Goal: Feedback & Contribution: Submit feedback/report problem

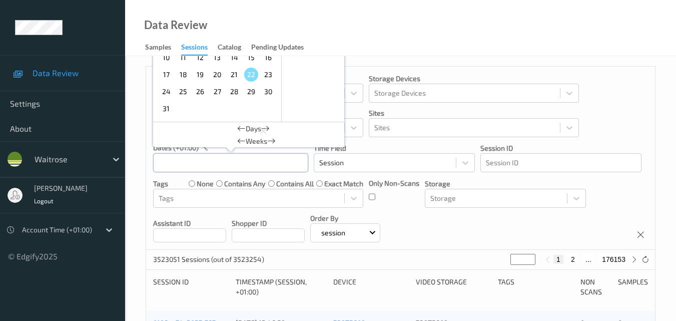
click at [235, 163] on div "August , 2025 Sun Mon Tue Wed Thu Fri Sat 1 2 3 4 5 6 7 8 9 10 11 12 13 14 15 1…" at bounding box center [230, 163] width 155 height 20
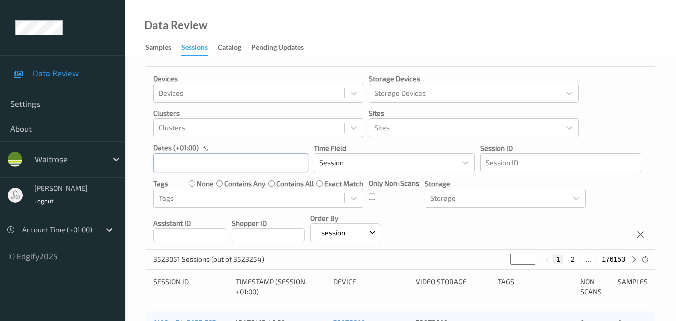
click at [235, 163] on div at bounding box center [230, 163] width 155 height 20
click at [243, 164] on input "text" at bounding box center [230, 162] width 155 height 19
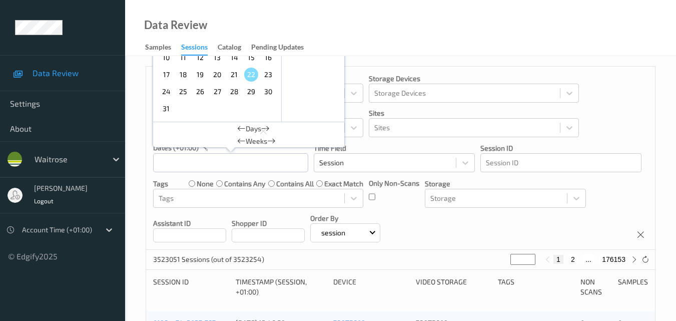
click at [202, 75] on span "19" at bounding box center [200, 75] width 14 height 14
type input "19/08/2025 00:00 -> 19/08/2025 23:59"
click at [447, 231] on div "Devices Devices Storage Devices Storage Devices Clusters Clusters Sites Sites d…" at bounding box center [400, 158] width 509 height 183
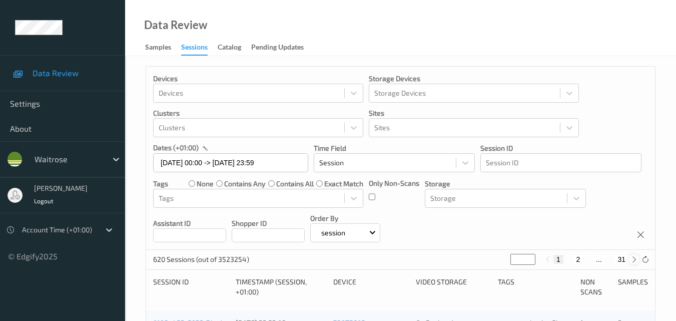
click at [631, 263] on icon at bounding box center [634, 260] width 8 height 8
type input "*"
click at [631, 263] on icon at bounding box center [634, 260] width 8 height 8
type input "*"
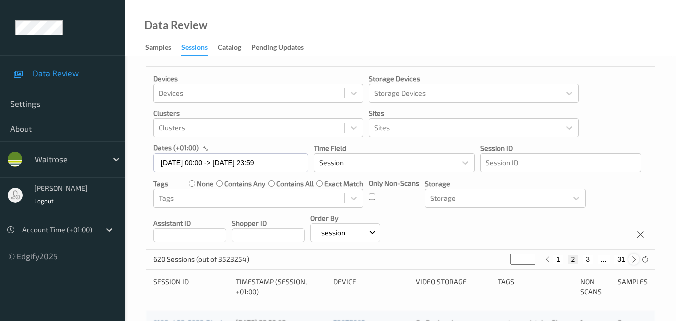
type input "*"
click at [631, 263] on icon at bounding box center [634, 260] width 8 height 8
type input "*"
click at [631, 263] on icon at bounding box center [634, 260] width 8 height 8
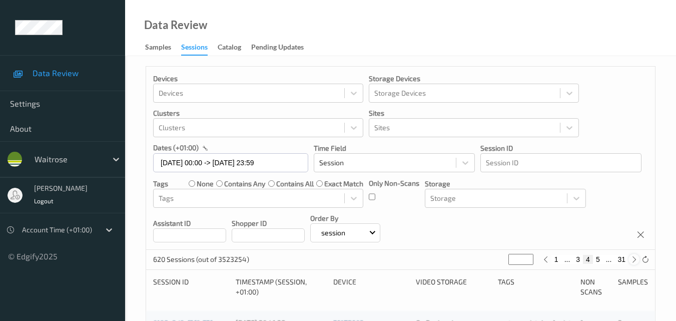
type input "*"
click at [631, 263] on icon at bounding box center [634, 260] width 8 height 8
type input "*"
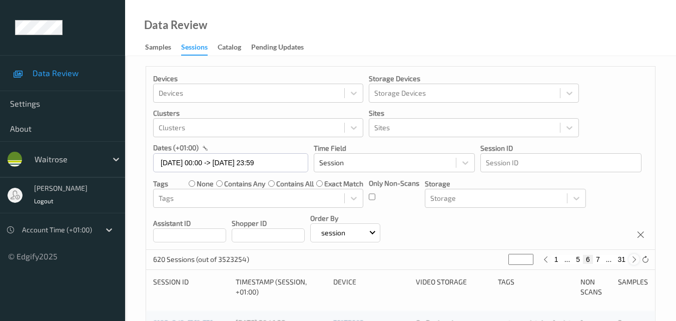
click at [631, 263] on icon at bounding box center [634, 260] width 8 height 8
type input "*"
click at [631, 263] on icon at bounding box center [634, 260] width 8 height 8
type input "*"
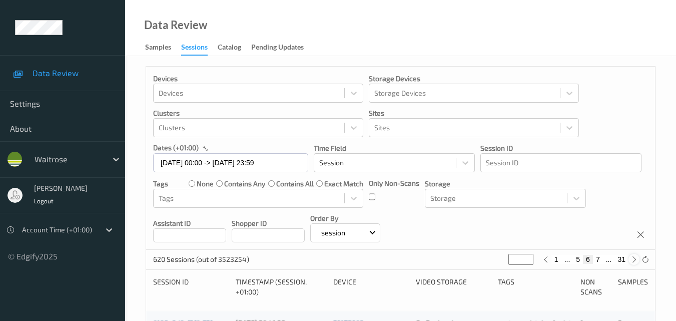
type input "*"
click at [631, 263] on icon at bounding box center [634, 260] width 8 height 8
type input "*"
click at [631, 263] on icon at bounding box center [634, 260] width 8 height 8
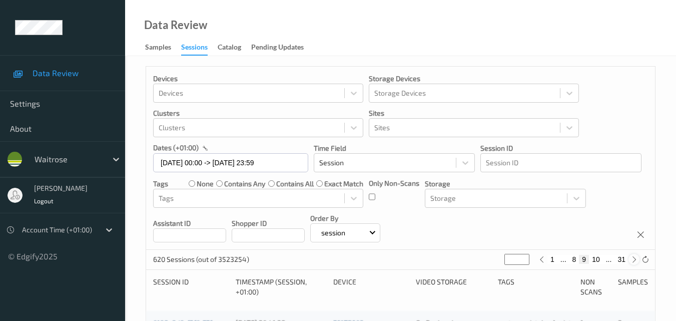
type input "**"
click at [631, 263] on icon at bounding box center [634, 260] width 8 height 8
type input "**"
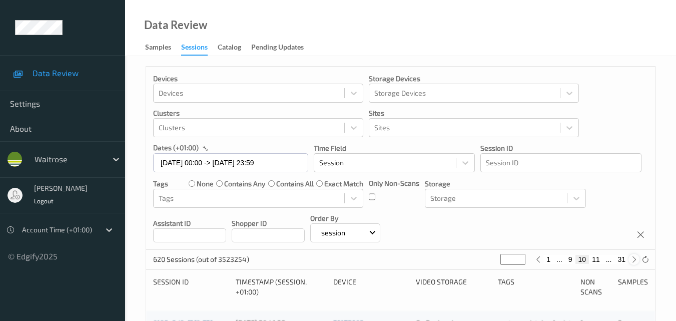
click at [631, 263] on icon at bounding box center [634, 260] width 8 height 8
type input "**"
click at [631, 263] on icon at bounding box center [634, 260] width 8 height 8
type input "**"
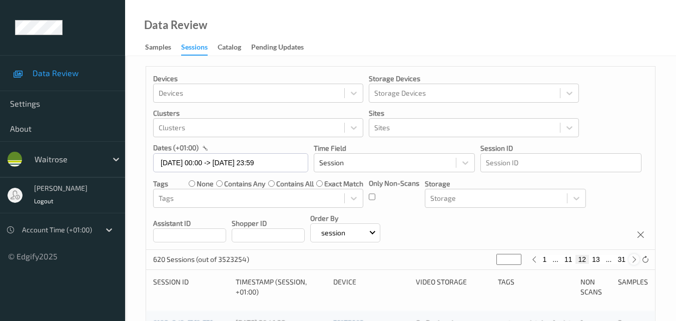
type input "**"
click at [631, 263] on icon at bounding box center [634, 260] width 8 height 8
type input "**"
click at [631, 263] on icon at bounding box center [634, 260] width 8 height 8
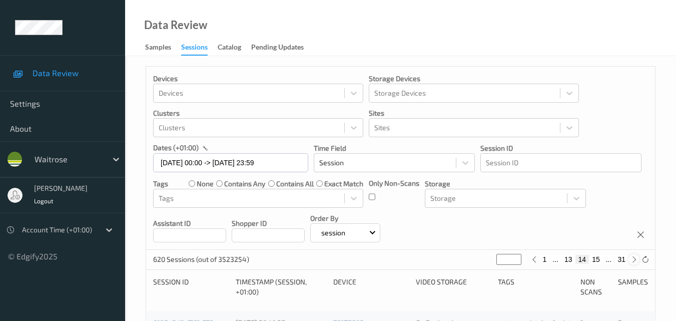
type input "**"
click at [631, 263] on icon at bounding box center [634, 260] width 8 height 8
type input "**"
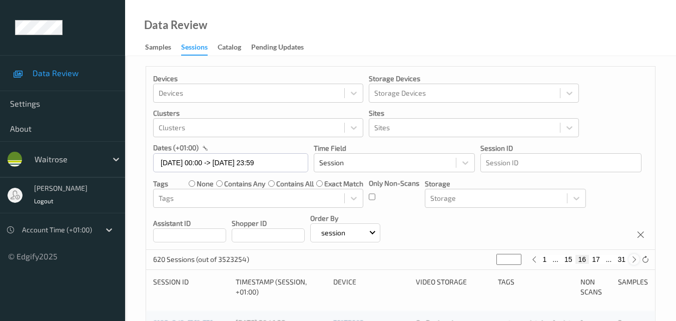
click at [631, 263] on icon at bounding box center [634, 260] width 8 height 8
type input "**"
click at [631, 263] on icon at bounding box center [634, 260] width 8 height 8
type input "**"
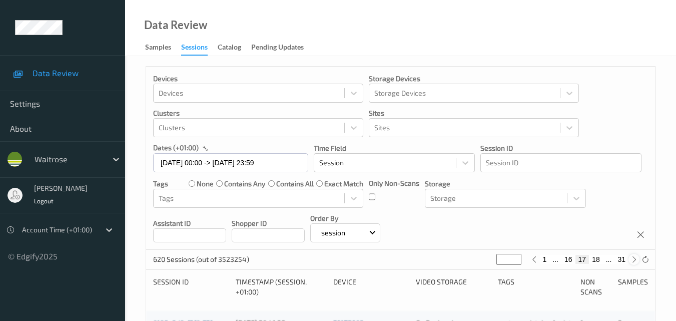
type input "**"
click at [631, 263] on icon at bounding box center [634, 260] width 8 height 8
type input "**"
click at [631, 263] on icon at bounding box center [634, 260] width 8 height 8
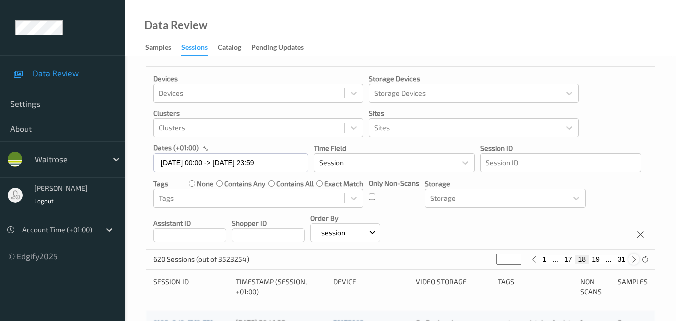
type input "**"
click at [631, 263] on icon at bounding box center [634, 260] width 8 height 8
type input "**"
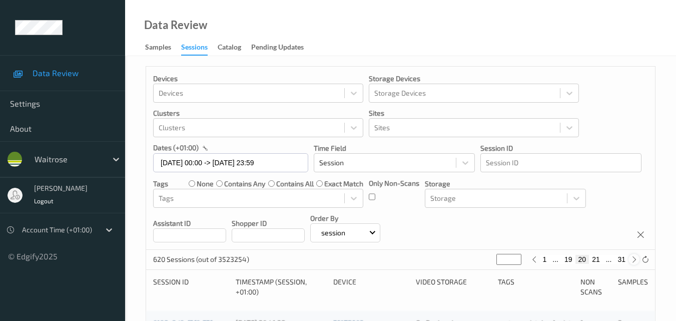
click at [631, 263] on icon at bounding box center [634, 260] width 8 height 8
type input "**"
click at [631, 263] on icon at bounding box center [634, 260] width 8 height 8
type input "**"
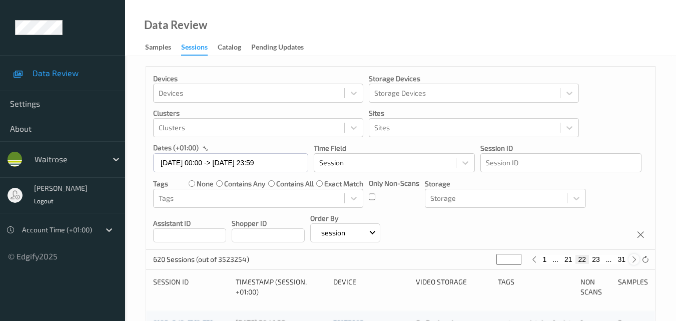
type input "**"
click at [631, 263] on icon at bounding box center [634, 260] width 8 height 8
type input "**"
click at [631, 263] on icon at bounding box center [634, 260] width 8 height 8
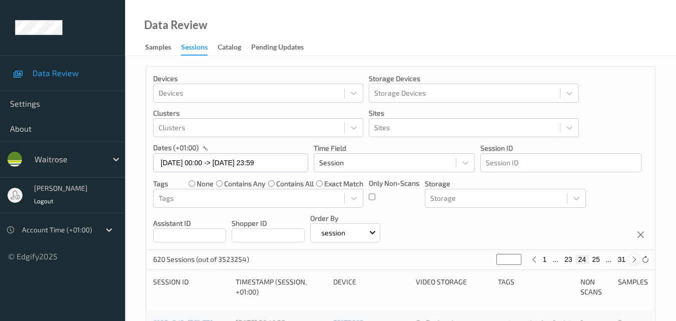
type input "**"
click at [535, 260] on icon at bounding box center [534, 260] width 8 height 8
type input "**"
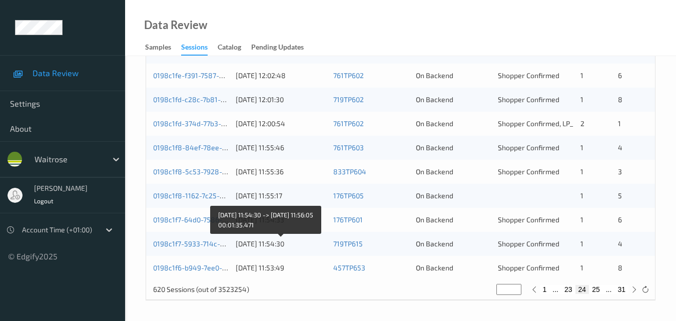
scroll to position [461, 0]
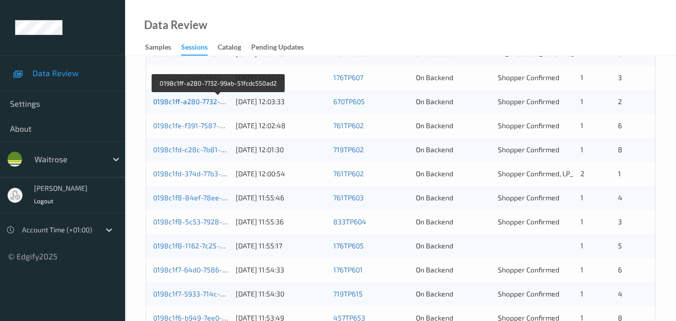
click at [212, 104] on link "0198c1ff-a280-7732-99ab-51fcdc550ad2" at bounding box center [218, 101] width 131 height 9
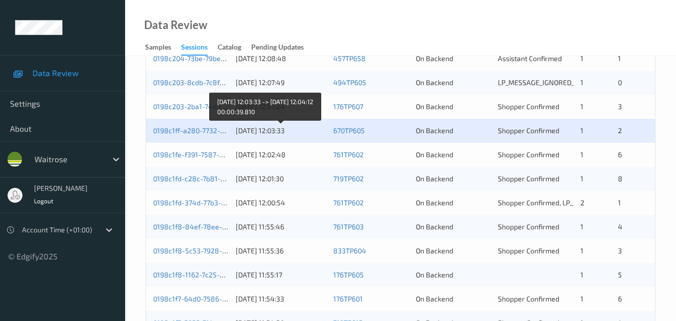
scroll to position [411, 0]
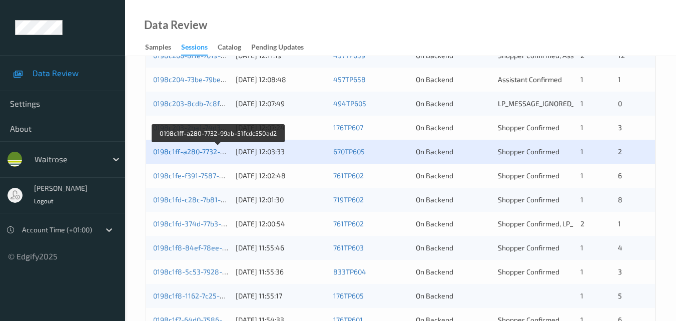
click at [194, 151] on link "0198c1ff-a280-7732-99ab-51fcdc550ad2" at bounding box center [218, 151] width 131 height 9
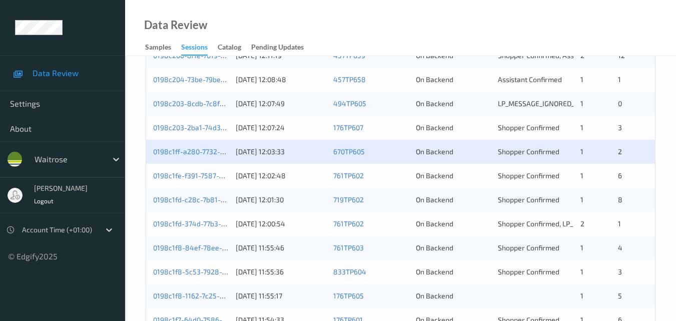
click at [202, 169] on div "0198c1fe-f391-7587-b2b1-876a8ebaa1f7 19/08/2025 12:02:48 761TP602 On Backend Sh…" at bounding box center [400, 176] width 509 height 24
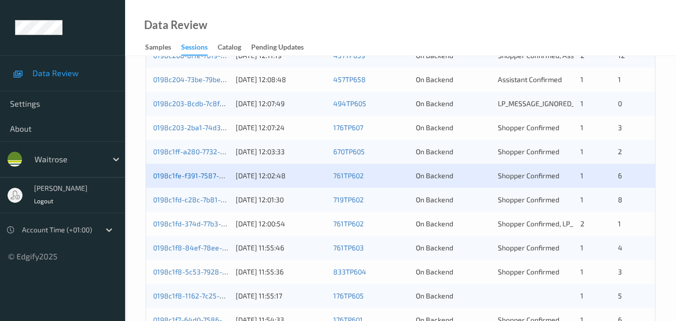
click at [205, 179] on link "0198c1fe-f391-7587-b2b1-876a8ebaa1f7" at bounding box center [218, 175] width 130 height 9
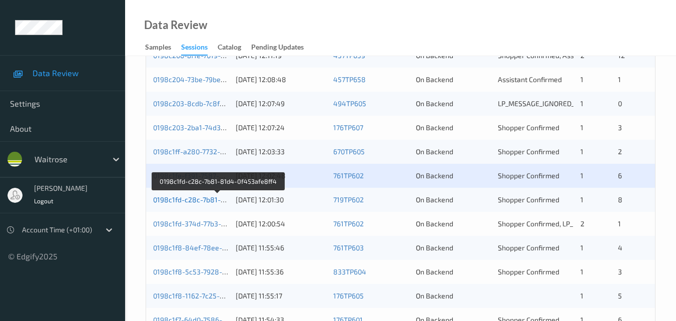
click at [184, 202] on link "0198c1fd-c28c-7b81-81d4-0f453afe8ff4" at bounding box center [218, 199] width 130 height 9
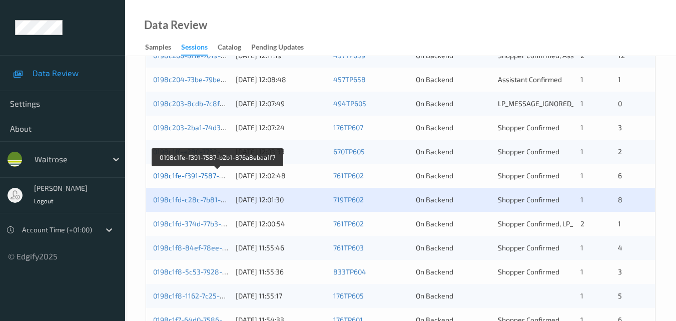
click at [201, 171] on link "0198c1fe-f391-7587-b2b1-876a8ebaa1f7" at bounding box center [218, 175] width 130 height 9
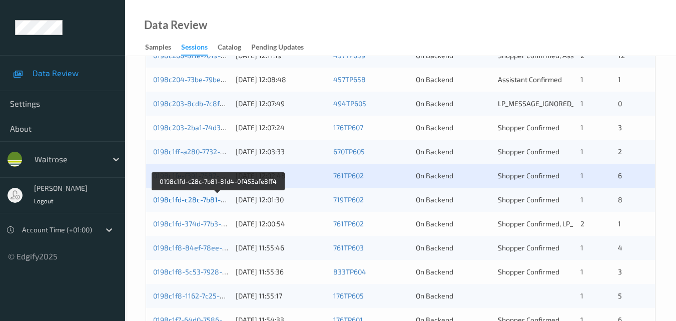
click at [195, 202] on link "0198c1fd-c28c-7b81-81d4-0f453afe8ff4" at bounding box center [218, 199] width 130 height 9
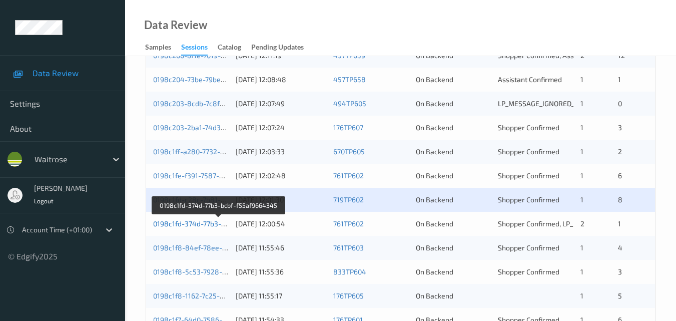
click at [196, 219] on link "0198c1fd-374d-77b3-bcbf-f55af9664345" at bounding box center [218, 223] width 131 height 9
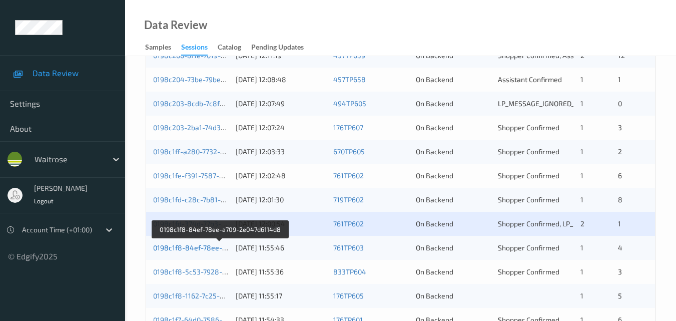
click at [191, 249] on link "0198c1f8-84ef-78ee-a709-2e047d6114d8" at bounding box center [220, 247] width 135 height 9
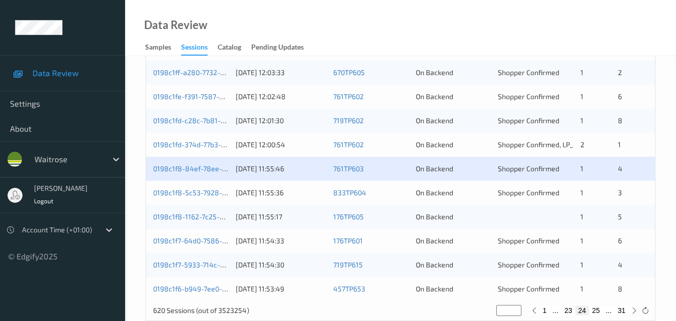
scroll to position [511, 0]
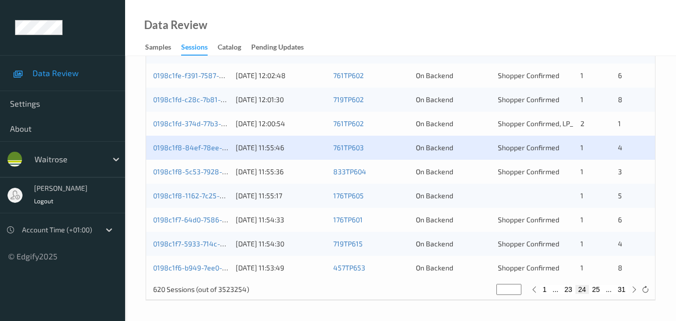
click at [192, 130] on div "0198c1fd-374d-77b3-bcbf-f55af9664345 19/08/2025 12:00:54 761TP602 On Backend Sh…" at bounding box center [400, 124] width 509 height 24
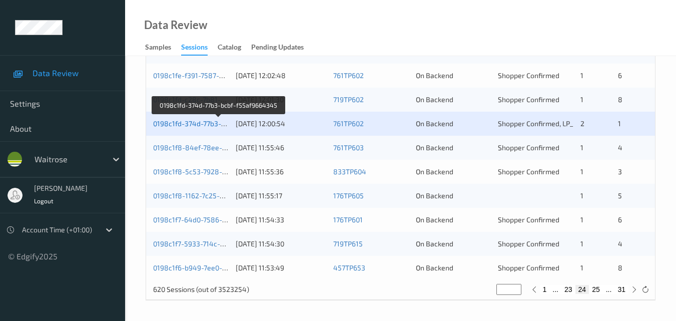
click at [208, 123] on link "0198c1fd-374d-77b3-bcbf-f55af9664345" at bounding box center [218, 123] width 131 height 9
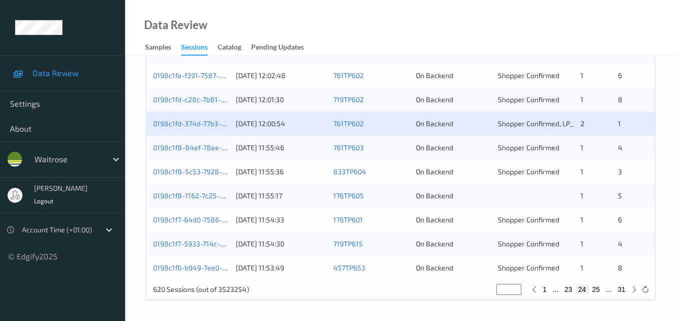
click at [199, 166] on div "0198c1f8-5c53-7928-b5d1-9723b7d7bea1 19/08/2025 11:55:36 833TP604 On Backend Sh…" at bounding box center [400, 172] width 509 height 24
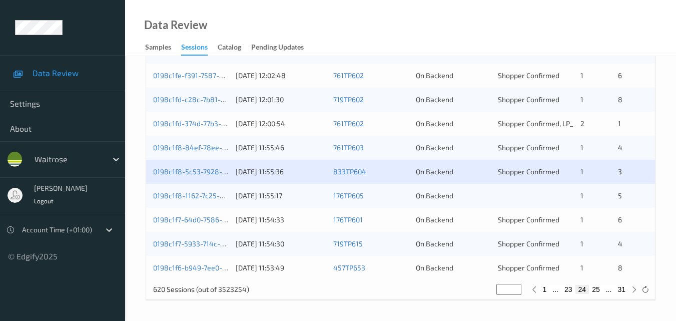
click at [199, 166] on div "0198c1f8-5c53-7928-b5d1-9723b7d7bea1 19/08/2025 11:55:36 833TP604 On Backend Sh…" at bounding box center [400, 172] width 509 height 24
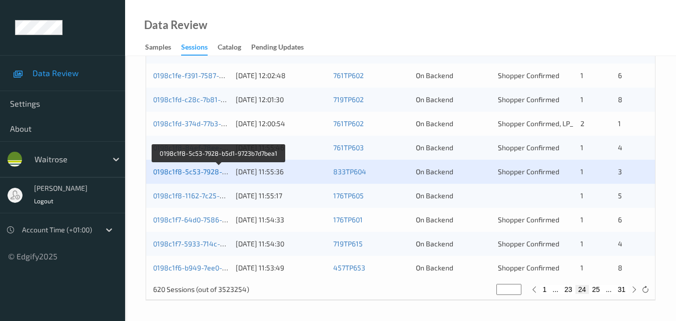
click at [195, 171] on link "0198c1f8-5c53-7928-b5d1-9723b7d7bea1" at bounding box center [219, 171] width 133 height 9
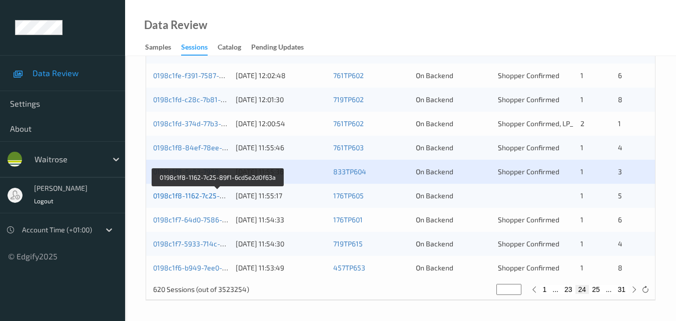
click at [194, 196] on link "0198c1f8-1162-7c25-89f1-6cd5e2d0f63a" at bounding box center [218, 195] width 130 height 9
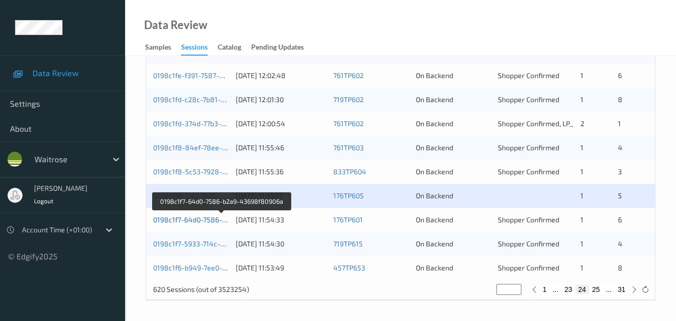
click at [181, 221] on link "0198c1f7-64d0-7586-b2a9-43698f80906a" at bounding box center [221, 219] width 136 height 9
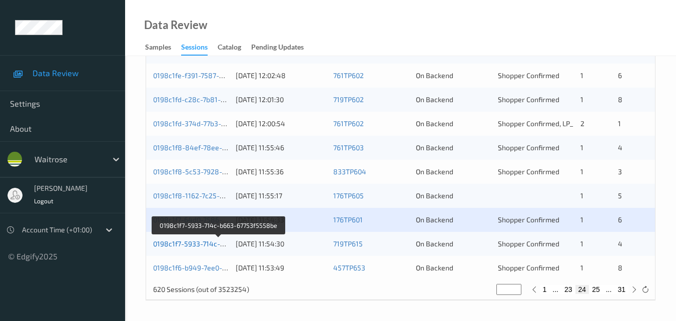
click at [189, 247] on link "0198c1f7-5933-714c-b663-67753f5558be" at bounding box center [219, 243] width 132 height 9
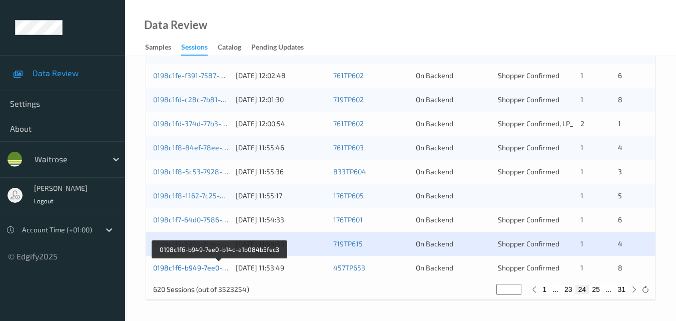
click at [202, 266] on link "0198c1f6-b949-7ee0-b14c-a1b084b5fec3" at bounding box center [219, 267] width 133 height 9
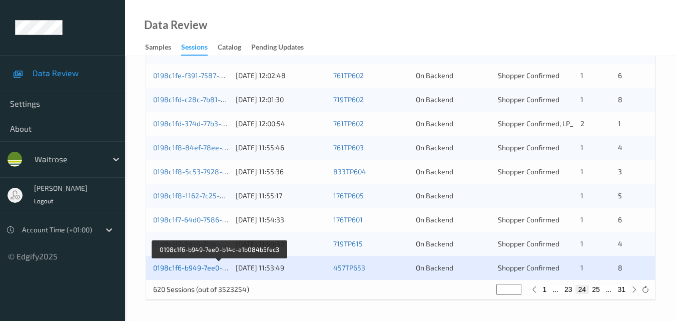
click at [202, 267] on link "0198c1f6-b949-7ee0-b14c-a1b084b5fec3" at bounding box center [219, 267] width 133 height 9
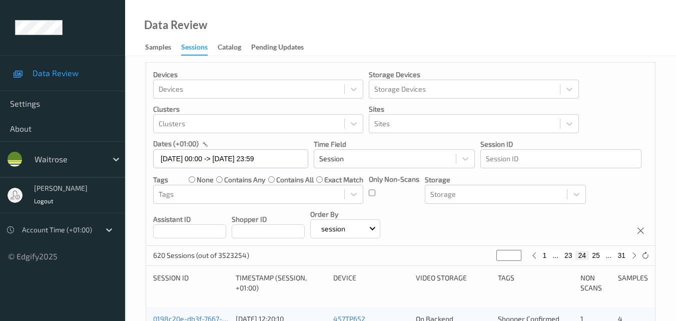
scroll to position [0, 0]
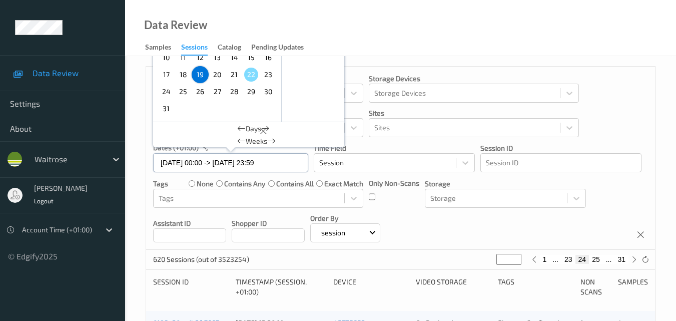
click at [292, 163] on input "19/08/2025 00:00 -> 19/08/2025 23:59" at bounding box center [230, 162] width 155 height 19
click at [213, 74] on span "20" at bounding box center [217, 75] width 14 height 14
type input "20/08/2025 00:00"
type input "*"
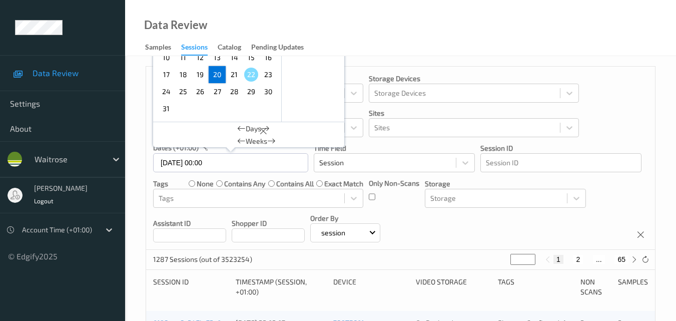
click at [213, 74] on span "20" at bounding box center [217, 75] width 14 height 14
type input "20/08/2025 00:00 -> 20/08/2025 23:59"
click at [470, 218] on div "Devices Devices Storage Devices Storage Devices Clusters Clusters Sites Sites d…" at bounding box center [400, 158] width 509 height 183
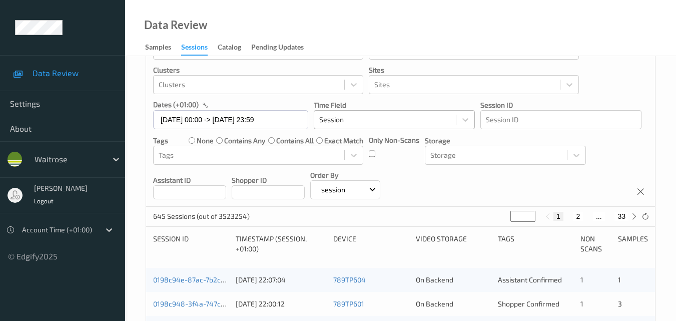
scroll to position [100, 0]
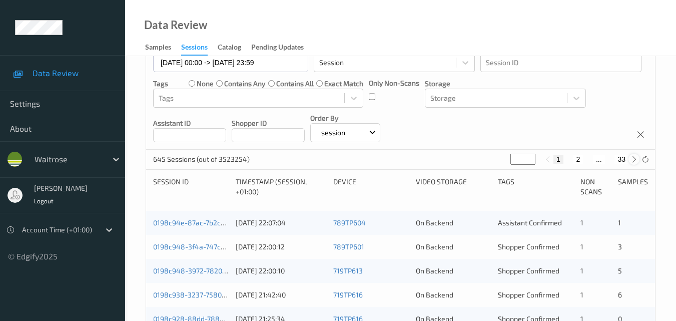
click at [632, 161] on icon at bounding box center [634, 160] width 8 height 8
type input "*"
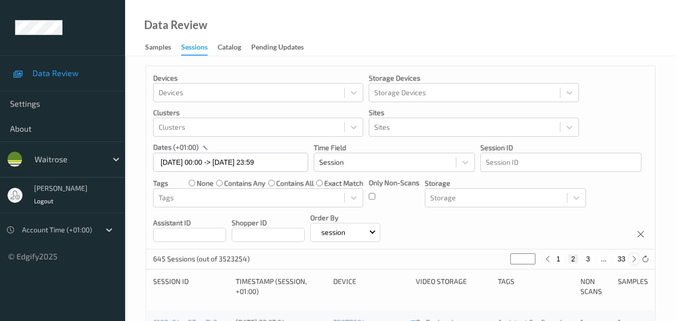
scroll to position [0, 0]
click at [631, 260] on icon at bounding box center [634, 260] width 8 height 8
type input "*"
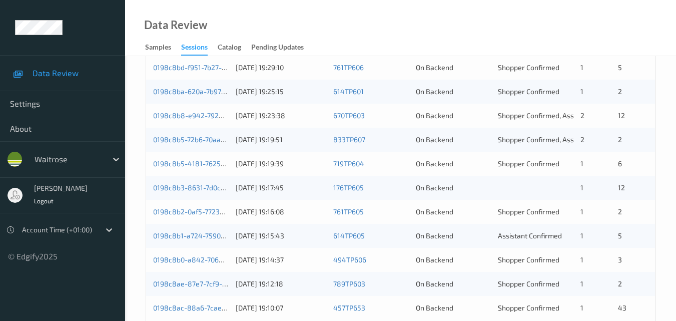
scroll to position [450, 0]
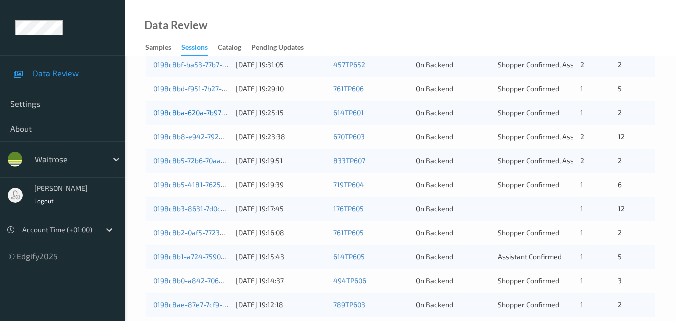
click at [187, 111] on link "0198c8ba-620a-7b97-8127-b2f4e3c9f53e" at bounding box center [220, 112] width 134 height 9
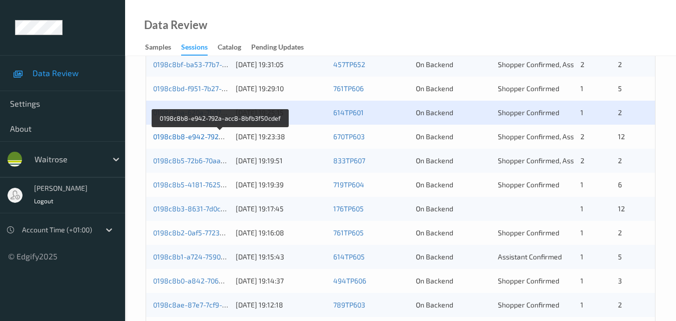
click at [187, 137] on link "0198c8b8-e942-792a-acc8-8bfb3f50cdef" at bounding box center [220, 136] width 135 height 9
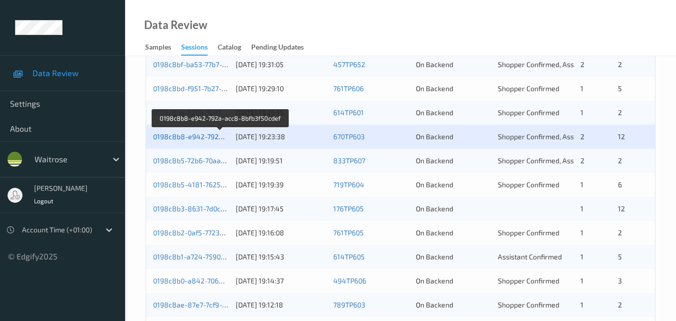
click at [206, 134] on link "0198c8b8-e942-792a-acc8-8bfb3f50cdef" at bounding box center [220, 136] width 135 height 9
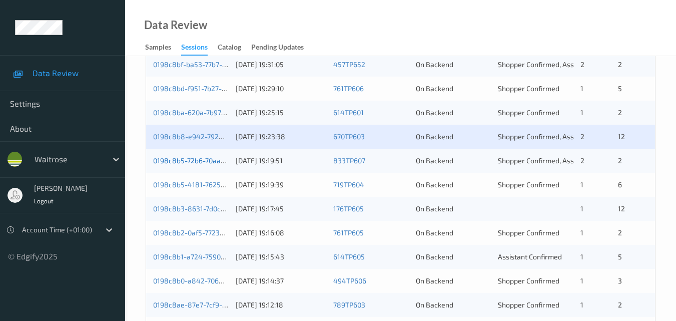
click at [196, 160] on link "0198c8b5-72b6-70aa-ac39-3d356564778a" at bounding box center [221, 160] width 137 height 9
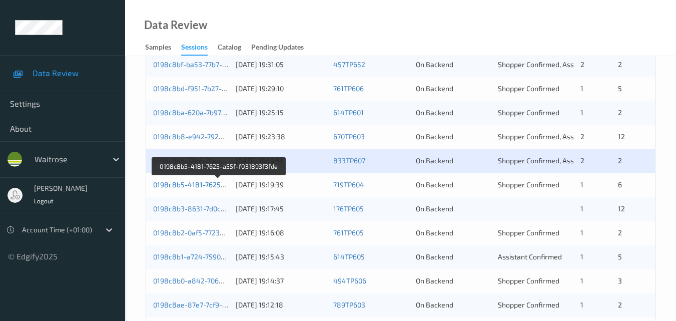
click at [195, 185] on link "0198c8b5-4181-7625-a55f-f031893f3fde" at bounding box center [218, 184] width 131 height 9
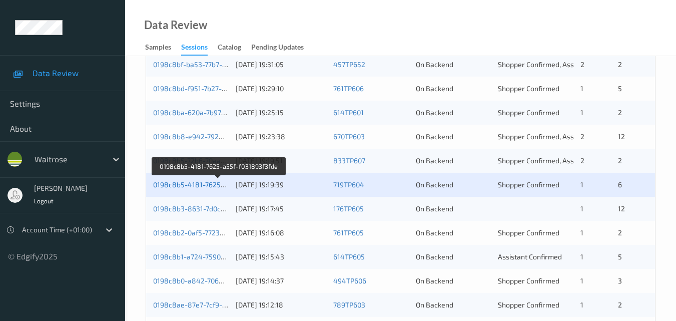
click at [181, 183] on link "0198c8b5-4181-7625-a55f-f031893f3fde" at bounding box center [218, 184] width 131 height 9
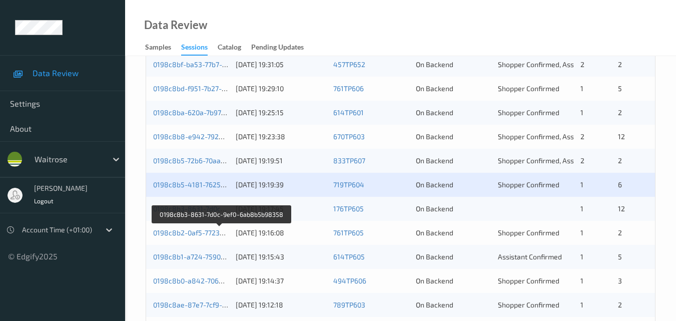
click at [199, 205] on link "0198c8b3-8631-7d0c-9ef0-6ab8b5b98358" at bounding box center [222, 208] width 138 height 9
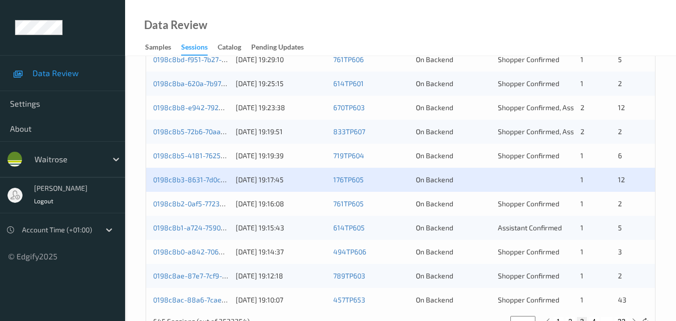
scroll to position [500, 0]
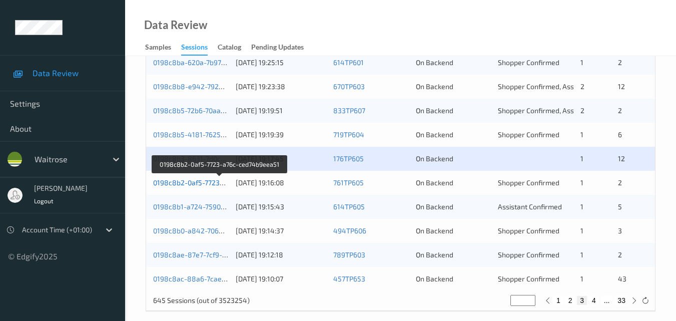
click at [182, 185] on link "0198c8b2-0af5-7723-a76c-ced74b9eea51" at bounding box center [220, 182] width 134 height 9
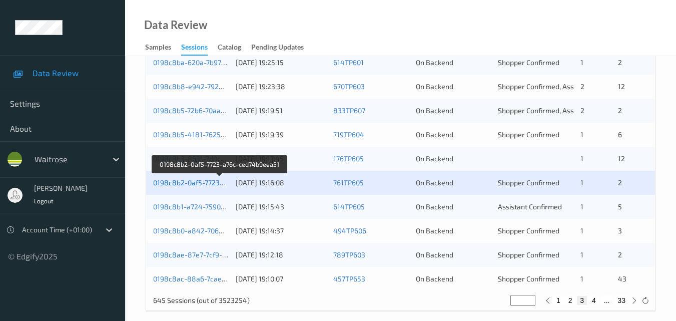
click at [197, 185] on link "0198c8b2-0af5-7723-a76c-ced74b9eea51" at bounding box center [220, 182] width 134 height 9
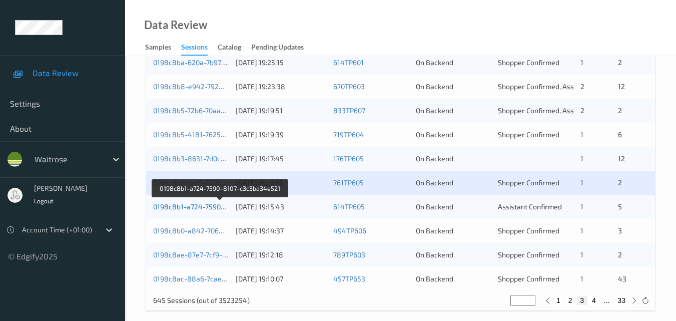
click at [187, 204] on link "0198c8b1-a724-7590-8107-c3c3ba34e521" at bounding box center [220, 206] width 135 height 9
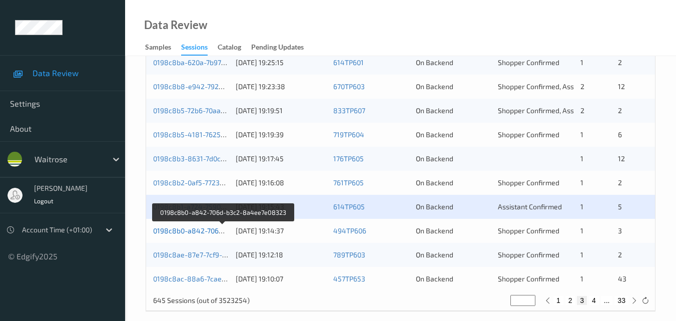
click at [197, 232] on link "0198c8b0-a842-706d-b3c2-8a4ee7e08323" at bounding box center [223, 230] width 140 height 9
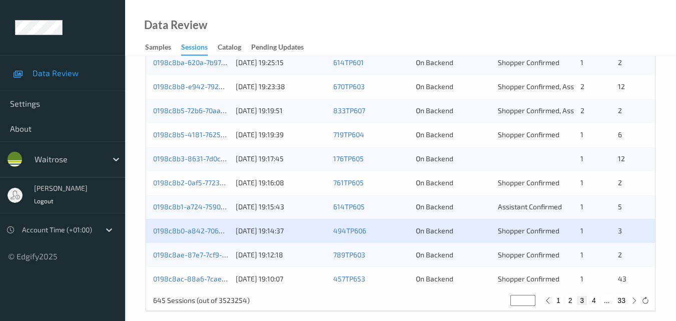
scroll to position [511, 0]
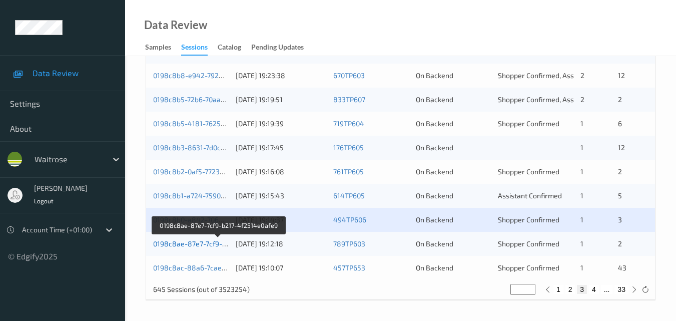
click at [192, 242] on link "0198c8ae-87e7-7cf9-b217-4f2514e0afe9" at bounding box center [219, 243] width 132 height 9
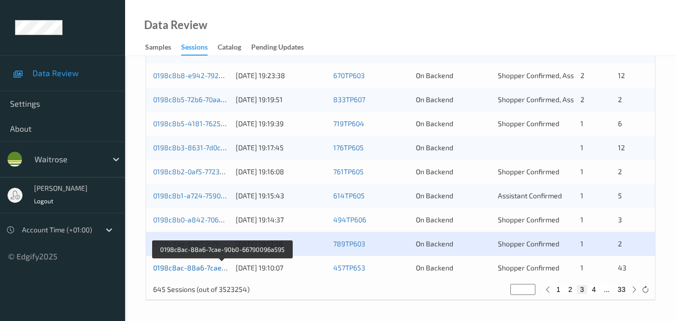
click at [200, 269] on link "0198c8ac-88a6-7cae-90b0-66790096a595" at bounding box center [222, 267] width 138 height 9
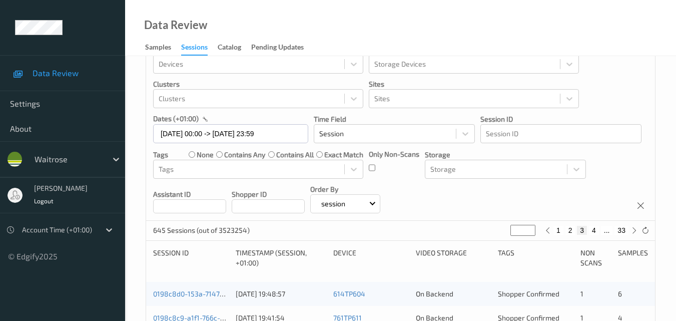
scroll to position [50, 0]
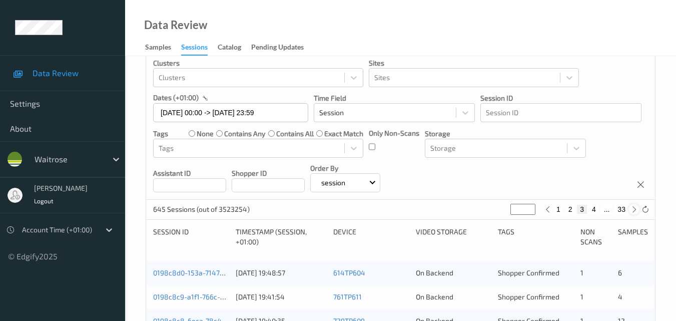
click at [632, 210] on icon at bounding box center [634, 210] width 8 height 8
type input "*"
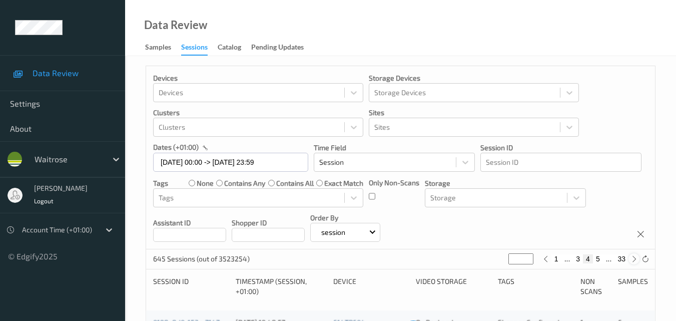
scroll to position [0, 0]
click at [633, 256] on icon at bounding box center [634, 260] width 8 height 8
type input "*"
click at [633, 256] on icon at bounding box center [634, 260] width 8 height 8
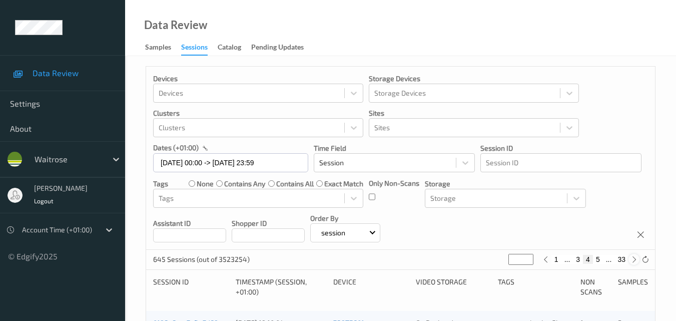
type input "*"
click at [633, 256] on icon at bounding box center [634, 260] width 8 height 8
type input "*"
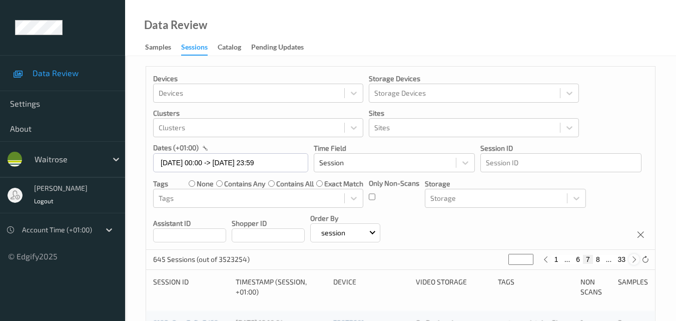
click at [633, 256] on icon at bounding box center [634, 260] width 8 height 8
type input "*"
click at [633, 256] on icon at bounding box center [634, 260] width 8 height 8
type input "*"
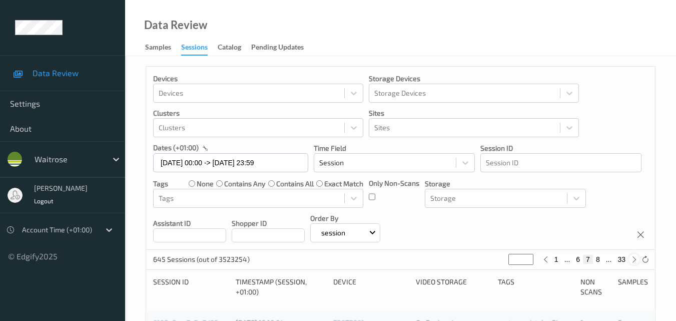
type input "*"
click at [633, 256] on icon at bounding box center [634, 260] width 8 height 8
type input "**"
click at [633, 256] on icon at bounding box center [634, 260] width 8 height 8
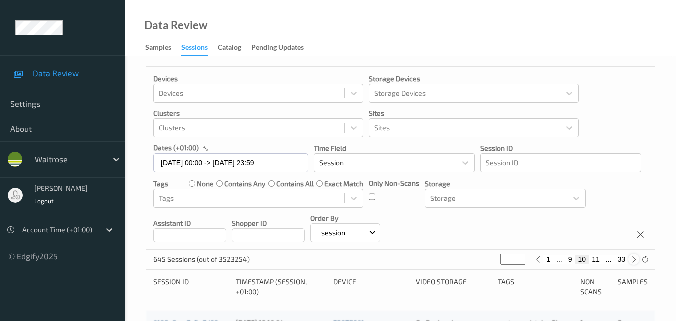
type input "**"
click at [633, 256] on icon at bounding box center [634, 260] width 8 height 8
type input "**"
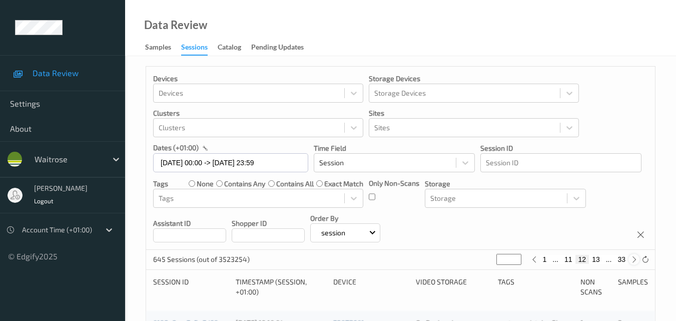
click at [633, 256] on icon at bounding box center [634, 260] width 8 height 8
type input "**"
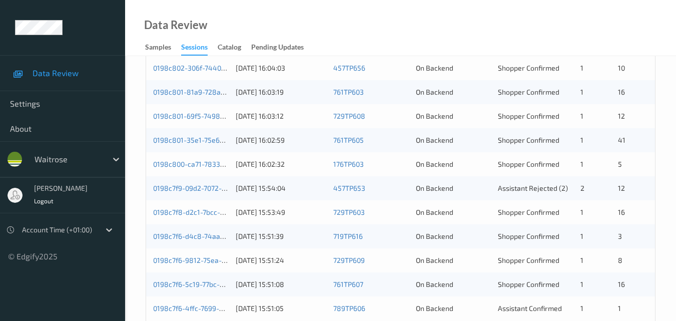
scroll to position [450, 0]
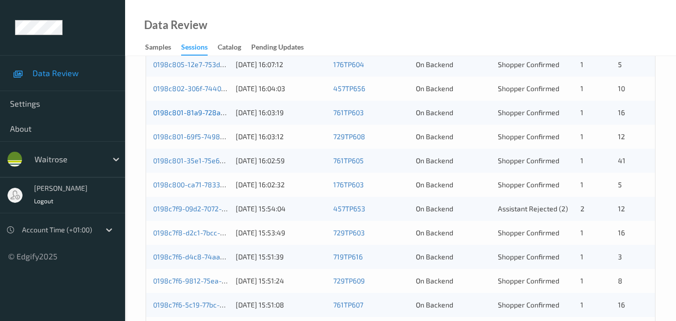
click at [207, 112] on link "0198c801-81a9-728a-9455-688c20c4c5b5" at bounding box center [222, 112] width 138 height 9
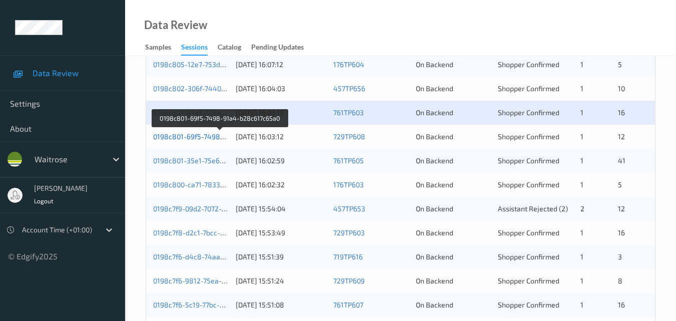
click at [198, 136] on link "0198c801-69f5-7498-91a4-b28c617c65a0" at bounding box center [220, 136] width 135 height 9
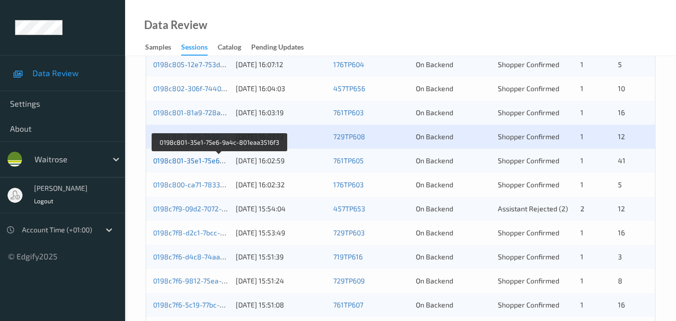
click at [197, 159] on link "0198c801-35e1-75e6-9a4c-801eaa3516f3" at bounding box center [220, 160] width 134 height 9
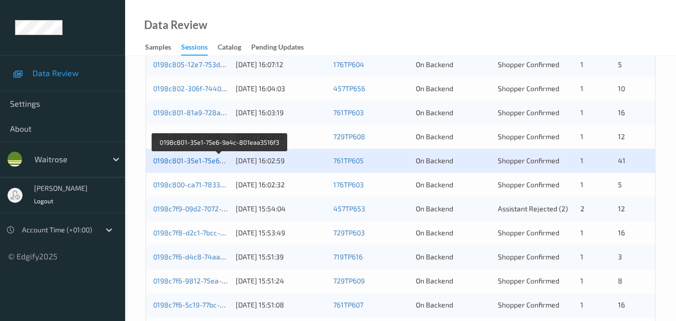
click at [172, 159] on link "0198c801-35e1-75e6-9a4c-801eaa3516f3" at bounding box center [220, 160] width 134 height 9
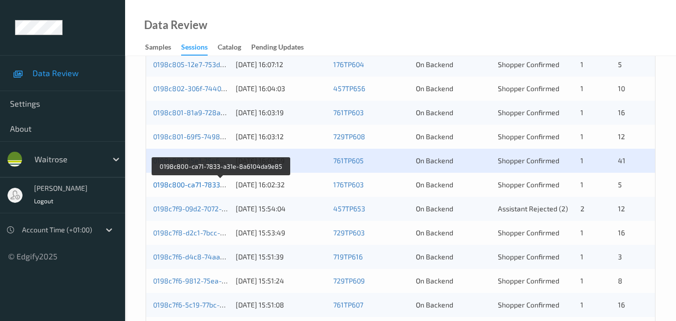
click at [179, 182] on link "0198c800-ca71-7833-a31e-8a6104da9e85" at bounding box center [221, 184] width 137 height 9
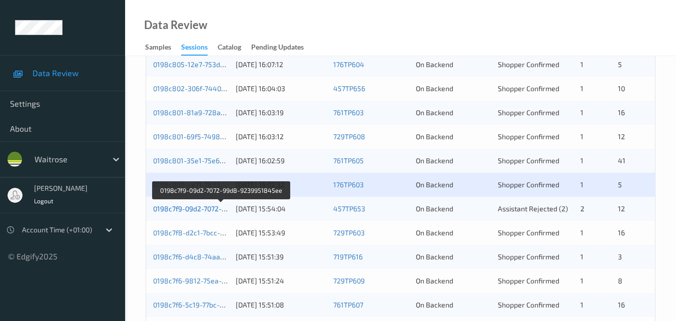
click at [189, 206] on link "0198c7f9-09d2-7072-99d8-9239951845ee" at bounding box center [221, 208] width 136 height 9
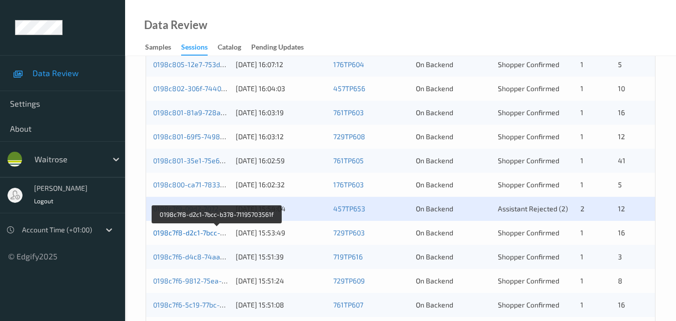
click at [198, 234] on link "0198c7f8-d2c1-7bcc-b378-71195703561f" at bounding box center [217, 232] width 128 height 9
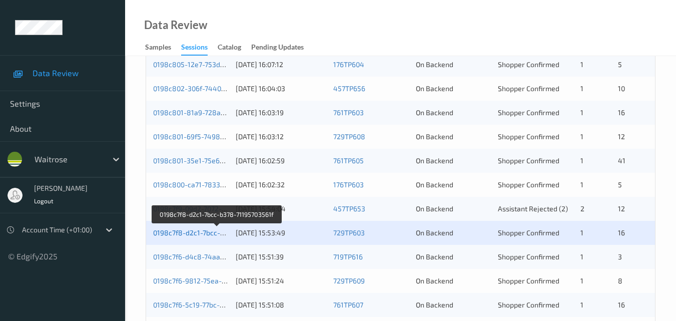
click at [192, 233] on link "0198c7f8-d2c1-7bcc-b378-71195703561f" at bounding box center [217, 232] width 128 height 9
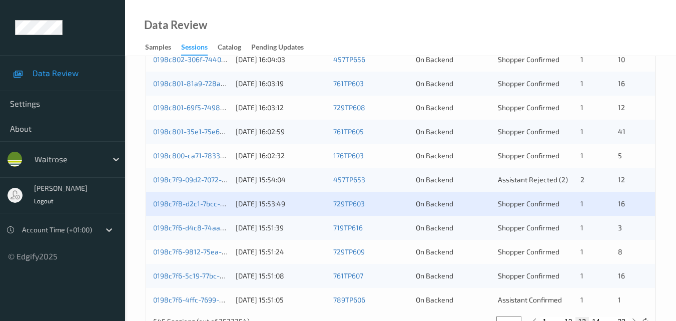
scroll to position [500, 0]
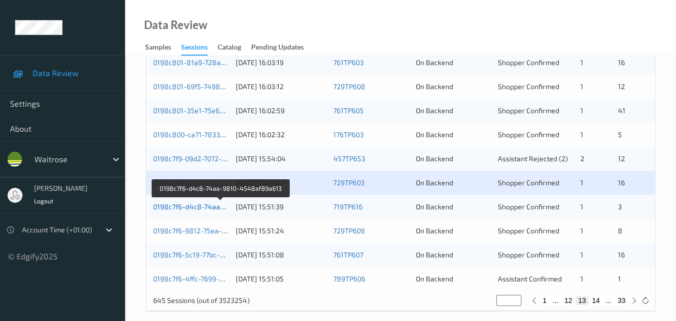
click at [193, 209] on link "0198c7f6-d4c8-74aa-9810-4548af89a613" at bounding box center [221, 206] width 136 height 9
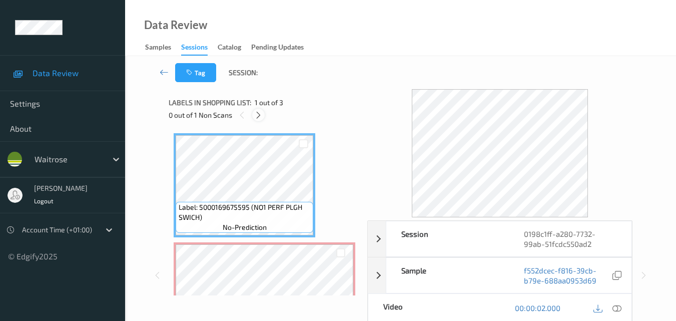
click at [256, 117] on icon at bounding box center [258, 115] width 9 height 9
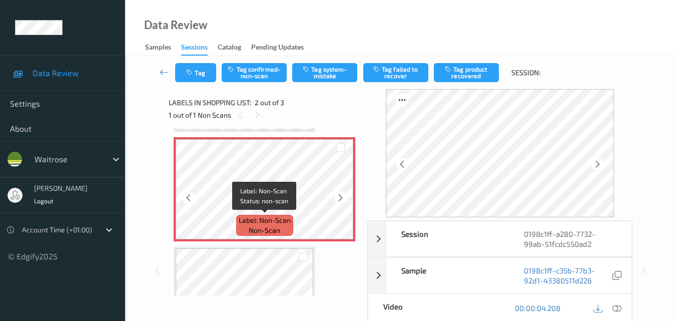
scroll to position [55, 0]
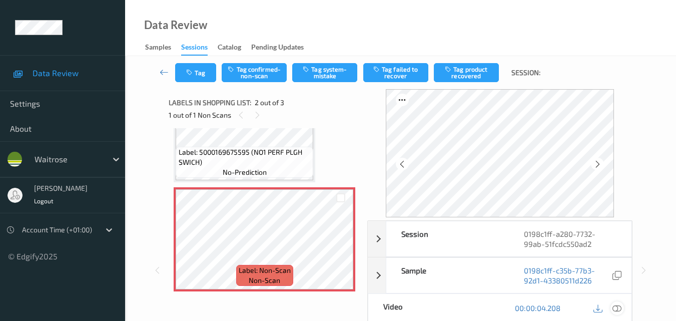
click at [620, 304] on icon at bounding box center [616, 307] width 9 height 9
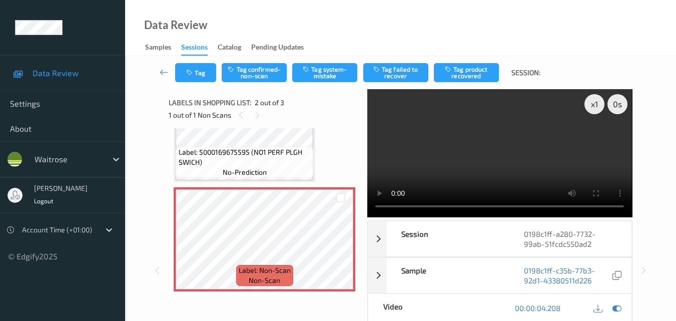
click at [487, 157] on video at bounding box center [499, 153] width 265 height 128
click at [468, 162] on video at bounding box center [499, 153] width 265 height 128
click at [535, 159] on video at bounding box center [499, 153] width 265 height 128
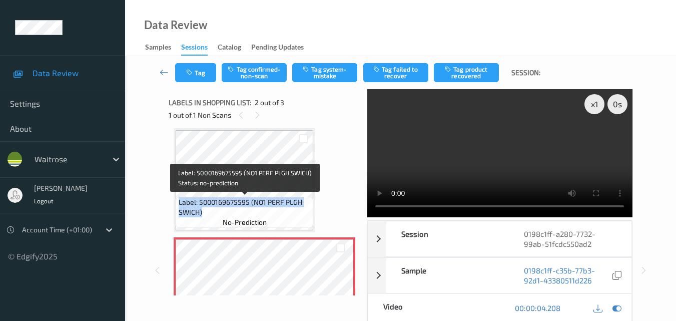
click at [177, 192] on div "Label: 5000169675595 (NO1 PERF PLGH SWICH) no-prediction" at bounding box center [245, 180] width 142 height 104
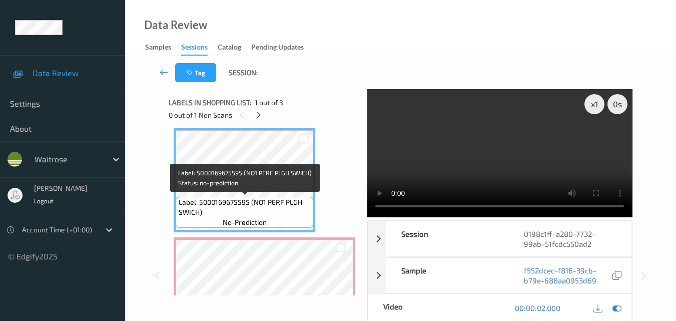
click at [200, 213] on span "Label: 5000169675595 (NO1 PERF PLGH SWICH)" at bounding box center [245, 207] width 133 height 20
drag, startPoint x: 178, startPoint y: 200, endPoint x: 200, endPoint y: 214, distance: 25.7
click at [200, 214] on span "Label: 5000169675595 (NO1 PERF PLGH SWICH)" at bounding box center [245, 207] width 133 height 20
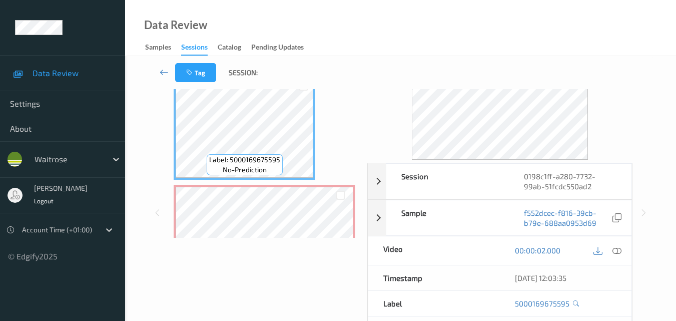
scroll to position [100, 0]
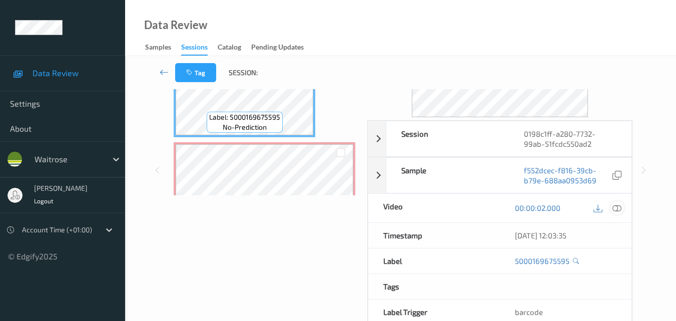
click at [619, 206] on icon at bounding box center [616, 207] width 9 height 9
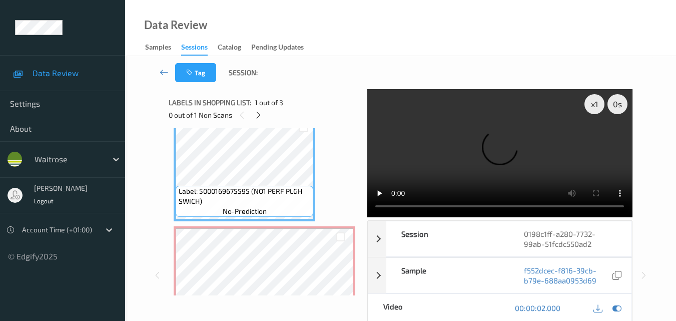
scroll to position [15, 0]
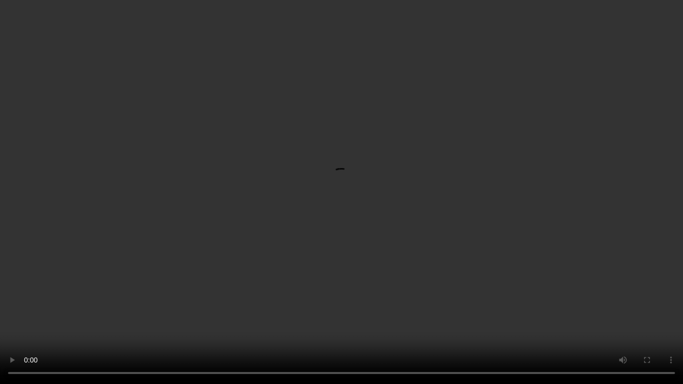
click at [310, 206] on video at bounding box center [341, 192] width 683 height 384
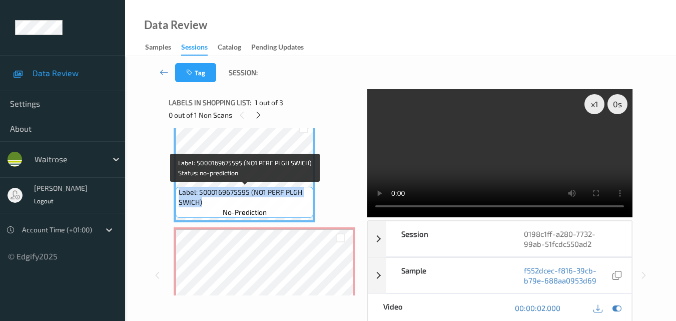
drag, startPoint x: 207, startPoint y: 202, endPoint x: 177, endPoint y: 192, distance: 31.8
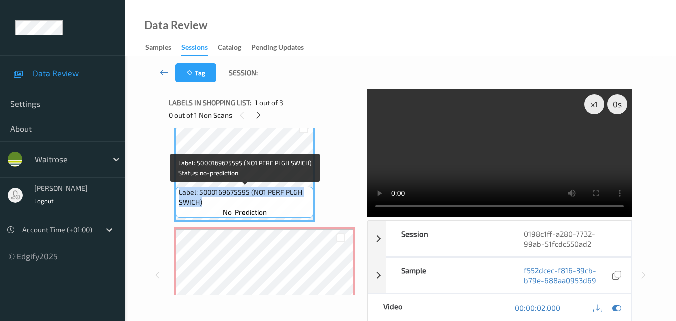
click at [177, 192] on div "Label: 5000169675595 (NO1 PERF PLGH SWICH) no-prediction" at bounding box center [245, 202] width 138 height 31
copy span "Label: 5000169675595 (NO1 PERF PLGH SWICH)"
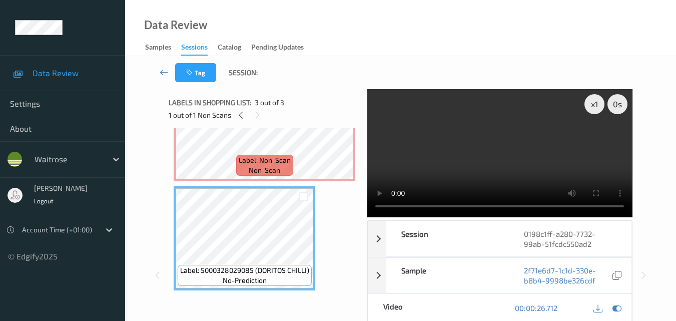
scroll to position [0, 0]
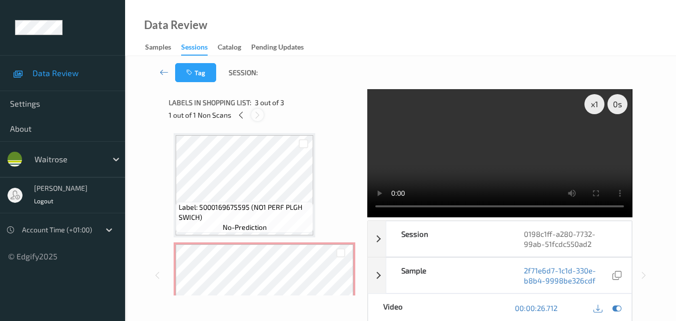
click at [256, 116] on icon at bounding box center [257, 115] width 9 height 9
click at [241, 112] on icon at bounding box center [241, 115] width 9 height 9
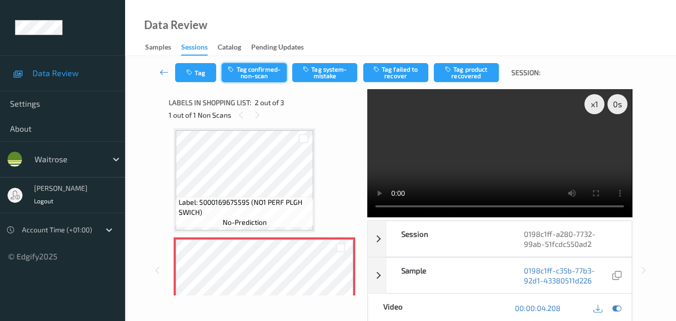
click at [254, 73] on button "Tag confirmed-non-scan" at bounding box center [254, 72] width 65 height 19
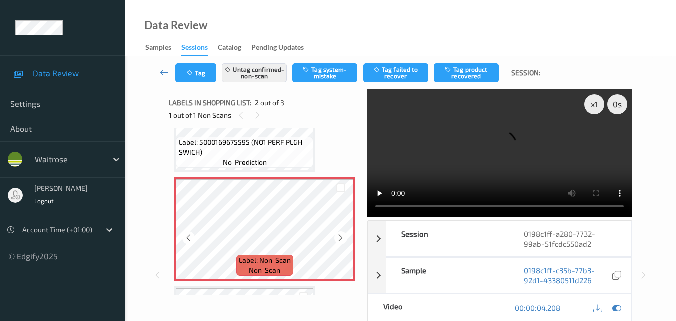
scroll to position [165, 0]
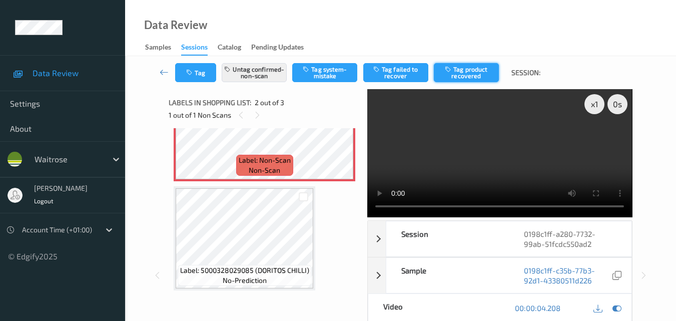
click at [469, 74] on button "Tag product recovered" at bounding box center [466, 72] width 65 height 19
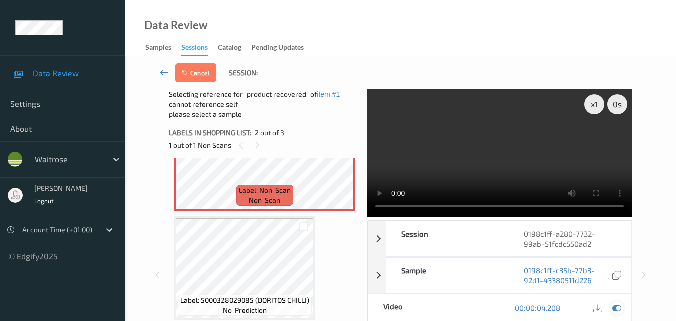
click at [614, 309] on icon at bounding box center [616, 307] width 9 height 9
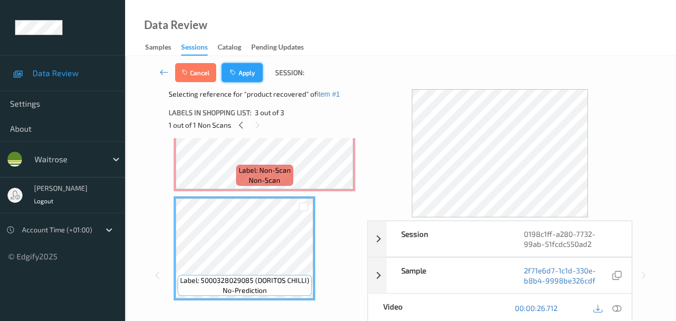
click at [240, 68] on button "Apply" at bounding box center [242, 72] width 41 height 19
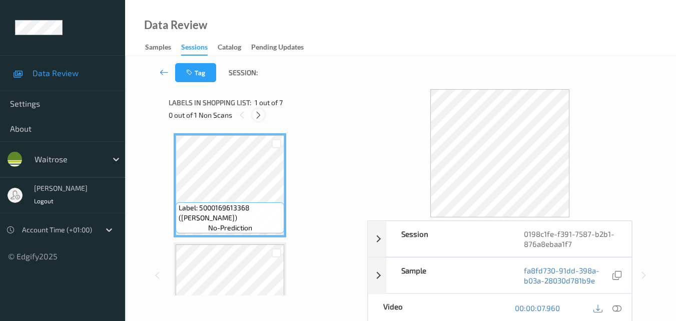
click at [260, 113] on icon at bounding box center [258, 115] width 9 height 9
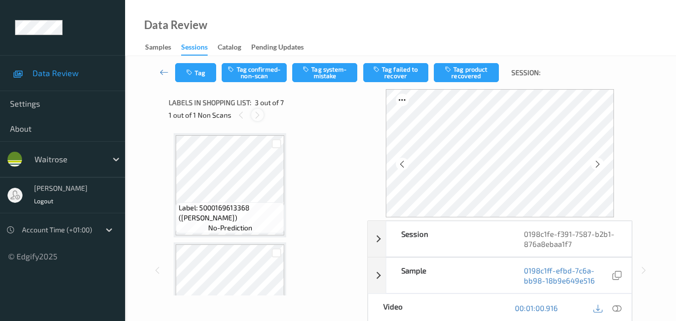
click at [259, 114] on icon at bounding box center [257, 115] width 9 height 9
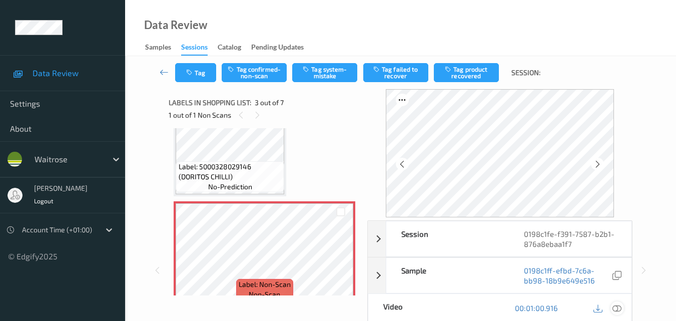
click at [619, 308] on icon at bounding box center [616, 307] width 9 height 9
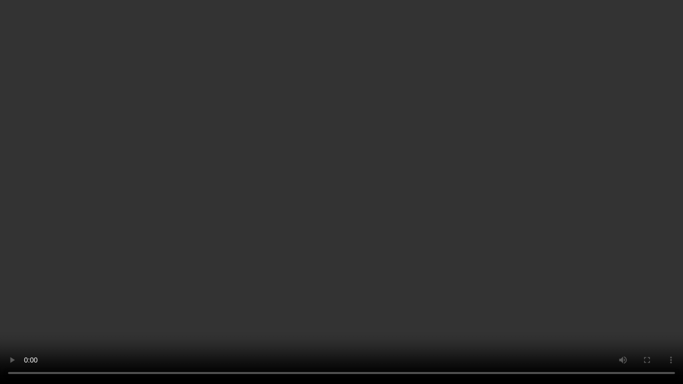
click at [543, 255] on video at bounding box center [341, 192] width 683 height 384
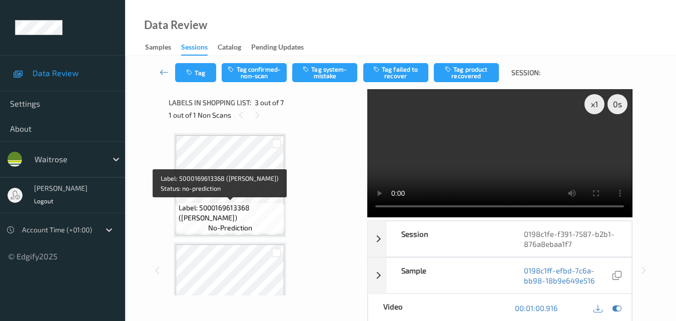
drag, startPoint x: 241, startPoint y: 218, endPoint x: 179, endPoint y: 209, distance: 62.7
click at [179, 209] on span "Label: 5000169613368 ([PERSON_NAME])" at bounding box center [231, 213] width 104 height 20
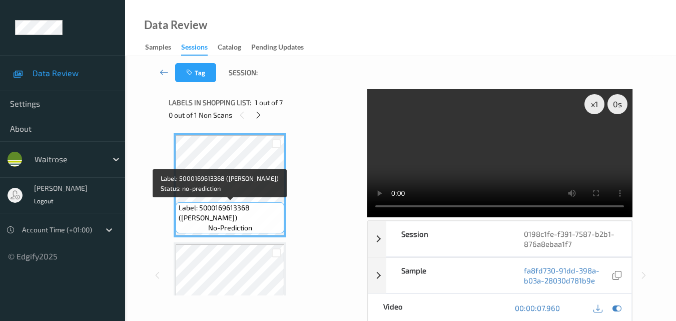
copy span "Label: 5000169613368 ([PERSON_NAME])"
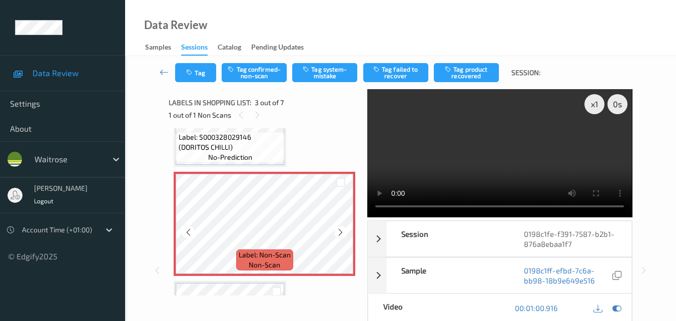
scroll to position [200, 0]
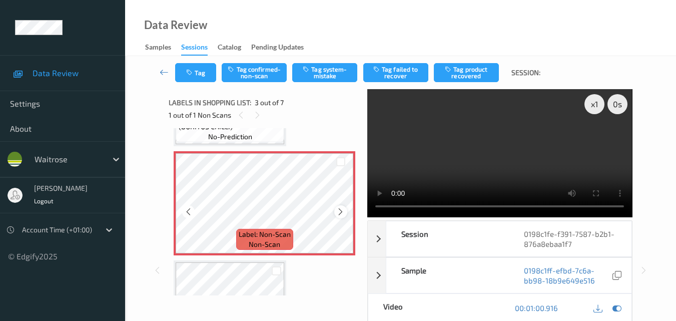
click at [342, 208] on icon at bounding box center [340, 211] width 9 height 9
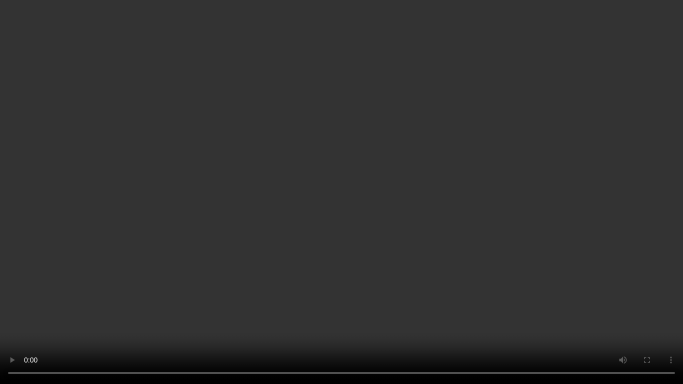
click at [426, 243] on video at bounding box center [341, 192] width 683 height 384
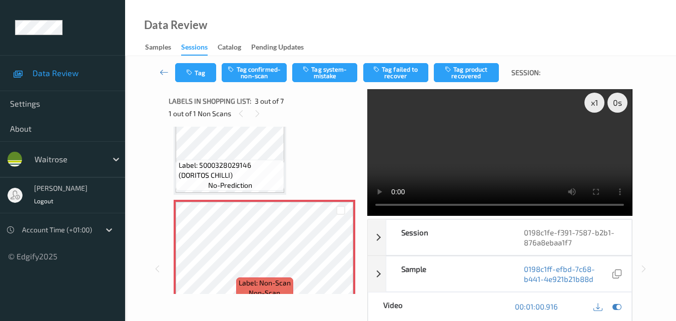
scroll to position [0, 0]
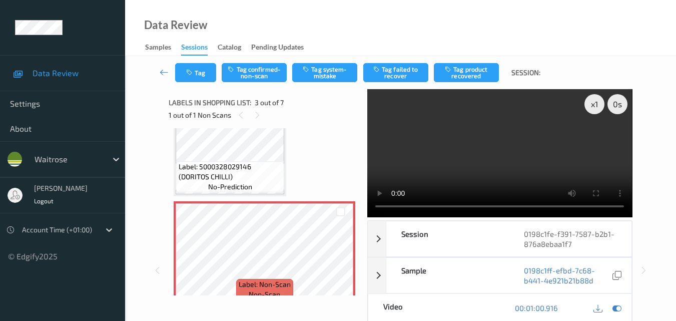
click at [490, 155] on video at bounding box center [499, 153] width 265 height 128
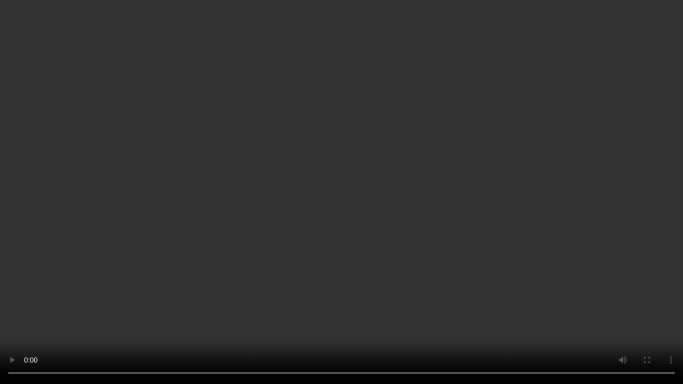
click at [449, 240] on video at bounding box center [341, 192] width 683 height 384
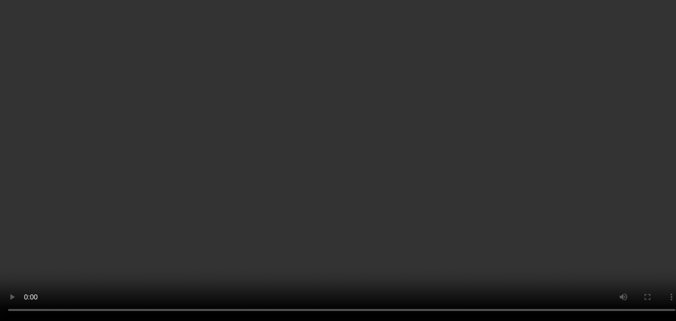
scroll to position [200, 0]
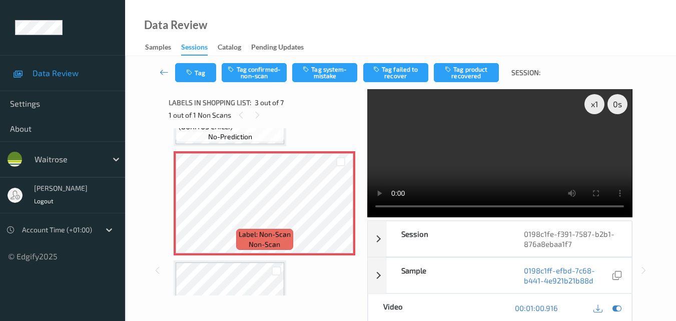
click at [460, 165] on video at bounding box center [499, 153] width 265 height 128
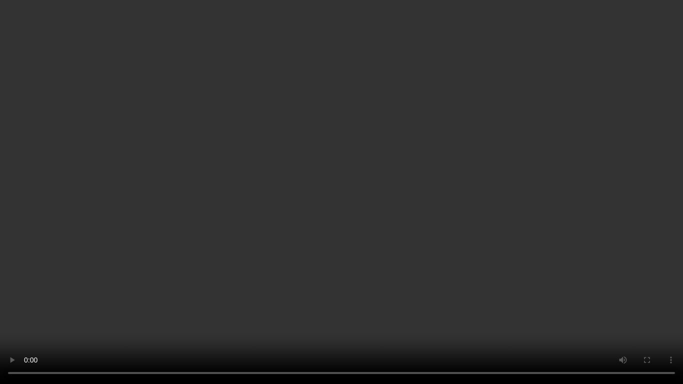
click at [409, 207] on video at bounding box center [341, 192] width 683 height 384
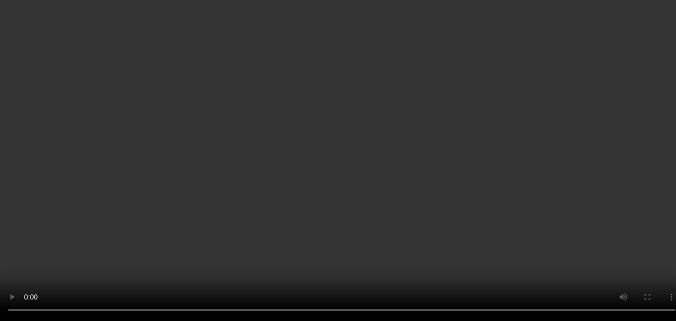
scroll to position [350, 0]
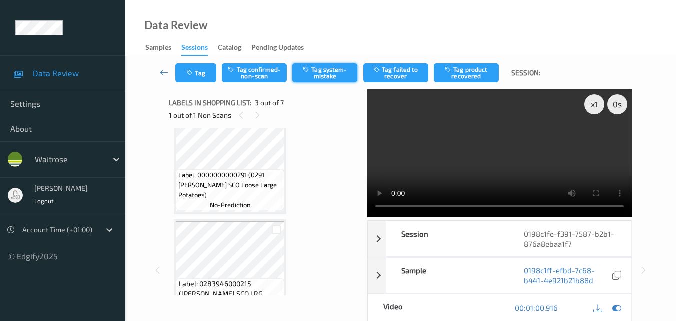
click at [324, 72] on button "Tag system-mistake" at bounding box center [324, 72] width 65 height 19
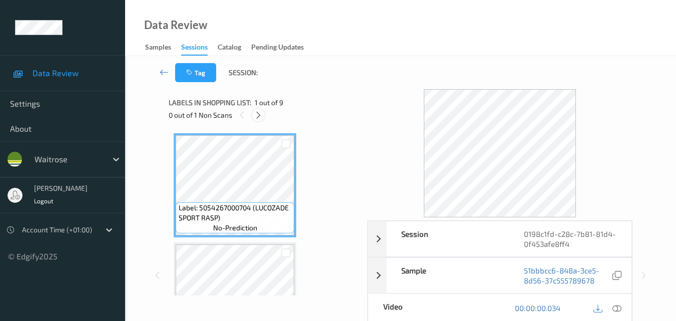
click at [256, 115] on icon at bounding box center [258, 115] width 9 height 9
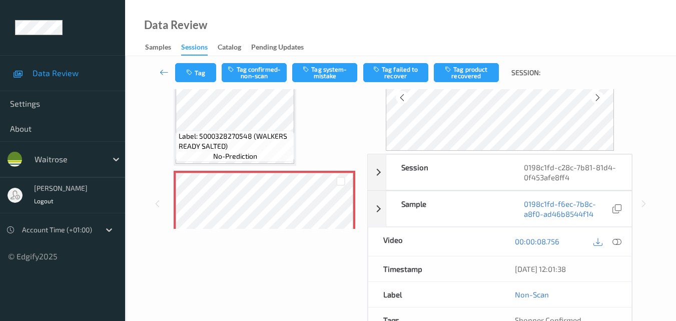
scroll to position [150, 0]
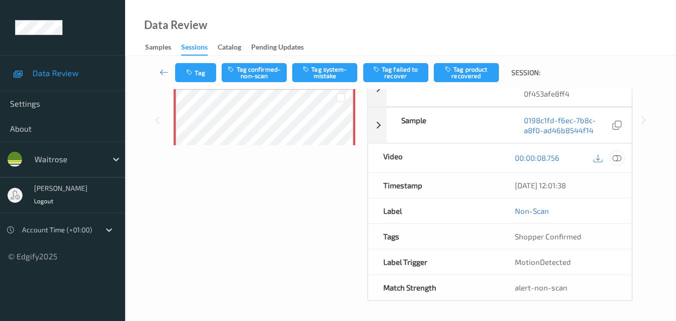
click at [618, 159] on icon at bounding box center [616, 157] width 9 height 9
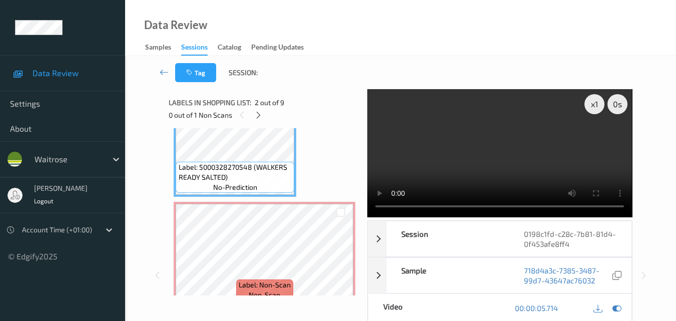
scroll to position [214, 0]
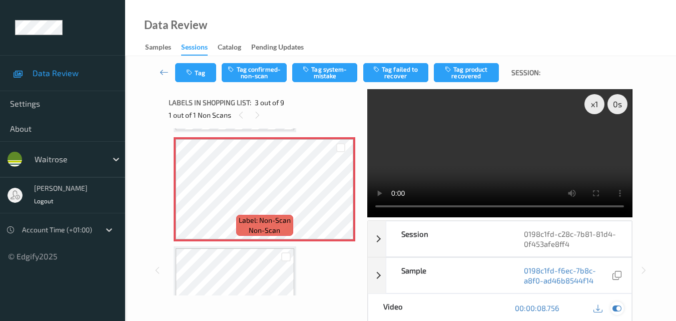
click at [614, 306] on icon at bounding box center [616, 307] width 9 height 9
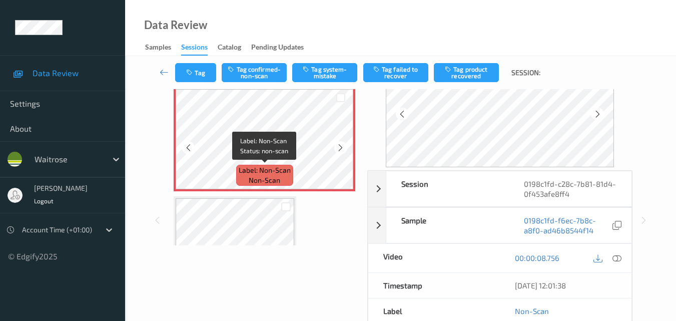
scroll to position [264, 0]
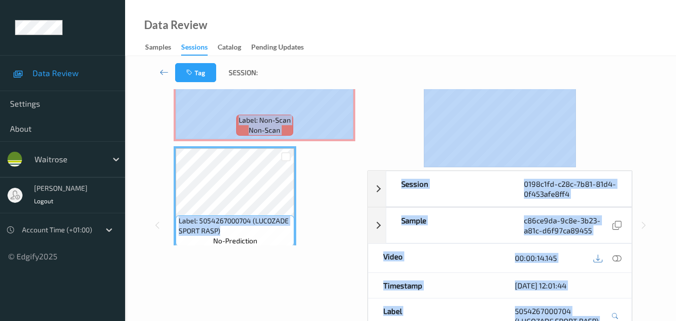
drag, startPoint x: 229, startPoint y: 232, endPoint x: 165, endPoint y: 221, distance: 64.9
click at [165, 221] on div "Session 0198c1fd-c28c-7b81-81d4-0f453afe8ff4 Session ID 0198c1fd-c28c-7b81-81d4…" at bounding box center [401, 225] width 510 height 372
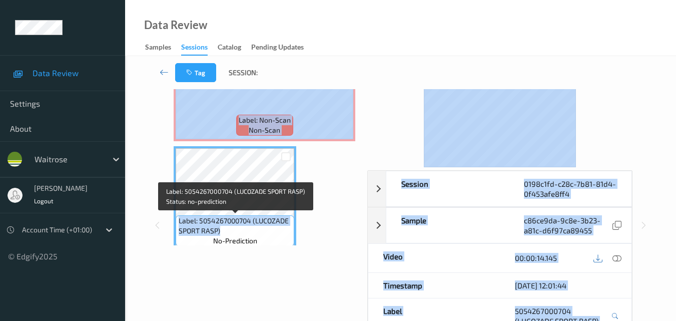
click at [227, 232] on span "Label: 5054267000704 (LUCOZADE SPORT RASP)" at bounding box center [236, 226] width 114 height 20
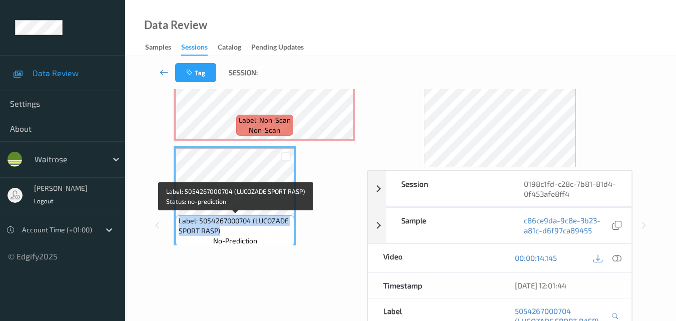
drag, startPoint x: 225, startPoint y: 231, endPoint x: 179, endPoint y: 221, distance: 46.7
click at [179, 221] on span "Label: 5054267000704 (LUCOZADE SPORT RASP)" at bounding box center [236, 226] width 114 height 20
copy span "Label: 5054267000704 (LUCOZADE SPORT RASP)"
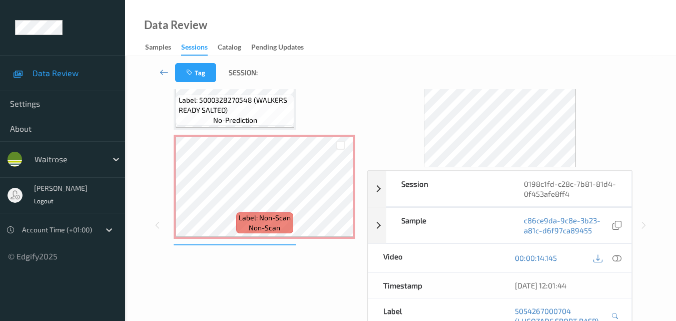
scroll to position [164, 0]
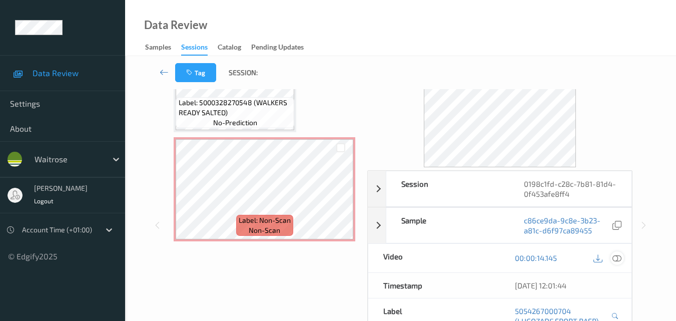
click at [620, 258] on icon at bounding box center [616, 257] width 9 height 9
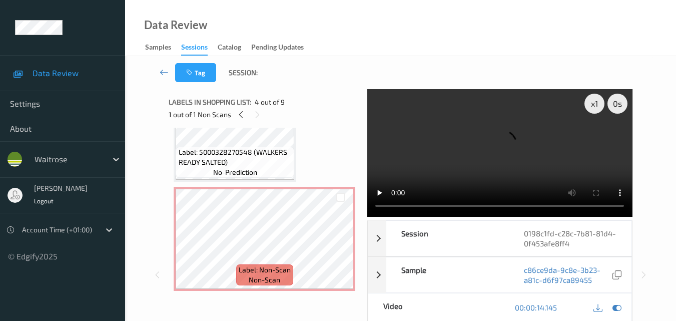
scroll to position [0, 0]
click at [507, 171] on video at bounding box center [499, 153] width 265 height 128
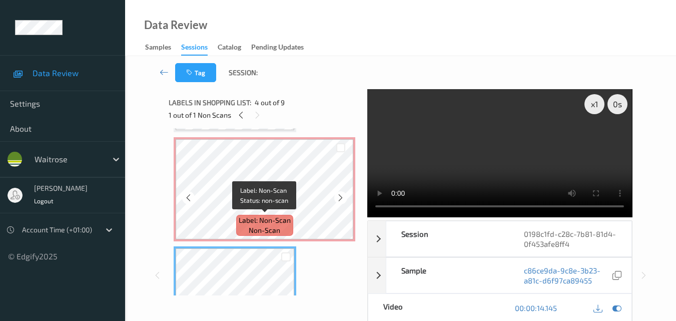
scroll to position [314, 0]
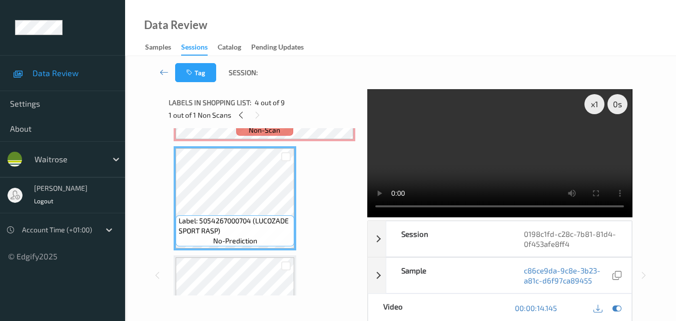
click at [516, 177] on video at bounding box center [499, 153] width 265 height 128
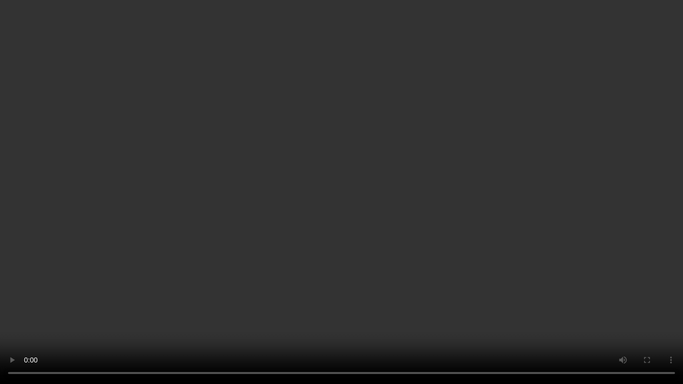
click at [427, 235] on video at bounding box center [341, 192] width 683 height 384
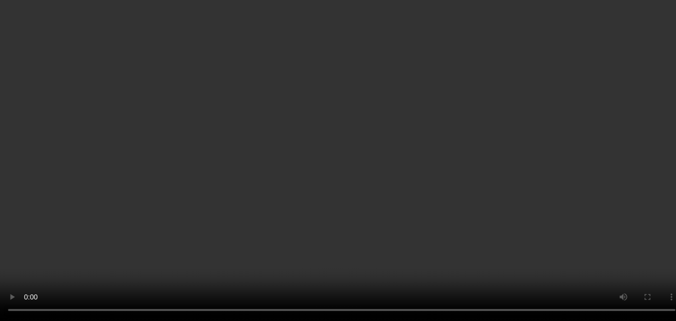
scroll to position [0, 0]
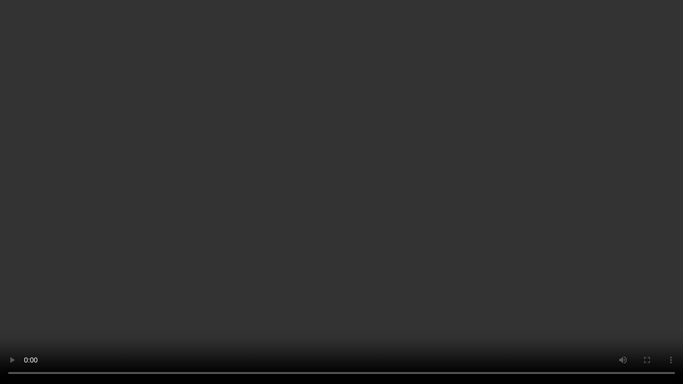
click at [361, 147] on video at bounding box center [341, 192] width 683 height 384
click at [407, 203] on video at bounding box center [341, 192] width 683 height 384
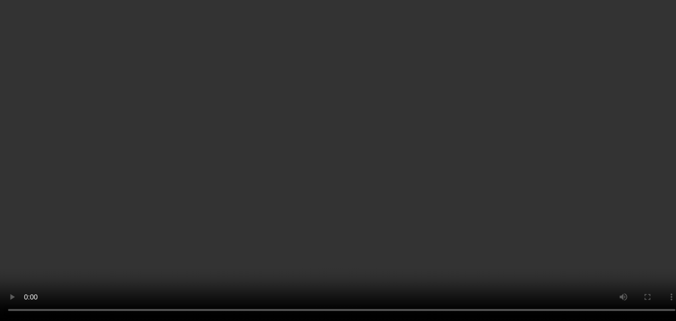
scroll to position [100, 0]
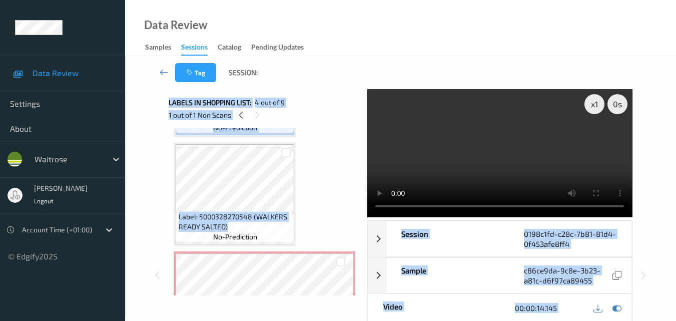
drag, startPoint x: 232, startPoint y: 226, endPoint x: 164, endPoint y: 209, distance: 70.1
click at [164, 209] on div "x 1 0 s Session 0198c1fd-c28c-7b81-81d4-0f453afe8ff4 Session ID 0198c1fd-c28c-7…" at bounding box center [401, 275] width 510 height 372
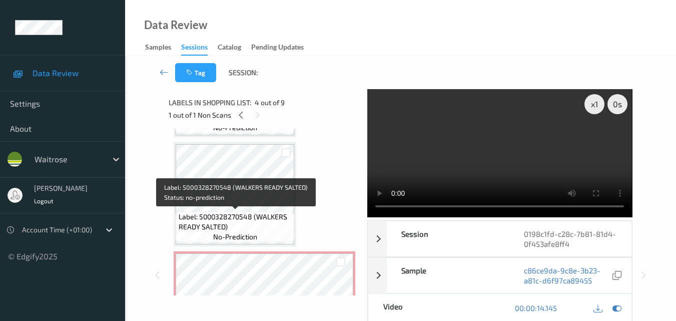
click at [240, 233] on span "no-prediction" at bounding box center [235, 237] width 44 height 10
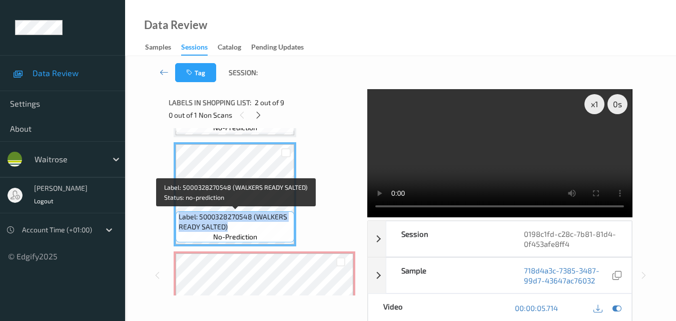
drag, startPoint x: 228, startPoint y: 225, endPoint x: 180, endPoint y: 214, distance: 49.9
click at [180, 214] on span "Label: 5000328270548 (WALKERS READY SALTED)" at bounding box center [236, 222] width 114 height 20
copy span "Label: 5000328270548 (WALKERS READY SALTED)"
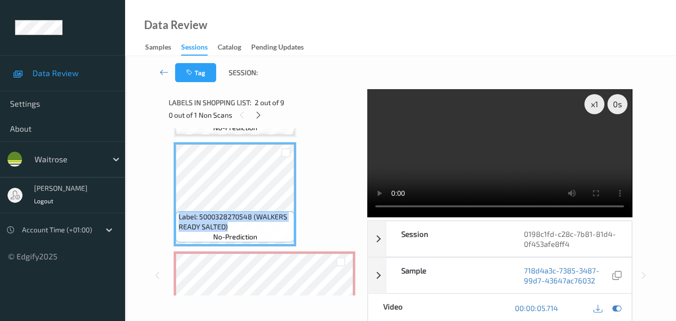
click at [508, 161] on video at bounding box center [499, 153] width 265 height 128
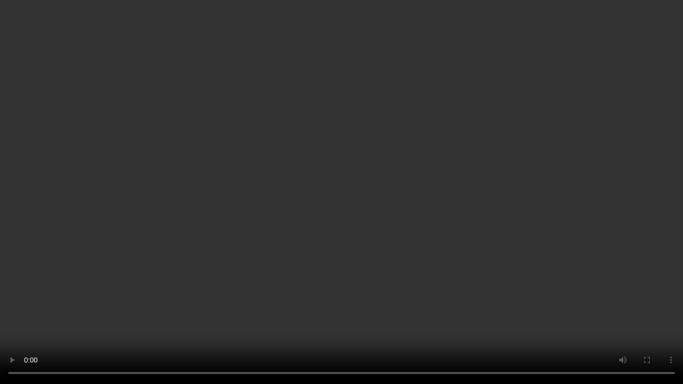
click at [450, 256] on video at bounding box center [341, 192] width 683 height 384
click at [291, 282] on video at bounding box center [341, 192] width 683 height 384
click at [458, 234] on video at bounding box center [341, 192] width 683 height 384
click at [349, 274] on video at bounding box center [341, 192] width 683 height 384
click at [404, 212] on video at bounding box center [341, 192] width 683 height 384
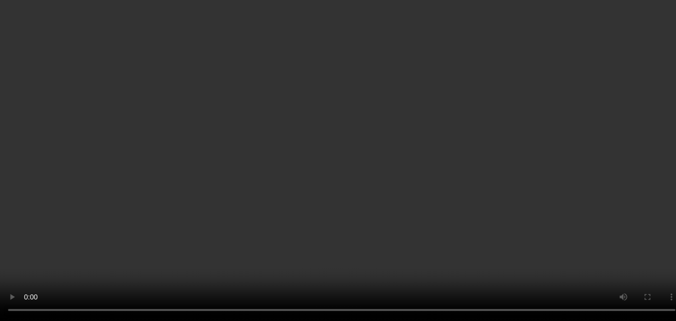
scroll to position [250, 0]
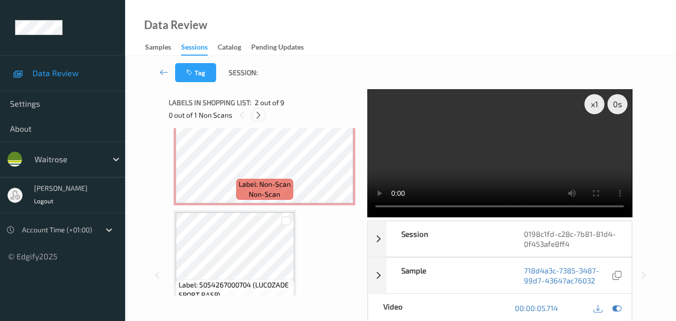
click at [258, 116] on icon at bounding box center [258, 115] width 9 height 9
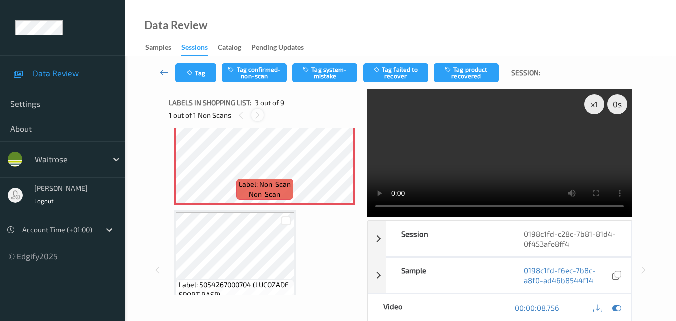
scroll to position [114, 0]
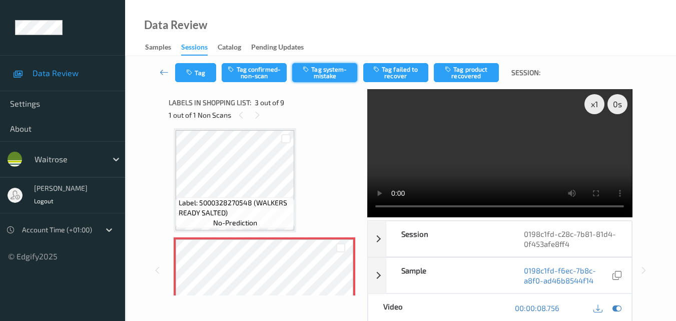
click at [321, 75] on button "Tag system-mistake" at bounding box center [324, 72] width 65 height 19
click at [190, 70] on icon "button" at bounding box center [190, 72] width 9 height 7
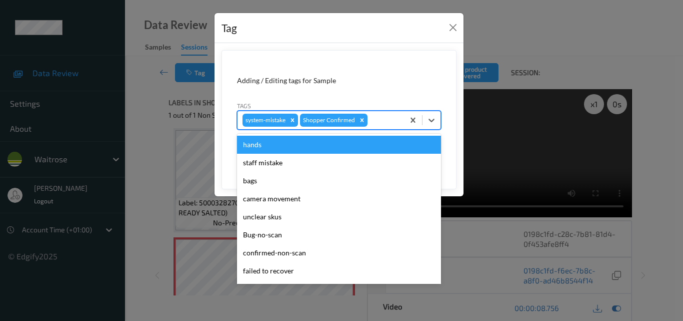
click at [384, 121] on div at bounding box center [385, 120] width 30 height 12
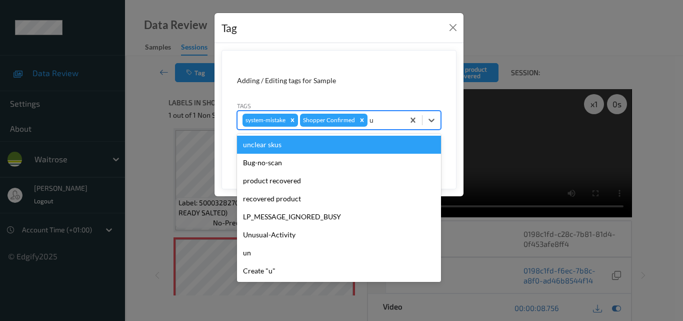
type input "un"
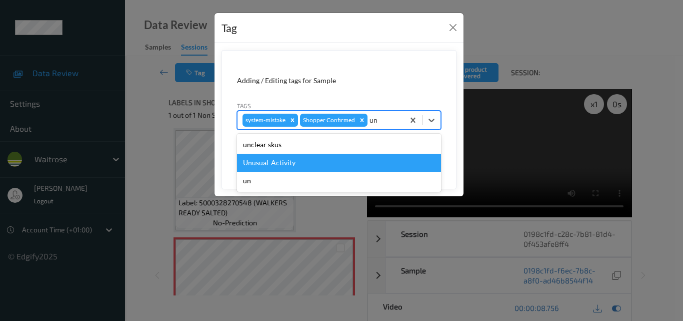
click at [325, 163] on div "Unusual-Activity" at bounding box center [339, 163] width 204 height 18
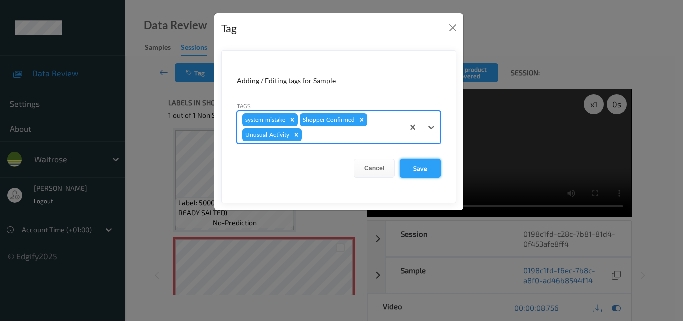
click at [420, 165] on button "Save" at bounding box center [420, 168] width 41 height 19
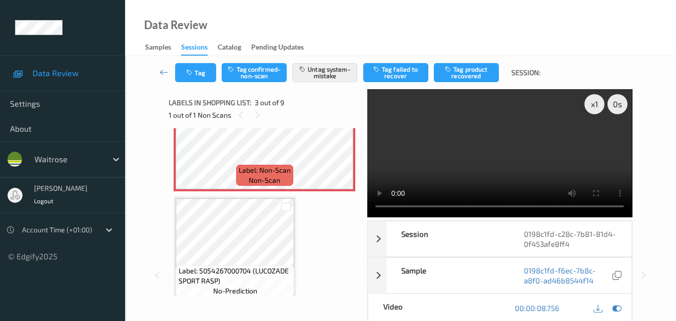
scroll to position [214, 0]
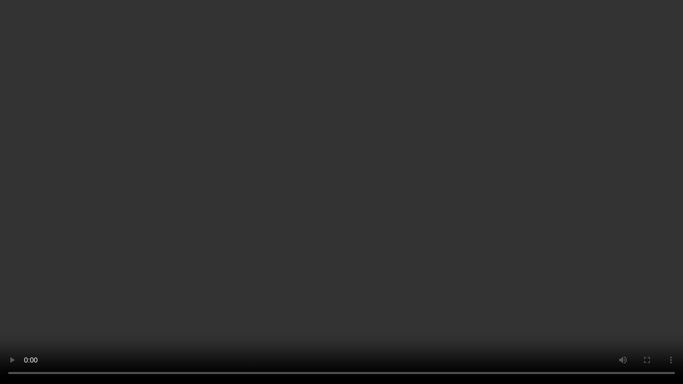
click at [225, 251] on video at bounding box center [341, 192] width 683 height 384
click at [247, 259] on video at bounding box center [341, 192] width 683 height 384
click at [395, 211] on video at bounding box center [341, 192] width 683 height 384
click at [424, 229] on video at bounding box center [341, 192] width 683 height 384
click at [392, 237] on video at bounding box center [341, 192] width 683 height 384
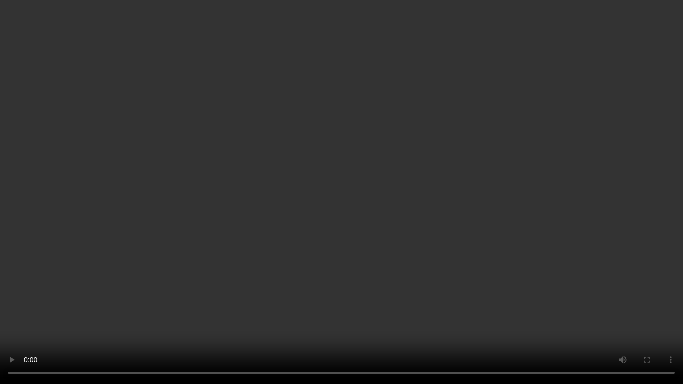
click at [425, 261] on video at bounding box center [341, 192] width 683 height 384
click at [496, 254] on video at bounding box center [341, 192] width 683 height 384
click at [393, 219] on video at bounding box center [341, 192] width 683 height 384
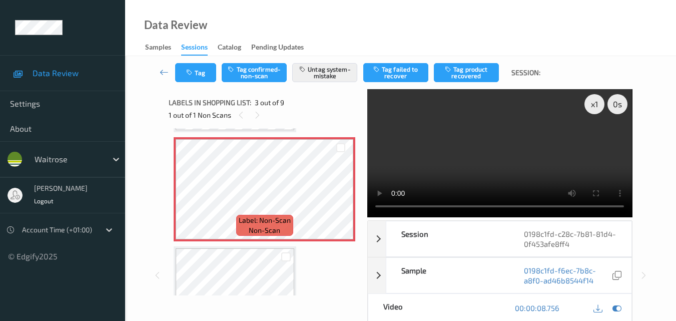
click at [495, 166] on video at bounding box center [499, 153] width 265 height 128
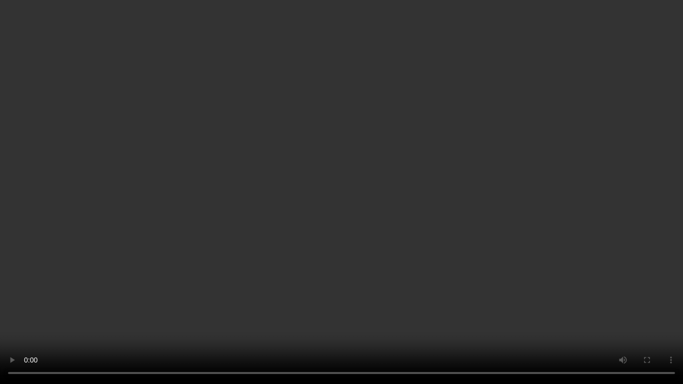
click at [375, 278] on video at bounding box center [341, 192] width 683 height 384
click at [400, 245] on video at bounding box center [341, 192] width 683 height 384
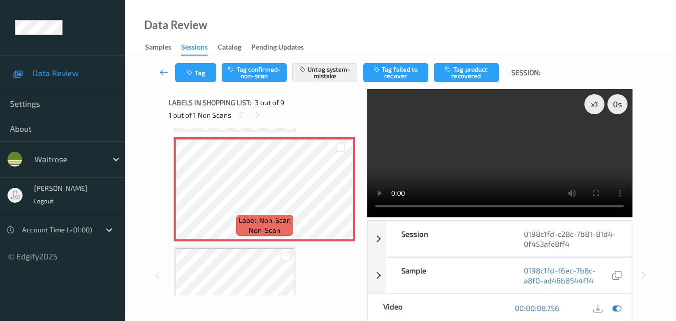
click at [545, 158] on video at bounding box center [499, 153] width 265 height 128
click at [207, 72] on button "Tag" at bounding box center [195, 72] width 41 height 19
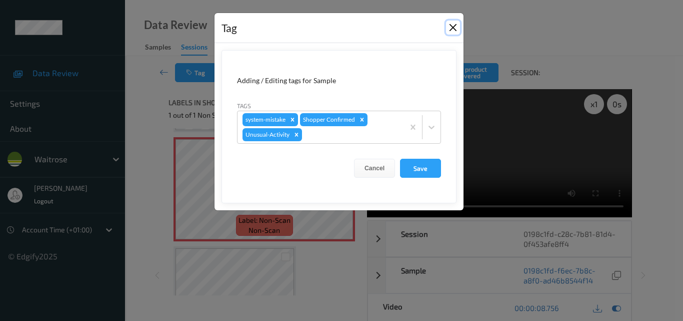
click at [451, 28] on button "Close" at bounding box center [453, 28] width 14 height 14
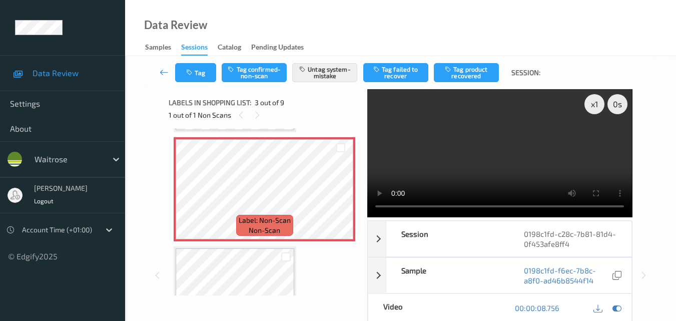
click at [507, 164] on video at bounding box center [499, 153] width 265 height 128
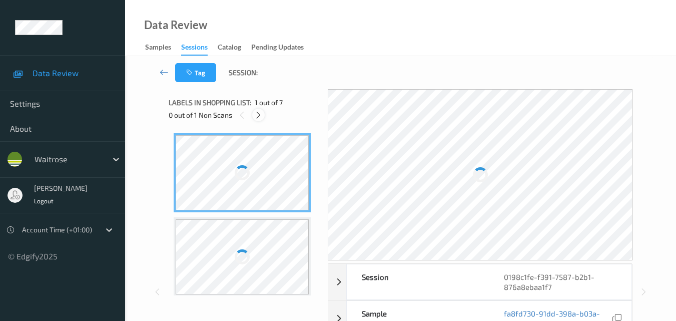
click at [259, 118] on icon at bounding box center [258, 115] width 9 height 9
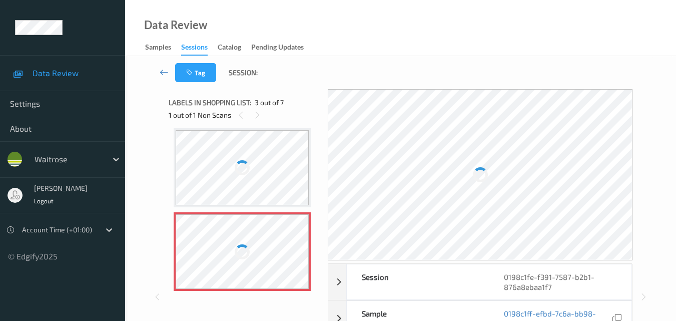
scroll to position [114, 0]
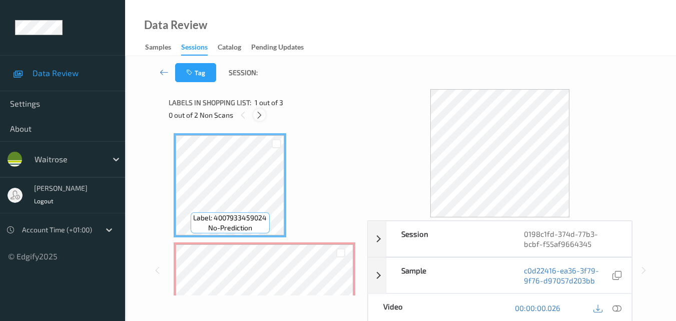
click at [262, 114] on icon at bounding box center [259, 115] width 9 height 9
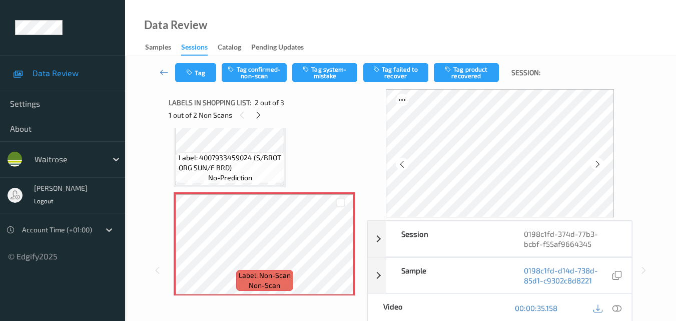
scroll to position [100, 0]
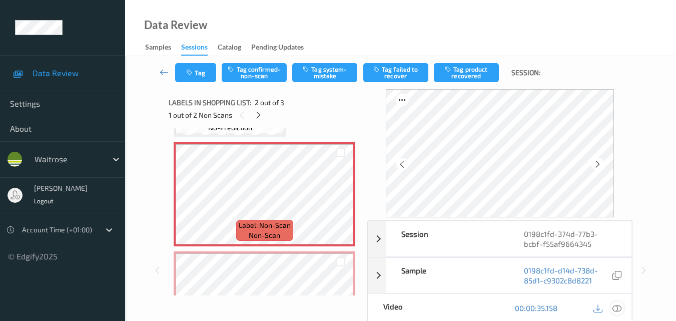
click at [620, 308] on icon at bounding box center [616, 307] width 9 height 9
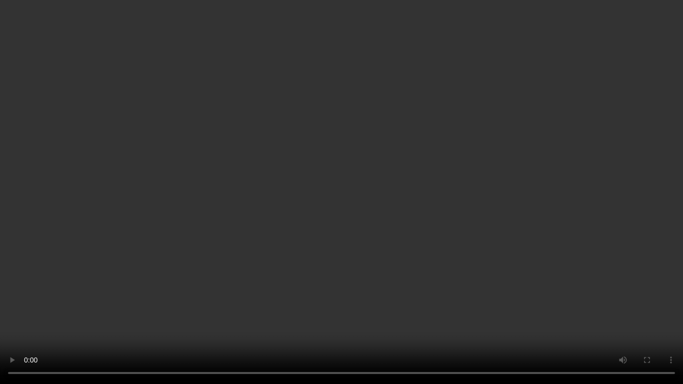
click at [497, 236] on video at bounding box center [341, 192] width 683 height 384
click at [161, 280] on video at bounding box center [341, 192] width 683 height 384
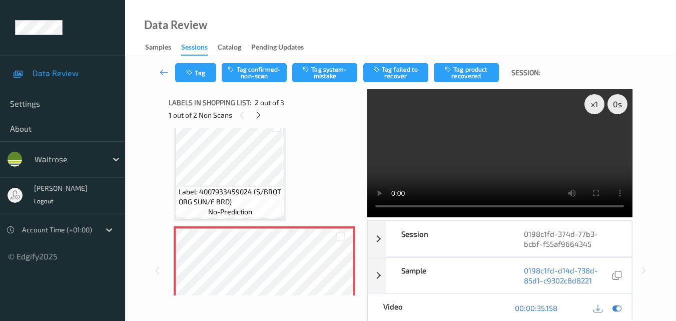
scroll to position [15, 0]
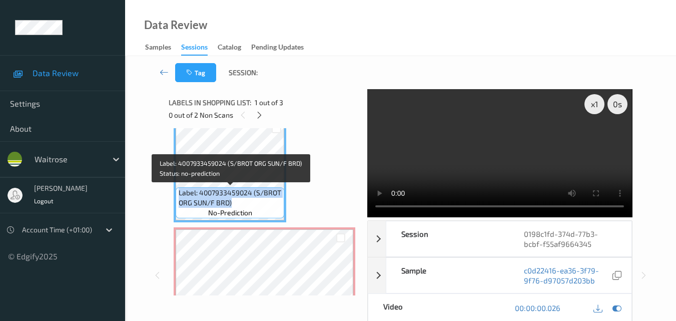
drag, startPoint x: 232, startPoint y: 202, endPoint x: 178, endPoint y: 189, distance: 55.7
click at [178, 189] on div "Label: 4007933459024 (S/BROT ORG SUN/F BRD) no-prediction" at bounding box center [230, 202] width 109 height 31
copy span "Label: 4007933459024 (S/BROT ORG SUN/F BRD)"
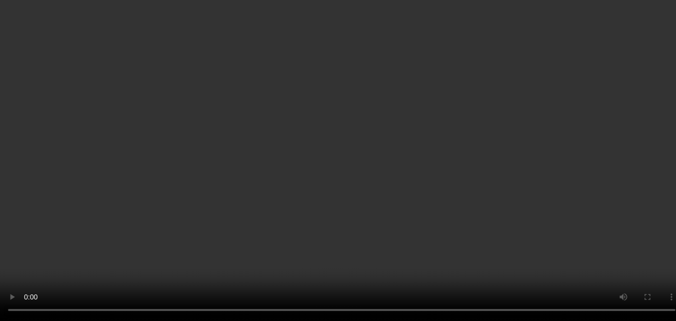
scroll to position [65, 0]
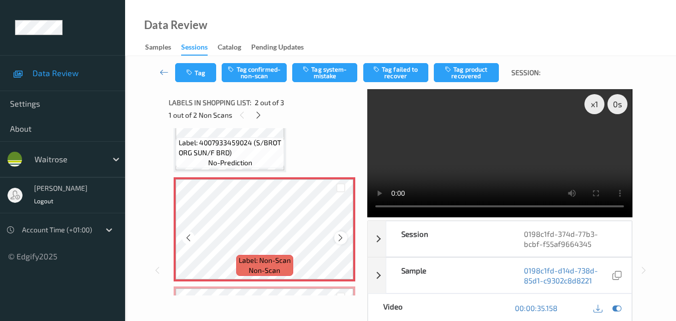
click at [338, 237] on icon at bounding box center [340, 237] width 9 height 9
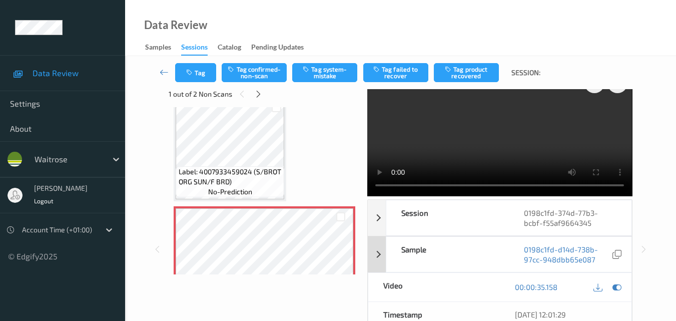
scroll to position [0, 0]
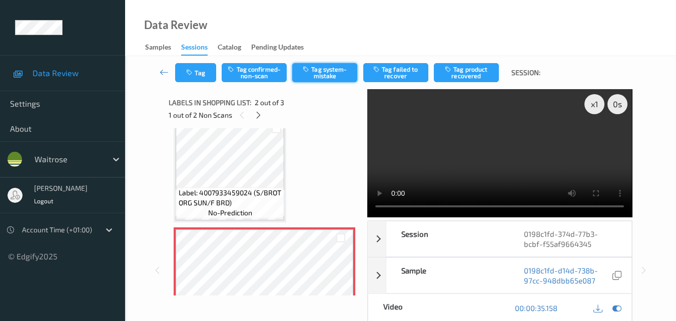
click at [323, 74] on button "Tag system-mistake" at bounding box center [324, 72] width 65 height 19
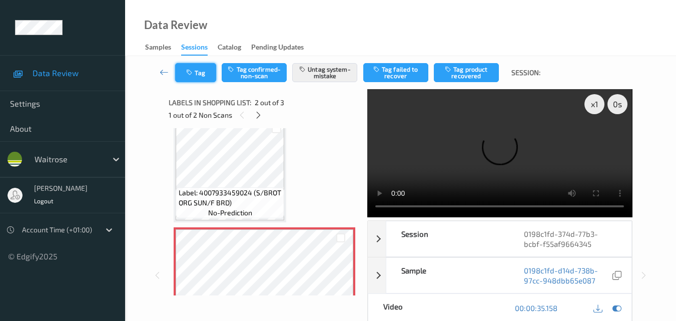
click at [201, 74] on button "Tag" at bounding box center [195, 72] width 41 height 19
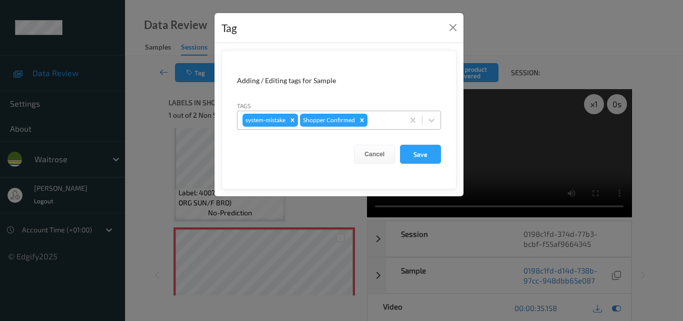
click at [384, 118] on div at bounding box center [385, 120] width 30 height 12
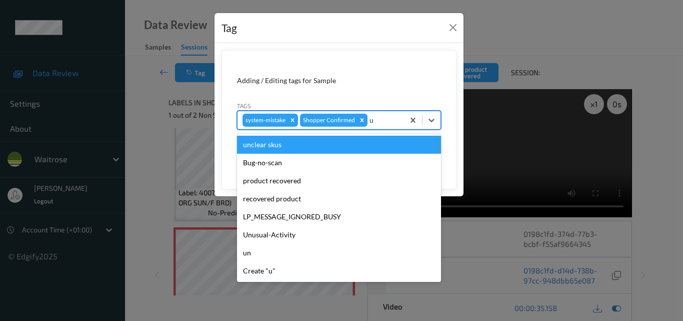
type input "un"
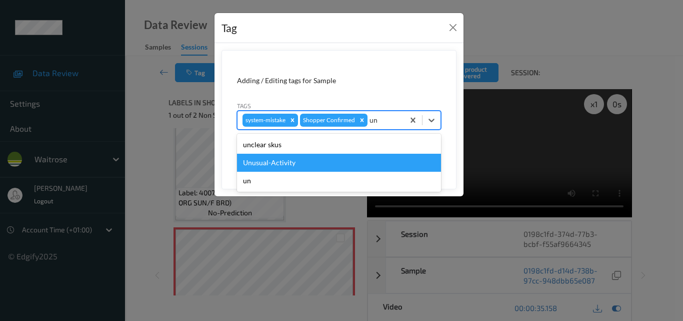
click at [323, 167] on div "Unusual-Activity" at bounding box center [339, 163] width 204 height 18
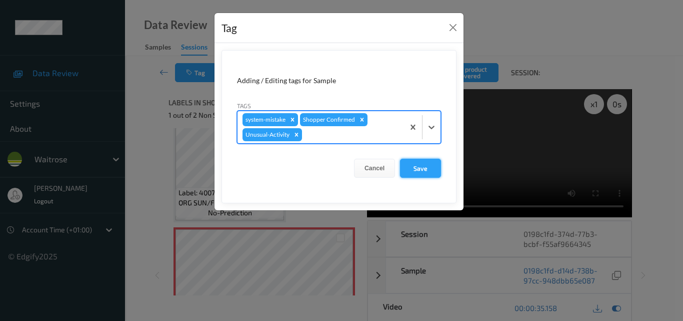
click at [432, 168] on button "Save" at bounding box center [420, 168] width 41 height 19
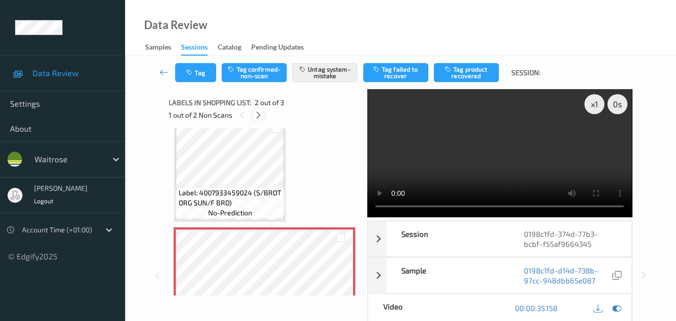
click at [258, 115] on icon at bounding box center [258, 115] width 9 height 9
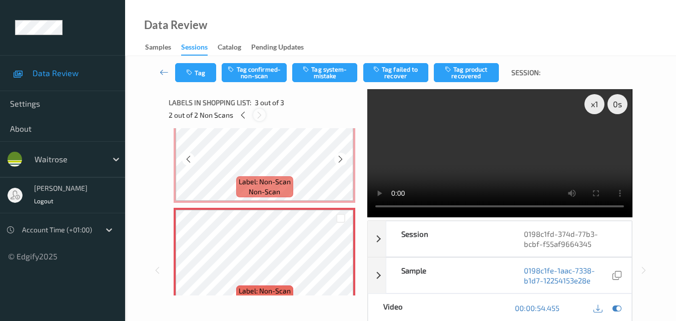
scroll to position [164, 0]
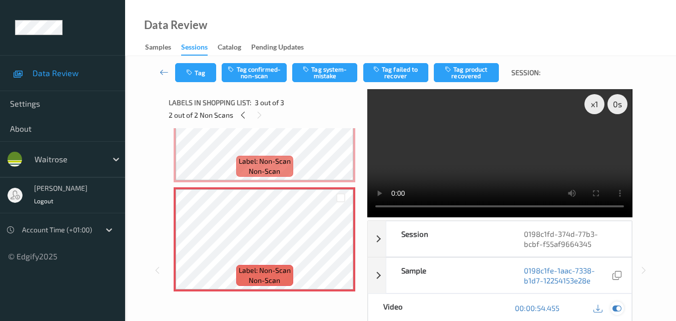
click at [617, 307] on icon at bounding box center [616, 307] width 9 height 9
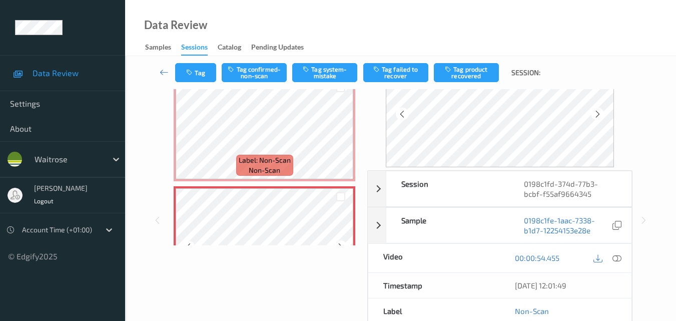
scroll to position [65, 0]
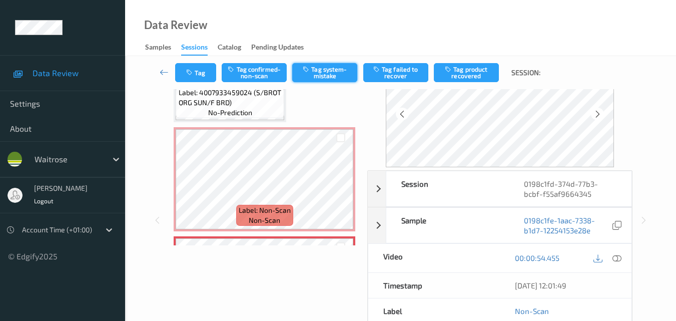
click at [331, 69] on button "Tag system-mistake" at bounding box center [324, 72] width 65 height 19
click at [199, 70] on button "Tag" at bounding box center [195, 72] width 41 height 19
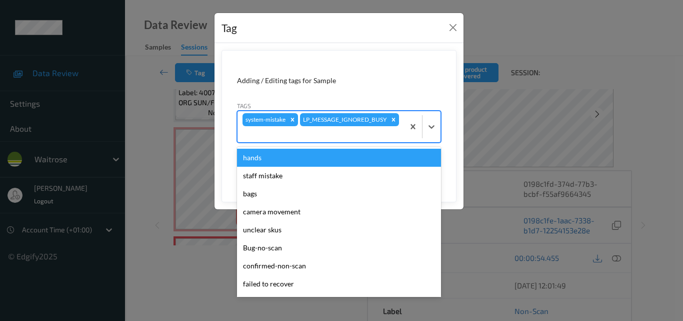
click at [369, 122] on div "system-mistake LP_MESSAGE_IGNORED_BUSY" at bounding box center [321, 126] width 167 height 31
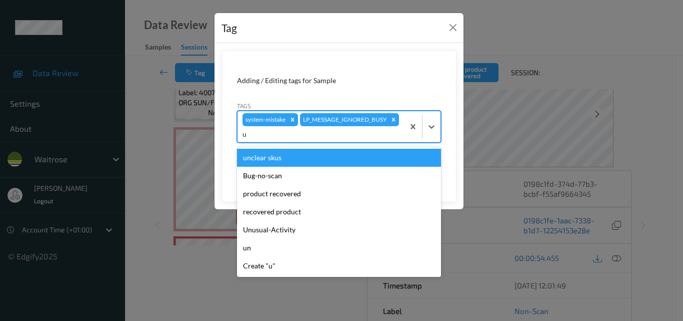
type input "un"
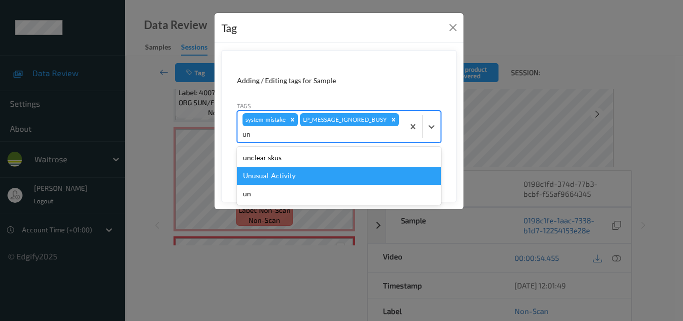
click at [311, 177] on div "Unusual-Activity" at bounding box center [339, 176] width 204 height 18
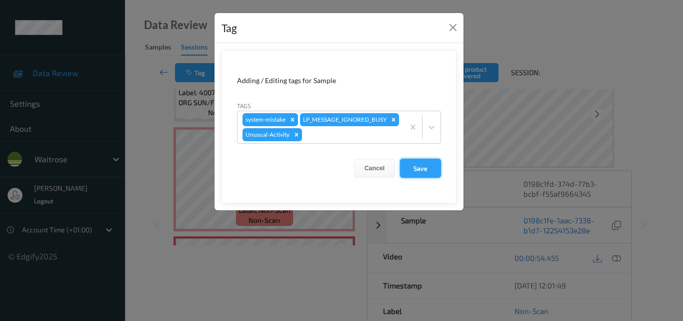
click at [418, 178] on button "Save" at bounding box center [420, 168] width 41 height 19
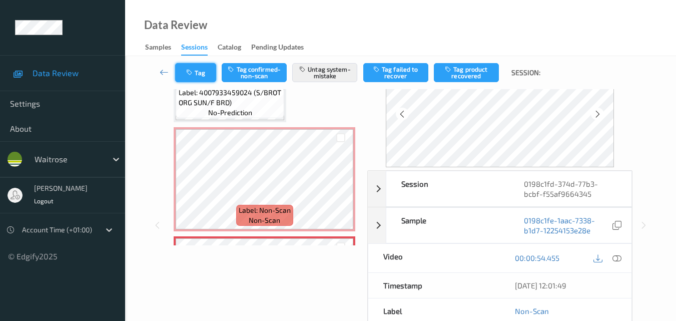
click at [199, 71] on button "Tag" at bounding box center [195, 72] width 41 height 19
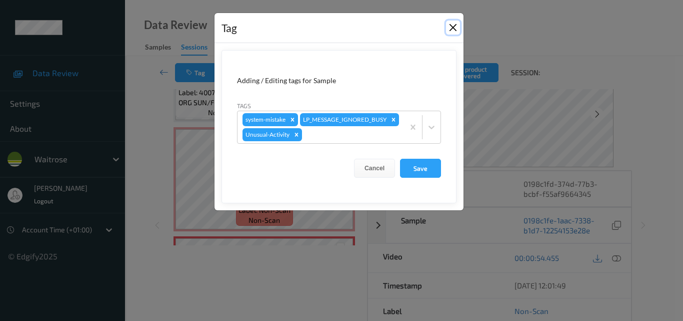
click at [457, 27] on button "Close" at bounding box center [453, 28] width 14 height 14
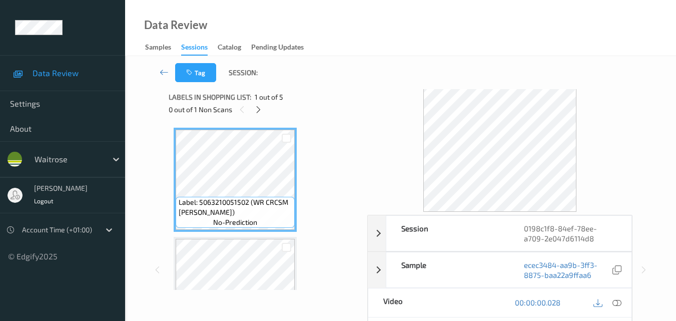
scroll to position [100, 0]
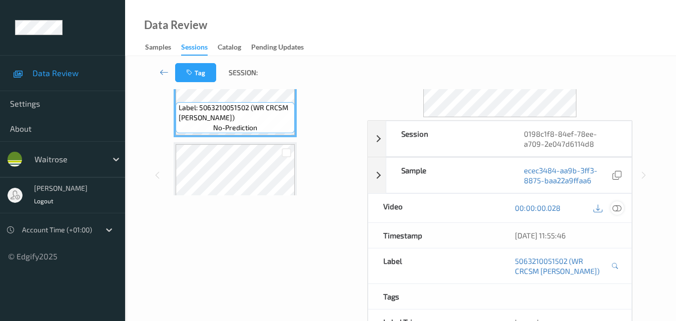
click at [618, 211] on icon at bounding box center [616, 207] width 9 height 9
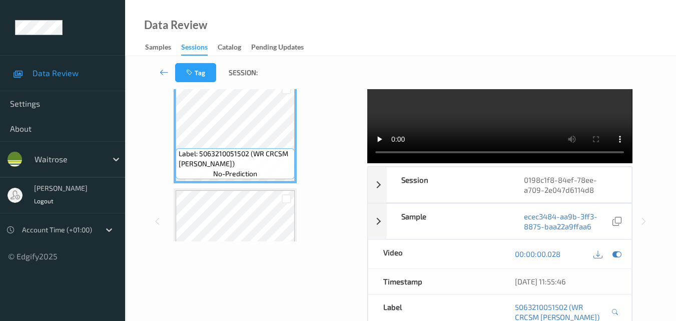
scroll to position [0, 0]
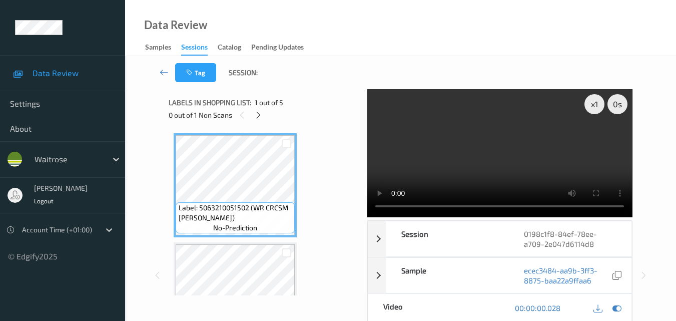
click at [476, 159] on video at bounding box center [499, 153] width 265 height 128
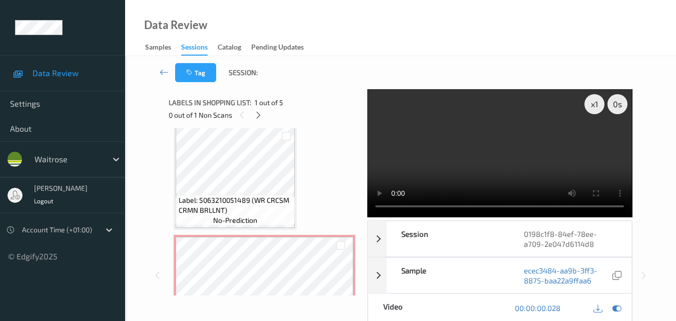
scroll to position [383, 0]
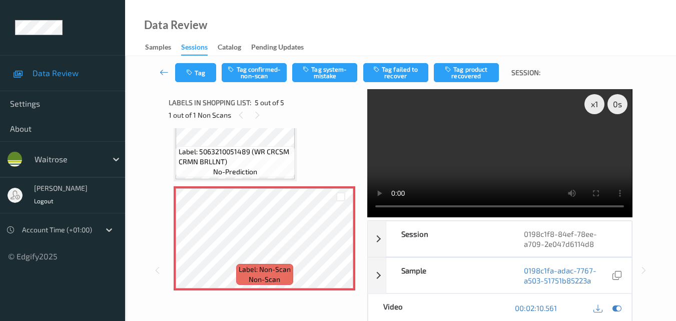
click at [527, 150] on video at bounding box center [499, 153] width 265 height 128
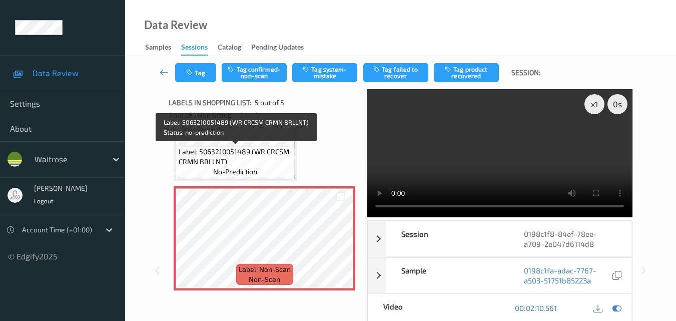
click at [231, 164] on span "Label: 5063210051489 (WR CRCSM CRMN BRLLNT)" at bounding box center [236, 157] width 114 height 20
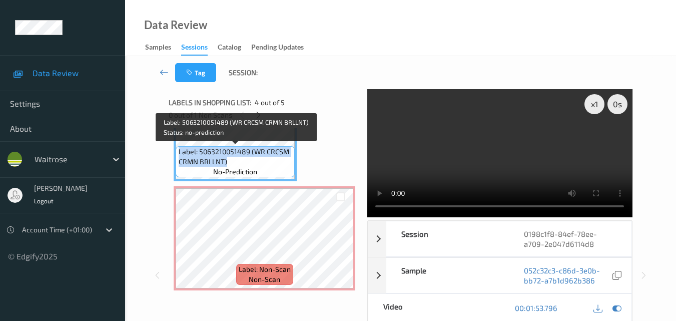
drag, startPoint x: 230, startPoint y: 162, endPoint x: 176, endPoint y: 152, distance: 54.9
click at [176, 152] on div "Label: 5063210051489 (WR CRCSM CRMN BRLLNT) no-prediction" at bounding box center [235, 161] width 119 height 31
copy span "Label: 5063210051489 (WR CRCSM CRMN BRLLNT)"
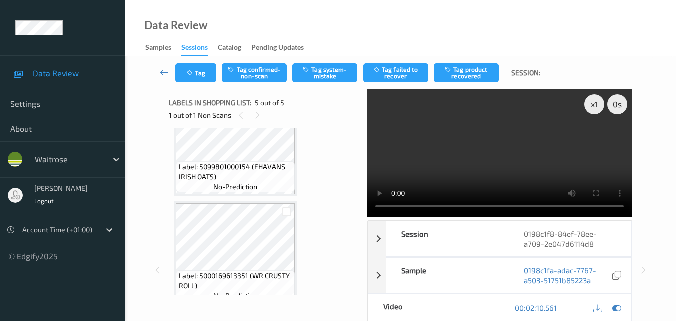
scroll to position [200, 0]
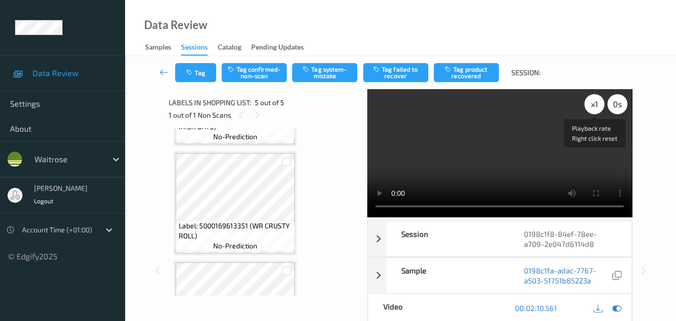
click at [595, 104] on div "x 1" at bounding box center [594, 104] width 20 height 20
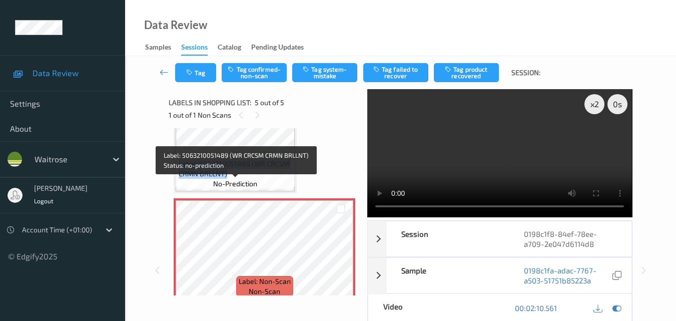
scroll to position [383, 0]
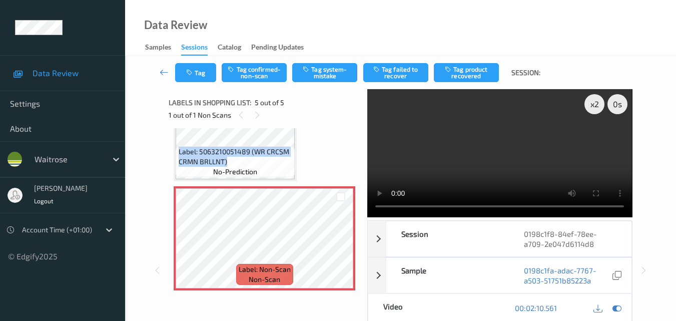
click at [460, 172] on video at bounding box center [499, 153] width 265 height 128
click at [598, 108] on div "x 2" at bounding box center [594, 104] width 20 height 20
click at [598, 108] on div "x 8" at bounding box center [594, 104] width 20 height 20
click at [339, 251] on div at bounding box center [340, 246] width 13 height 13
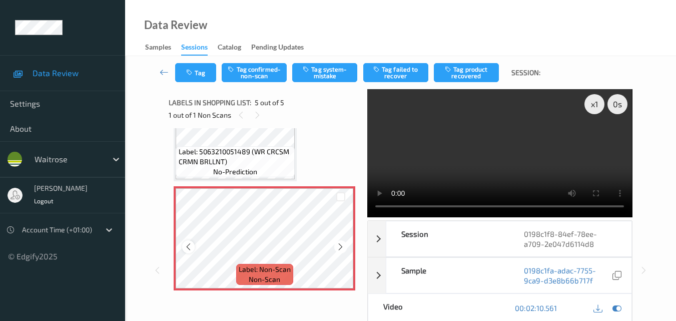
click at [187, 245] on icon at bounding box center [188, 246] width 9 height 9
click at [338, 245] on icon at bounding box center [340, 246] width 9 height 9
click at [488, 144] on video at bounding box center [499, 153] width 265 height 128
click at [474, 151] on video at bounding box center [499, 153] width 265 height 128
click at [325, 73] on button "Tag system-mistake" at bounding box center [324, 72] width 65 height 19
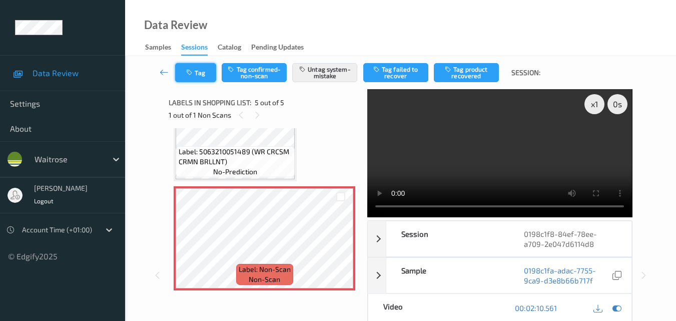
click at [192, 74] on icon "button" at bounding box center [190, 72] width 9 height 7
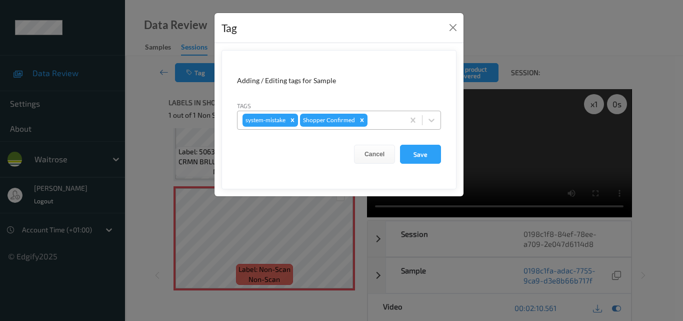
click at [378, 124] on div at bounding box center [385, 120] width 30 height 12
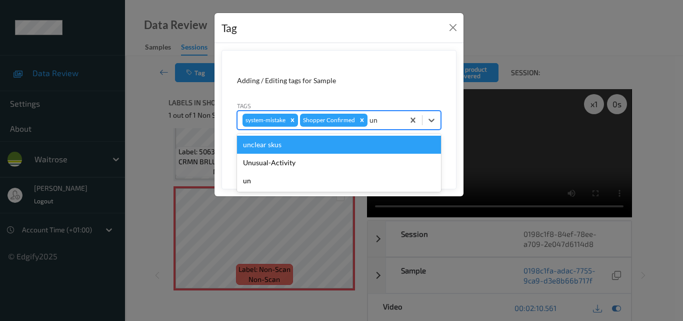
type input "unu"
click at [338, 151] on div "Unusual-Activity" at bounding box center [339, 145] width 204 height 18
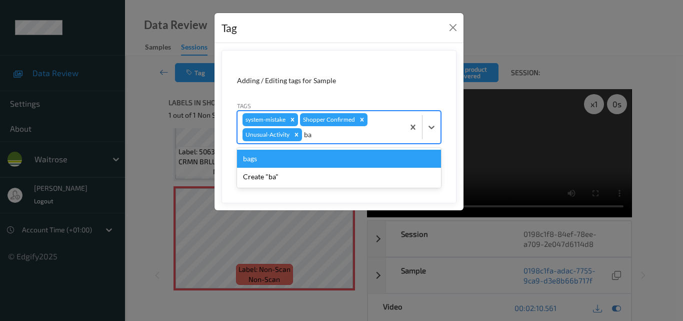
type input "bag"
click at [287, 159] on div "bags" at bounding box center [339, 159] width 204 height 18
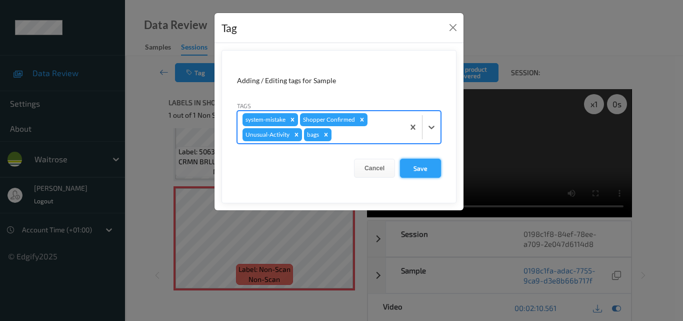
click at [423, 166] on button "Save" at bounding box center [420, 168] width 41 height 19
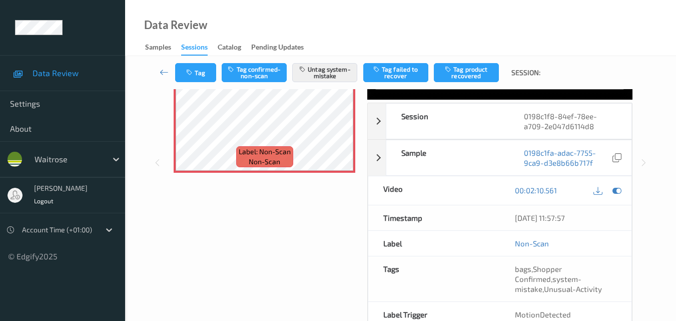
click at [353, 30] on div "Data Review Samples Sessions Catalog Pending Updates" at bounding box center [400, 28] width 551 height 56
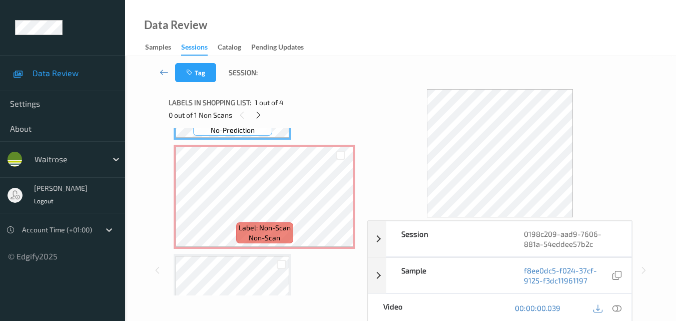
scroll to position [100, 0]
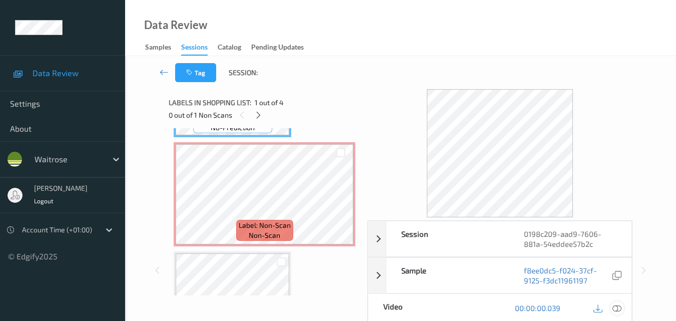
click at [619, 308] on icon at bounding box center [616, 307] width 9 height 9
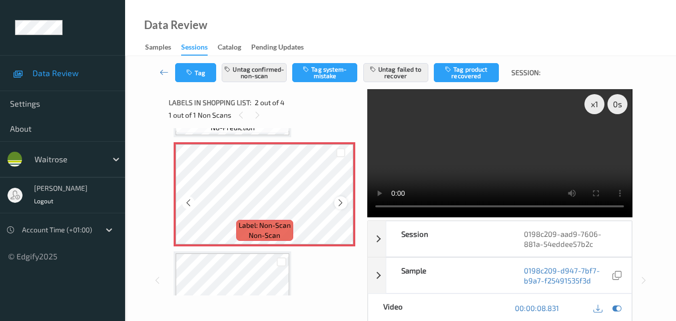
click at [337, 200] on icon at bounding box center [340, 202] width 9 height 9
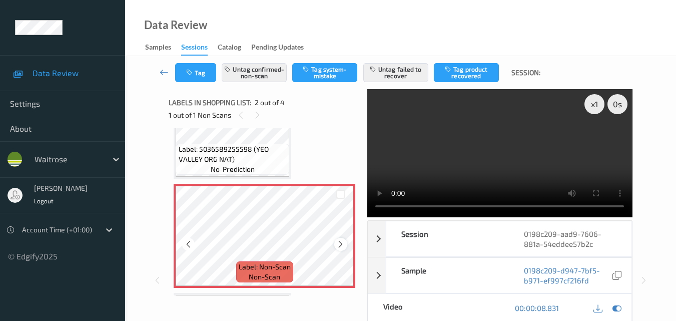
scroll to position [0, 0]
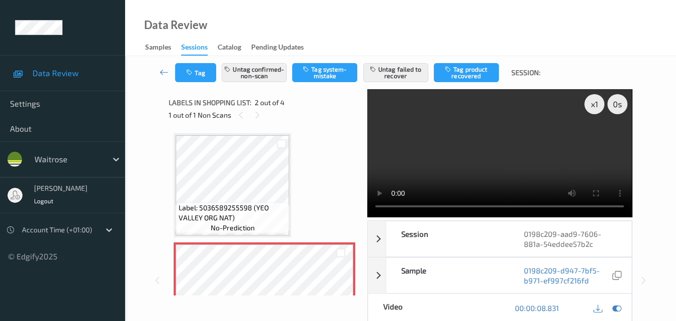
click at [461, 160] on video at bounding box center [499, 153] width 265 height 128
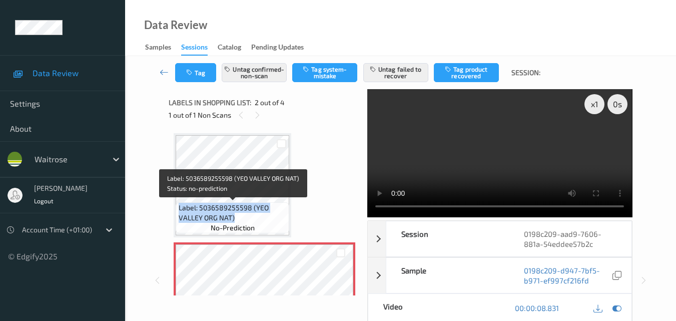
drag, startPoint x: 241, startPoint y: 218, endPoint x: 178, endPoint y: 206, distance: 63.7
click at [179, 206] on span "Label: 5036589255598 (YEO VALLEY ORG NAT)" at bounding box center [233, 213] width 109 height 20
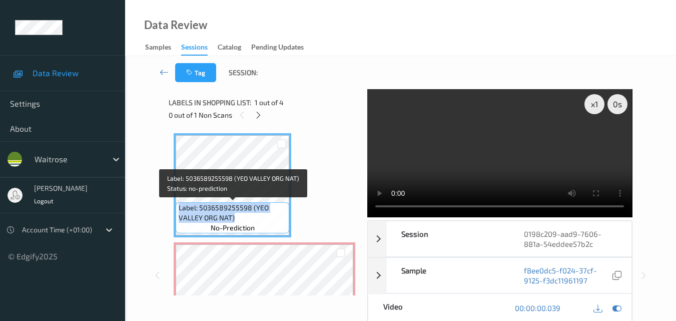
copy span "Label: 5036589255598 (YEO VALLEY ORG NAT)"
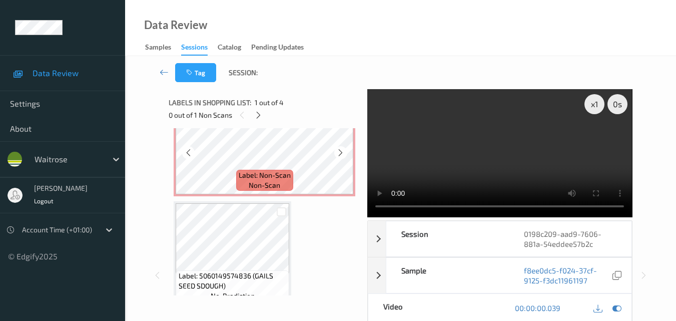
scroll to position [100, 0]
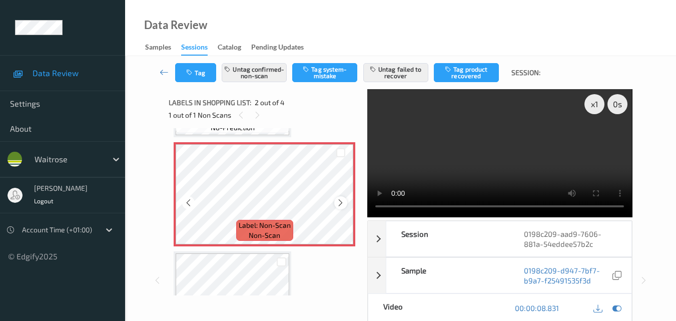
click at [337, 201] on icon at bounding box center [340, 202] width 9 height 9
click at [494, 168] on video at bounding box center [499, 153] width 265 height 128
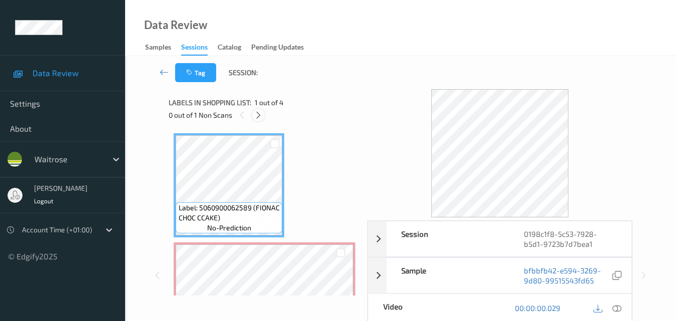
click at [256, 116] on icon at bounding box center [258, 115] width 9 height 9
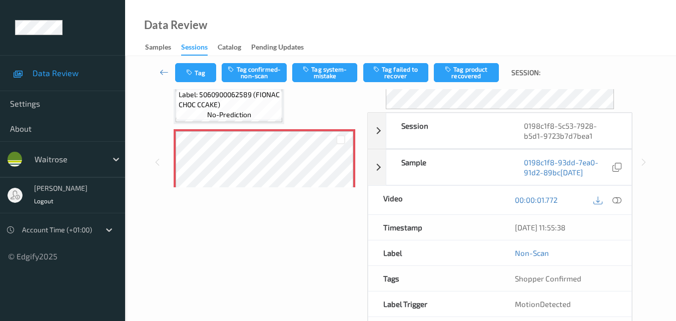
scroll to position [50, 0]
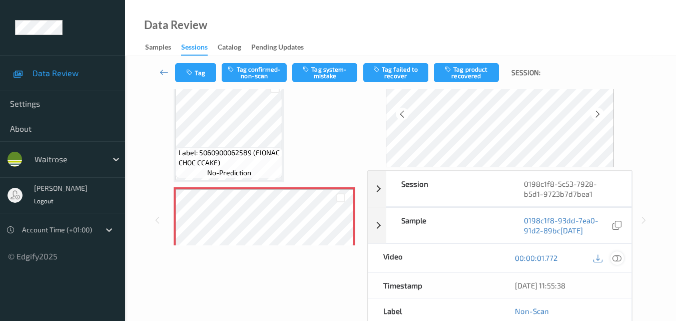
click at [618, 256] on icon at bounding box center [616, 257] width 9 height 9
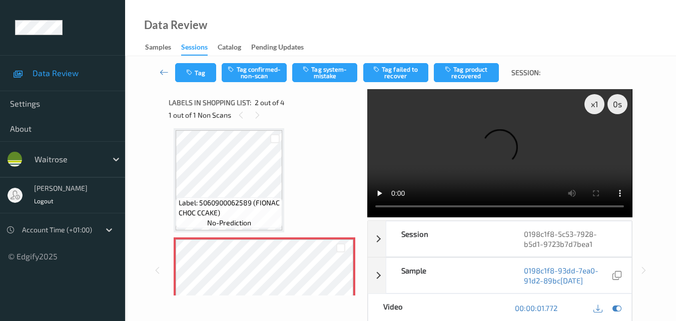
scroll to position [55, 0]
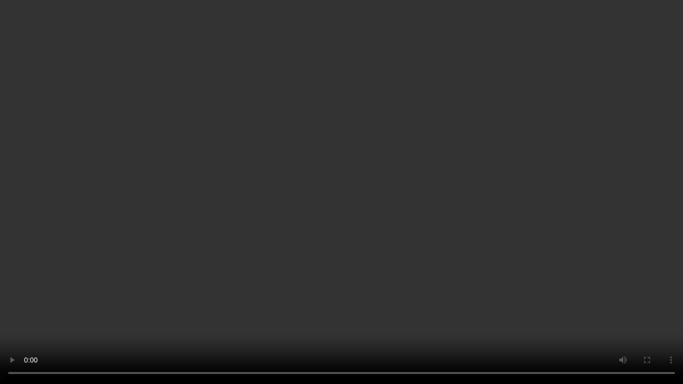
click at [125, 289] on video at bounding box center [341, 192] width 683 height 384
click at [228, 281] on video at bounding box center [341, 192] width 683 height 384
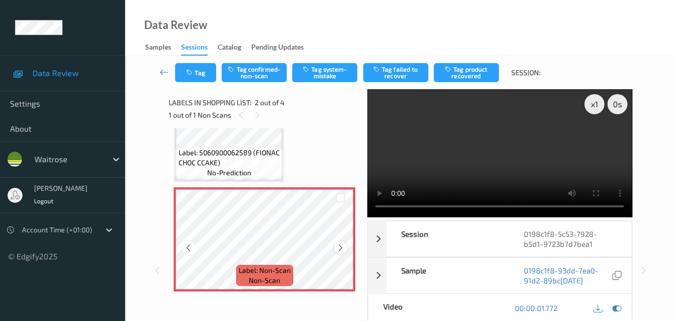
click at [337, 246] on icon at bounding box center [340, 247] width 9 height 9
click at [190, 247] on icon at bounding box center [188, 247] width 9 height 9
click at [612, 311] on icon at bounding box center [616, 307] width 9 height 9
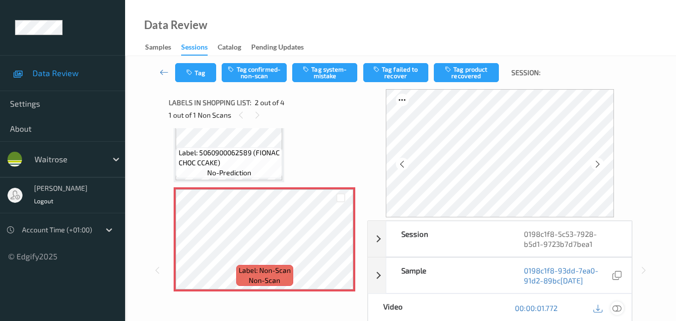
click at [617, 309] on icon at bounding box center [616, 307] width 9 height 9
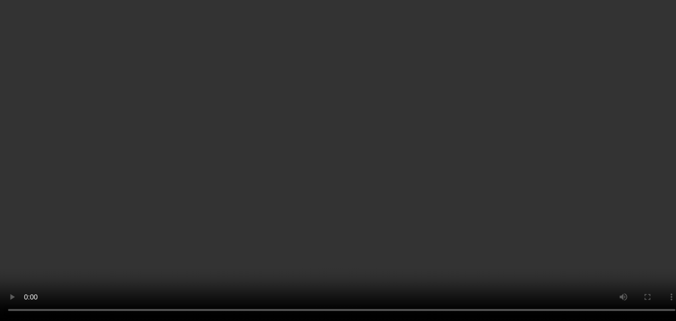
scroll to position [0, 0]
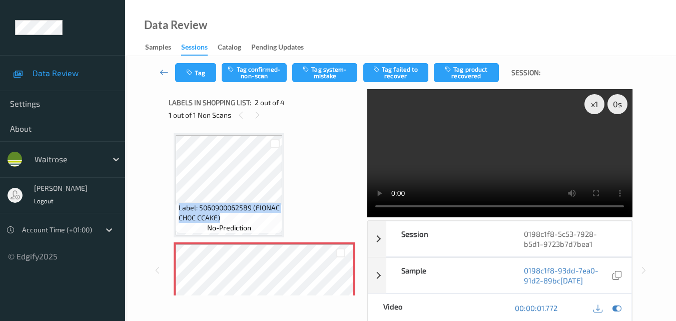
drag, startPoint x: 220, startPoint y: 218, endPoint x: 175, endPoint y: 208, distance: 46.6
click at [175, 208] on div "Label: 5060900062589 (FIONAC CHOC CCAKE) no-prediction" at bounding box center [229, 185] width 111 height 104
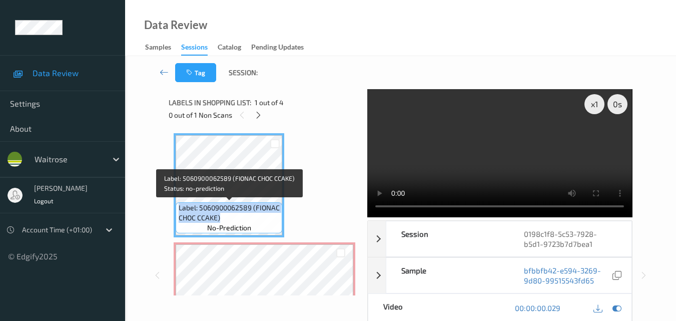
drag, startPoint x: 180, startPoint y: 203, endPoint x: 228, endPoint y: 217, distance: 50.1
click at [228, 217] on span "Label: 5060900062589 (FIONAC CHOC CCAKE)" at bounding box center [230, 213] width 102 height 20
copy span "Label: 5060900062589 (FIONAC CHOC CCAKE)"
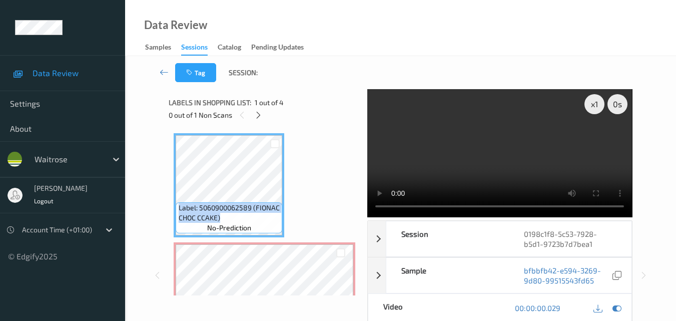
click at [501, 147] on video at bounding box center [499, 153] width 265 height 128
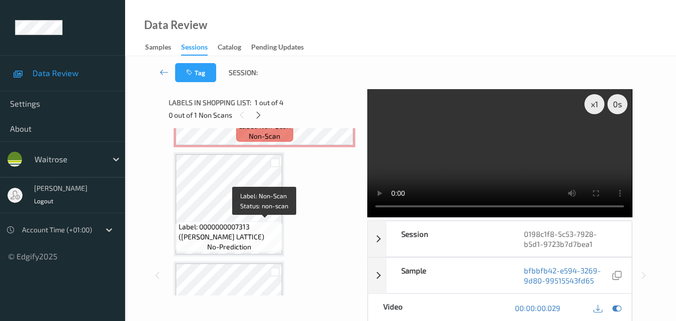
scroll to position [200, 0]
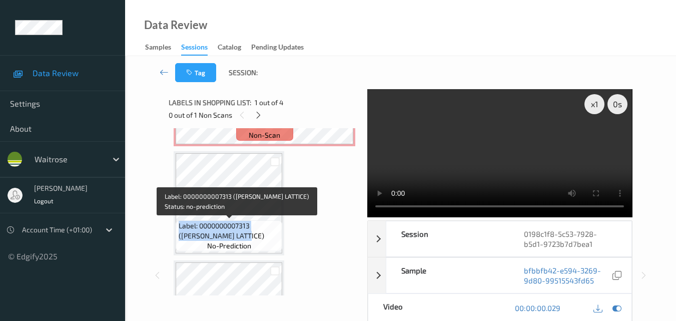
drag, startPoint x: 233, startPoint y: 239, endPoint x: 179, endPoint y: 225, distance: 55.4
click at [179, 225] on span "Label: 0000000007313 (WR CHERRY LATTICE)" at bounding box center [230, 231] width 102 height 20
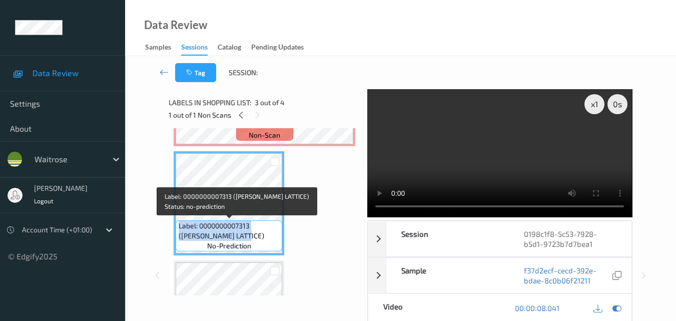
copy span "Label: 0000000007313 (WR CHERRY LATTICE)"
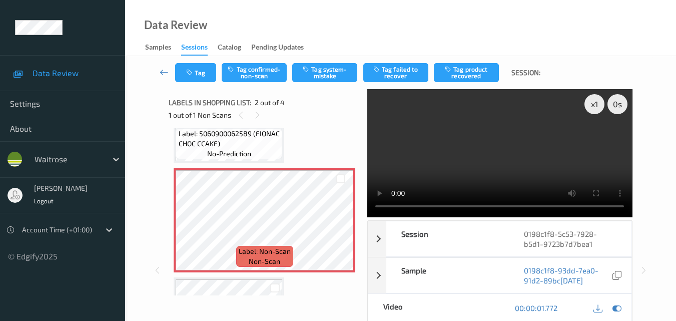
scroll to position [0, 0]
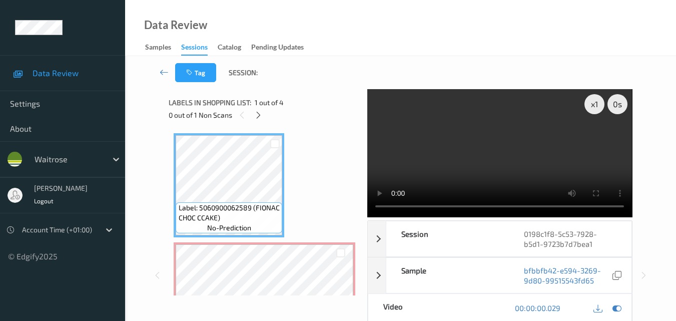
click at [505, 149] on video at bounding box center [499, 153] width 265 height 128
click at [593, 98] on div "x 1" at bounding box center [594, 104] width 20 height 20
click at [530, 147] on video at bounding box center [499, 153] width 265 height 128
click at [592, 97] on div "x 2" at bounding box center [594, 104] width 20 height 20
click at [592, 97] on div "x 4" at bounding box center [594, 104] width 20 height 20
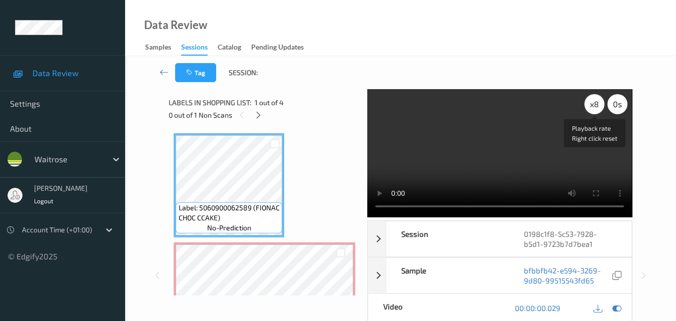
click at [592, 97] on div "x 8" at bounding box center [594, 104] width 20 height 20
click at [592, 97] on div "x 1" at bounding box center [594, 104] width 20 height 20
click at [262, 113] on icon at bounding box center [258, 115] width 9 height 9
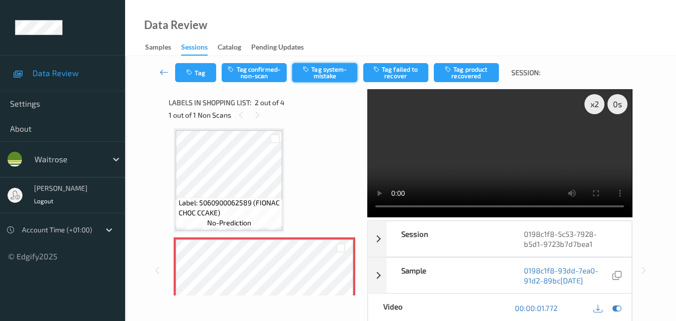
click at [328, 75] on button "Tag system-mistake" at bounding box center [324, 72] width 65 height 19
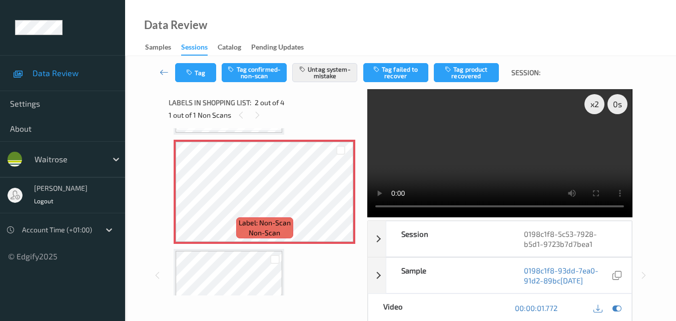
scroll to position [105, 0]
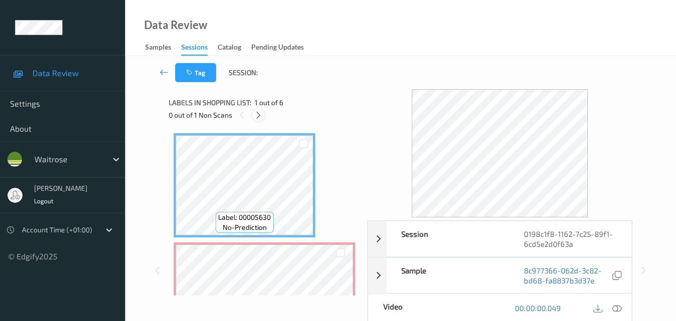
click at [259, 114] on icon at bounding box center [258, 115] width 9 height 9
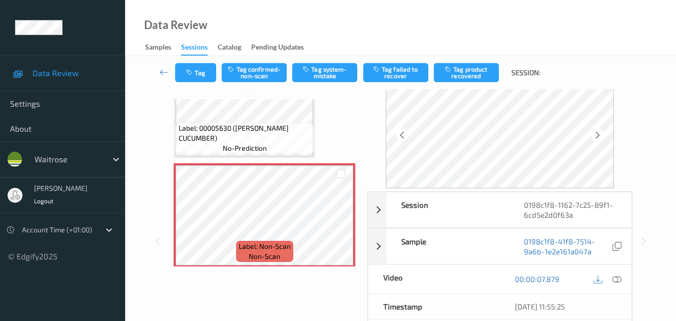
scroll to position [50, 0]
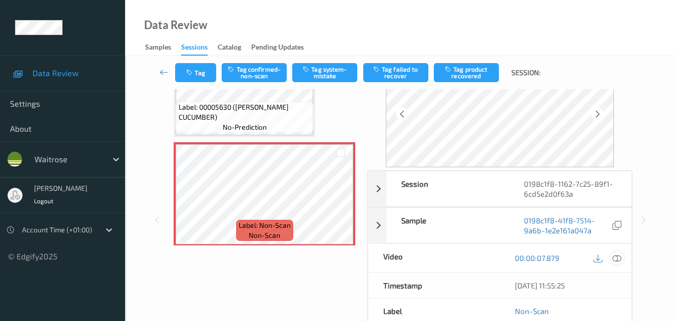
click at [619, 259] on icon at bounding box center [616, 257] width 9 height 9
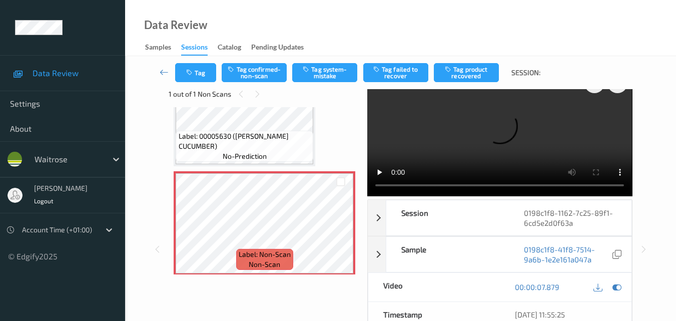
scroll to position [0, 0]
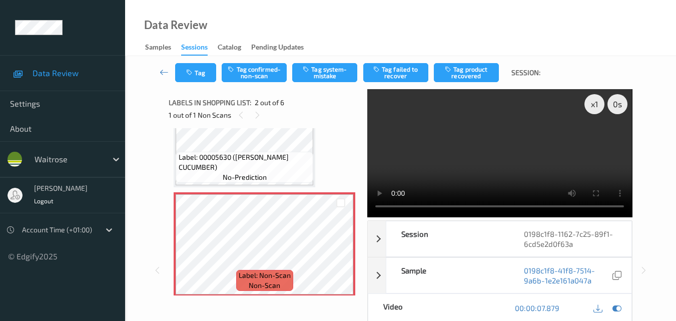
click at [493, 138] on video at bounding box center [499, 153] width 265 height 128
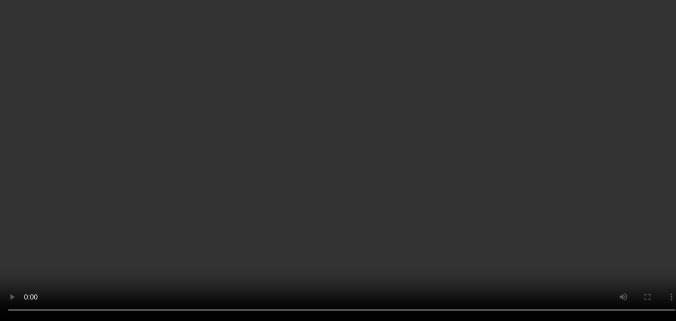
scroll to position [150, 0]
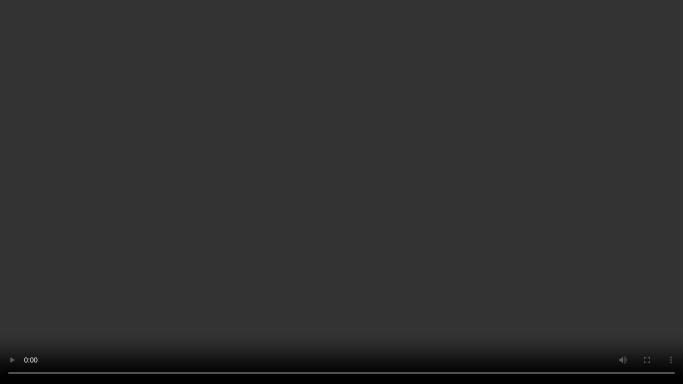
click at [490, 251] on video at bounding box center [341, 192] width 683 height 384
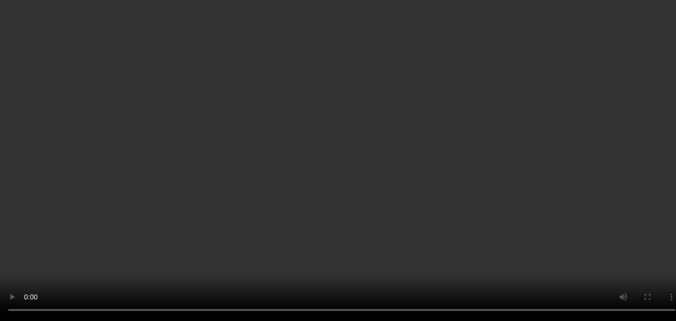
scroll to position [0, 0]
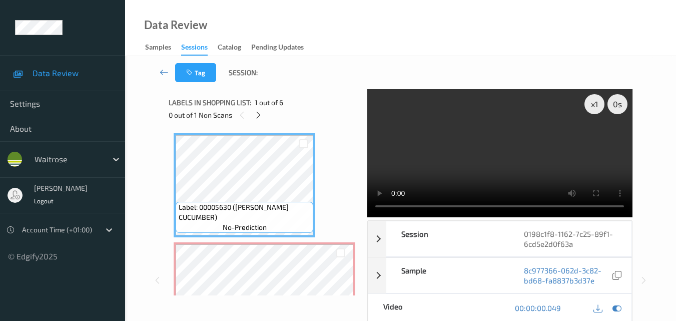
click at [527, 166] on video at bounding box center [499, 153] width 265 height 128
click at [257, 120] on div at bounding box center [258, 115] width 13 height 13
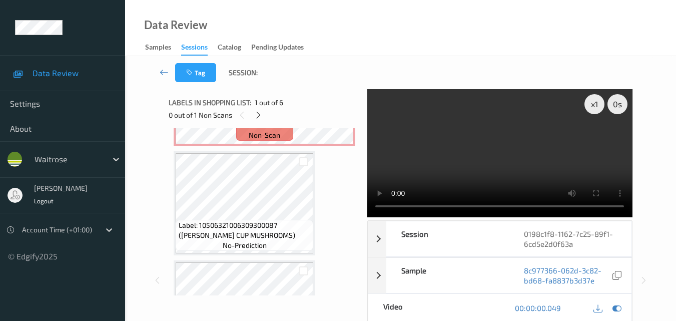
scroll to position [150, 0]
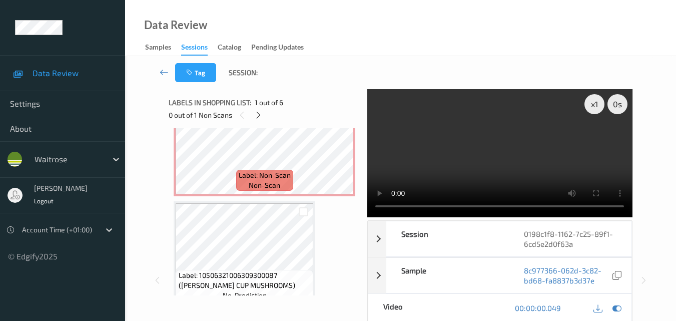
click at [489, 172] on video at bounding box center [499, 153] width 265 height 128
click at [479, 161] on video at bounding box center [499, 153] width 265 height 128
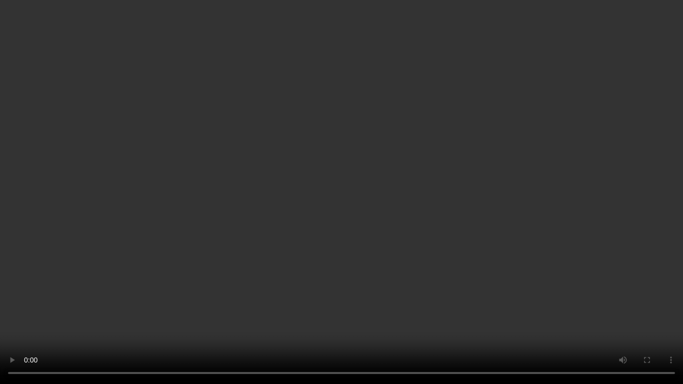
click at [461, 230] on video at bounding box center [341, 192] width 683 height 384
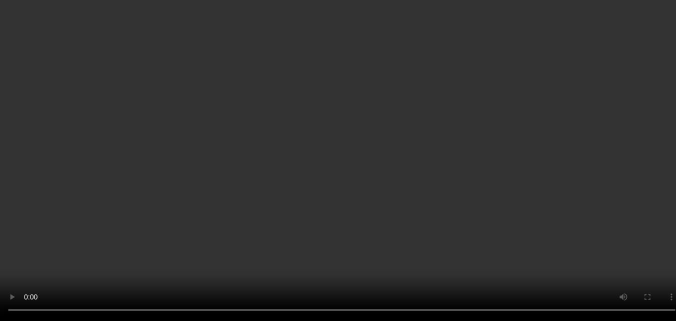
scroll to position [50, 0]
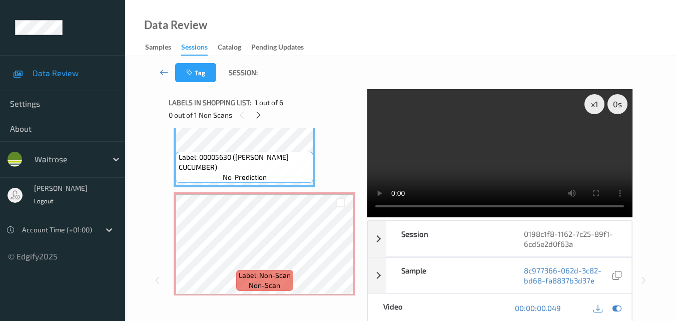
click at [504, 151] on video at bounding box center [499, 153] width 265 height 128
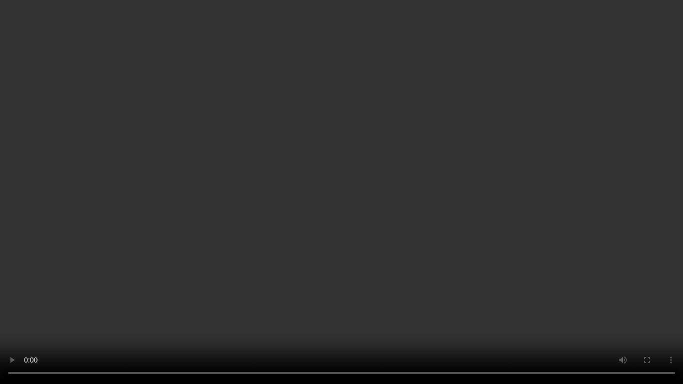
click at [171, 181] on video at bounding box center [341, 192] width 683 height 384
click at [338, 243] on video at bounding box center [341, 192] width 683 height 384
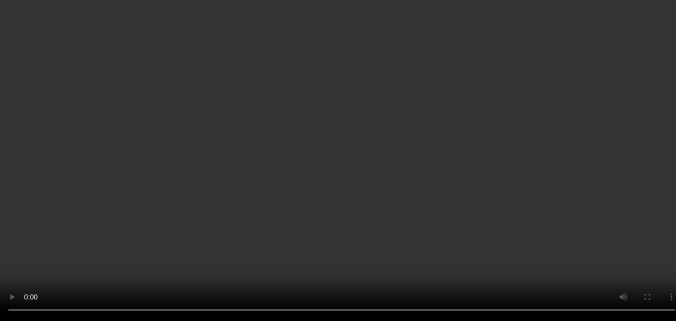
scroll to position [0, 0]
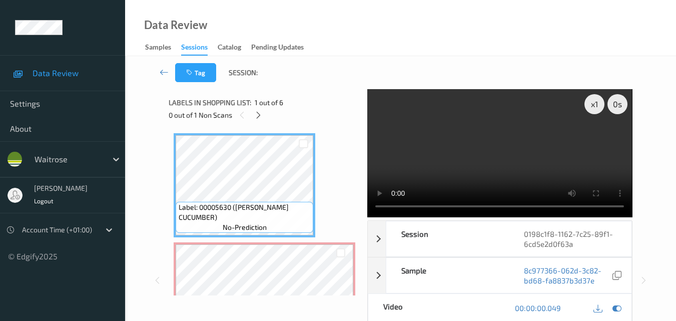
click at [481, 159] on video at bounding box center [499, 153] width 265 height 128
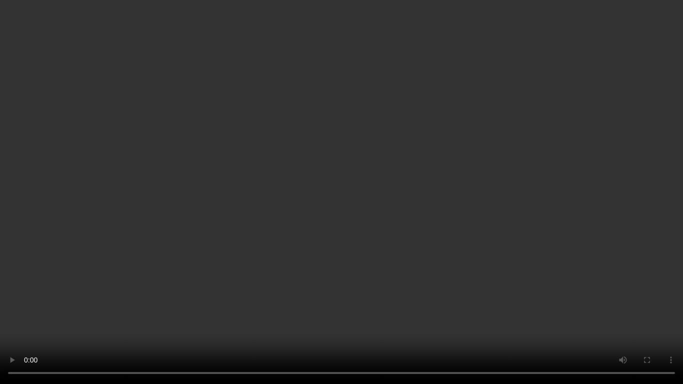
click at [423, 245] on video at bounding box center [341, 192] width 683 height 384
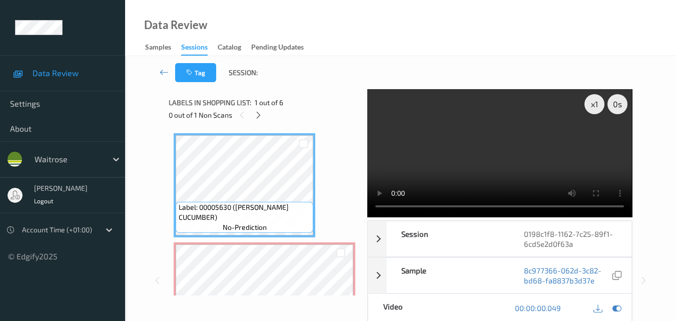
click at [374, 207] on video at bounding box center [499, 153] width 265 height 128
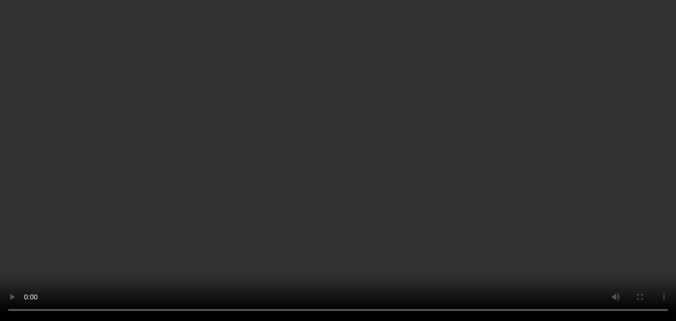
scroll to position [50, 0]
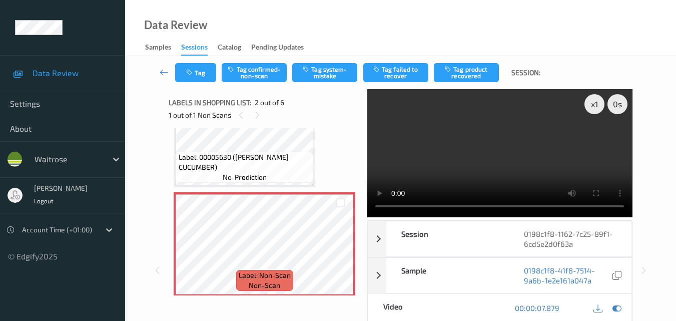
click at [554, 144] on video at bounding box center [499, 153] width 265 height 128
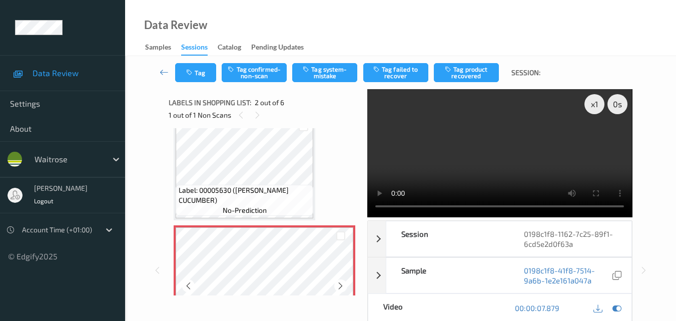
scroll to position [0, 0]
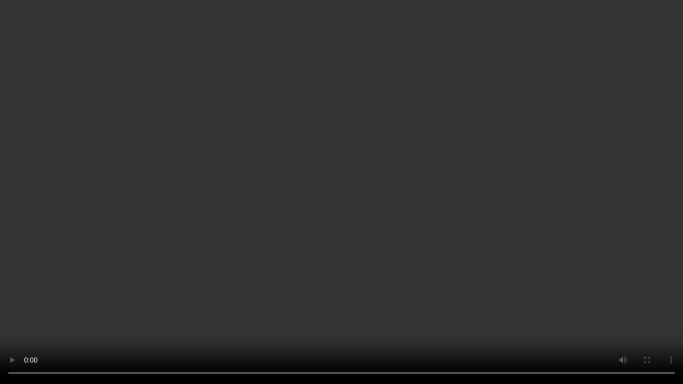
click at [343, 232] on video at bounding box center [341, 192] width 683 height 384
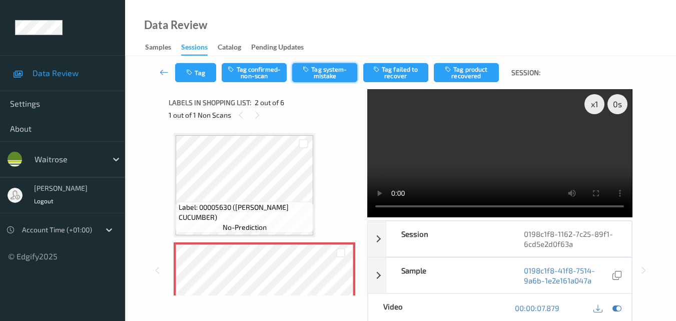
click at [337, 78] on button "Tag system-mistake" at bounding box center [324, 72] width 65 height 19
click at [193, 71] on icon "button" at bounding box center [190, 72] width 9 height 7
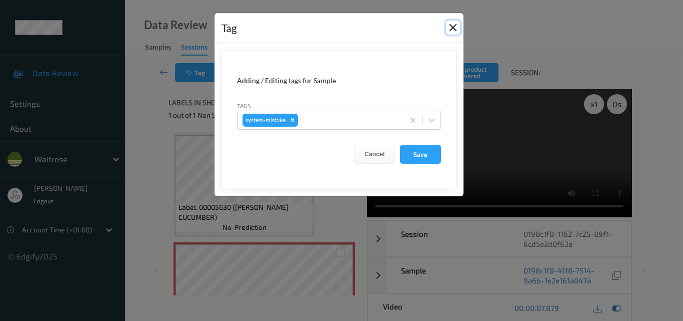
click at [458, 30] on button "Close" at bounding box center [453, 28] width 14 height 14
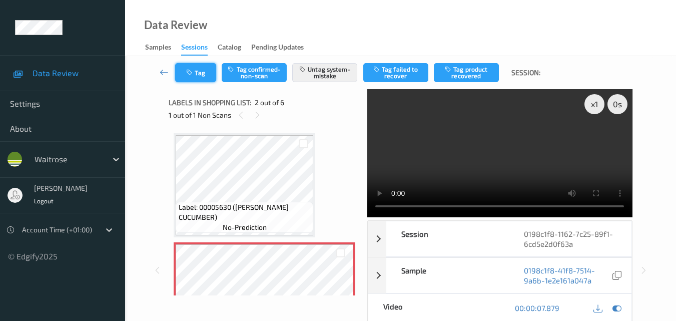
click at [199, 72] on button "Tag" at bounding box center [195, 72] width 41 height 19
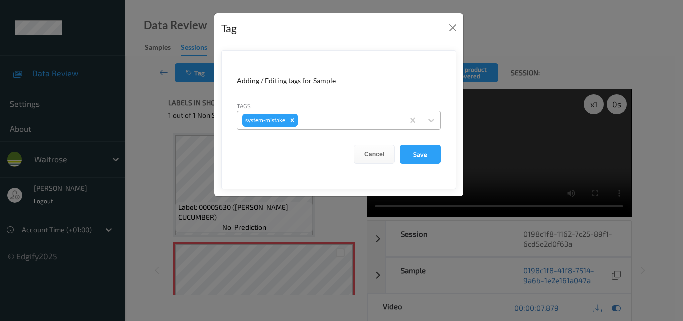
click at [298, 122] on div "Remove system-mistake" at bounding box center [292, 120] width 11 height 13
click at [433, 159] on button "Save" at bounding box center [420, 154] width 41 height 19
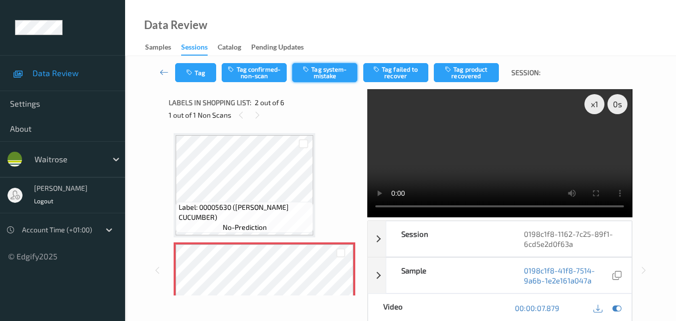
click at [338, 71] on button "Tag system-mistake" at bounding box center [324, 72] width 65 height 19
click at [199, 75] on button "Tag" at bounding box center [195, 72] width 41 height 19
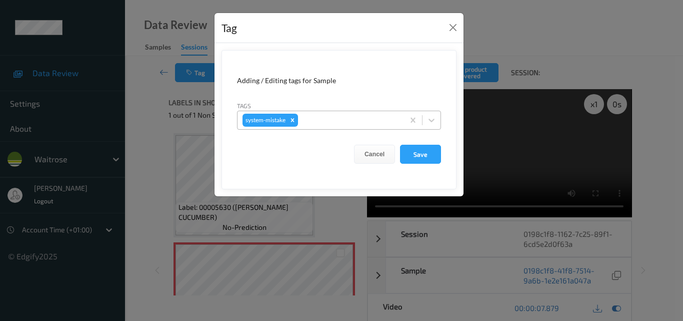
click at [329, 125] on div at bounding box center [349, 120] width 99 height 12
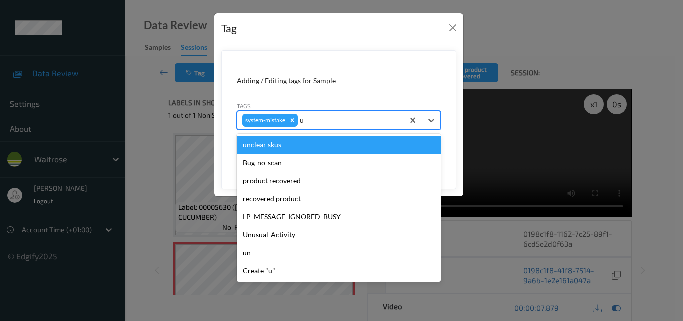
type input "un"
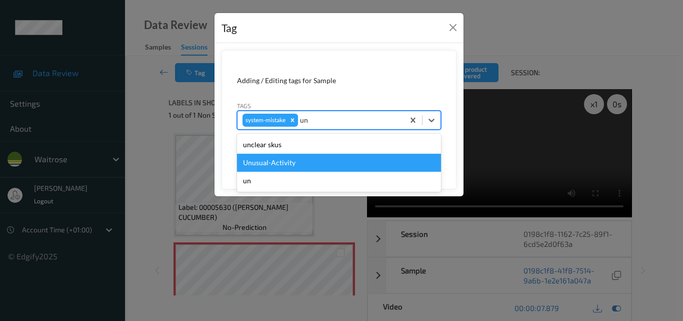
click at [330, 170] on div "Unusual-Activity" at bounding box center [339, 163] width 204 height 18
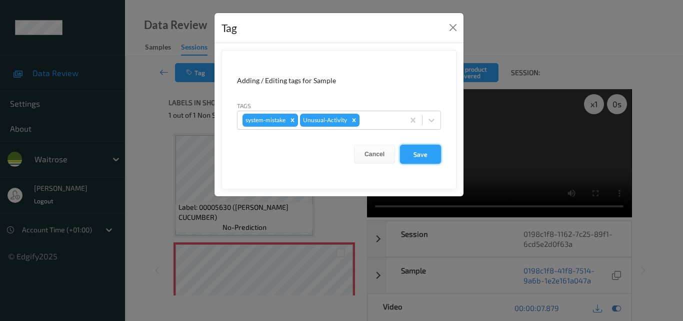
click at [426, 159] on button "Save" at bounding box center [420, 154] width 41 height 19
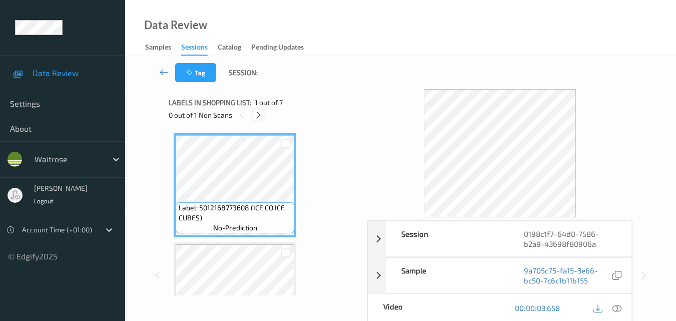
click at [263, 112] on div at bounding box center [258, 115] width 13 height 13
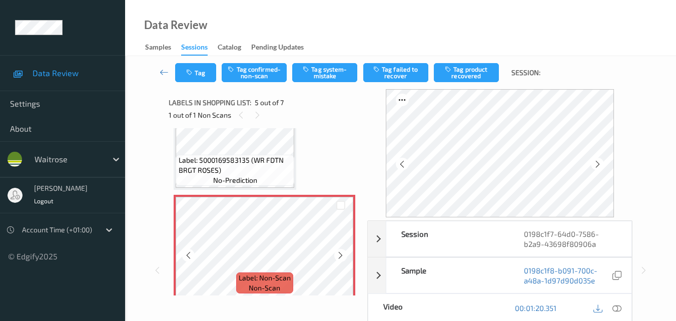
scroll to position [400, 0]
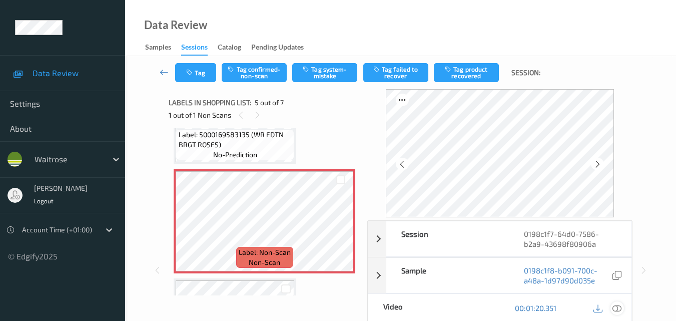
click at [620, 305] on icon at bounding box center [616, 307] width 9 height 9
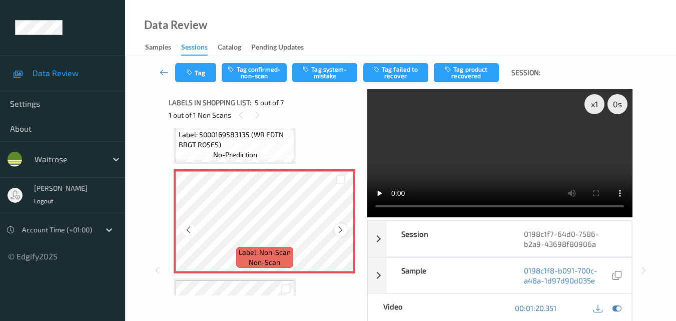
click at [338, 228] on icon at bounding box center [340, 229] width 9 height 9
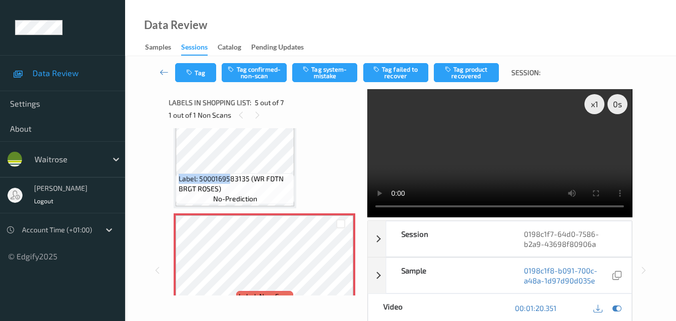
drag, startPoint x: 230, startPoint y: 137, endPoint x: 175, endPoint y: 136, distance: 55.0
click at [175, 136] on div "Label: 5000169583135 (WR FDTN BRGT ROSES) no-prediction" at bounding box center [235, 156] width 123 height 104
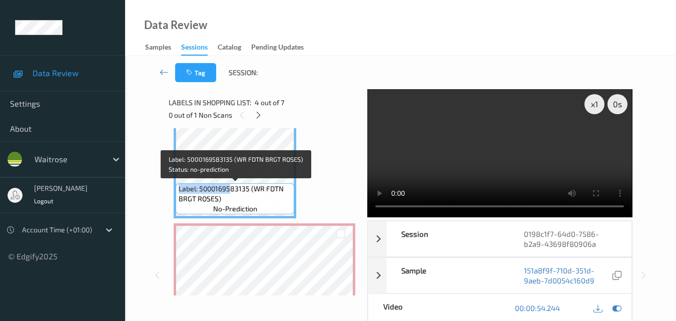
click at [252, 195] on span "Label: 5000169583135 (WR FDTN BRGT ROSES)" at bounding box center [236, 194] width 114 height 20
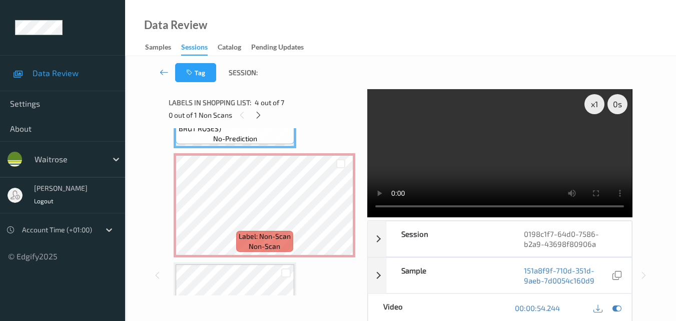
scroll to position [396, 0]
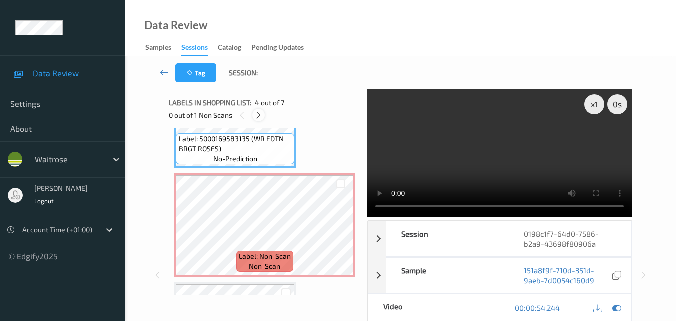
click at [260, 117] on icon at bounding box center [258, 115] width 9 height 9
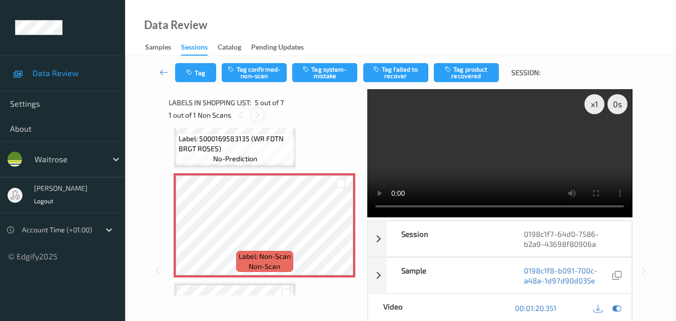
scroll to position [332, 0]
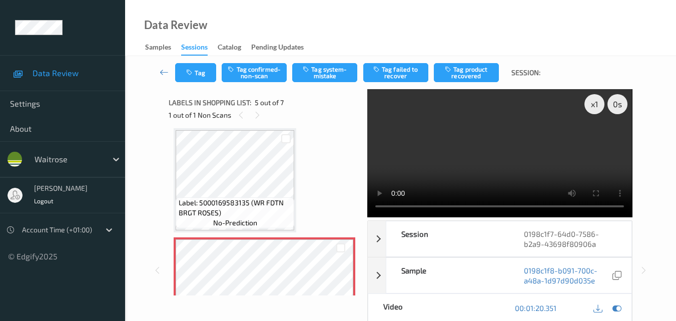
click at [538, 142] on video at bounding box center [499, 153] width 265 height 128
click at [528, 160] on video at bounding box center [499, 153] width 265 height 128
click at [515, 149] on video at bounding box center [499, 153] width 265 height 128
click at [470, 146] on video at bounding box center [499, 153] width 265 height 128
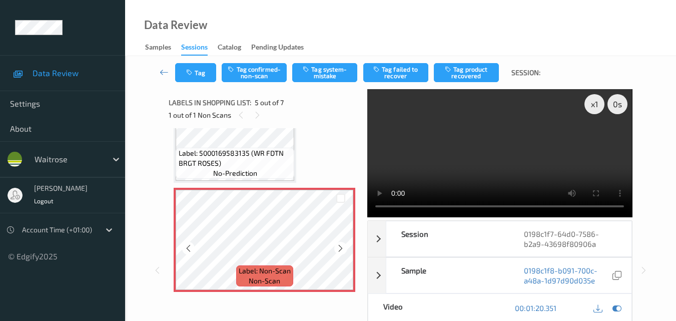
scroll to position [382, 0]
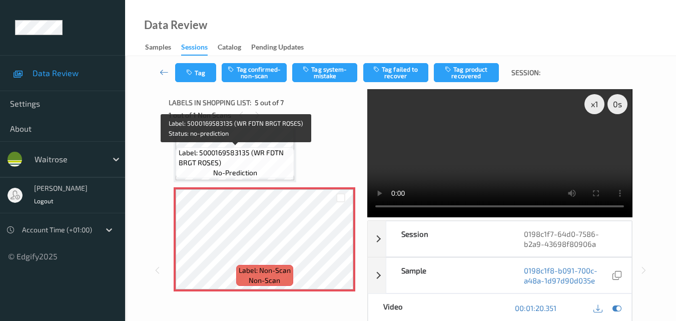
click at [255, 165] on span "Label: 5000169583135 (WR FDTN BRGT ROSES)" at bounding box center [236, 158] width 114 height 20
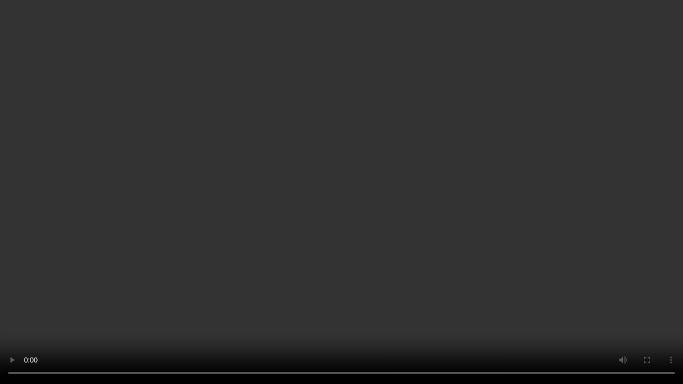
click at [425, 247] on video at bounding box center [341, 192] width 683 height 384
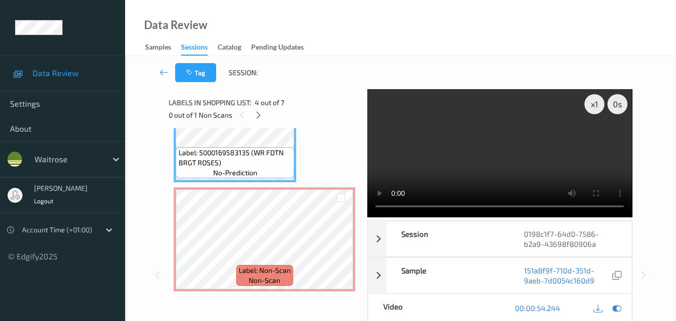
click at [521, 155] on video at bounding box center [499, 153] width 265 height 128
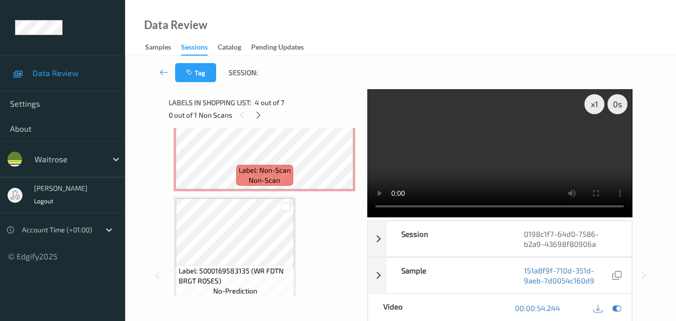
scroll to position [432, 0]
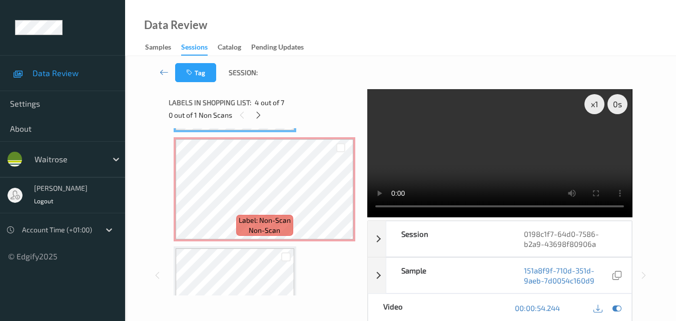
click at [473, 155] on video at bounding box center [499, 153] width 265 height 128
click at [259, 111] on icon at bounding box center [258, 115] width 9 height 9
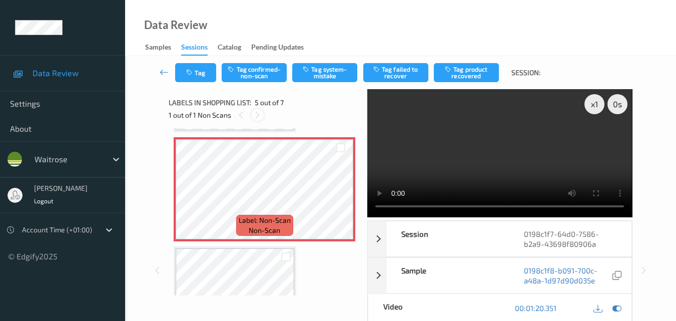
scroll to position [332, 0]
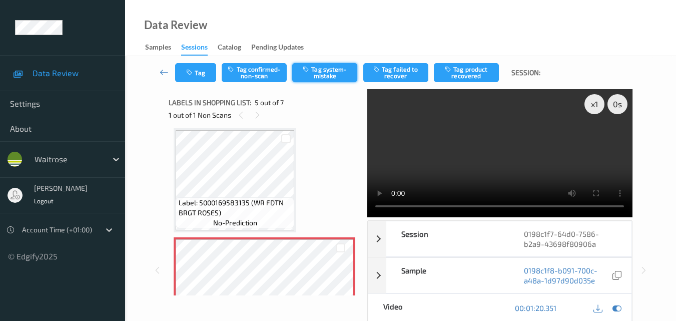
click at [345, 75] on button "Tag system-mistake" at bounding box center [324, 72] width 65 height 19
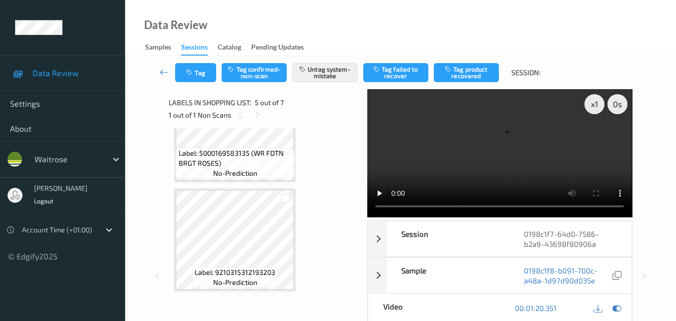
scroll to position [601, 0]
click at [207, 69] on button "Tag" at bounding box center [195, 72] width 41 height 19
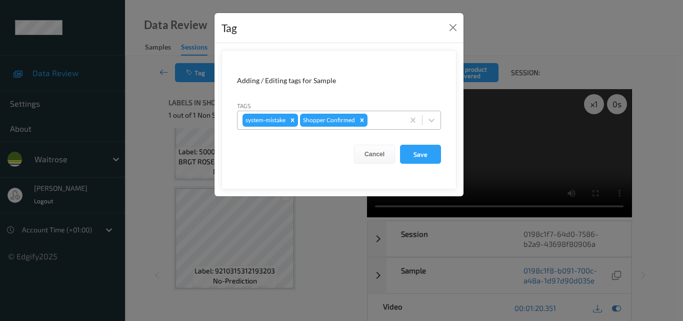
click at [398, 125] on div at bounding box center [385, 120] width 30 height 12
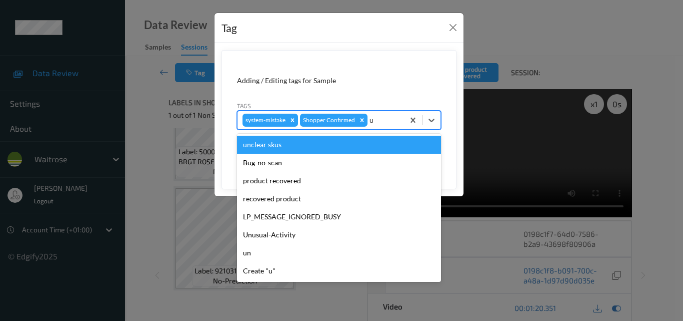
type input "un"
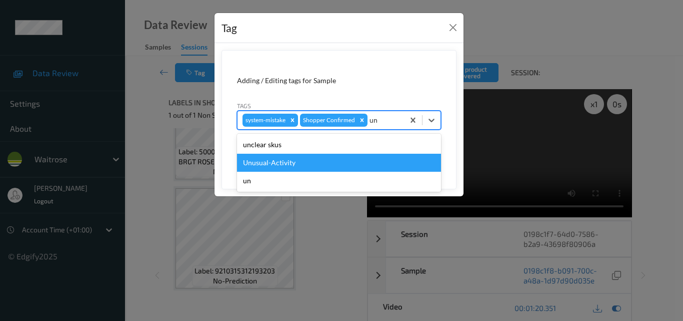
click at [296, 161] on div "Unusual-Activity" at bounding box center [339, 163] width 204 height 18
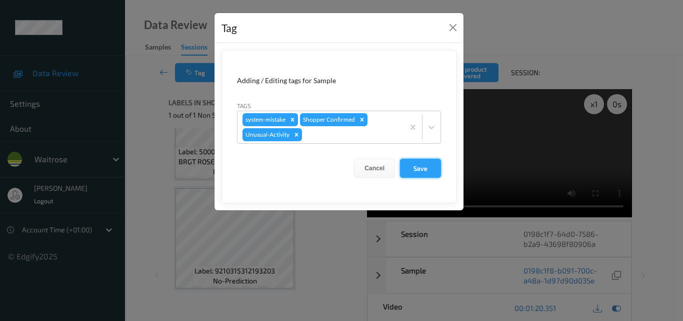
click at [417, 166] on button "Save" at bounding box center [420, 168] width 41 height 19
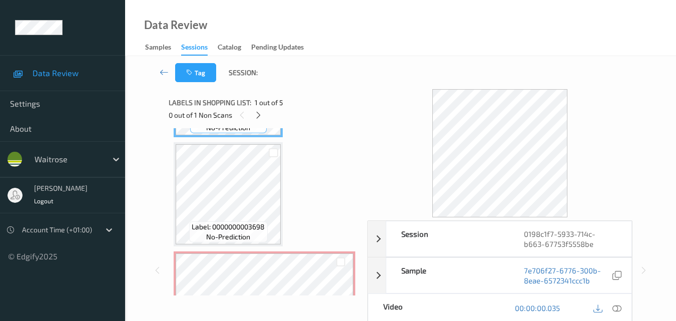
scroll to position [50, 0]
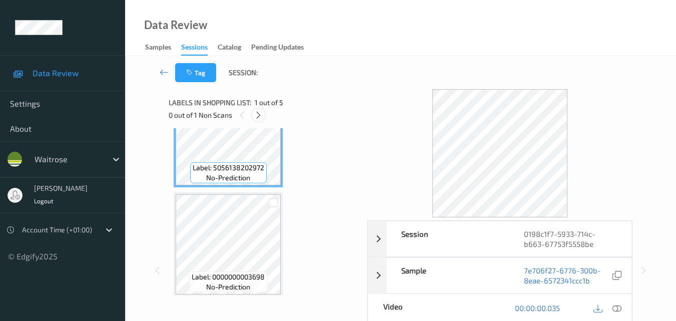
click at [259, 112] on icon at bounding box center [258, 115] width 9 height 9
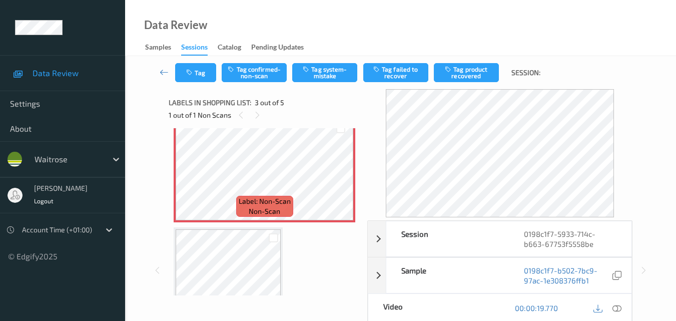
scroll to position [183, 0]
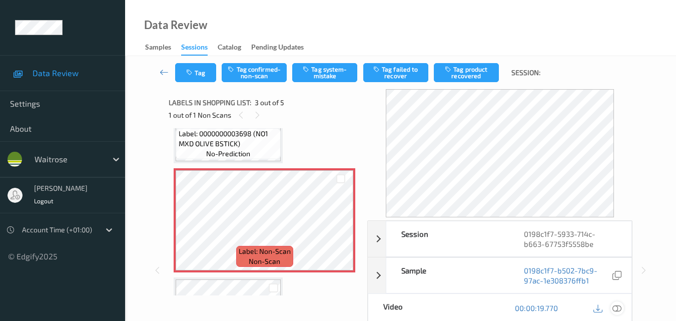
click at [619, 311] on icon at bounding box center [616, 307] width 9 height 9
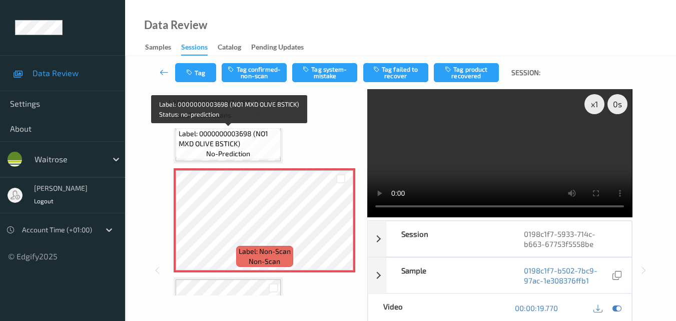
click at [246, 151] on span "no-prediction" at bounding box center [228, 154] width 44 height 10
click at [245, 144] on span "Label: 0000000003698 (NO1 MXD OLIVE BSTICK)" at bounding box center [229, 139] width 100 height 20
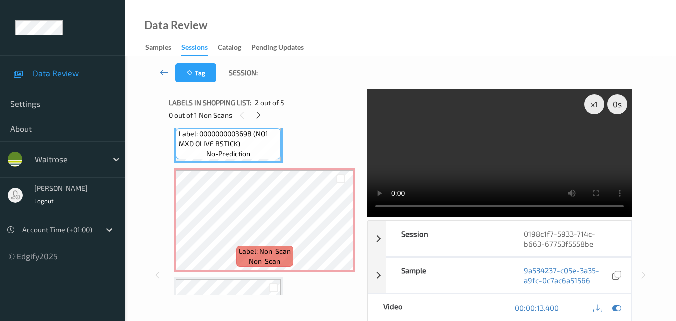
click at [490, 172] on video at bounding box center [499, 153] width 265 height 128
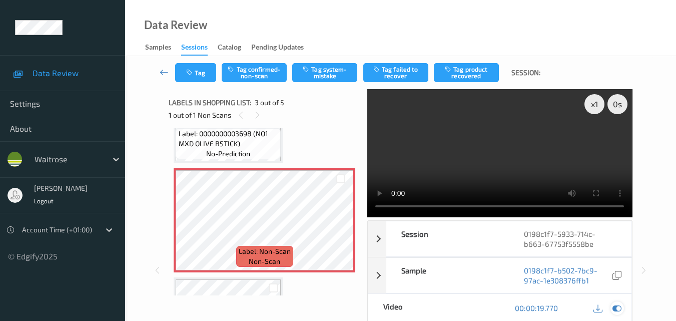
click at [614, 310] on icon at bounding box center [616, 307] width 9 height 9
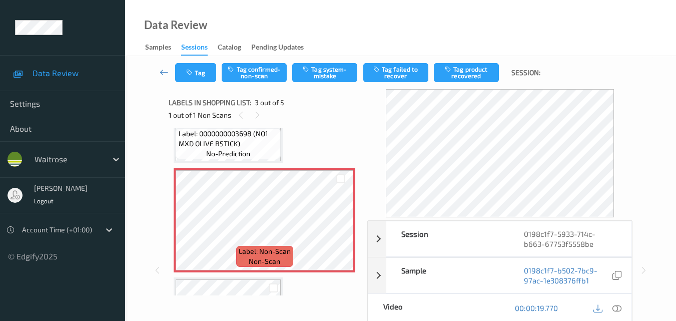
scroll to position [233, 0]
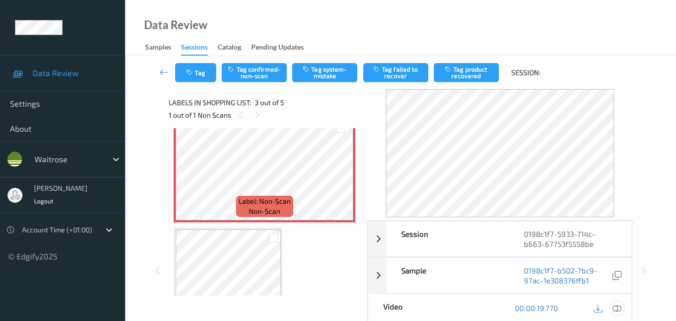
click at [616, 306] on icon at bounding box center [616, 307] width 9 height 9
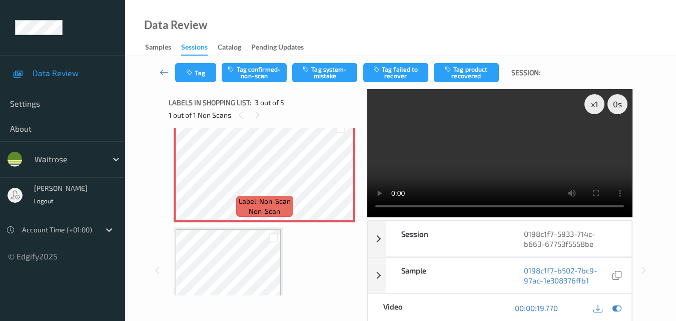
click video
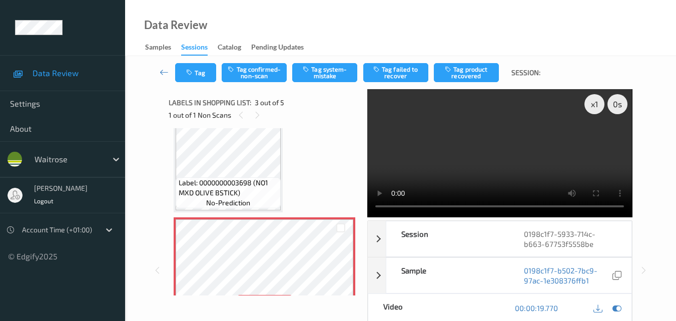
scroll to position [133, 0]
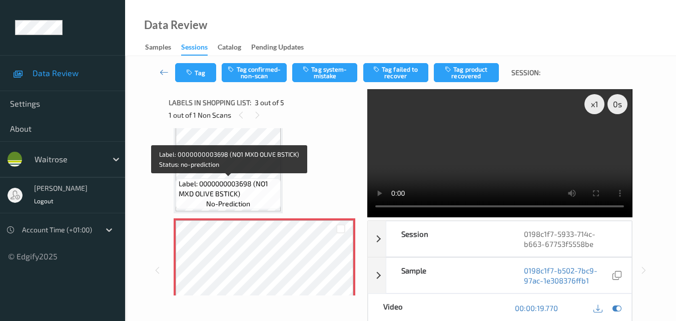
click span "Label: 0000000003698 (NO1 MXD OLIVE BSTICK)"
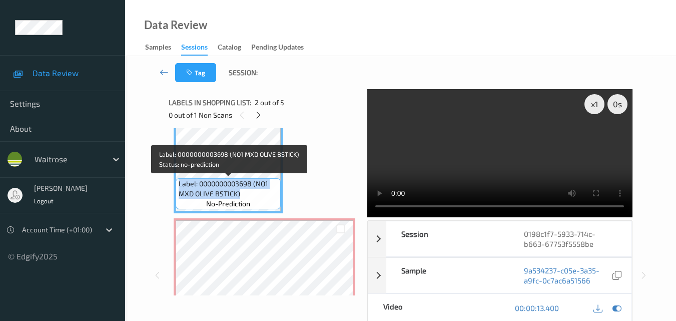
drag, startPoint x: 245, startPoint y: 193, endPoint x: 179, endPoint y: 187, distance: 65.7
click span "Label: 0000000003698 (NO1 MXD OLIVE BSTICK)"
copy span "Label: 0000000003698 (NO1 MXD OLIVE BSTICK)"
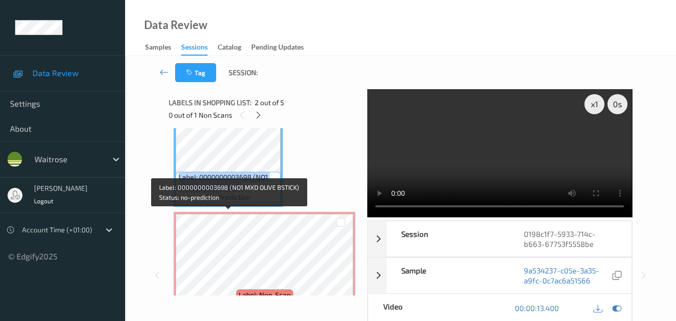
scroll to position [200, 0]
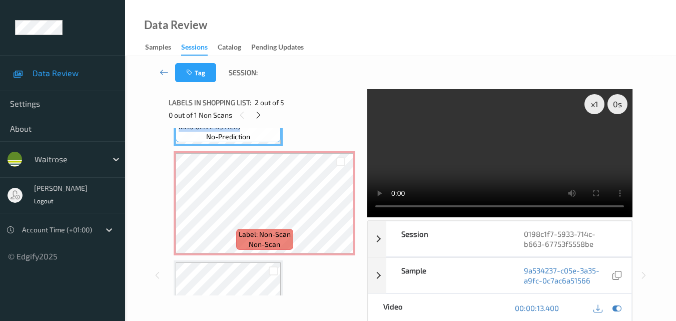
click video
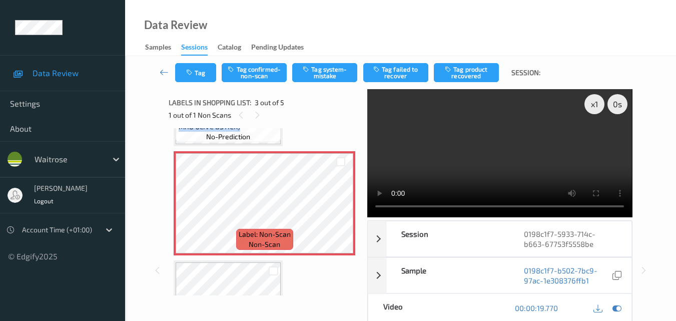
click video
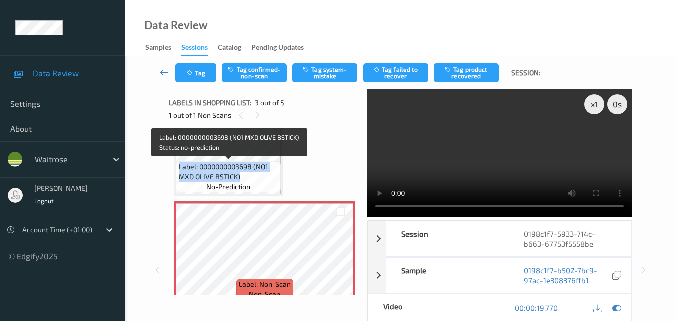
click span "Label: 0000000003698 (NO1 MXD OLIVE BSTICK)"
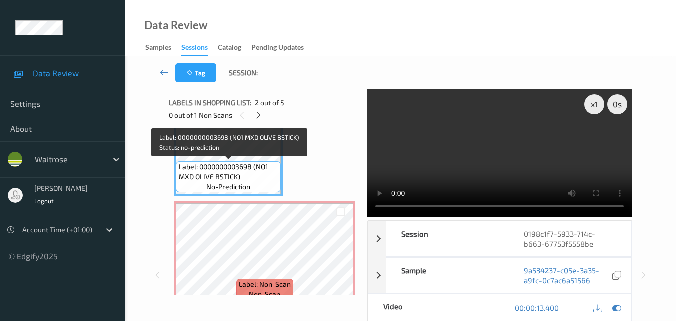
click span "Label: 0000000003698 (NO1 MXD OLIVE BSTICK)"
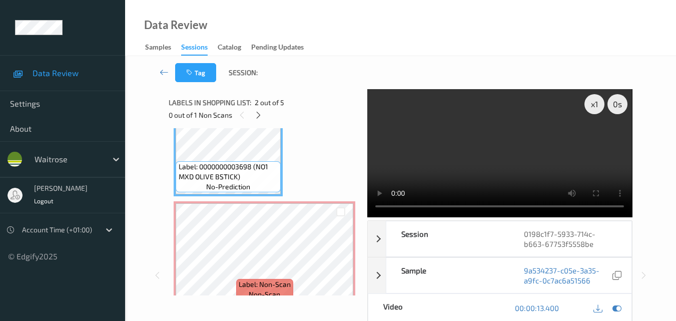
click video
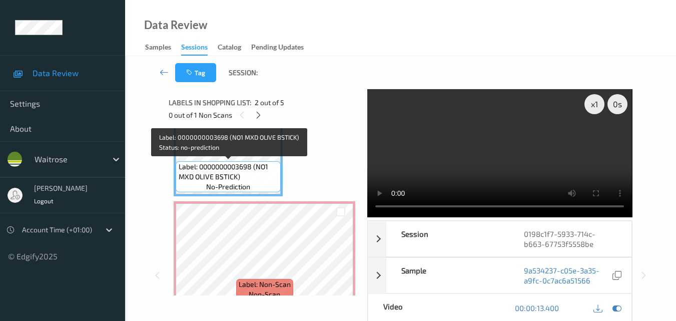
click span "Label: 0000000003698 (NO1 MXD OLIVE BSTICK)"
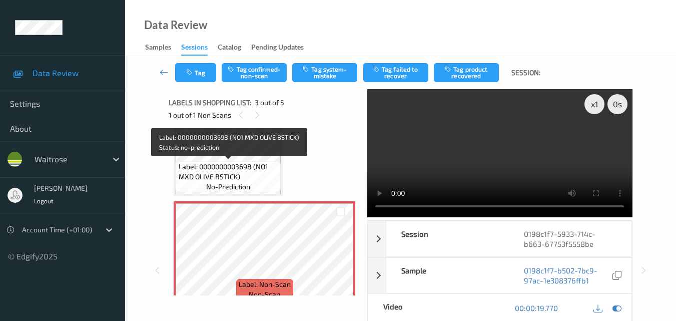
click span "Label: 0000000003698 (NO1 MXD OLIVE BSTICK)"
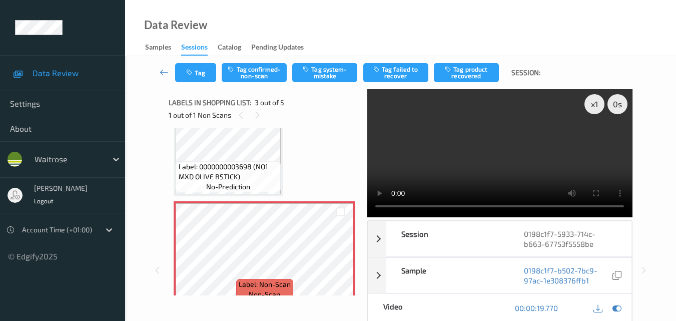
click video
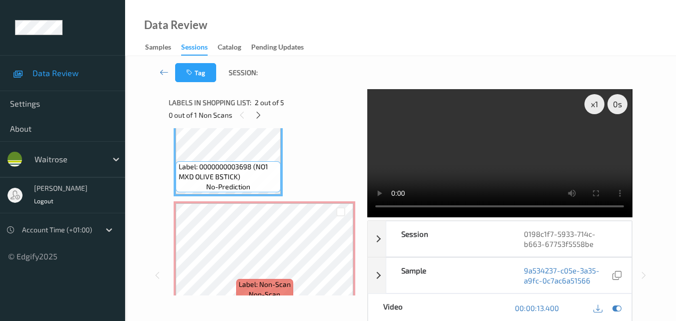
click video
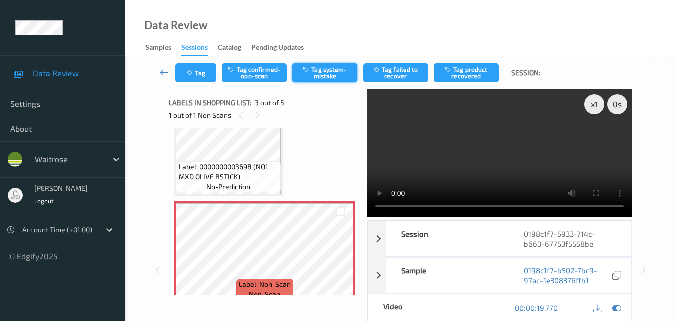
click button "Tag system-mistake"
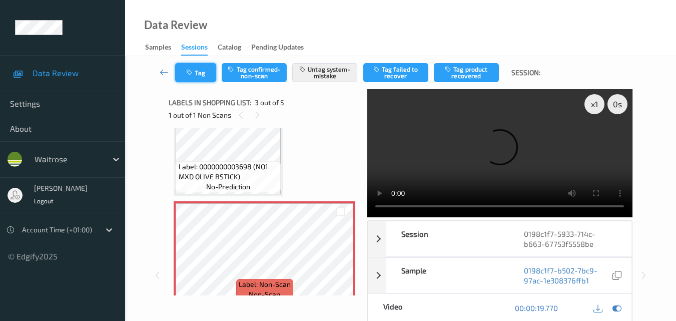
click button "Tag"
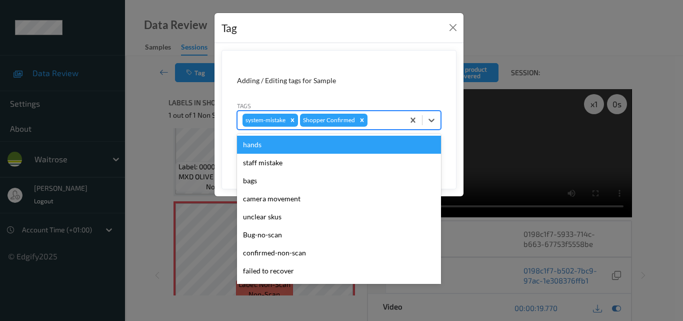
click div
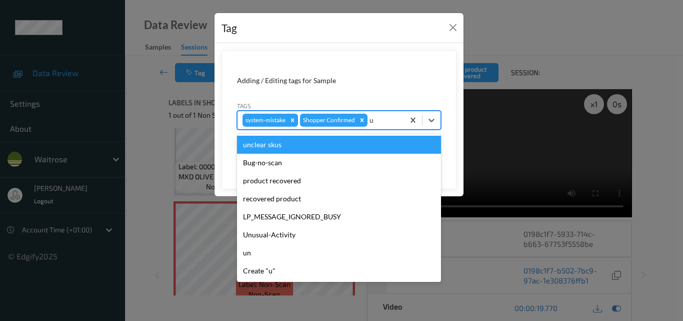
type input "un"
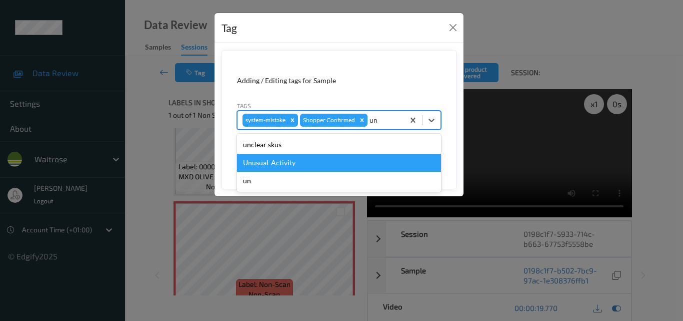
click div "Unusual-Activity"
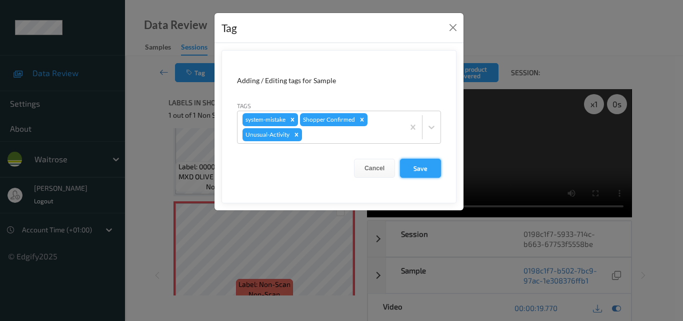
click button "Save"
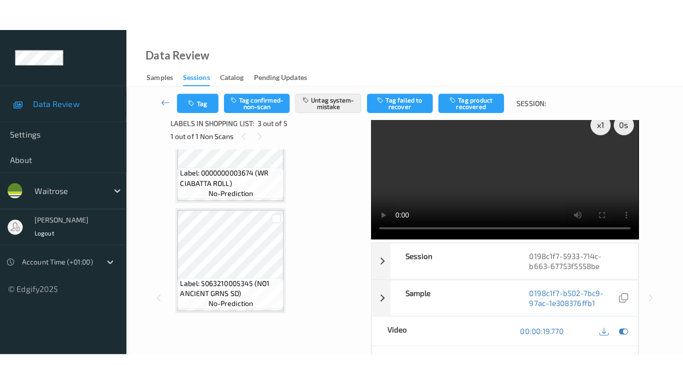
scroll to position [0, 0]
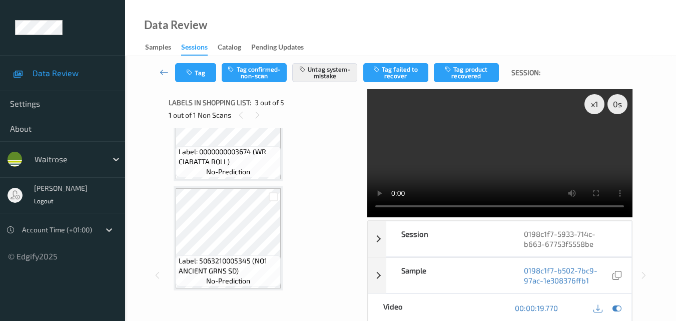
click video
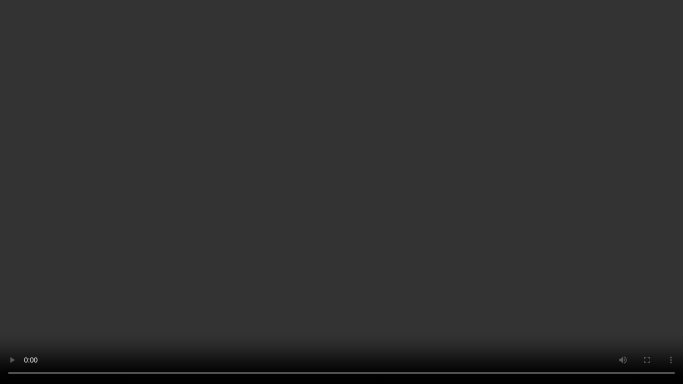
click video
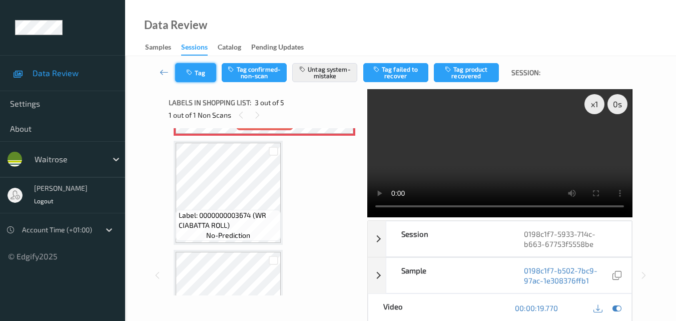
click button "Tag"
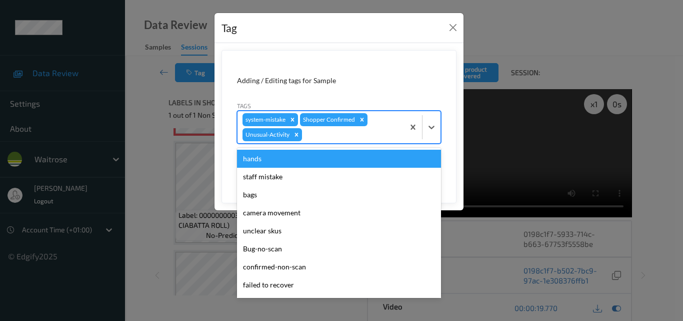
click div "system-mistake Shopper Confirmed Unusual-Activity"
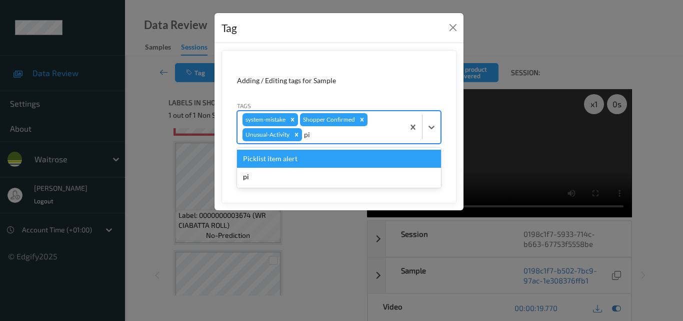
type input "pic"
click div "Picklist item alert"
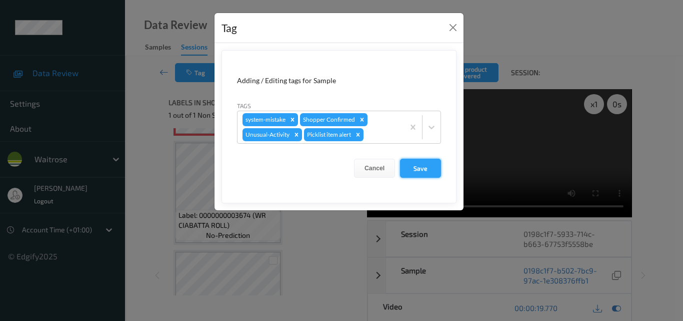
click button "Save"
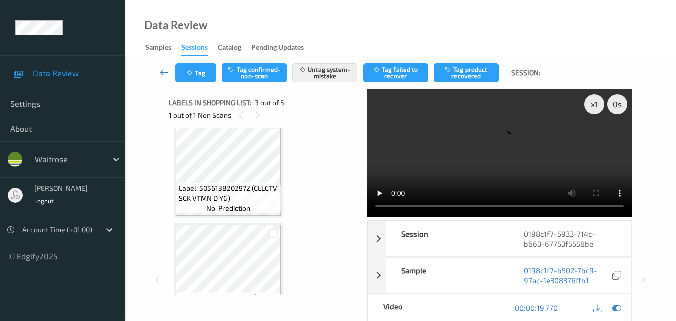
scroll to position [0, 0]
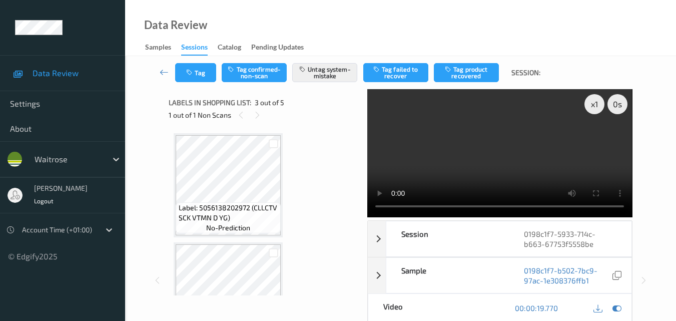
click video
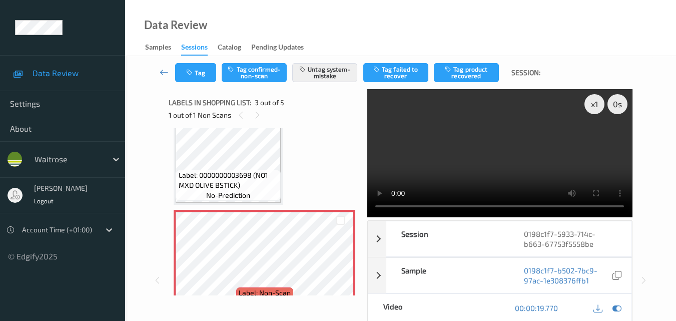
scroll to position [200, 0]
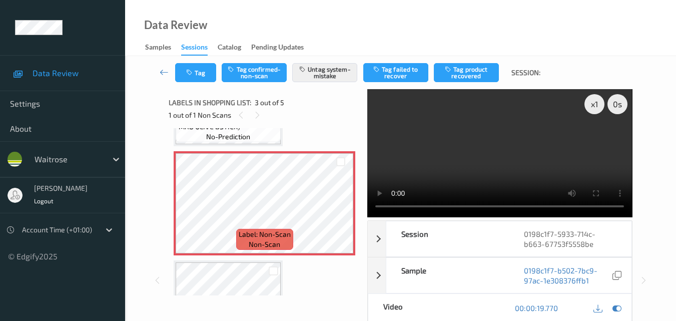
click video
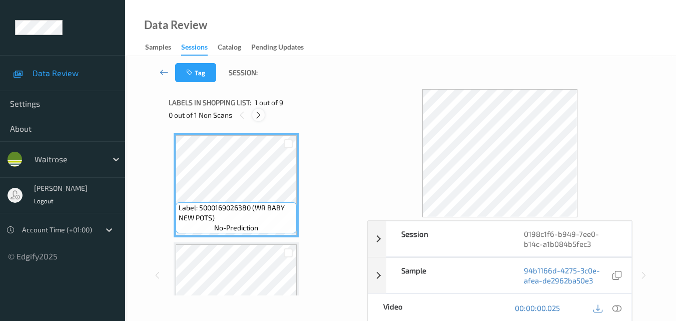
click at [258, 117] on icon at bounding box center [258, 115] width 9 height 9
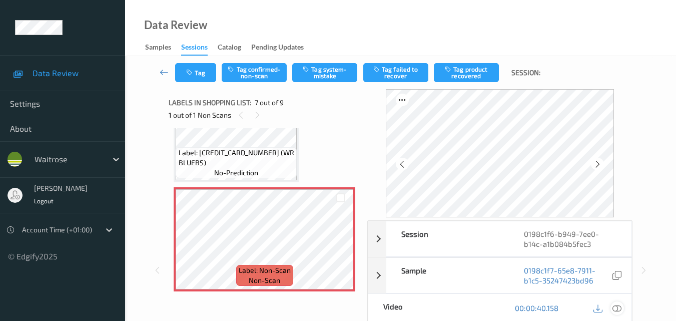
click at [616, 309] on icon at bounding box center [616, 307] width 9 height 9
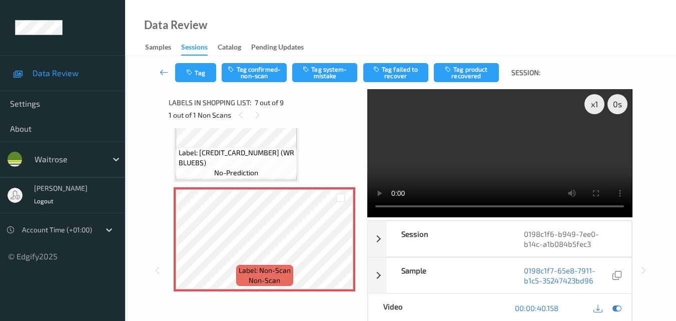
click at [542, 146] on video at bounding box center [499, 153] width 265 height 128
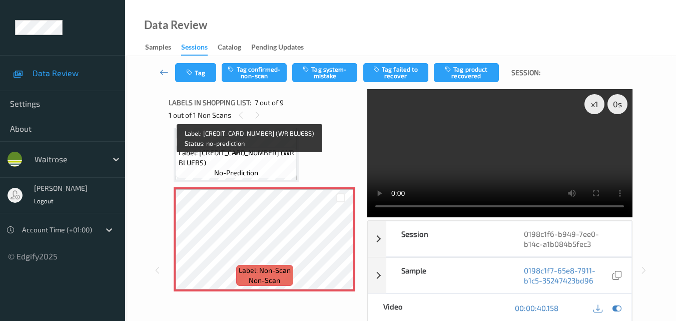
click at [267, 163] on span "Label: 5000169292419 (WR BLUEBS)" at bounding box center [237, 158] width 116 height 20
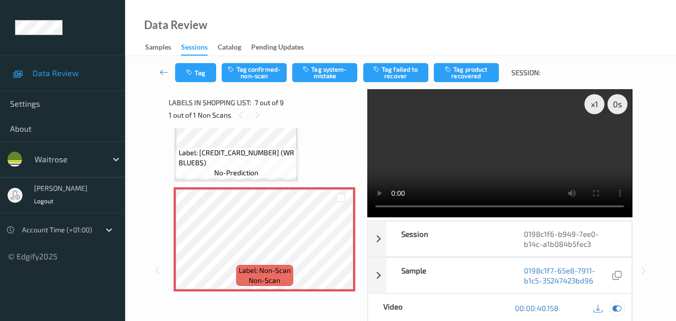
click at [613, 310] on icon at bounding box center [616, 307] width 9 height 9
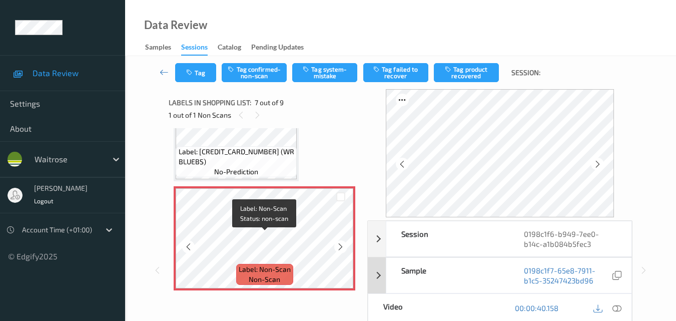
scroll to position [600, 0]
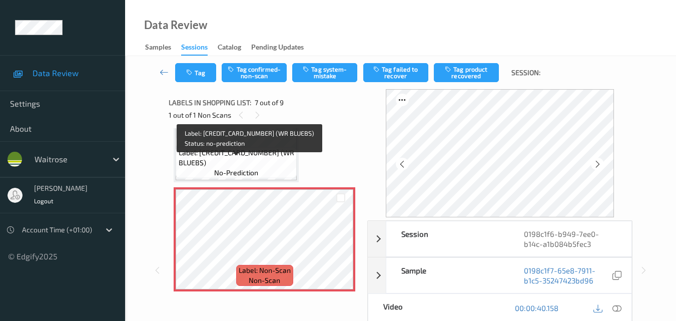
click at [258, 161] on span "Label: 5000169292419 (WR BLUEBS)" at bounding box center [237, 158] width 116 height 20
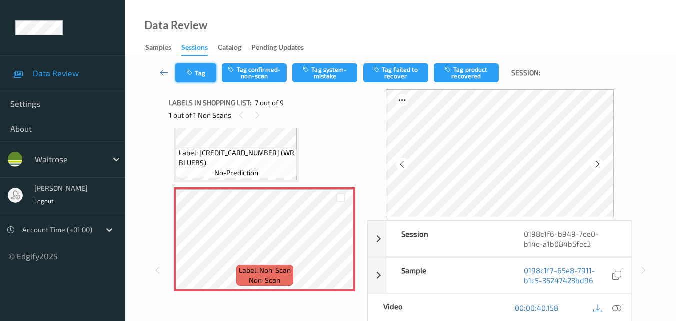
click at [204, 76] on button "Tag" at bounding box center [195, 72] width 41 height 19
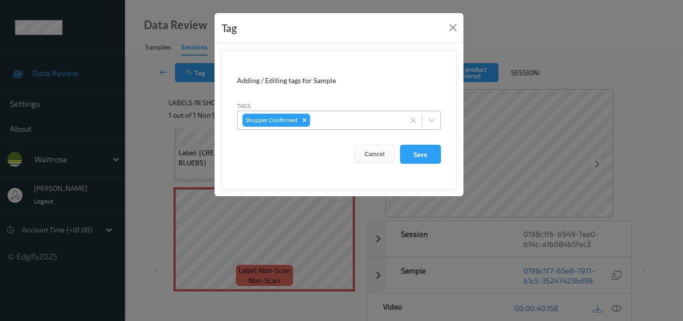
click at [331, 118] on div at bounding box center [355, 120] width 87 height 12
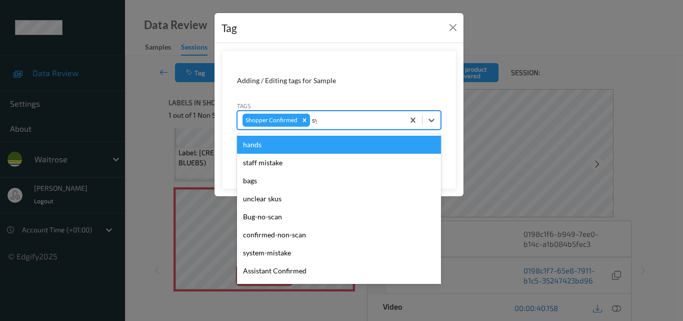
type input "sys"
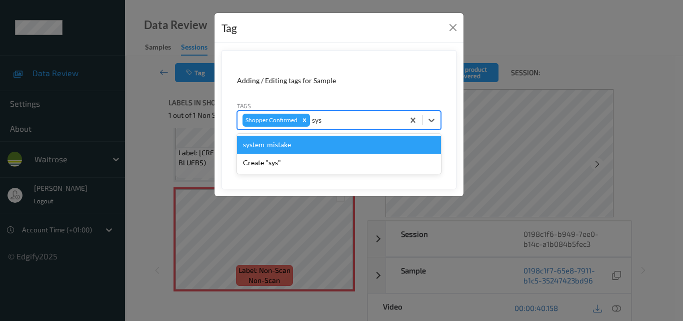
click at [319, 144] on div "system-mistake" at bounding box center [339, 145] width 204 height 18
type input "bag"
click at [350, 137] on div "bags" at bounding box center [339, 145] width 204 height 18
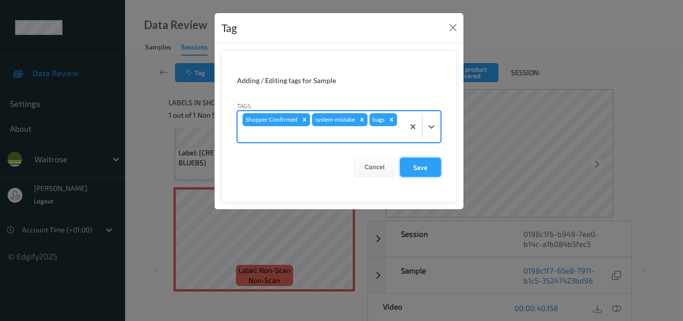
click at [423, 165] on button "Save" at bounding box center [420, 167] width 41 height 19
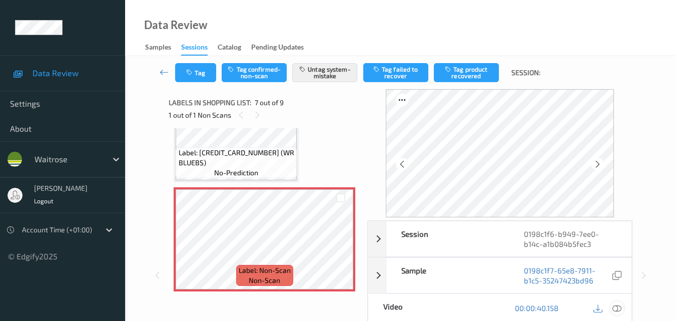
click at [621, 311] on icon at bounding box center [616, 307] width 9 height 9
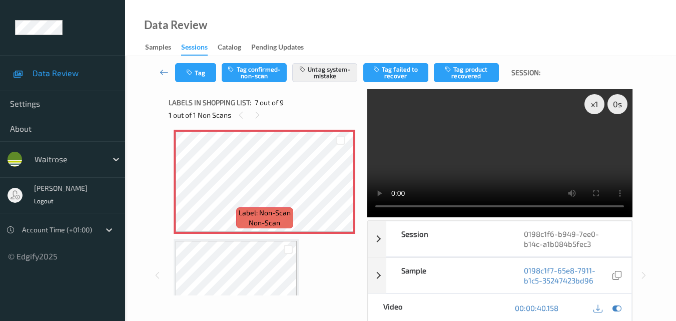
scroll to position [650, 0]
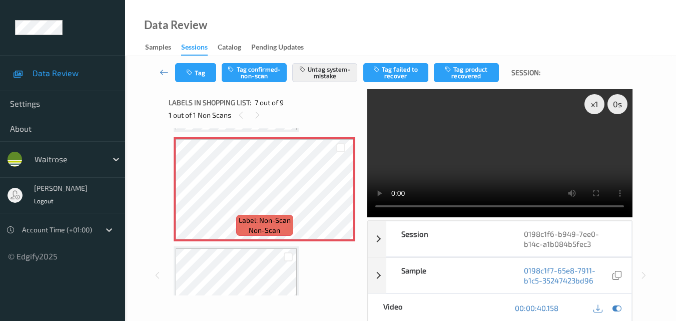
click at [518, 158] on video at bounding box center [499, 153] width 265 height 128
click at [514, 176] on video at bounding box center [499, 153] width 265 height 128
click at [487, 162] on video at bounding box center [499, 153] width 265 height 128
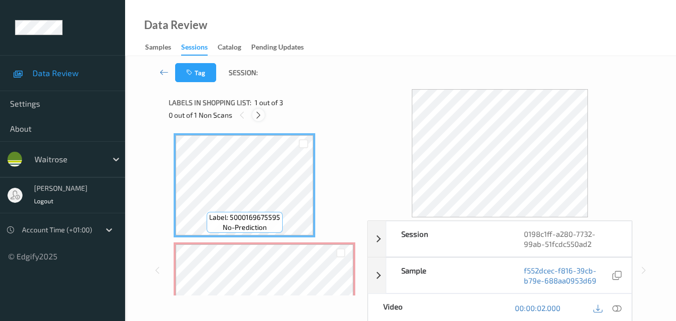
click at [254, 114] on icon at bounding box center [258, 115] width 9 height 9
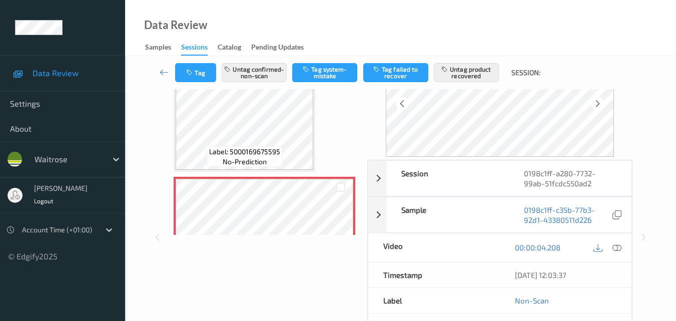
scroll to position [100, 0]
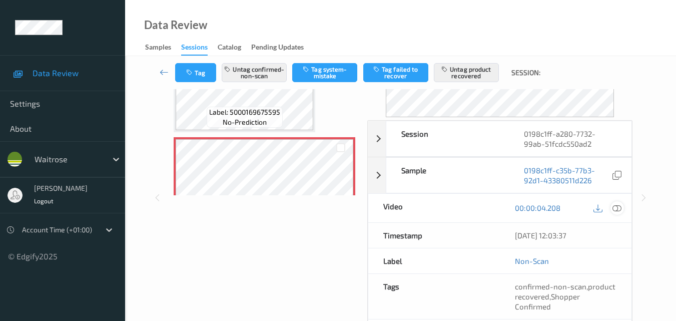
click at [617, 208] on icon at bounding box center [616, 207] width 9 height 9
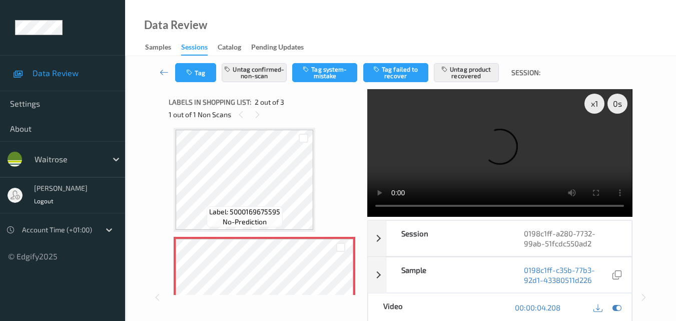
scroll to position [0, 0]
click at [479, 143] on video at bounding box center [499, 153] width 265 height 128
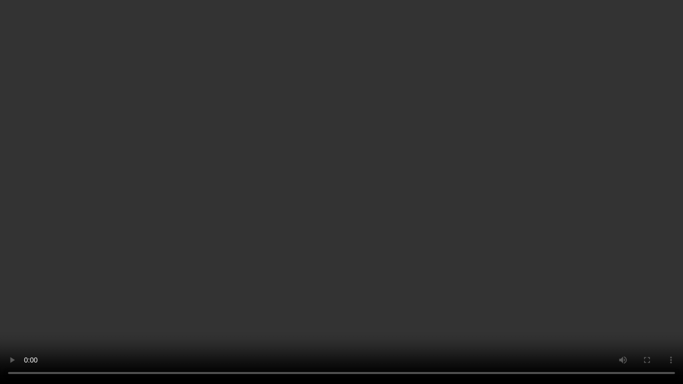
click at [256, 225] on video at bounding box center [341, 192] width 683 height 384
click at [474, 240] on video at bounding box center [341, 192] width 683 height 384
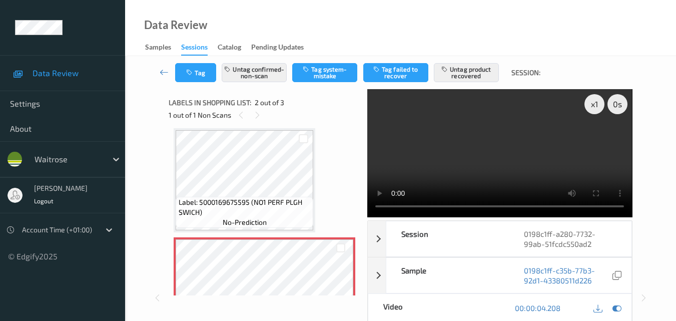
click at [500, 155] on video at bounding box center [499, 153] width 265 height 128
click at [205, 75] on button "Tag" at bounding box center [195, 72] width 41 height 19
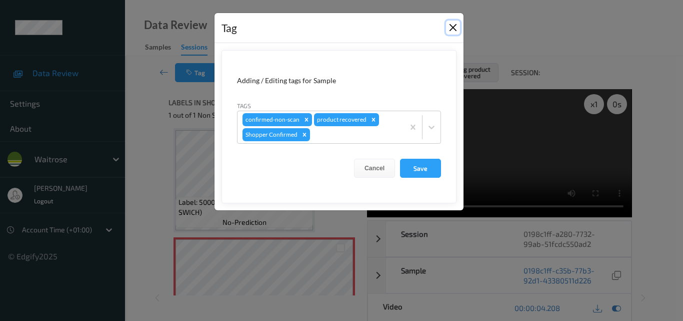
click at [452, 25] on button "Close" at bounding box center [453, 28] width 14 height 14
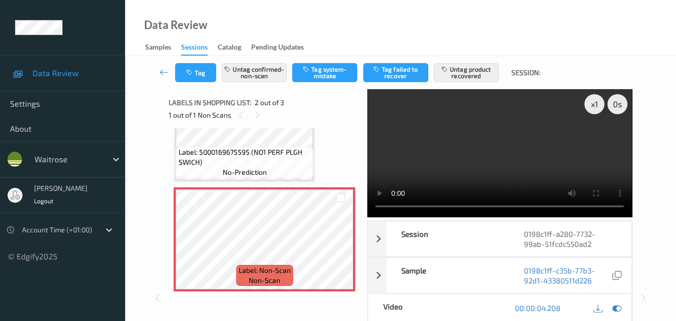
click at [494, 146] on video at bounding box center [499, 153] width 265 height 128
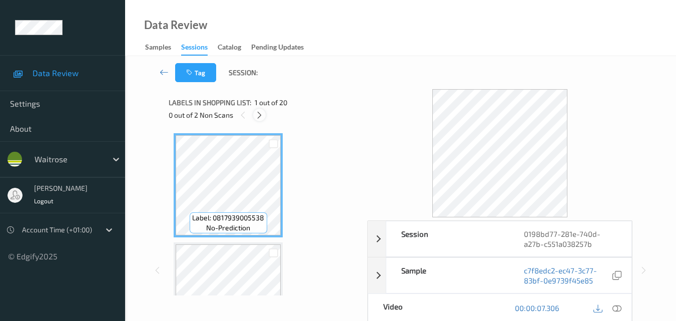
click at [259, 117] on icon at bounding box center [259, 115] width 9 height 9
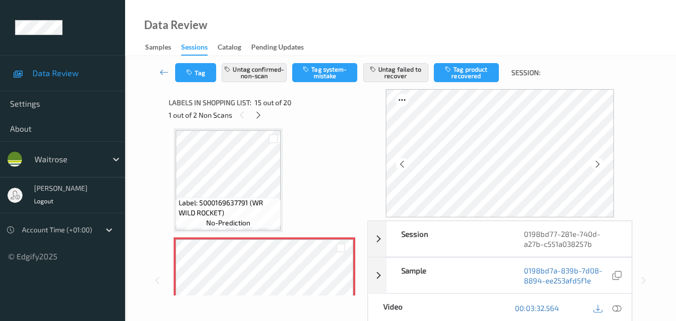
scroll to position [1522, 0]
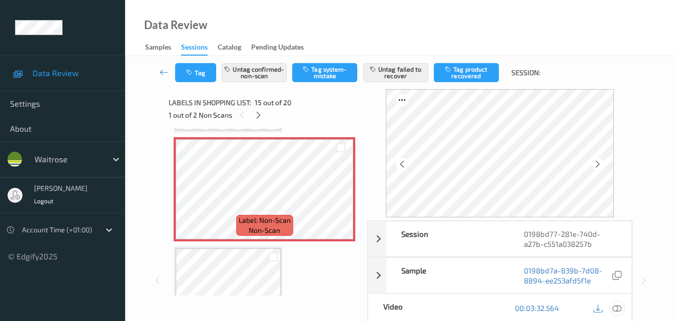
click at [619, 311] on icon at bounding box center [616, 307] width 9 height 9
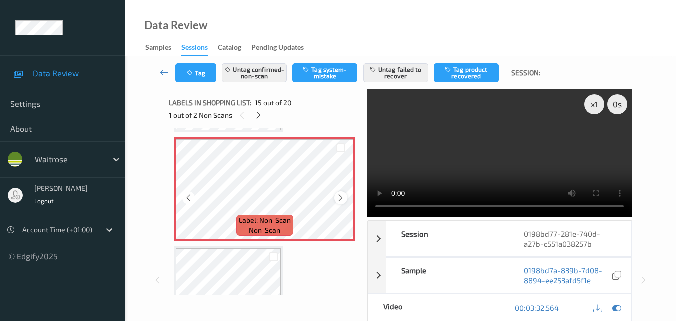
click at [340, 197] on icon at bounding box center [340, 197] width 9 height 9
click at [443, 148] on video at bounding box center [499, 153] width 265 height 128
click at [185, 201] on icon at bounding box center [188, 197] width 9 height 9
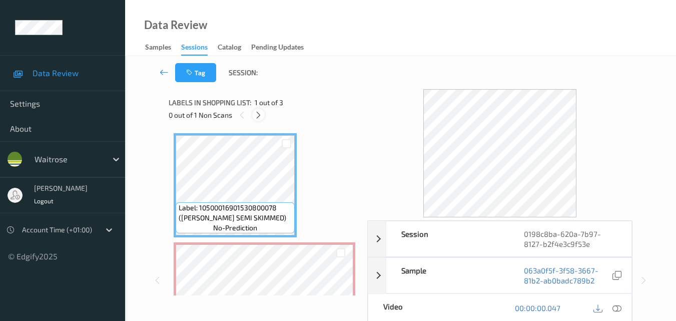
click at [260, 113] on icon at bounding box center [258, 115] width 9 height 9
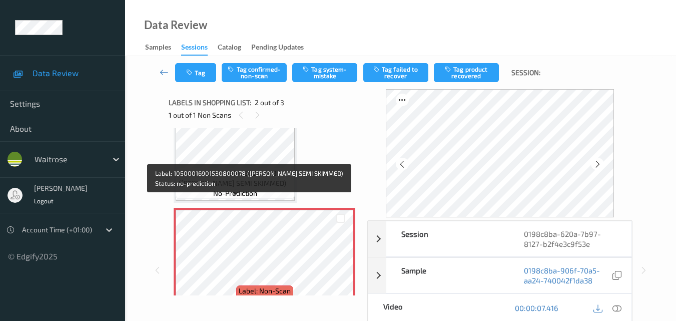
scroll to position [55, 0]
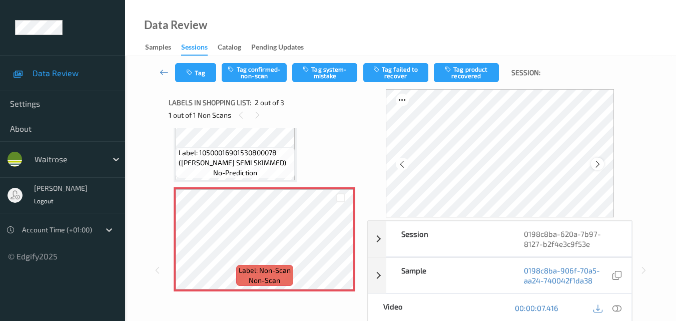
click at [602, 162] on icon at bounding box center [597, 164] width 9 height 9
click at [406, 162] on icon at bounding box center [402, 164] width 9 height 9
click at [602, 163] on icon at bounding box center [597, 164] width 9 height 9
click at [404, 163] on icon at bounding box center [402, 164] width 9 height 9
click at [602, 161] on icon at bounding box center [597, 164] width 9 height 9
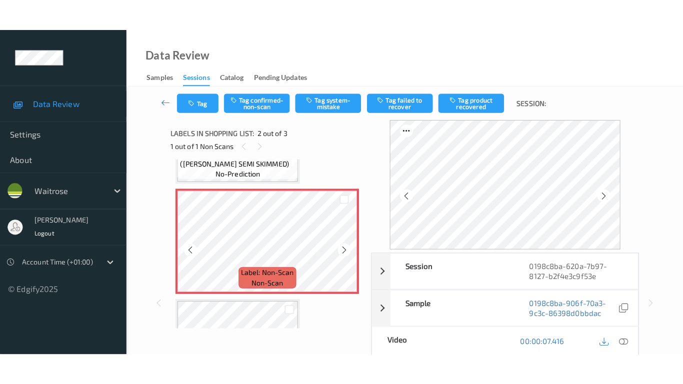
scroll to position [105, 0]
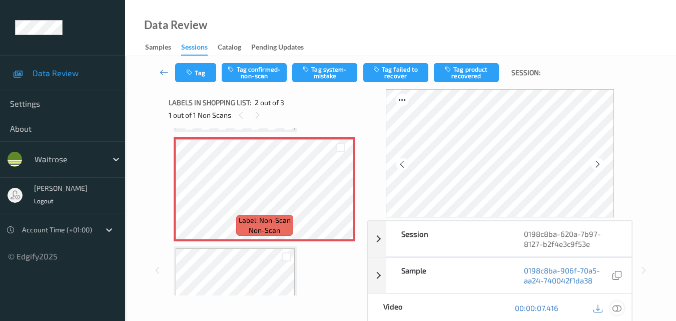
click at [620, 306] on icon at bounding box center [616, 307] width 9 height 9
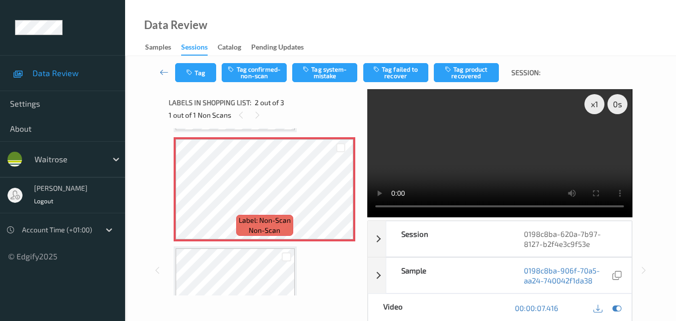
click at [509, 139] on video at bounding box center [499, 153] width 265 height 128
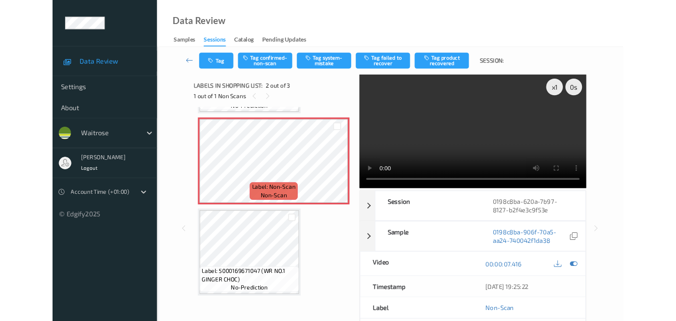
scroll to position [102, 0]
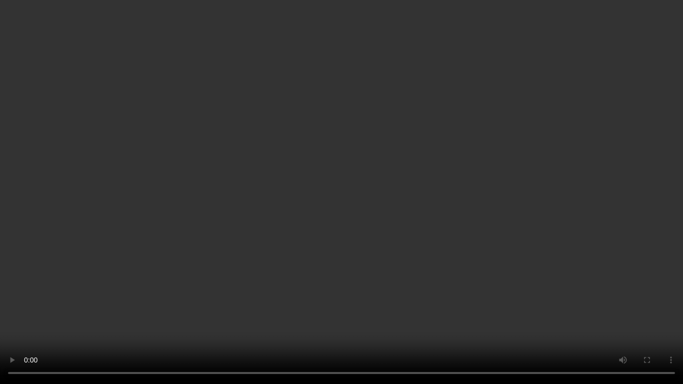
click at [252, 274] on video at bounding box center [341, 192] width 683 height 384
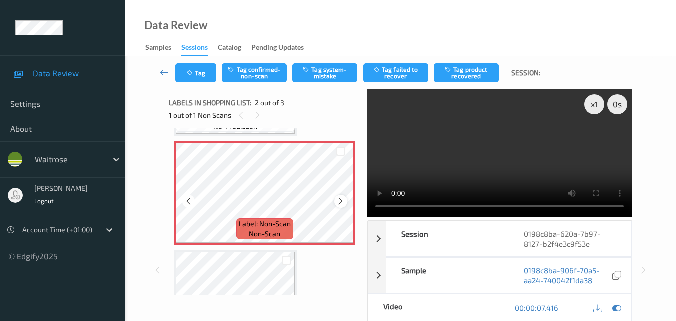
click at [335, 203] on div at bounding box center [340, 201] width 13 height 13
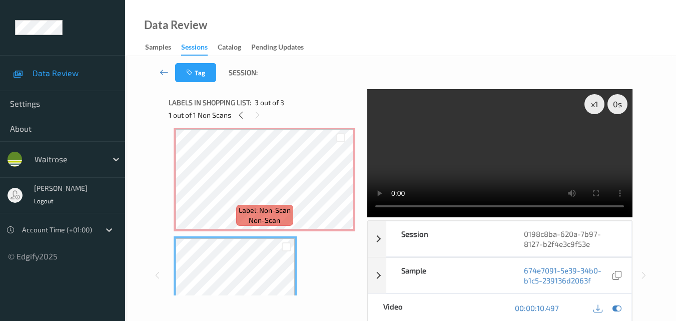
scroll to position [15, 0]
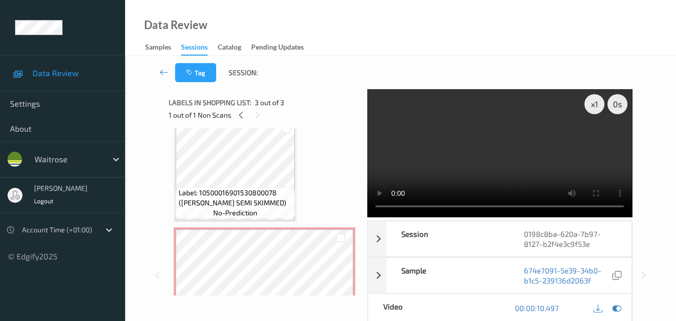
click at [499, 176] on video at bounding box center [499, 153] width 265 height 128
click at [239, 117] on icon at bounding box center [241, 115] width 9 height 9
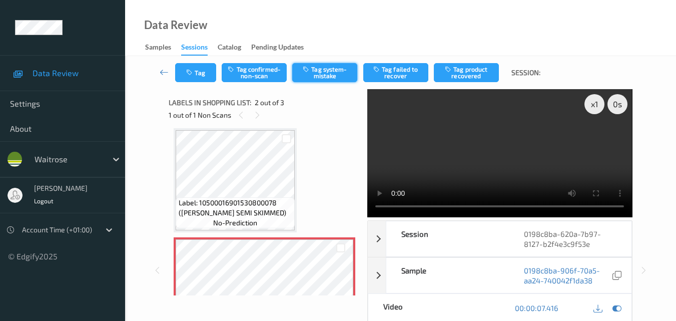
click at [330, 75] on button "Tag system-mistake" at bounding box center [324, 72] width 65 height 19
click at [197, 74] on button "Tag" at bounding box center [195, 72] width 41 height 19
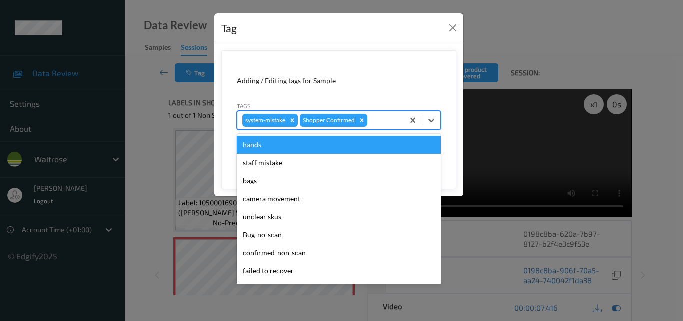
click at [379, 122] on div at bounding box center [385, 120] width 30 height 12
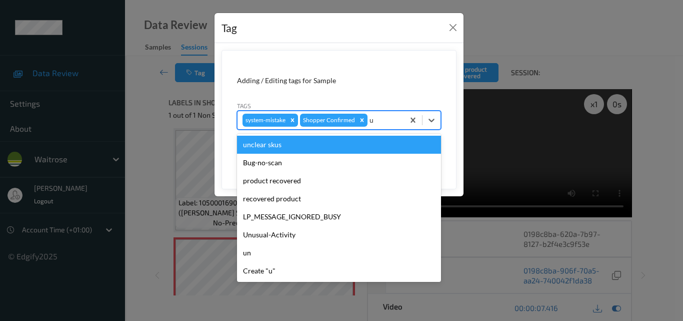
type input "un"
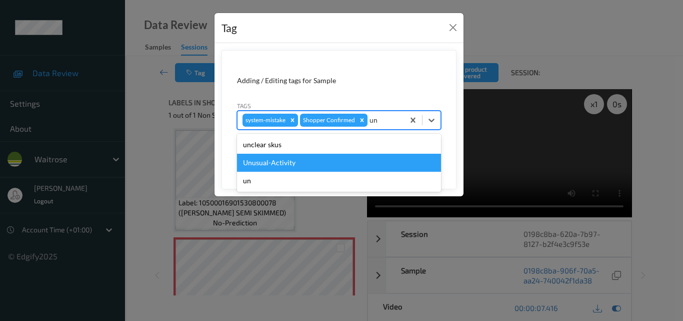
click at [326, 160] on div "Unusual-Activity" at bounding box center [339, 163] width 204 height 18
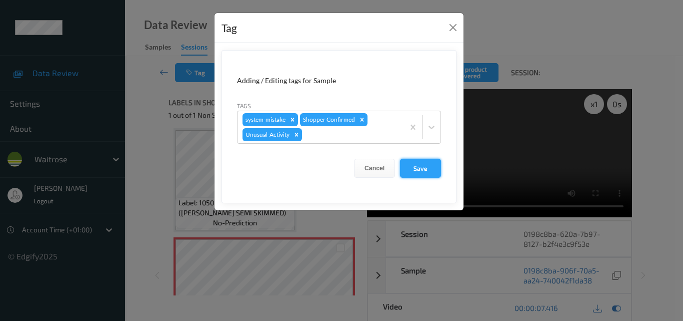
click at [425, 168] on button "Save" at bounding box center [420, 168] width 41 height 19
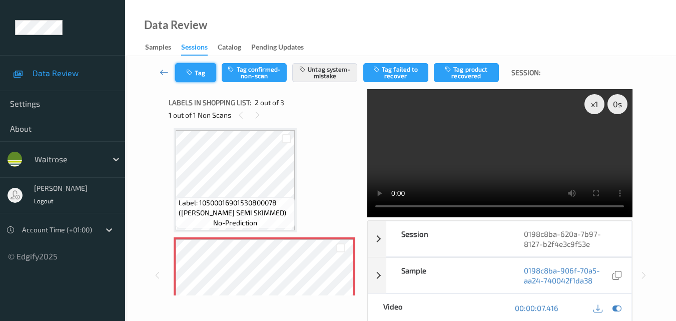
click at [203, 80] on button "Tag" at bounding box center [195, 72] width 41 height 19
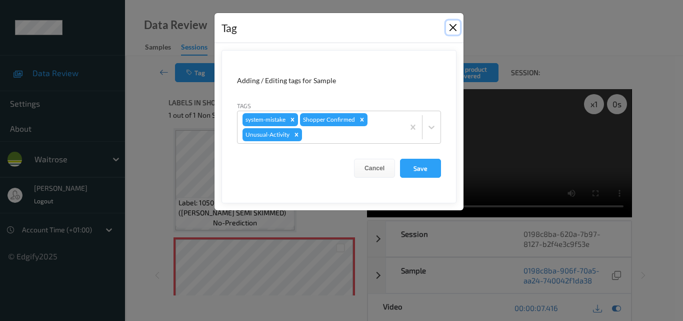
click at [455, 23] on button "Close" at bounding box center [453, 28] width 14 height 14
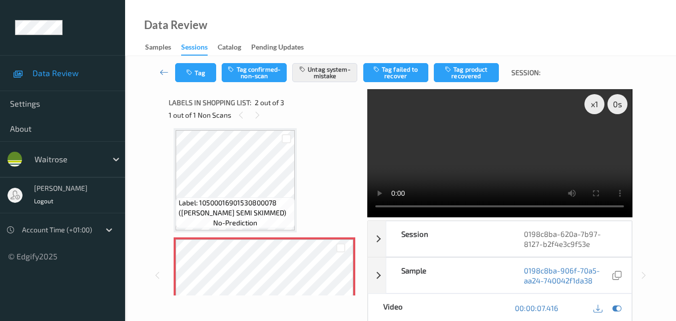
click at [480, 172] on video at bounding box center [499, 153] width 265 height 128
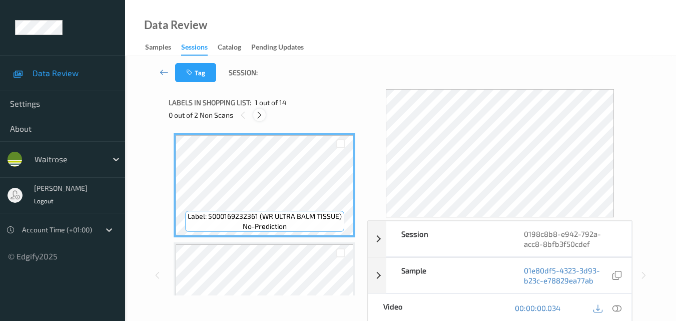
click at [259, 115] on icon at bounding box center [259, 115] width 9 height 9
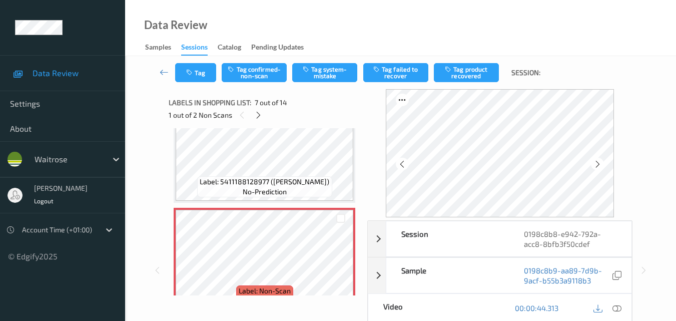
scroll to position [600, 0]
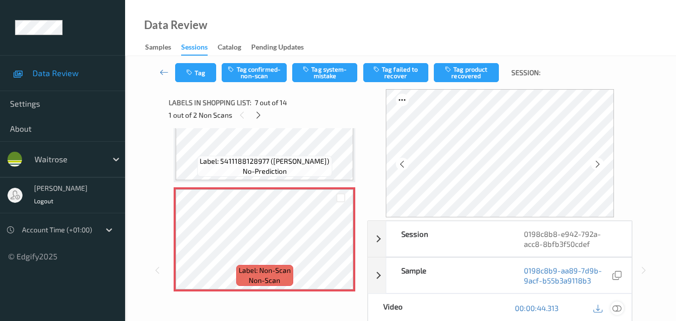
click at [621, 308] on icon at bounding box center [616, 307] width 9 height 9
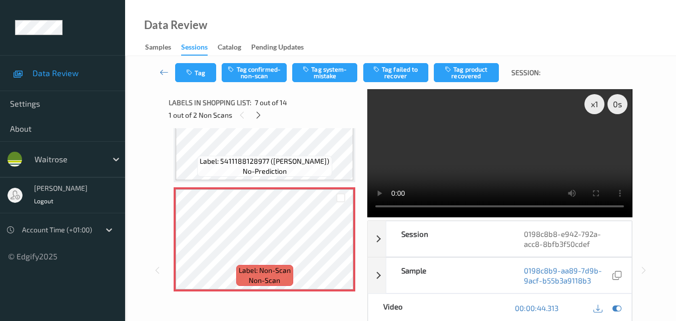
click at [416, 37] on div "Data Review Samples Sessions Catalog Pending Updates" at bounding box center [400, 28] width 551 height 56
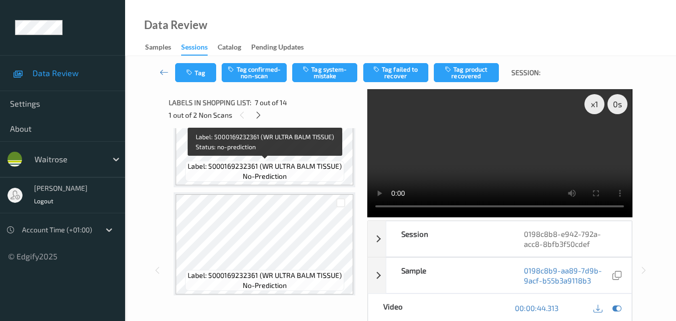
scroll to position [0, 0]
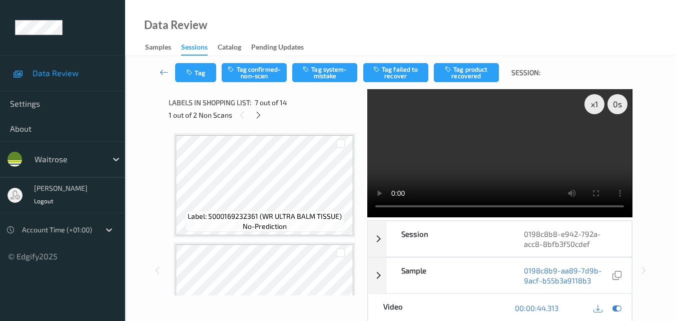
click at [500, 151] on video at bounding box center [499, 153] width 265 height 128
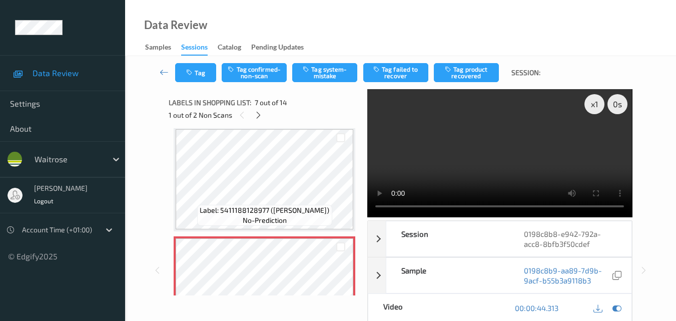
scroll to position [650, 0]
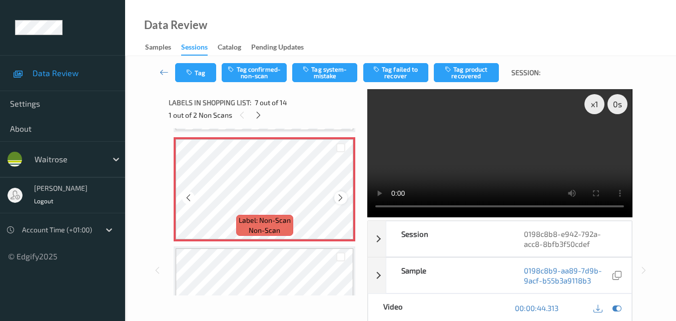
click at [343, 200] on icon at bounding box center [340, 197] width 9 height 9
click at [469, 169] on video at bounding box center [499, 153] width 265 height 128
click at [484, 160] on video at bounding box center [499, 153] width 265 height 128
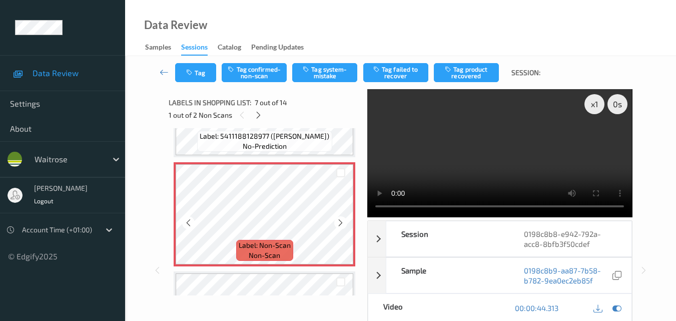
scroll to position [600, 0]
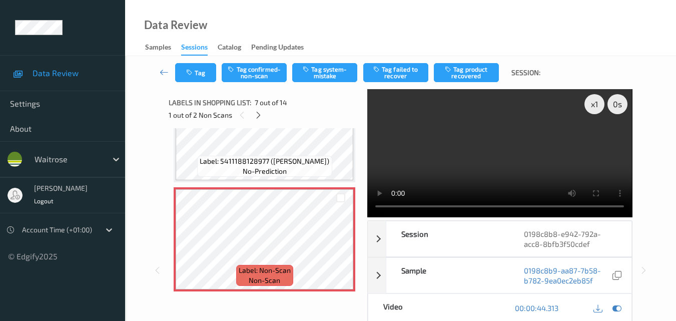
click at [485, 149] on video at bounding box center [499, 153] width 265 height 128
click at [509, 174] on video at bounding box center [499, 153] width 265 height 128
click at [509, 165] on video at bounding box center [499, 153] width 265 height 128
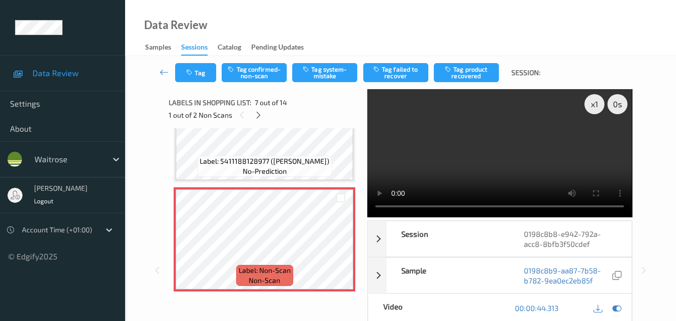
click at [486, 166] on video at bounding box center [499, 153] width 265 height 128
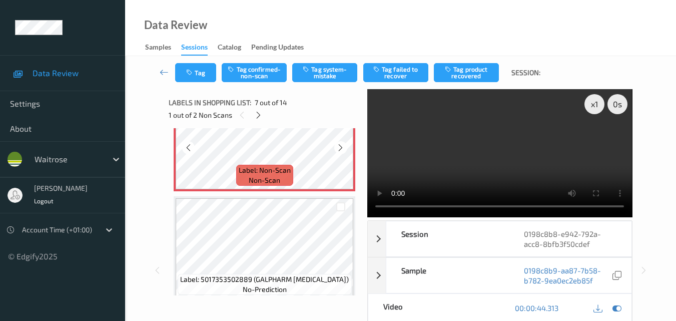
scroll to position [750, 0]
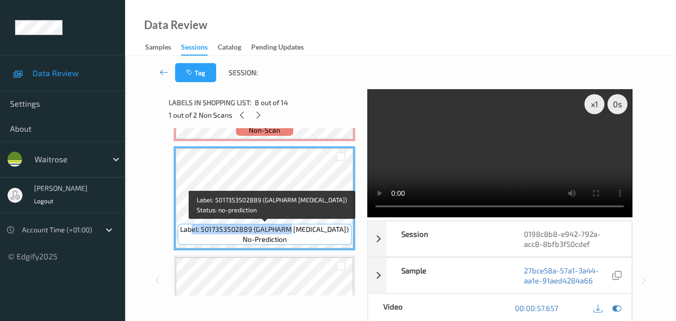
drag, startPoint x: 300, startPoint y: 239, endPoint x: 202, endPoint y: 224, distance: 98.7
click at [202, 224] on div "Label: 5017353502889 (GALPHARM [MEDICAL_DATA]) no-prediction" at bounding box center [265, 234] width 174 height 21
drag, startPoint x: 294, startPoint y: 242, endPoint x: 223, endPoint y: 229, distance: 72.2
click at [223, 229] on div "Label: 5017353502889 (GALPHARM [MEDICAL_DATA]) no-prediction" at bounding box center [265, 234] width 174 height 21
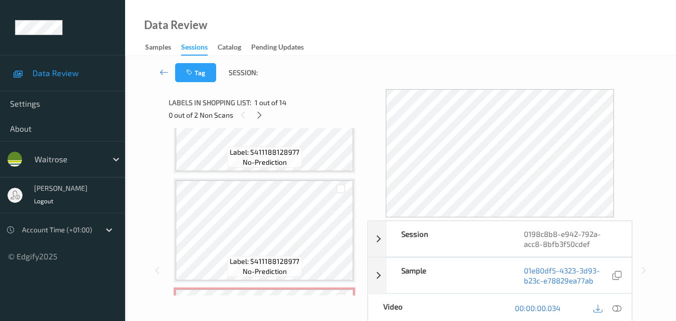
scroll to position [600, 0]
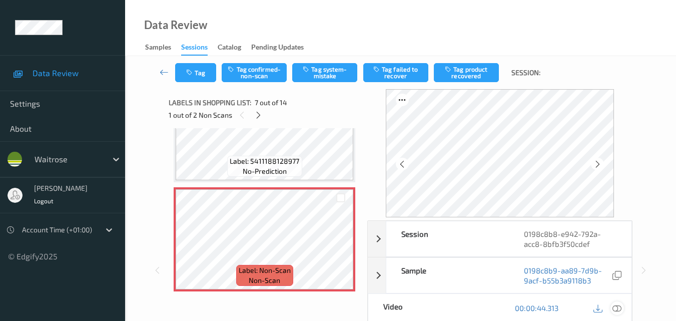
click at [619, 310] on icon at bounding box center [616, 307] width 9 height 9
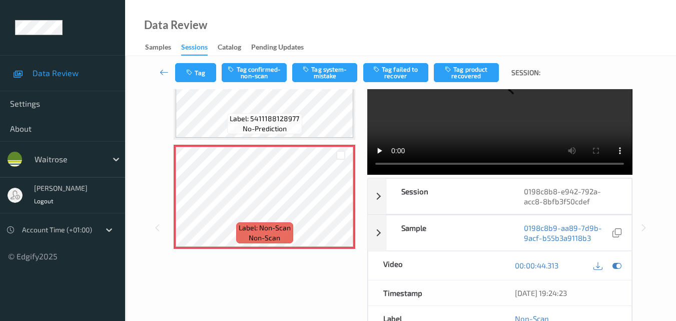
scroll to position [0, 0]
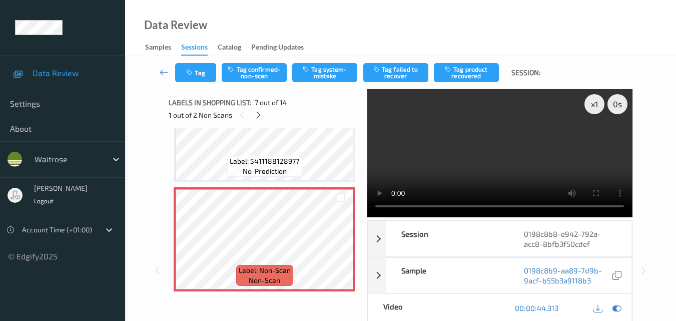
click at [458, 132] on video at bounding box center [499, 153] width 265 height 128
click at [491, 148] on video at bounding box center [499, 153] width 265 height 128
click at [526, 170] on video at bounding box center [499, 153] width 265 height 128
click at [475, 169] on video at bounding box center [499, 153] width 265 height 128
click at [528, 144] on video at bounding box center [499, 153] width 265 height 128
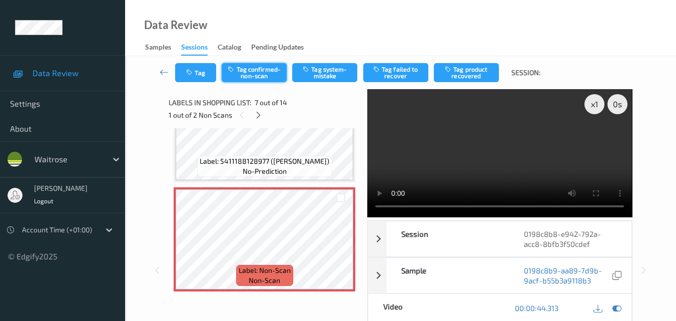
click at [254, 69] on button "Tag confirmed-non-scan" at bounding box center [254, 72] width 65 height 19
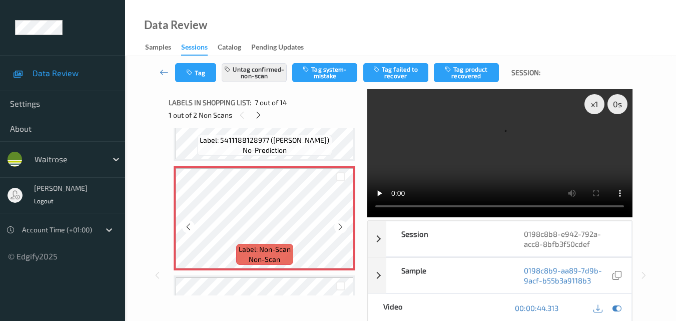
scroll to position [600, 0]
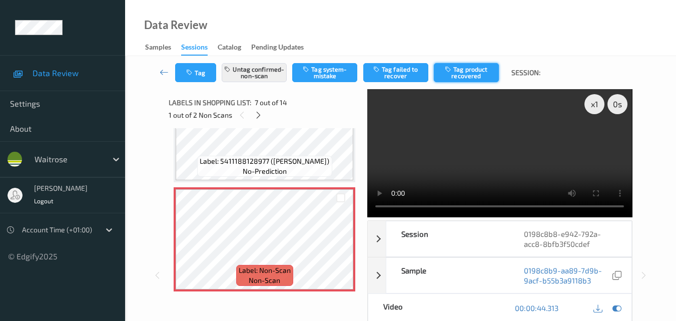
click at [473, 77] on button "Tag product recovered" at bounding box center [466, 72] width 65 height 19
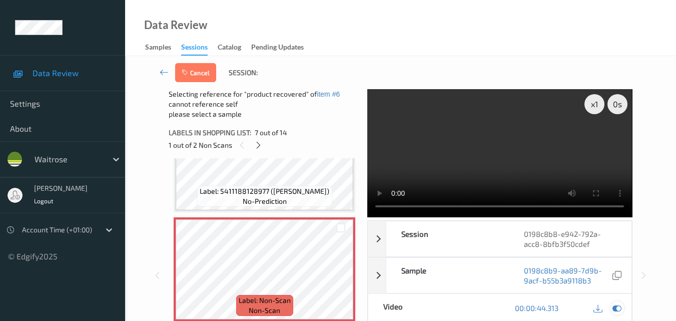
click at [615, 306] on icon at bounding box center [616, 307] width 9 height 9
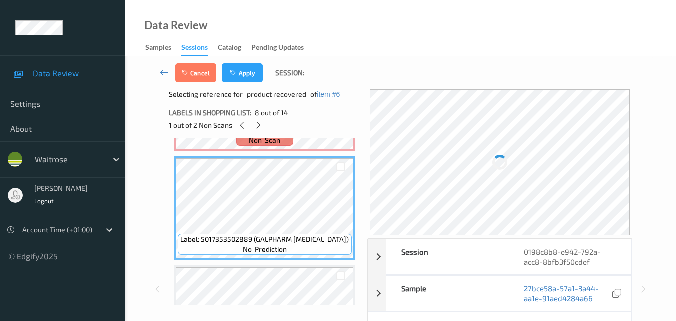
scroll to position [700, 0]
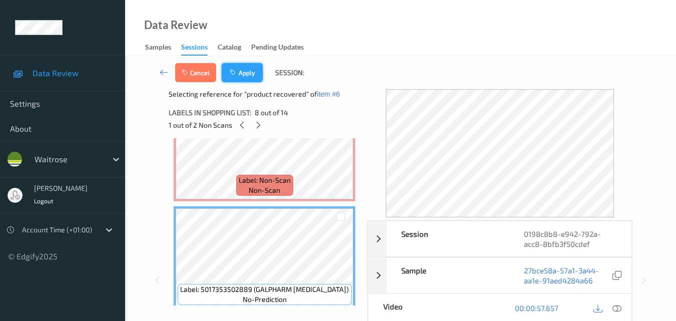
click at [250, 79] on button "Apply" at bounding box center [242, 72] width 41 height 19
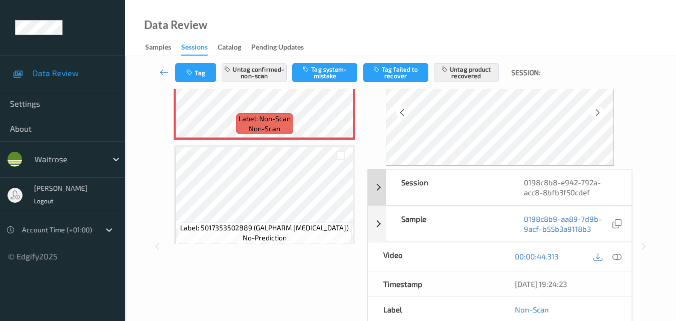
scroll to position [0, 0]
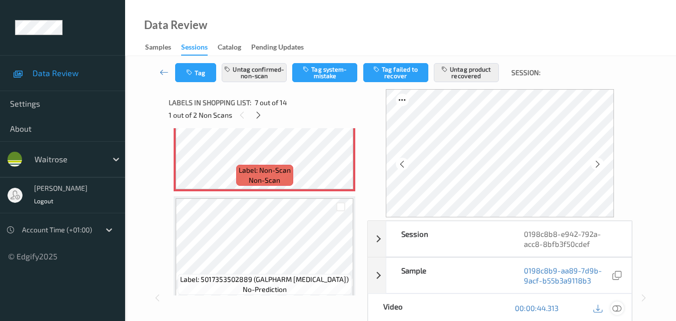
click at [618, 309] on icon at bounding box center [616, 307] width 9 height 9
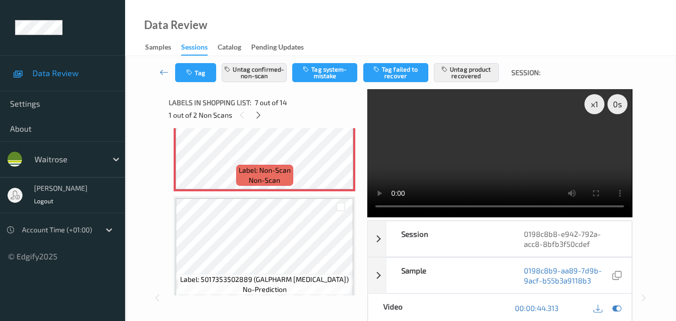
click at [462, 153] on video at bounding box center [499, 153] width 265 height 128
click at [496, 164] on video at bounding box center [499, 153] width 265 height 128
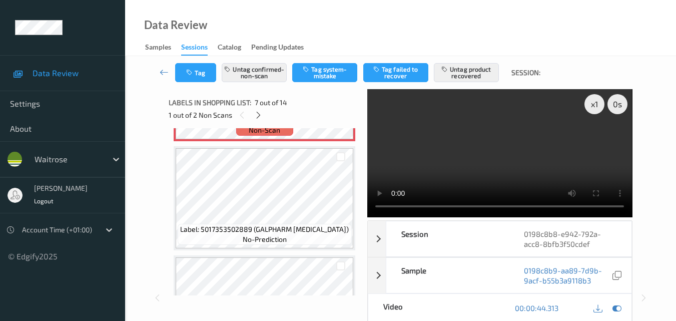
scroll to position [700, 0]
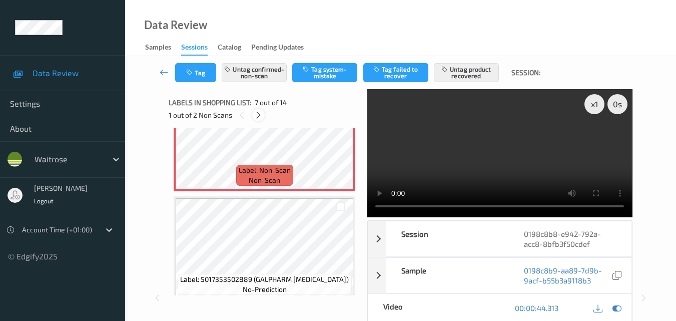
click at [261, 114] on icon at bounding box center [258, 115] width 9 height 9
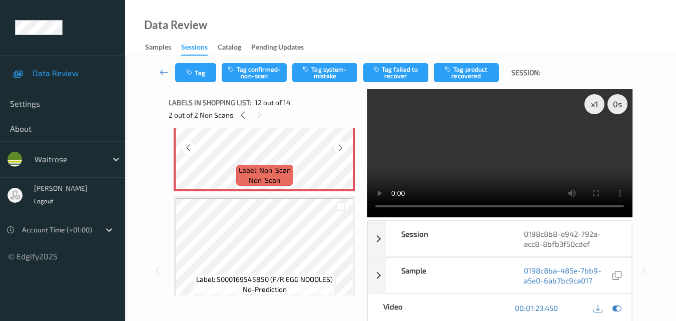
scroll to position [1195, 0]
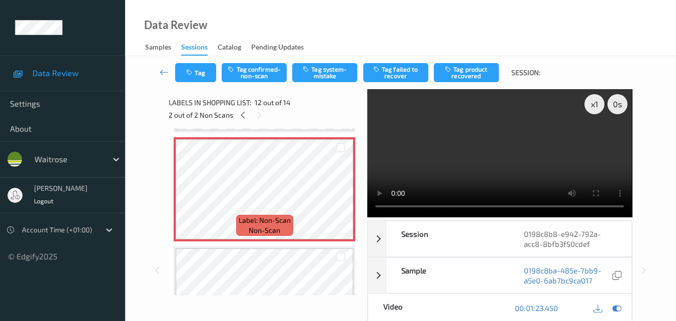
click at [531, 156] on video at bounding box center [499, 153] width 265 height 128
click at [478, 140] on video at bounding box center [499, 153] width 265 height 128
click at [459, 169] on video at bounding box center [499, 153] width 265 height 128
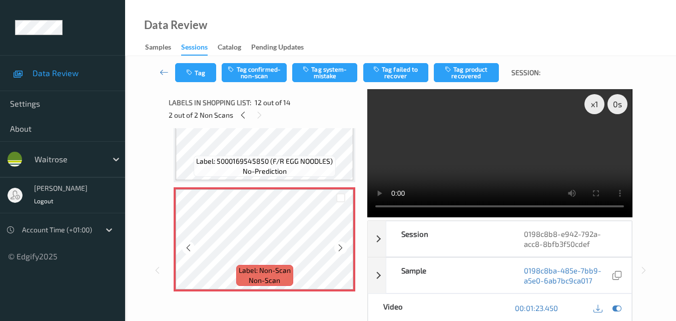
scroll to position [1095, 0]
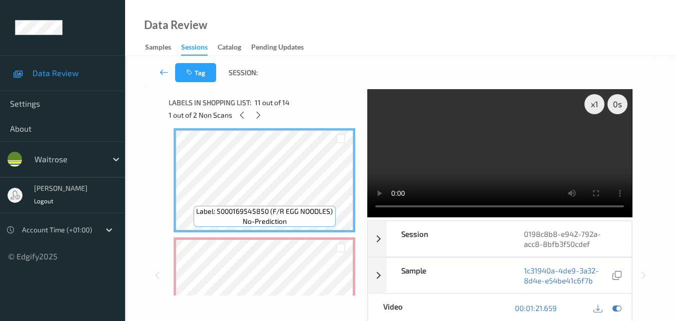
click at [486, 155] on video at bounding box center [499, 153] width 265 height 128
click at [503, 161] on video at bounding box center [499, 153] width 265 height 128
click at [537, 153] on video at bounding box center [499, 153] width 265 height 128
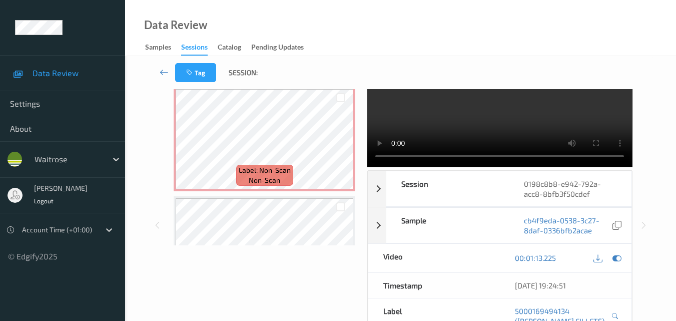
scroll to position [1145, 0]
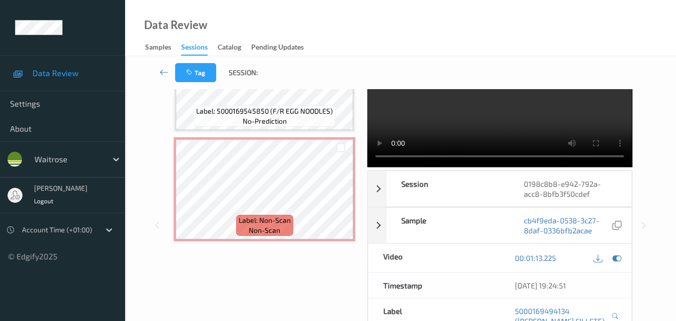
click at [494, 108] on video at bounding box center [499, 103] width 265 height 128
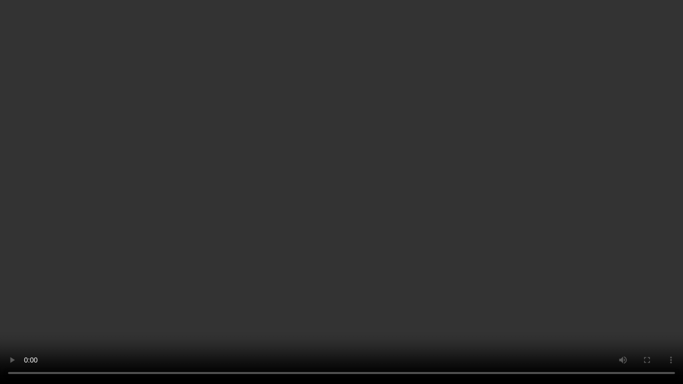
click at [341, 230] on video at bounding box center [341, 192] width 683 height 384
click at [318, 216] on video at bounding box center [341, 192] width 683 height 384
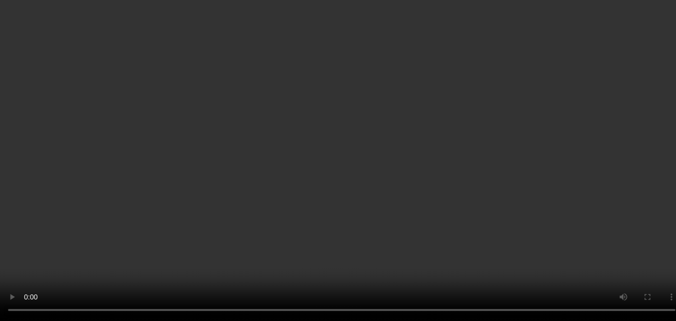
scroll to position [1214, 0]
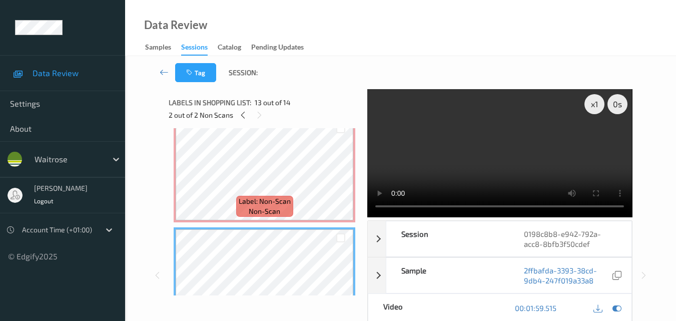
click at [490, 150] on video at bounding box center [499, 153] width 265 height 128
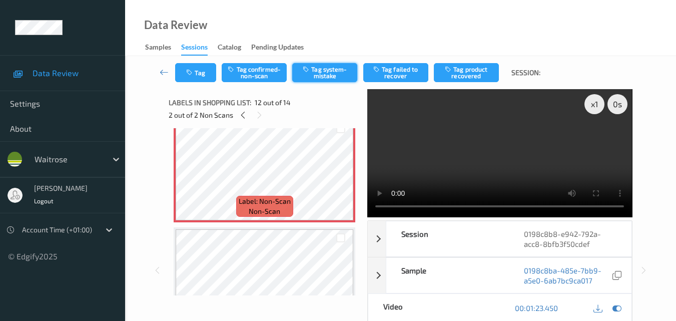
click at [331, 68] on button "Tag system-mistake" at bounding box center [324, 72] width 65 height 19
click at [502, 165] on video at bounding box center [499, 153] width 265 height 128
click at [505, 153] on video at bounding box center [499, 153] width 265 height 128
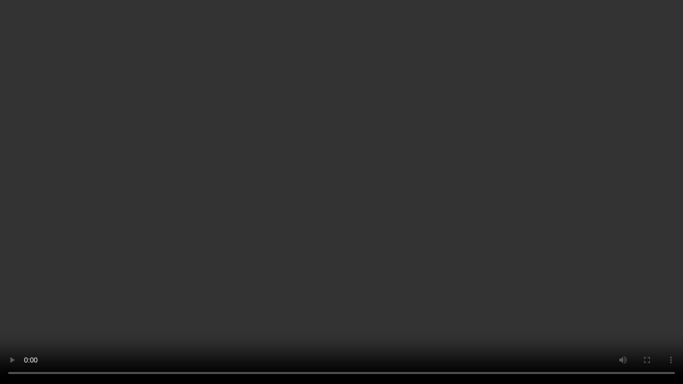
click at [220, 139] on video at bounding box center [341, 192] width 683 height 384
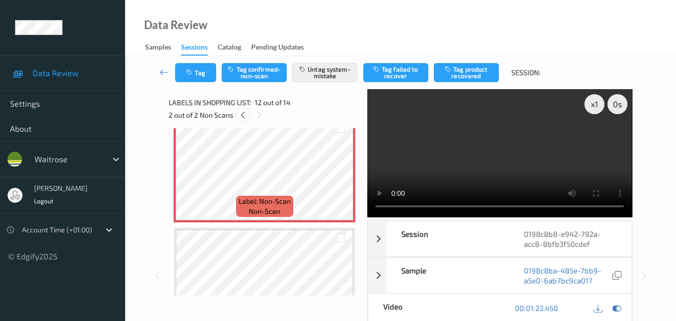
click at [245, 115] on icon at bounding box center [243, 115] width 9 height 9
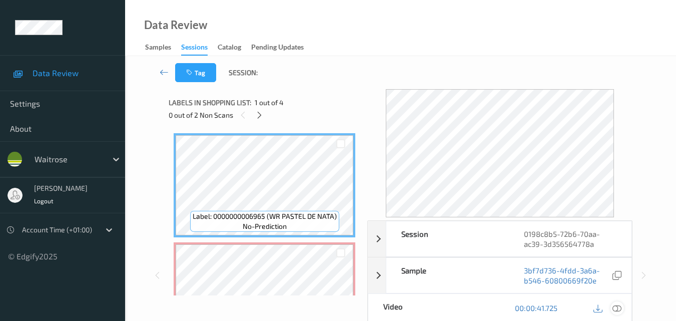
click at [619, 311] on icon at bounding box center [616, 307] width 9 height 9
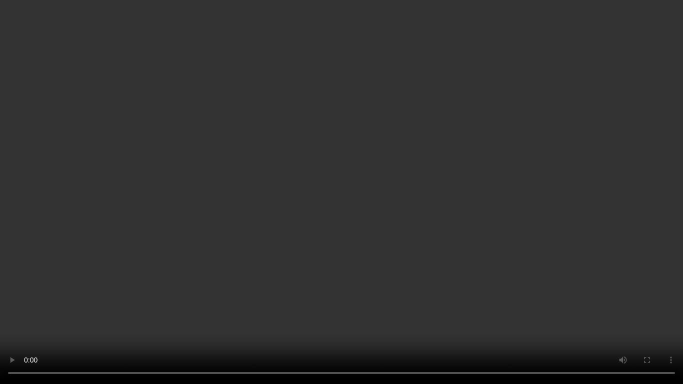
click at [302, 187] on video at bounding box center [341, 192] width 683 height 384
click at [391, 267] on video at bounding box center [341, 192] width 683 height 384
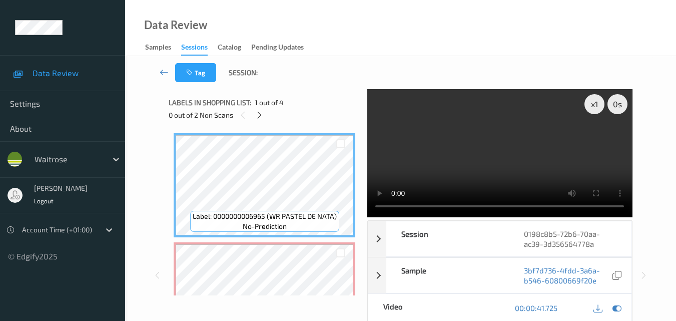
click at [501, 160] on video at bounding box center [499, 153] width 265 height 128
click at [440, 164] on video at bounding box center [499, 153] width 265 height 128
click at [498, 159] on video at bounding box center [499, 153] width 265 height 128
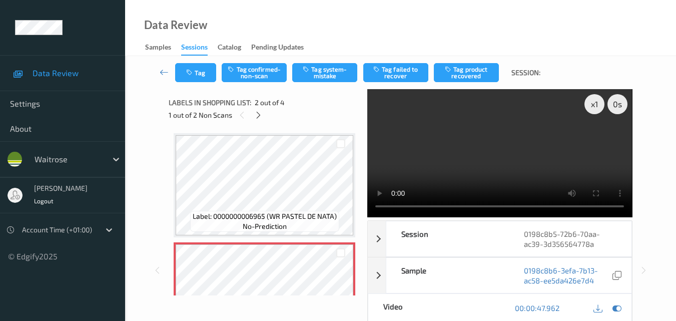
click at [455, 157] on video at bounding box center [499, 153] width 265 height 128
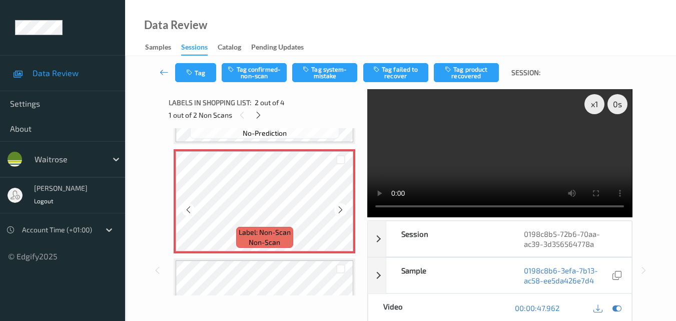
scroll to position [100, 0]
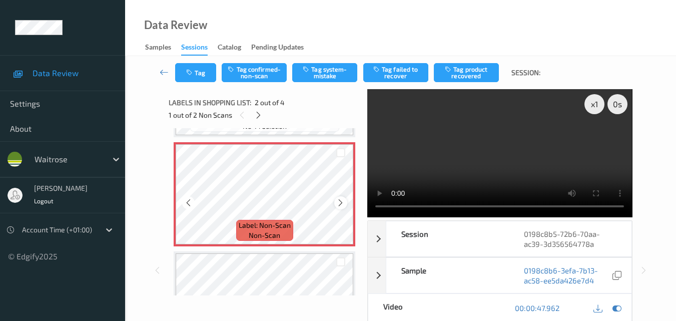
click at [339, 206] on icon at bounding box center [340, 202] width 9 height 9
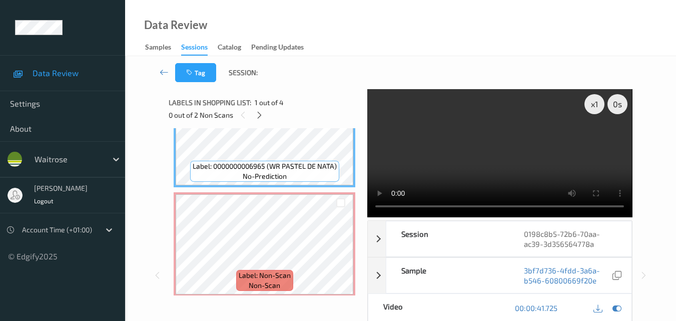
click at [427, 158] on video at bounding box center [499, 153] width 265 height 128
click at [498, 166] on video at bounding box center [499, 153] width 265 height 128
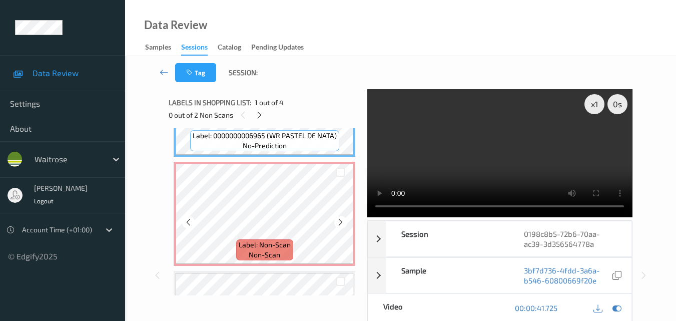
scroll to position [100, 0]
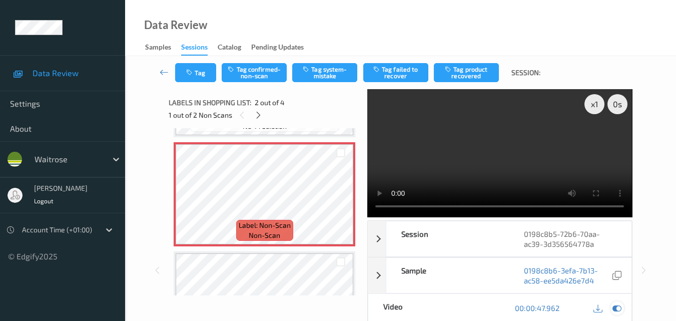
click at [615, 309] on icon at bounding box center [616, 307] width 9 height 9
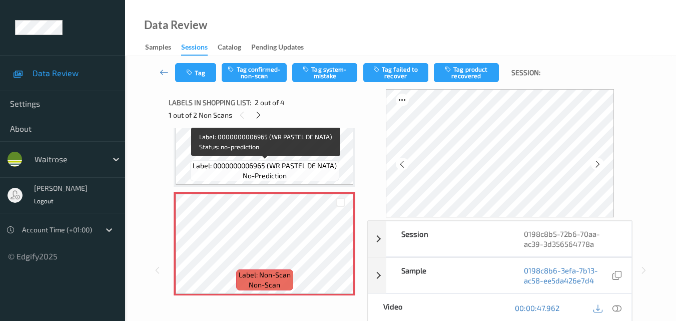
scroll to position [50, 0]
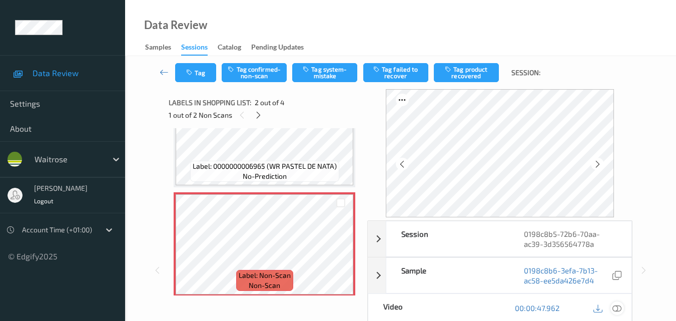
click at [622, 308] on div at bounding box center [617, 308] width 14 height 14
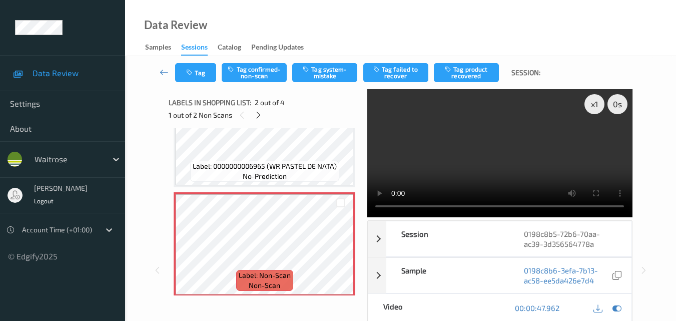
click at [481, 156] on video at bounding box center [499, 153] width 265 height 128
click at [518, 163] on video at bounding box center [499, 153] width 265 height 128
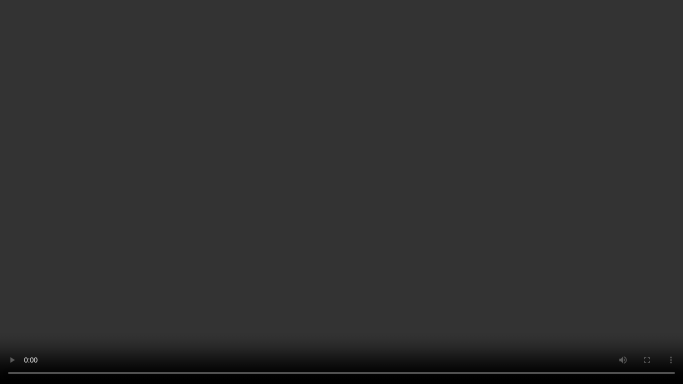
click at [486, 276] on video at bounding box center [341, 192] width 683 height 384
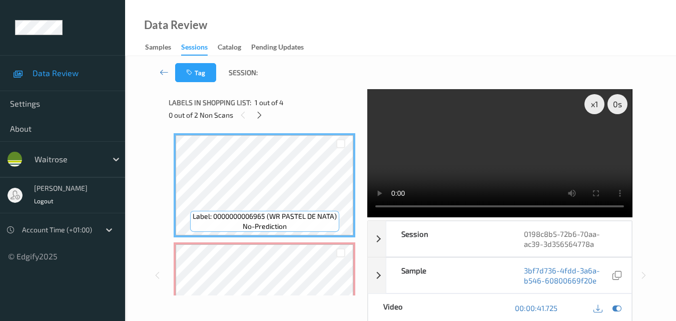
click at [521, 165] on video at bounding box center [499, 153] width 265 height 128
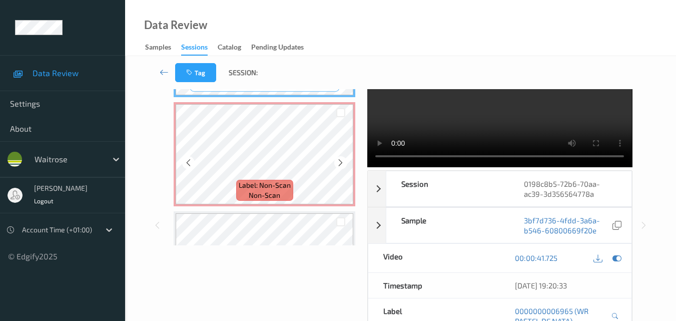
scroll to position [100, 0]
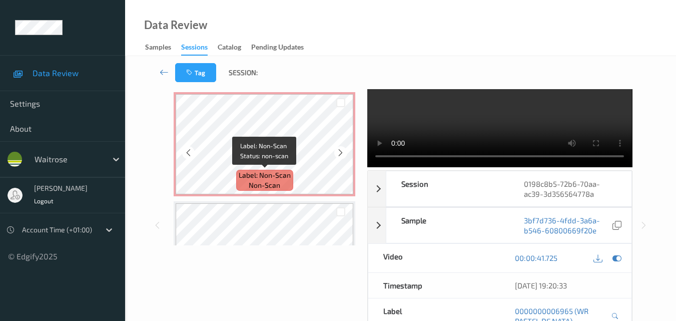
click at [286, 170] on span "Label: Non-Scan" at bounding box center [265, 175] width 52 height 10
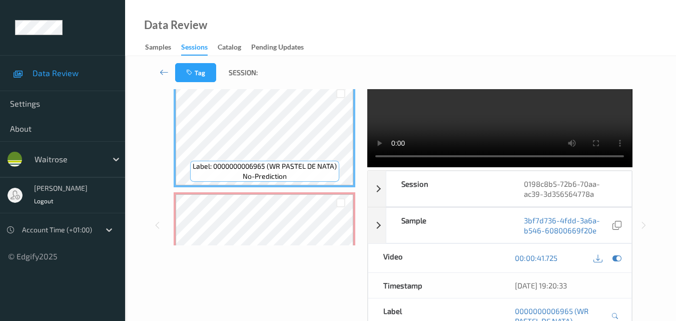
scroll to position [0, 0]
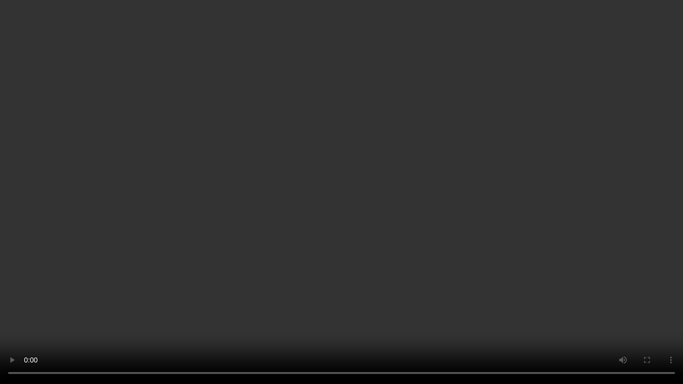
click at [419, 207] on video at bounding box center [341, 192] width 683 height 384
click at [390, 199] on video at bounding box center [341, 192] width 683 height 384
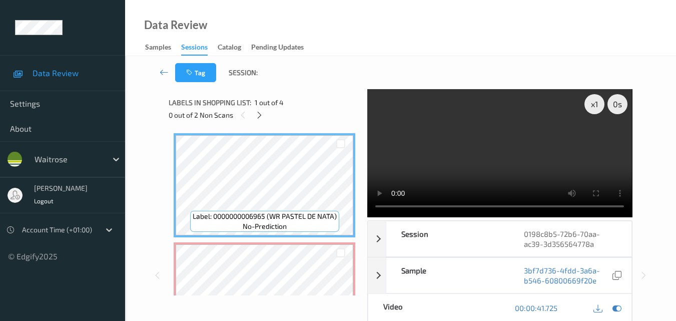
click at [533, 153] on video at bounding box center [499, 153] width 265 height 128
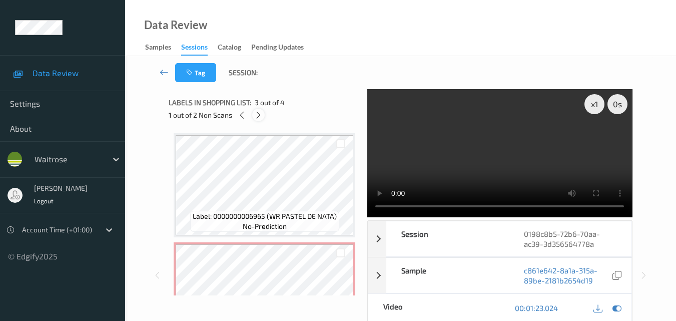
click at [258, 113] on icon at bounding box center [258, 115] width 9 height 9
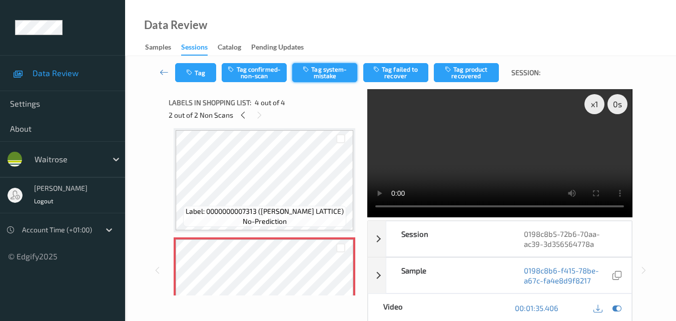
click at [329, 71] on button "Tag system-mistake" at bounding box center [324, 72] width 65 height 19
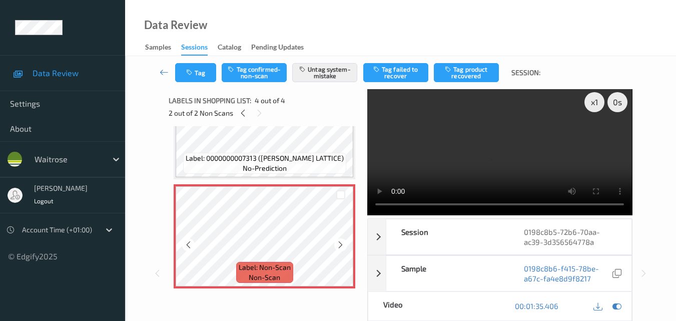
scroll to position [0, 0]
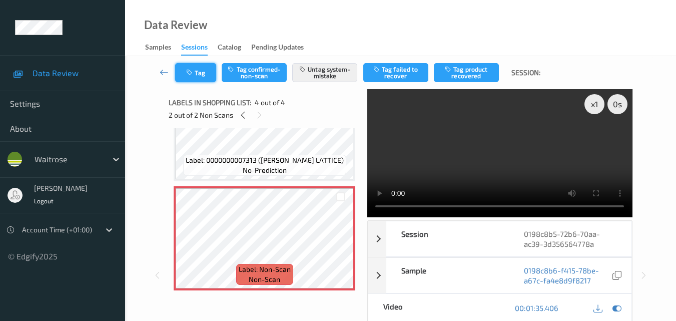
click at [199, 72] on button "Tag" at bounding box center [195, 72] width 41 height 19
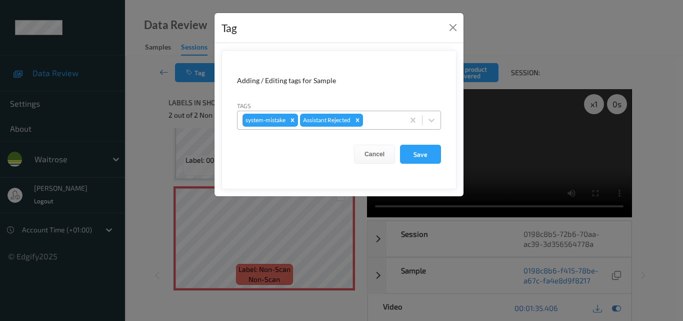
click at [389, 121] on div at bounding box center [382, 120] width 34 height 12
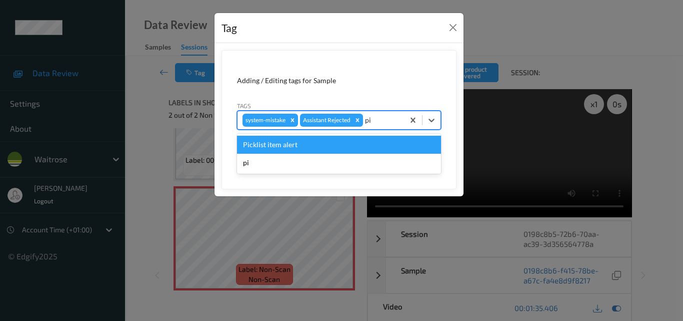
type input "pic"
click at [315, 146] on div "Picklist item alert" at bounding box center [339, 145] width 204 height 18
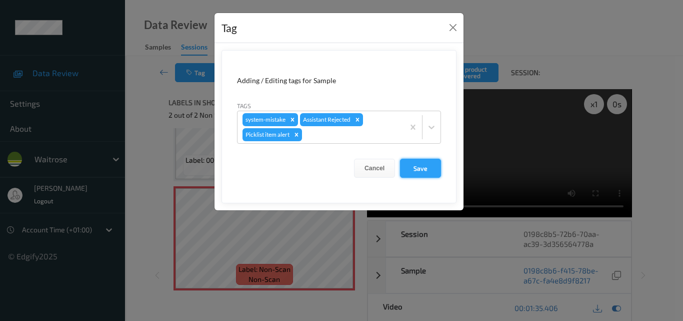
click at [419, 170] on button "Save" at bounding box center [420, 168] width 41 height 19
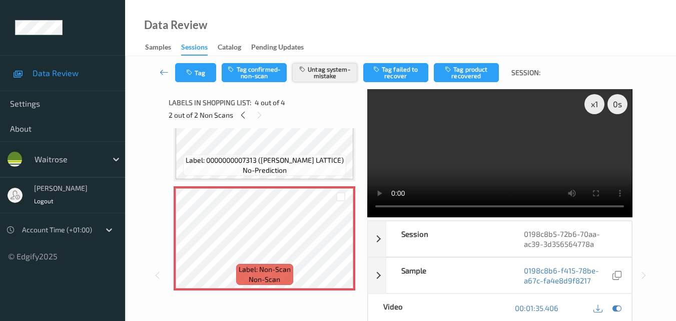
click at [322, 67] on button "Untag system-mistake" at bounding box center [324, 72] width 65 height 19
click at [324, 72] on button "Tag system-mistake" at bounding box center [324, 72] width 65 height 19
click at [202, 74] on button "Tag" at bounding box center [195, 72] width 41 height 19
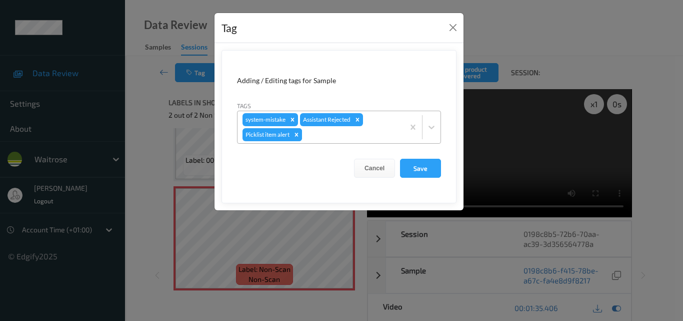
click at [300, 137] on icon "Remove Picklist item alert" at bounding box center [296, 134] width 7 height 7
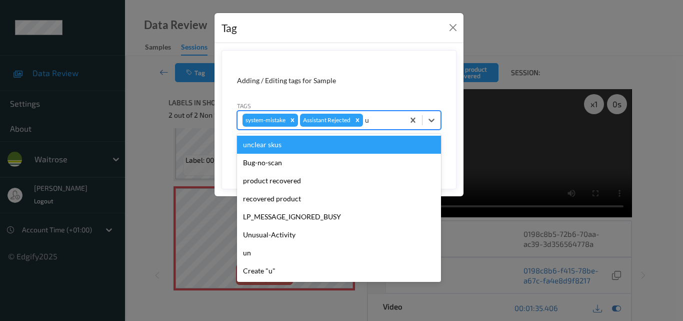
type input "un"
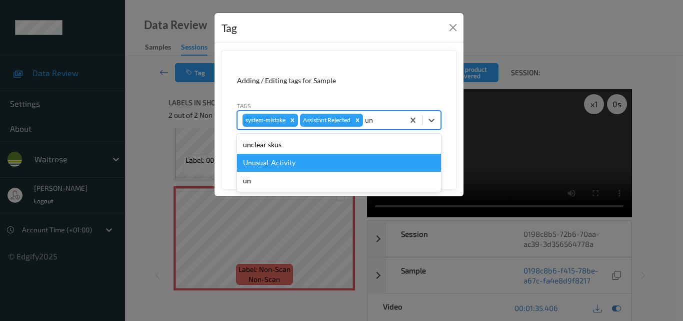
click at [286, 162] on div "Unusual-Activity" at bounding box center [339, 163] width 204 height 18
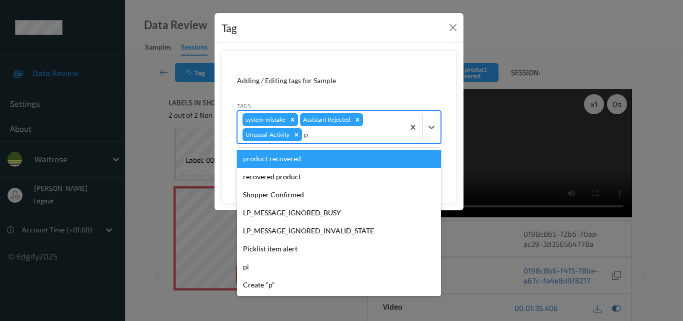
type input "pi"
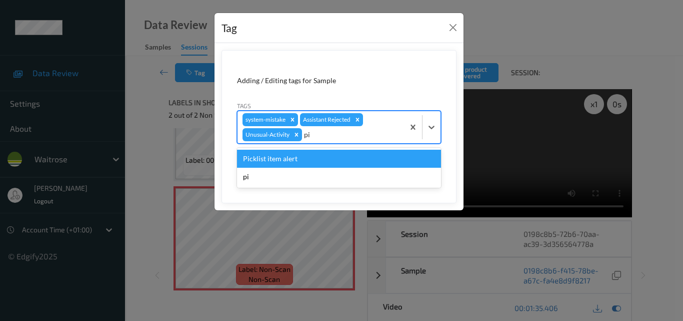
click at [322, 157] on div "Picklist item alert" at bounding box center [339, 159] width 204 height 18
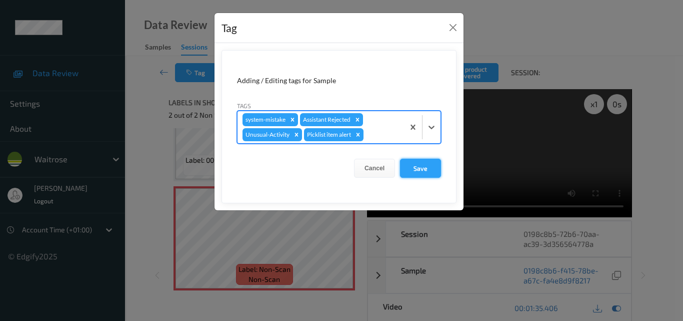
click at [430, 169] on button "Save" at bounding box center [420, 168] width 41 height 19
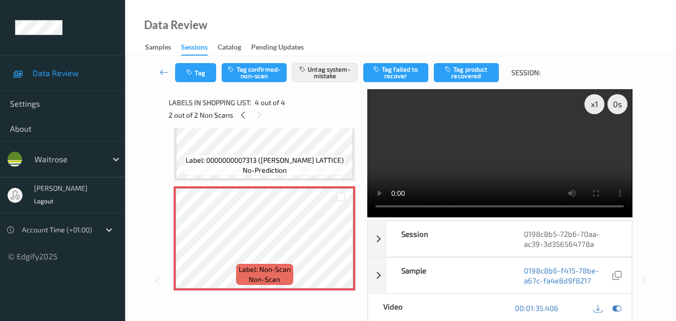
click at [500, 164] on video at bounding box center [499, 153] width 265 height 128
click at [512, 151] on video at bounding box center [499, 153] width 265 height 128
click at [242, 116] on icon at bounding box center [243, 115] width 9 height 9
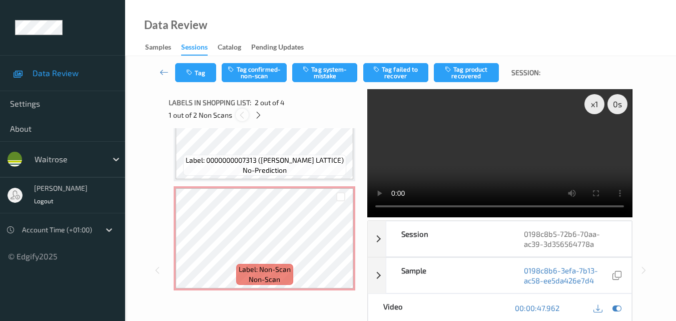
scroll to position [5, 0]
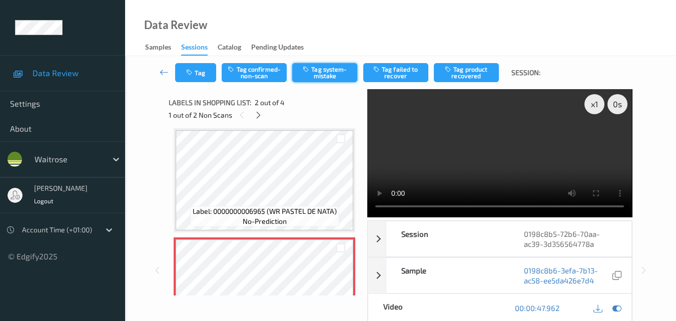
click at [325, 69] on button "Tag system-mistake" at bounding box center [324, 72] width 65 height 19
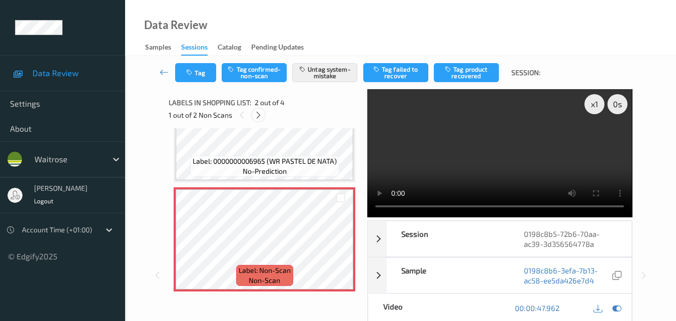
click at [259, 120] on div at bounding box center [258, 115] width 13 height 13
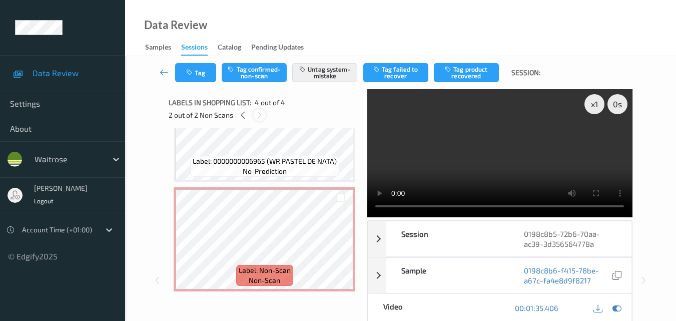
scroll to position [223, 0]
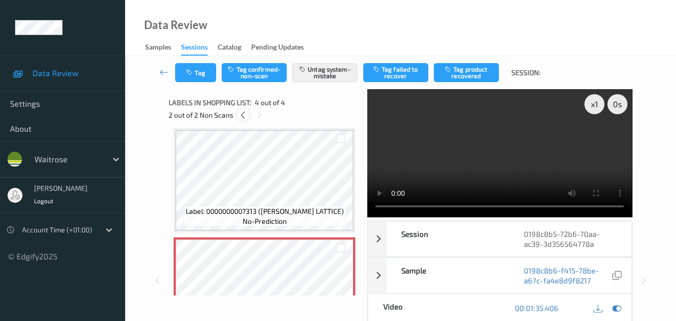
click at [242, 115] on icon at bounding box center [243, 115] width 9 height 9
click at [200, 73] on button "Tag" at bounding box center [195, 72] width 41 height 19
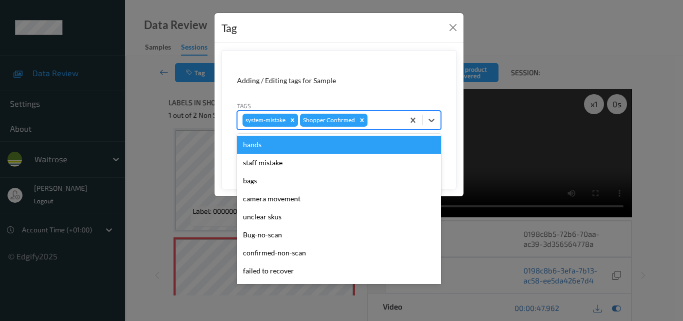
click at [370, 121] on input "text" at bounding box center [371, 120] width 2 height 10
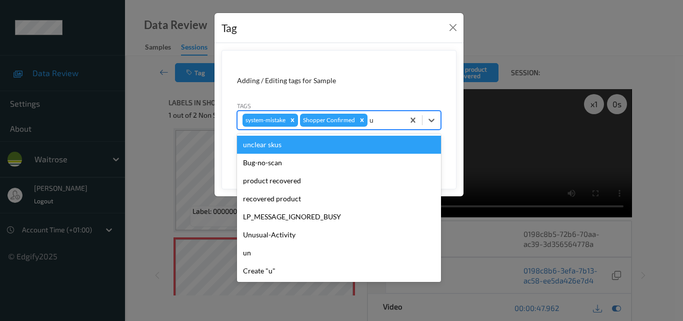
type input "un"
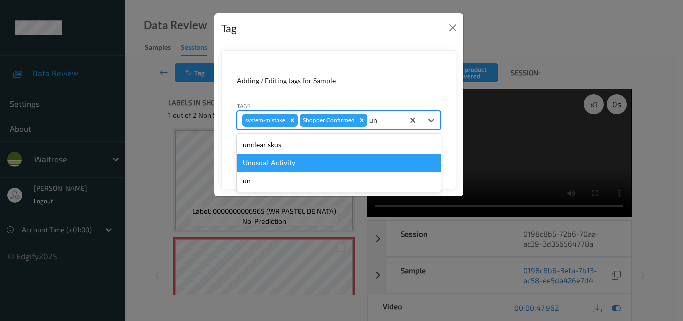
click at [328, 171] on div "Unusual-Activity" at bounding box center [339, 163] width 204 height 18
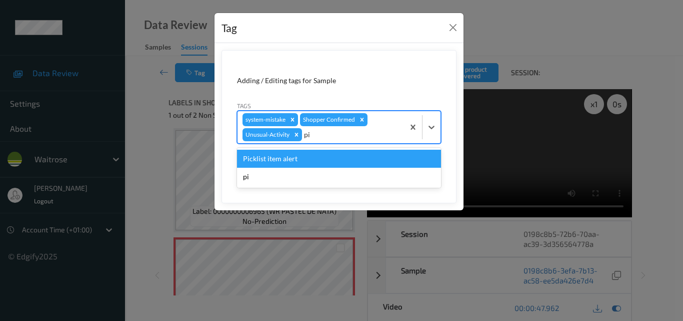
type input "pic"
click at [334, 161] on div "Picklist item alert" at bounding box center [339, 159] width 204 height 18
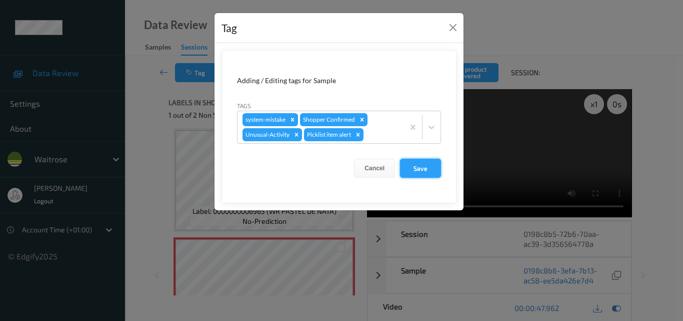
click at [425, 173] on button "Save" at bounding box center [420, 168] width 41 height 19
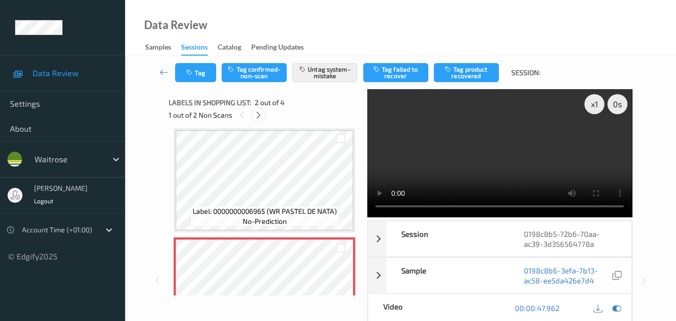
click at [255, 110] on div at bounding box center [258, 115] width 13 height 13
click at [190, 83] on div "Tag Tag confirmed-non-scan Untag system-mistake Tag failed to recover Tag produ…" at bounding box center [401, 72] width 510 height 33
click at [199, 76] on button "Tag" at bounding box center [195, 72] width 41 height 19
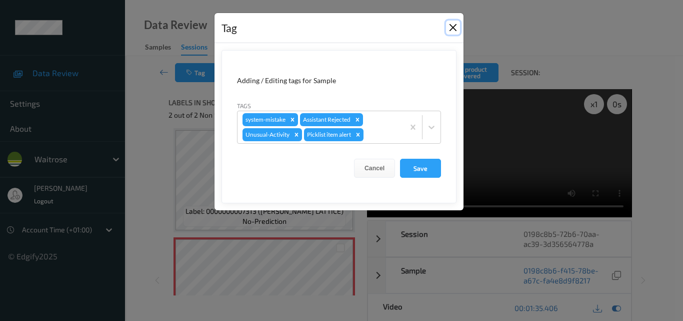
click at [454, 24] on button "Close" at bounding box center [453, 28] width 14 height 14
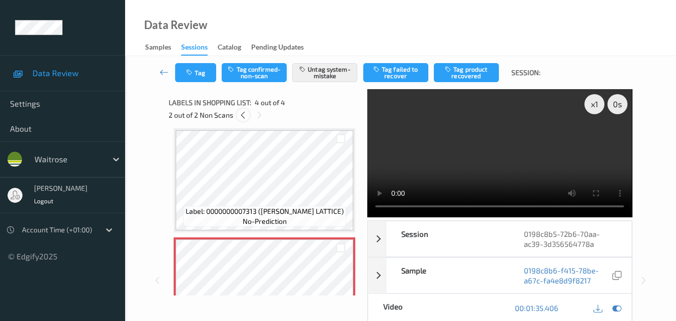
click at [241, 119] on icon at bounding box center [243, 115] width 9 height 9
click at [202, 77] on button "Tag" at bounding box center [195, 72] width 41 height 19
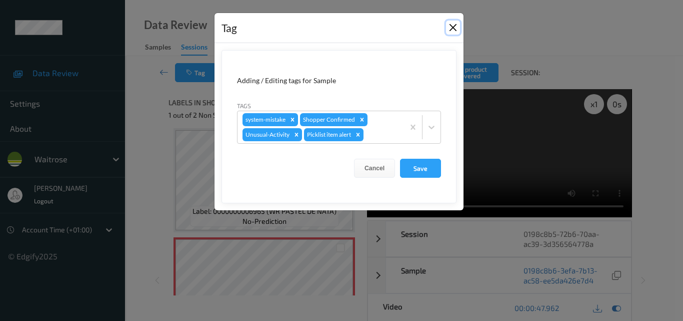
click at [452, 24] on button "Close" at bounding box center [453, 28] width 14 height 14
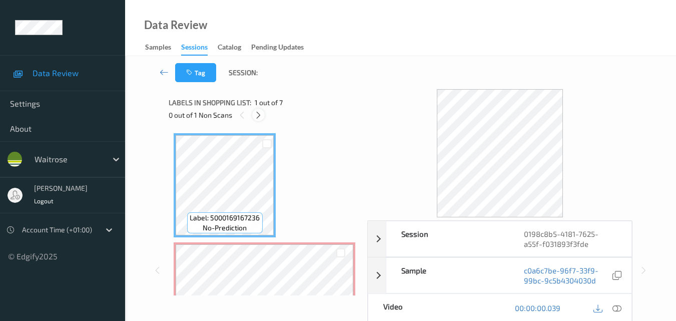
click at [256, 118] on icon at bounding box center [258, 115] width 9 height 9
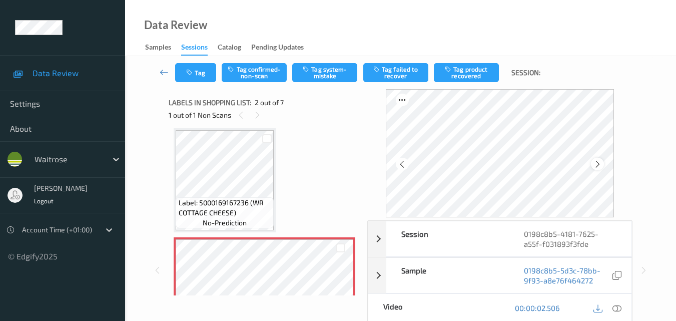
click at [603, 158] on div at bounding box center [597, 164] width 13 height 13
click at [404, 162] on icon at bounding box center [402, 164] width 9 height 9
click at [601, 164] on icon at bounding box center [597, 164] width 9 height 9
click at [621, 309] on icon at bounding box center [616, 307] width 9 height 9
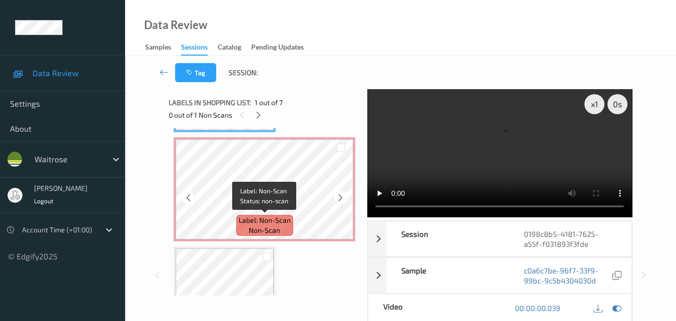
scroll to position [55, 0]
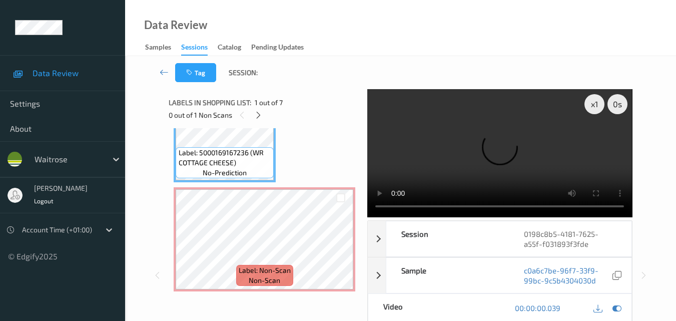
click at [239, 154] on span "Label: 5000169167236 (WR COTTAGE CHEESE)" at bounding box center [225, 158] width 93 height 20
click at [513, 141] on video at bounding box center [499, 153] width 265 height 128
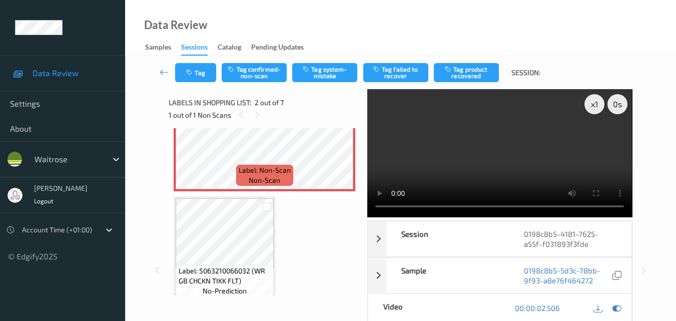
click at [493, 150] on video at bounding box center [499, 153] width 265 height 128
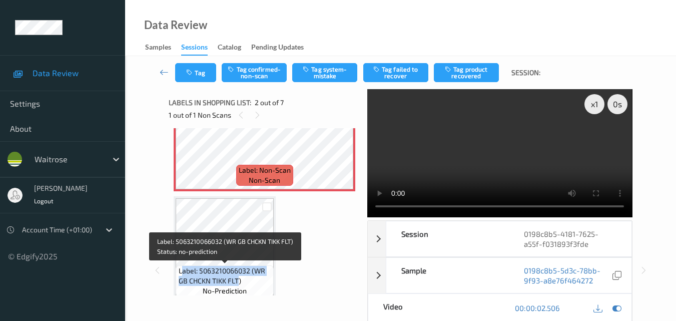
drag, startPoint x: 239, startPoint y: 282, endPoint x: 181, endPoint y: 270, distance: 59.1
click at [181, 270] on span "Label: 5063210066032 (WR GB CHCKN TIKK FLT)" at bounding box center [225, 276] width 93 height 20
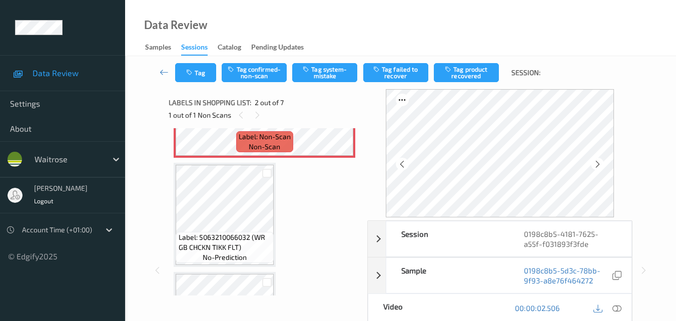
scroll to position [250, 0]
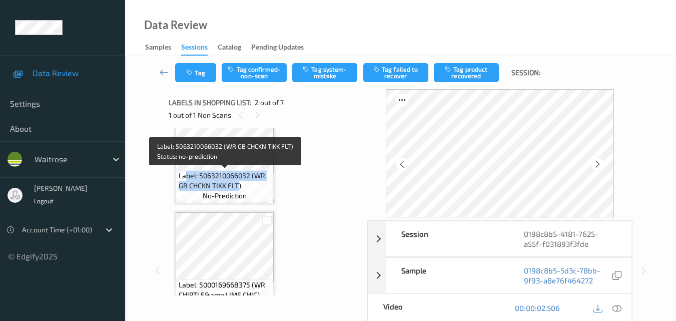
drag, startPoint x: 238, startPoint y: 183, endPoint x: 185, endPoint y: 173, distance: 54.0
click at [185, 173] on span "Label: 5063210066032 (WR GB CHCKN TIKK FLT)" at bounding box center [225, 181] width 93 height 20
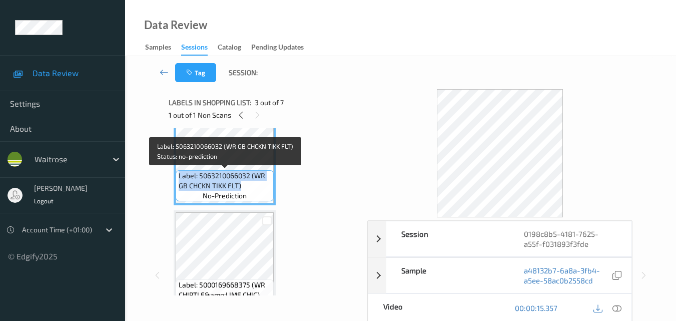
drag, startPoint x: 241, startPoint y: 189, endPoint x: 180, endPoint y: 171, distance: 63.6
click at [180, 171] on span "Label: 5063210066032 (WR GB CHCKN TIKK FLT)" at bounding box center [225, 181] width 93 height 20
copy span "Label: 5063210066032 (WR GB CHCKN TIKK FLT)"
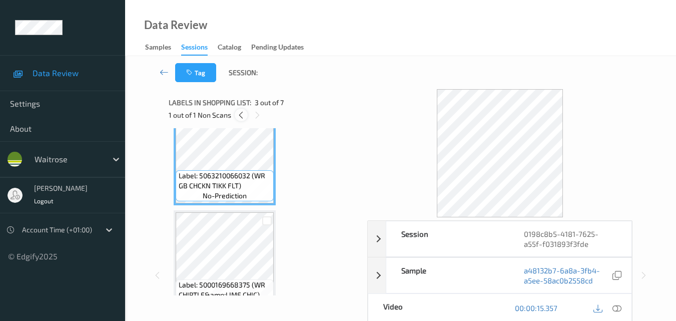
click at [243, 113] on icon at bounding box center [241, 115] width 9 height 9
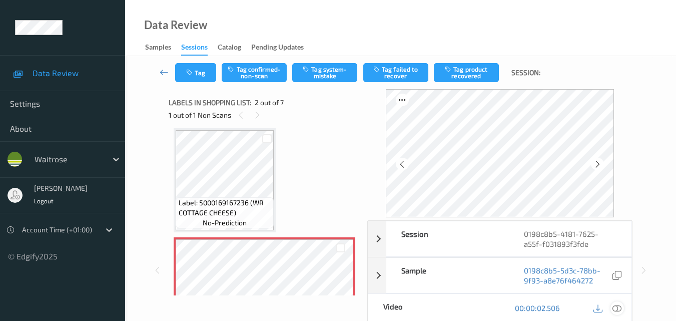
click at [618, 304] on icon at bounding box center [616, 307] width 9 height 9
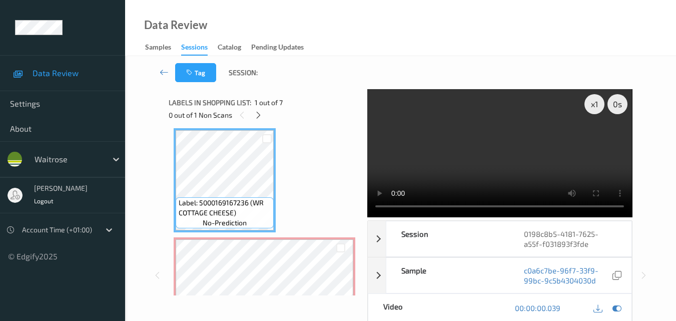
click at [488, 150] on video at bounding box center [499, 153] width 265 height 128
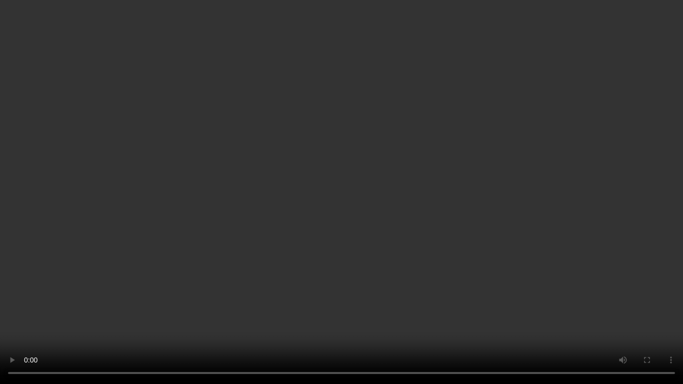
click at [483, 202] on video at bounding box center [341, 192] width 683 height 384
click at [127, 308] on video at bounding box center [341, 192] width 683 height 384
click at [277, 292] on video at bounding box center [341, 192] width 683 height 384
click at [440, 299] on video at bounding box center [341, 192] width 683 height 384
click at [463, 293] on video at bounding box center [341, 192] width 683 height 384
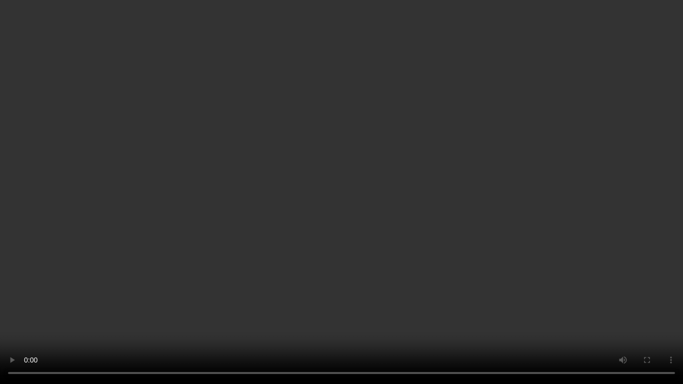
click at [463, 293] on video at bounding box center [341, 192] width 683 height 384
click at [423, 251] on video at bounding box center [341, 192] width 683 height 384
click at [466, 214] on video at bounding box center [341, 192] width 683 height 384
click at [370, 238] on video at bounding box center [341, 192] width 683 height 384
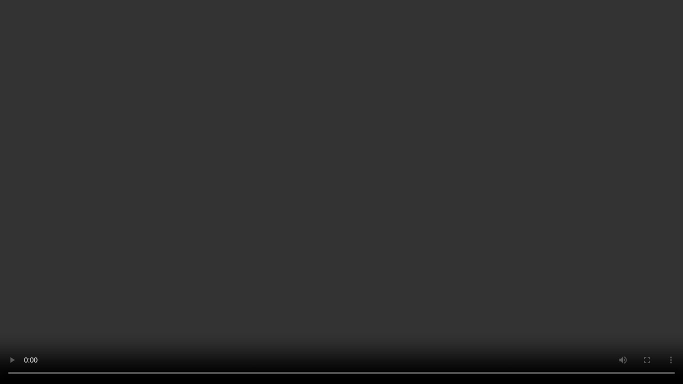
click at [479, 225] on video at bounding box center [341, 192] width 683 height 384
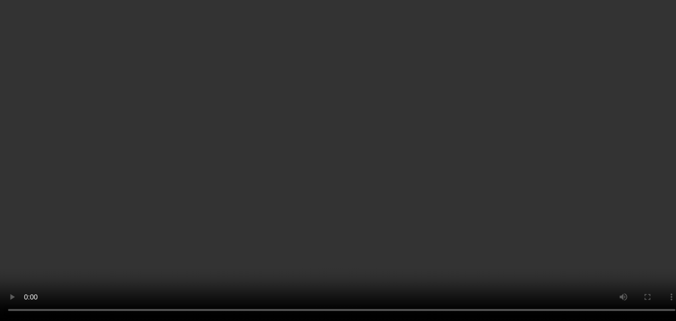
scroll to position [1, 0]
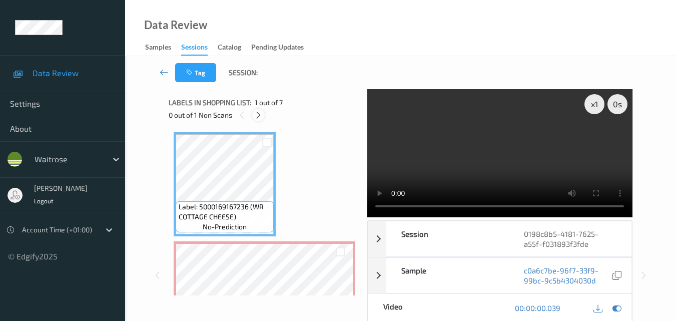
click at [256, 114] on icon at bounding box center [258, 115] width 9 height 9
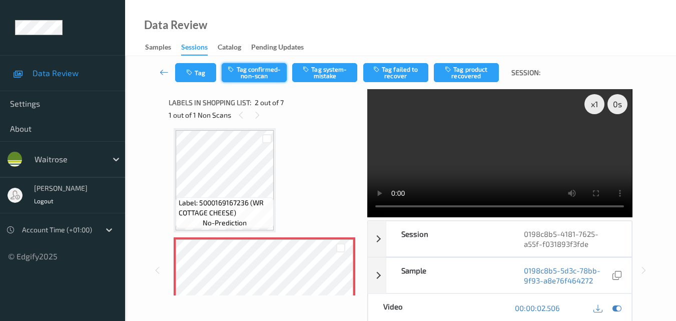
click at [253, 75] on button "Tag confirmed-non-scan" at bounding box center [254, 72] width 65 height 19
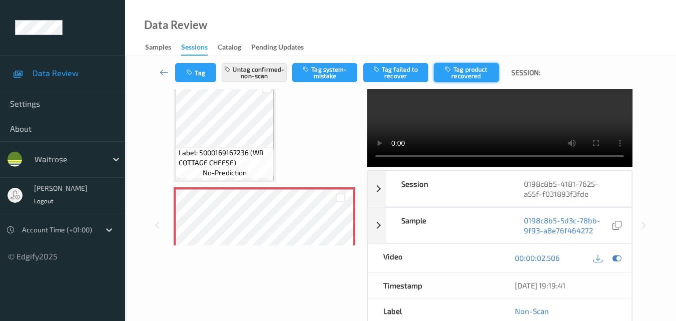
click at [477, 72] on button "Tag product recovered" at bounding box center [466, 72] width 65 height 19
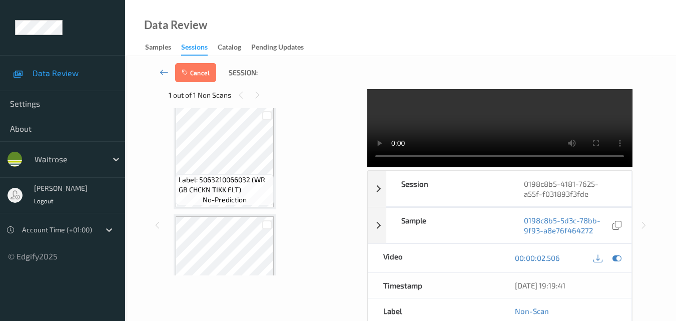
scroll to position [205, 0]
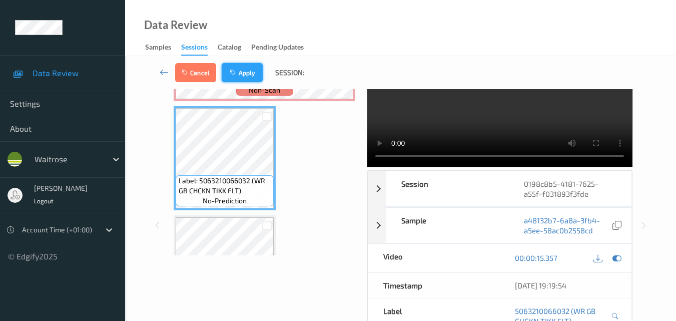
click at [253, 74] on button "Apply" at bounding box center [242, 72] width 41 height 19
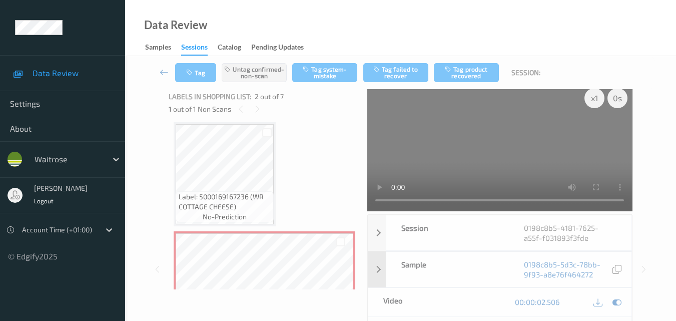
scroll to position [0, 0]
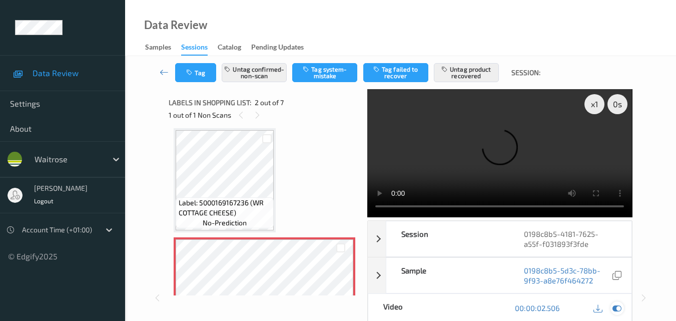
click at [616, 303] on icon at bounding box center [616, 307] width 9 height 9
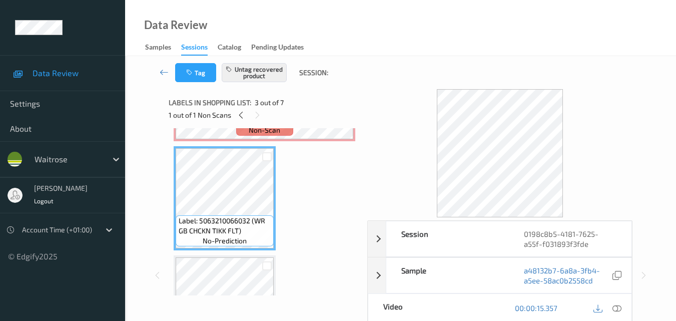
scroll to position [105, 0]
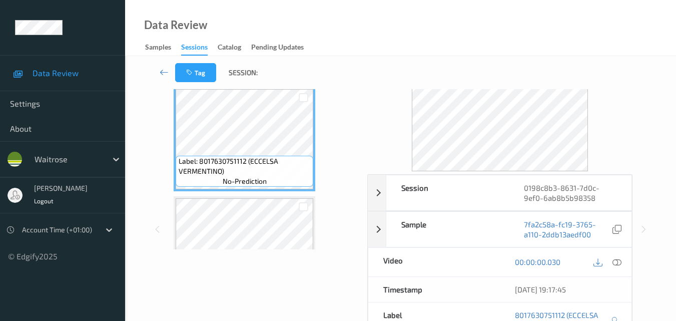
scroll to position [100, 0]
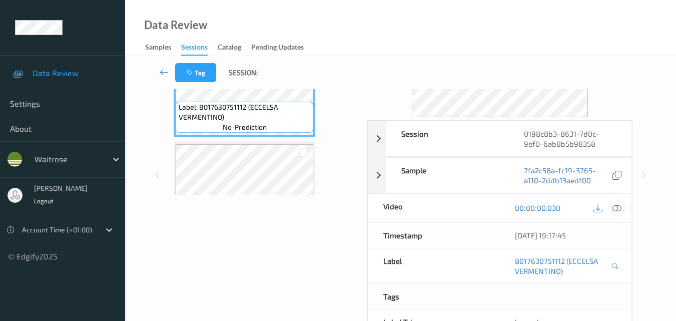
click at [622, 211] on div at bounding box center [617, 208] width 14 height 14
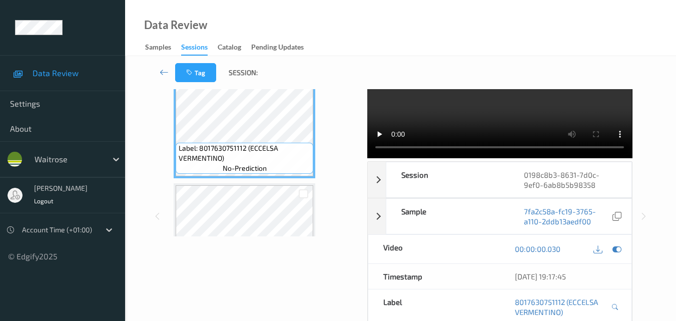
scroll to position [0, 0]
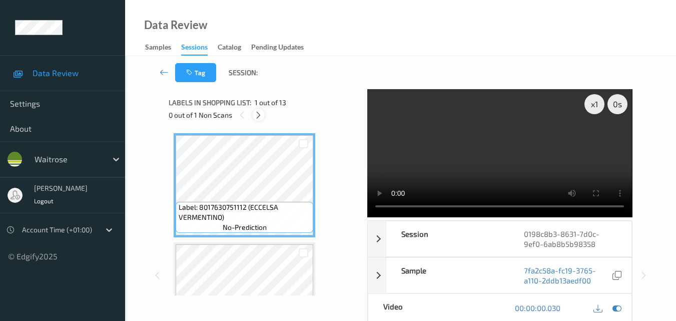
click at [264, 116] on div at bounding box center [258, 115] width 13 height 13
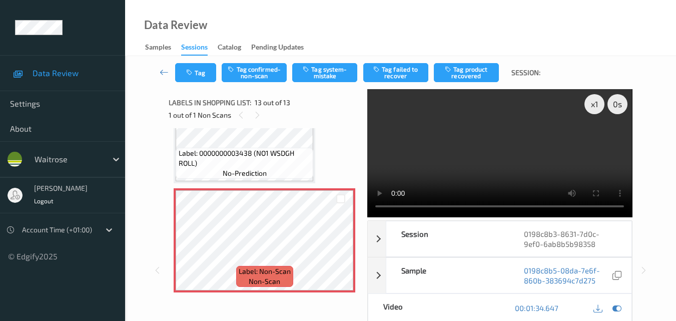
scroll to position [1255, 0]
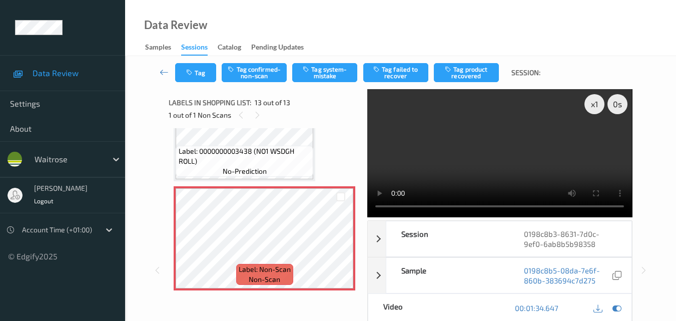
click at [503, 156] on video at bounding box center [499, 153] width 265 height 128
click at [597, 102] on div "x 1" at bounding box center [594, 104] width 20 height 20
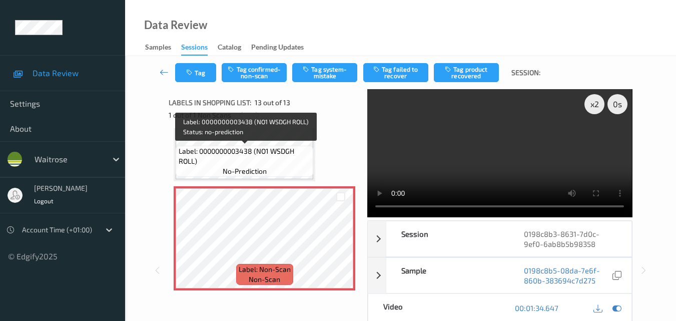
click at [312, 159] on div "Label: 0000000003438 (NO1 WSDGH ROLL) no-prediction" at bounding box center [245, 161] width 138 height 31
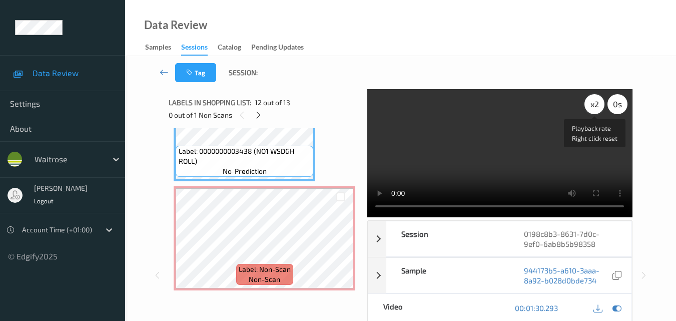
click at [595, 108] on div "x 2" at bounding box center [594, 104] width 20 height 20
click at [595, 108] on div "x 8" at bounding box center [594, 104] width 20 height 20
click at [595, 108] on div "x 1" at bounding box center [594, 104] width 20 height 20
click at [595, 108] on div "x 2" at bounding box center [594, 104] width 20 height 20
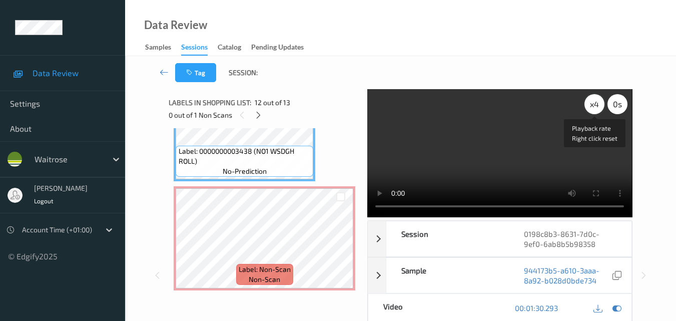
click at [595, 108] on div "x 4" at bounding box center [594, 104] width 20 height 20
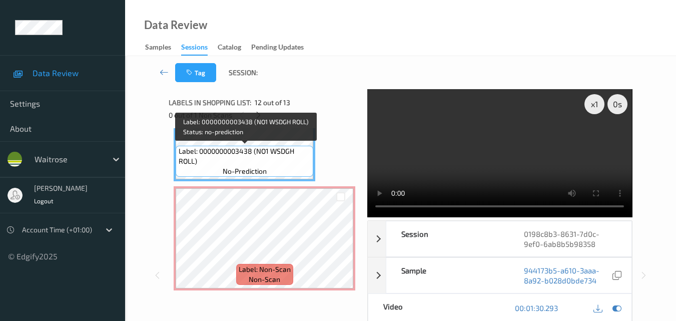
click at [259, 165] on span "Label: 0000000003438 (NO1 WSDGH ROLL)" at bounding box center [245, 156] width 133 height 20
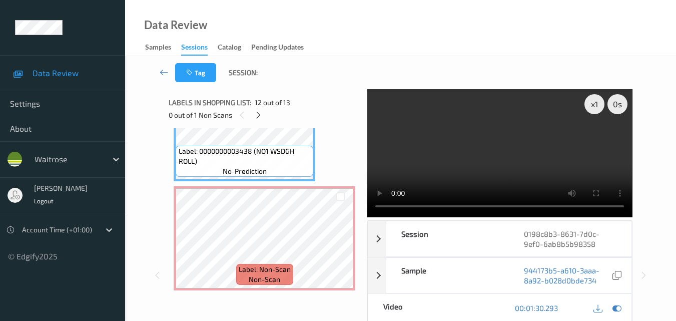
click at [480, 123] on video at bounding box center [499, 153] width 265 height 128
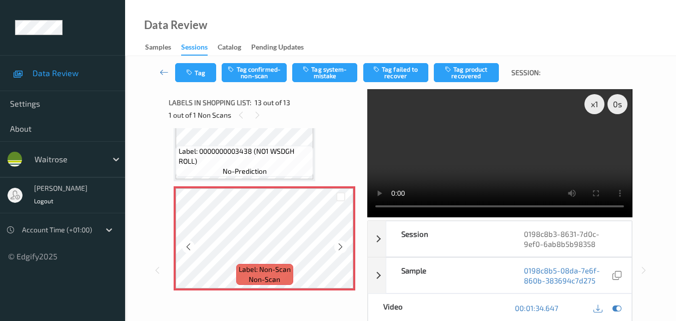
scroll to position [1205, 0]
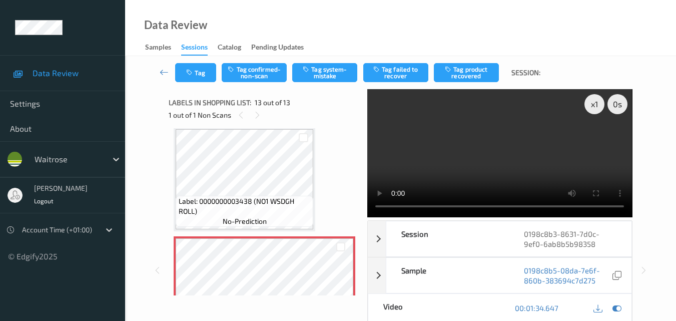
click at [487, 158] on video at bounding box center [499, 153] width 265 height 128
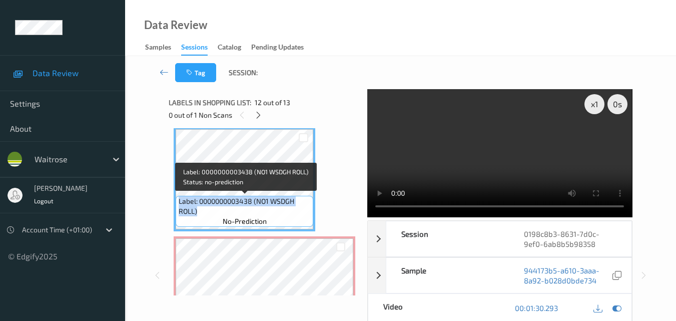
drag, startPoint x: 203, startPoint y: 210, endPoint x: 178, endPoint y: 200, distance: 26.7
click at [179, 200] on span "Label: 0000000003438 (NO1 WSDGH ROLL)" at bounding box center [245, 206] width 133 height 20
copy span "Label: 0000000003438 (NO1 WSDGH ROLL)"
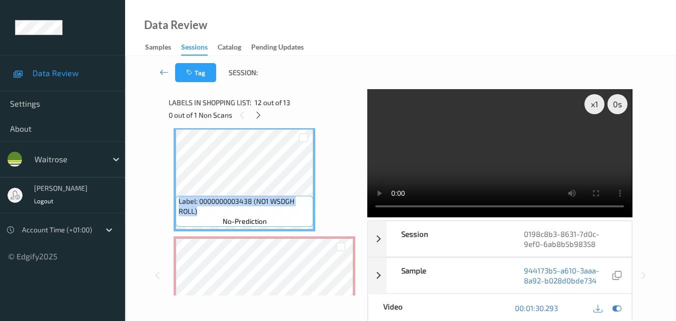
click at [544, 149] on video at bounding box center [499, 153] width 265 height 128
click at [521, 141] on video at bounding box center [499, 153] width 265 height 128
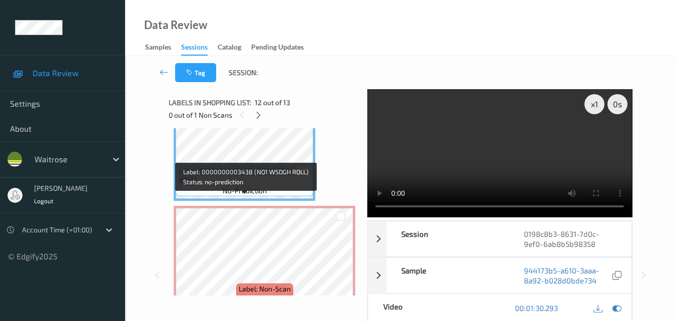
scroll to position [1255, 0]
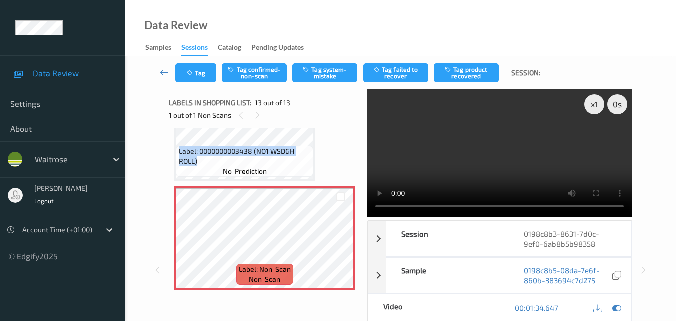
click at [430, 177] on video at bounding box center [499, 153] width 265 height 128
click at [616, 308] on icon at bounding box center [616, 307] width 9 height 9
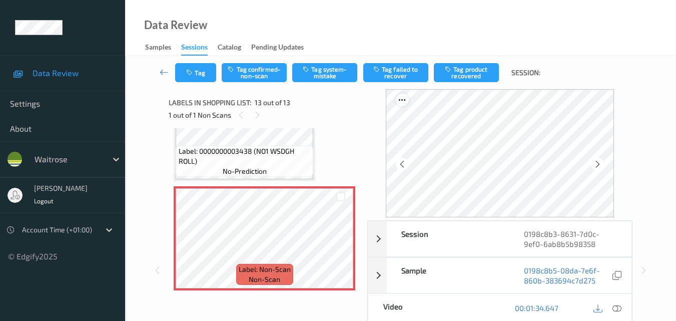
click at [406, 100] on icon at bounding box center [402, 99] width 9 height 9
click at [337, 245] on icon at bounding box center [340, 246] width 9 height 9
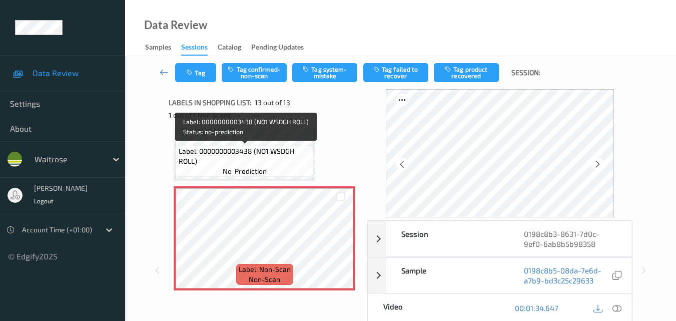
click at [275, 149] on span "Label: 0000000003438 (NO1 WSDGH ROLL)" at bounding box center [245, 156] width 133 height 20
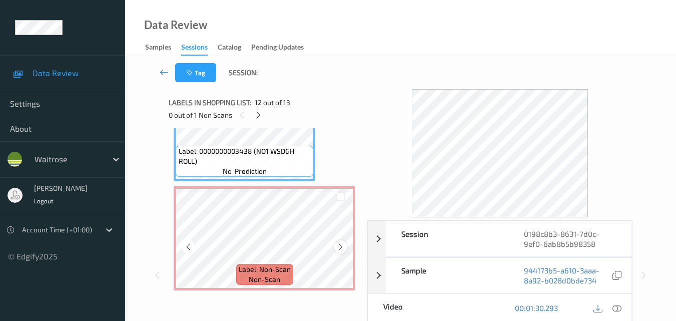
click at [343, 243] on icon at bounding box center [340, 246] width 9 height 9
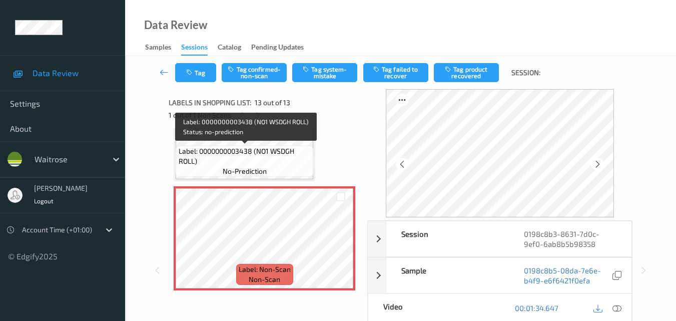
click at [265, 155] on span "Label: 0000000003438 (NO1 WSDGH ROLL)" at bounding box center [245, 156] width 133 height 20
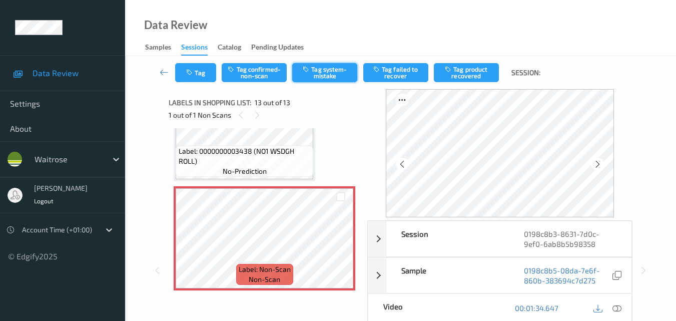
click at [321, 74] on button "Tag system-mistake" at bounding box center [324, 72] width 65 height 19
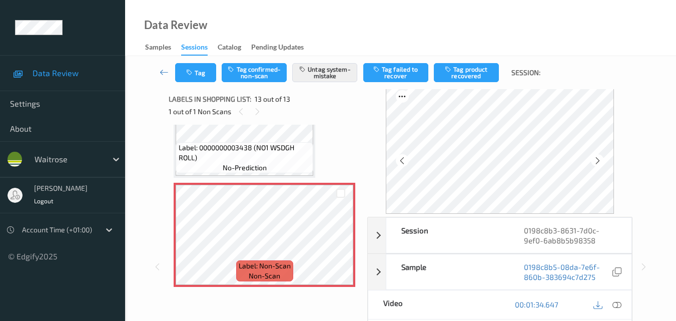
scroll to position [0, 0]
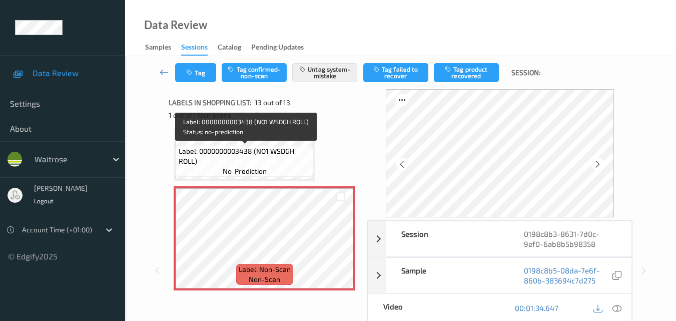
click at [278, 165] on span "Label: 0000000003438 (NO1 WSDGH ROLL)" at bounding box center [245, 156] width 133 height 20
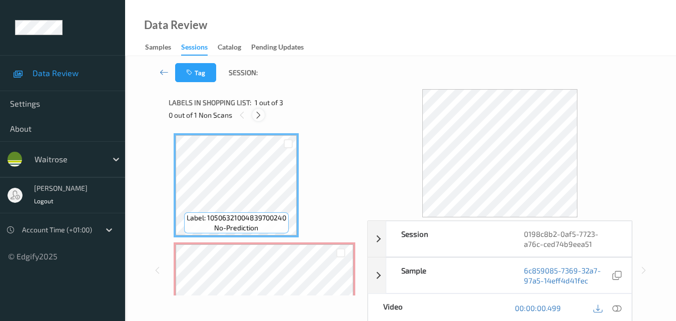
click at [257, 115] on icon at bounding box center [258, 115] width 9 height 9
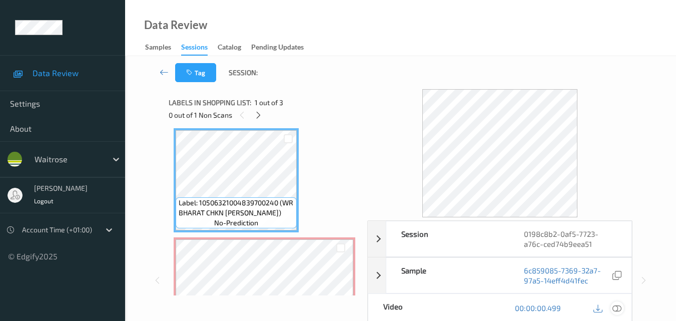
click at [617, 305] on icon at bounding box center [616, 307] width 9 height 9
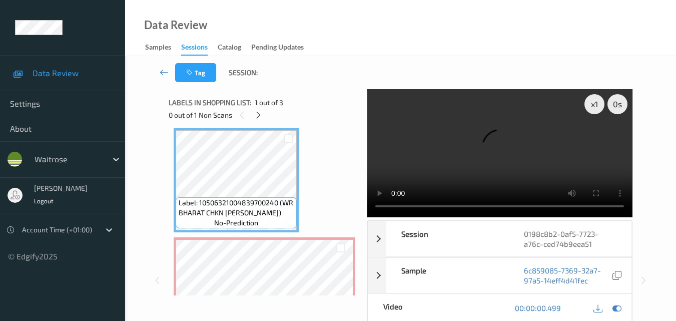
click at [562, 158] on video at bounding box center [499, 153] width 265 height 128
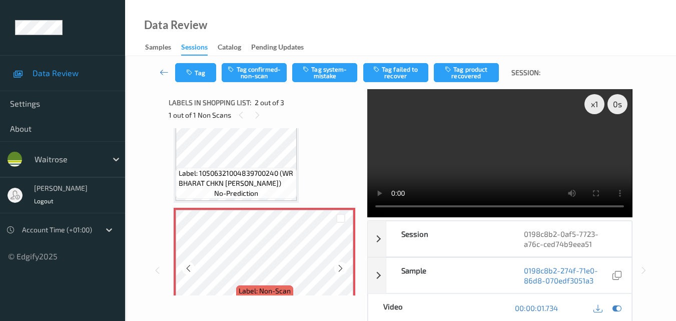
scroll to position [55, 0]
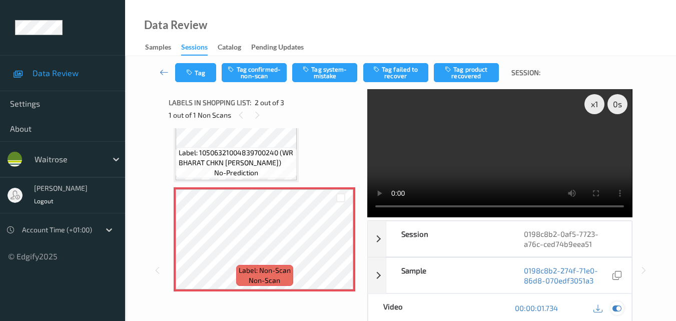
click at [612, 305] on icon at bounding box center [616, 307] width 9 height 9
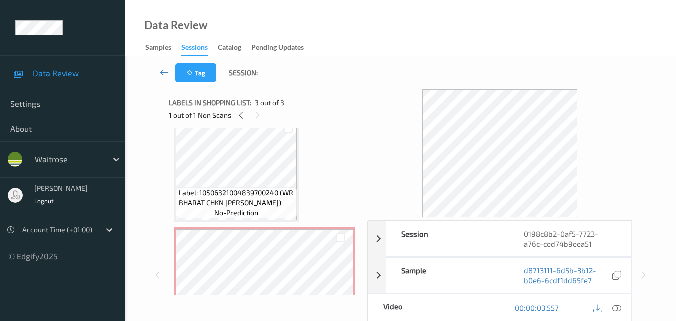
scroll to position [0, 0]
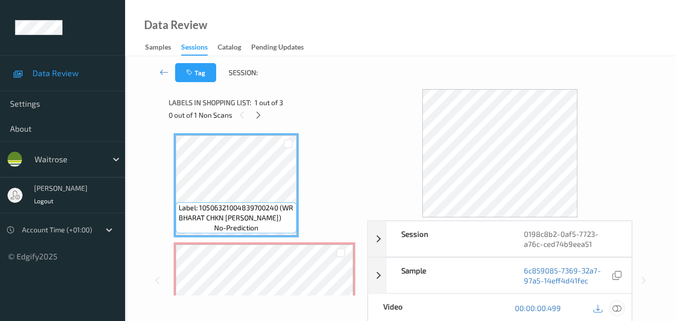
click at [618, 306] on icon at bounding box center [616, 307] width 9 height 9
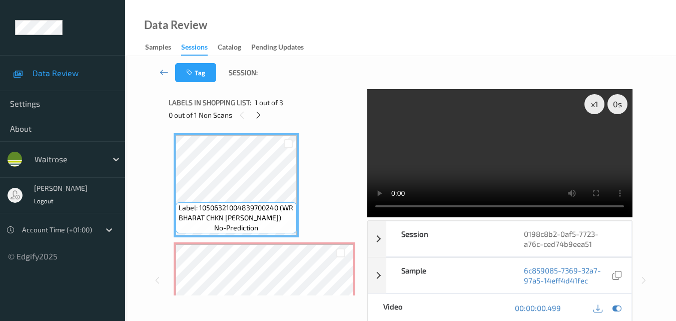
click at [491, 162] on video at bounding box center [499, 153] width 265 height 128
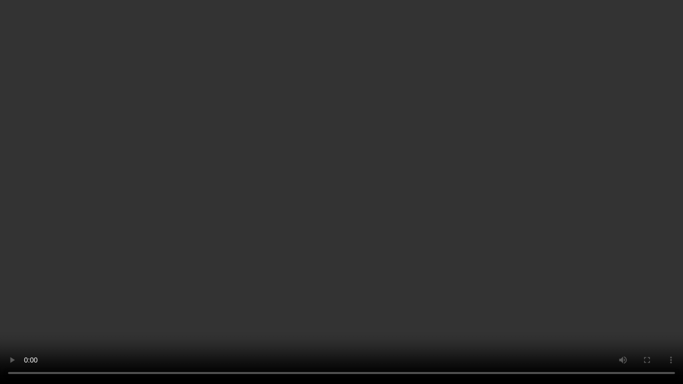
click at [313, 193] on video at bounding box center [341, 192] width 683 height 384
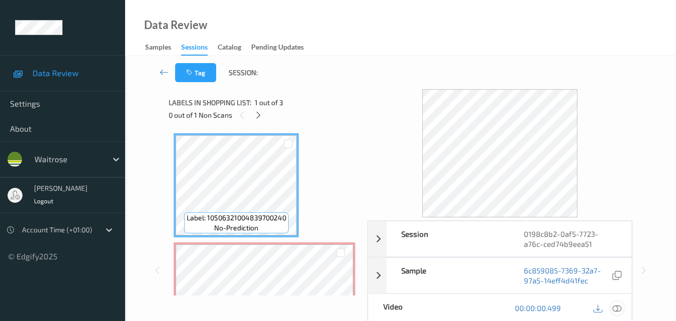
click at [618, 308] on icon at bounding box center [616, 307] width 9 height 9
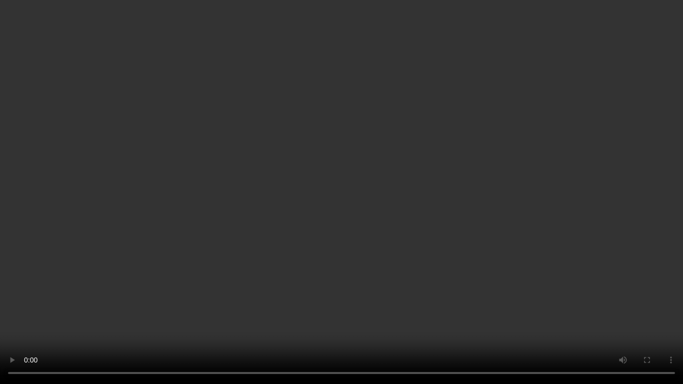
click at [190, 156] on video at bounding box center [341, 192] width 683 height 384
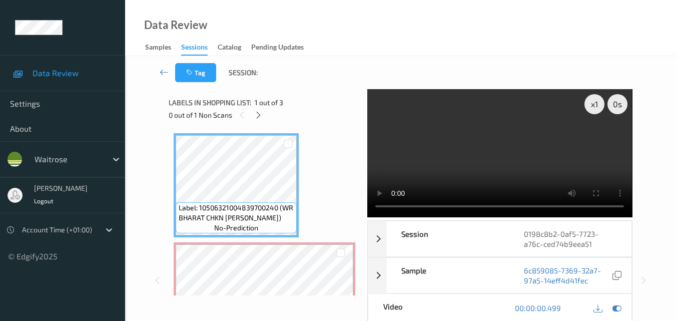
click at [444, 165] on video at bounding box center [499, 153] width 265 height 128
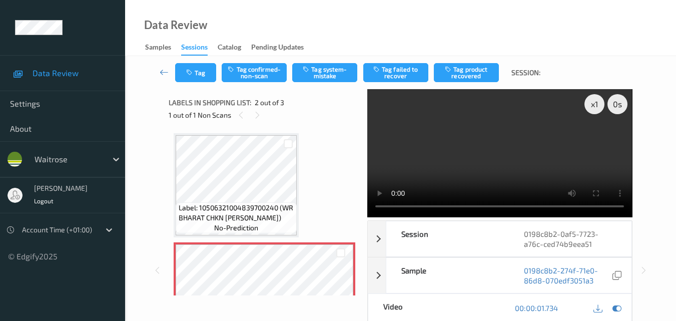
click at [432, 147] on video at bounding box center [499, 153] width 265 height 128
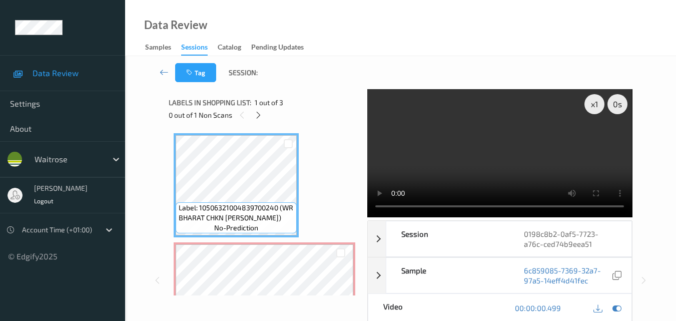
click at [457, 144] on video at bounding box center [499, 153] width 265 height 128
click at [439, 151] on video at bounding box center [499, 153] width 265 height 128
click at [465, 160] on video at bounding box center [499, 153] width 265 height 128
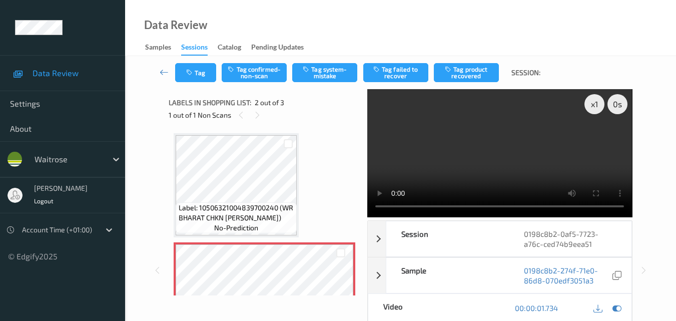
click at [421, 206] on video at bounding box center [499, 153] width 265 height 128
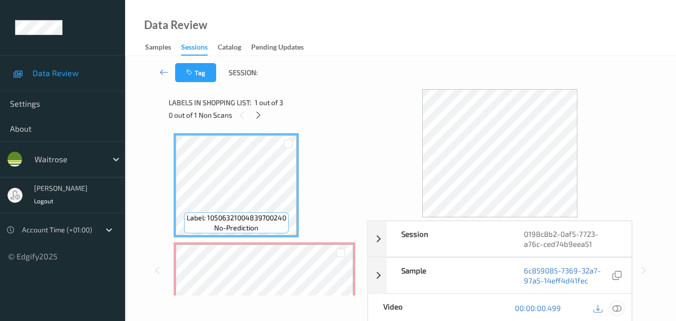
click at [618, 311] on icon at bounding box center [616, 307] width 9 height 9
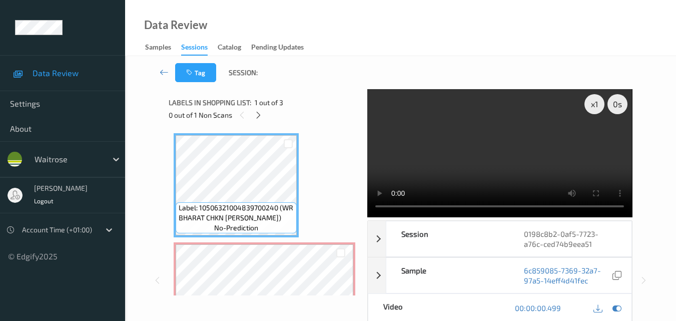
click at [485, 127] on video at bounding box center [499, 153] width 265 height 128
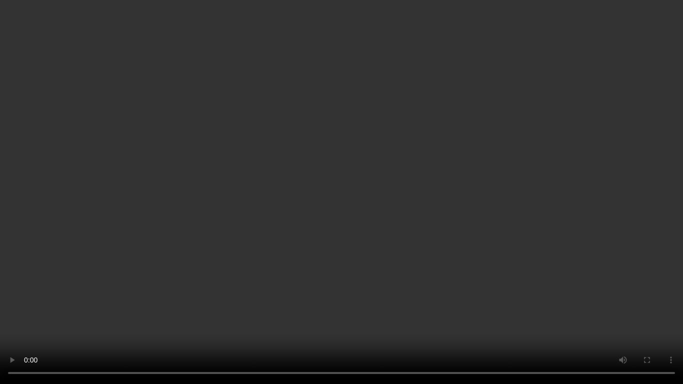
click at [461, 120] on video at bounding box center [341, 192] width 683 height 384
click at [481, 279] on video at bounding box center [341, 192] width 683 height 384
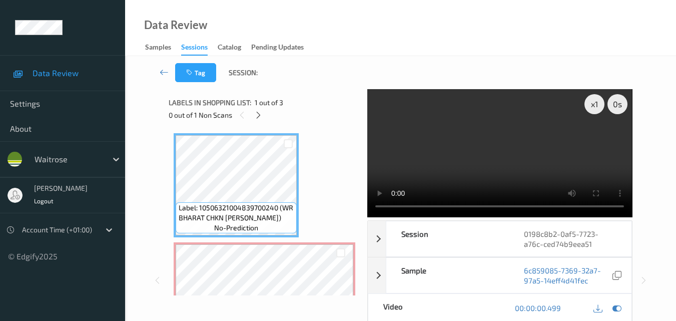
click at [540, 163] on video at bounding box center [499, 153] width 265 height 128
click at [242, 118] on icon at bounding box center [242, 115] width 9 height 9
click at [258, 114] on icon at bounding box center [258, 115] width 9 height 9
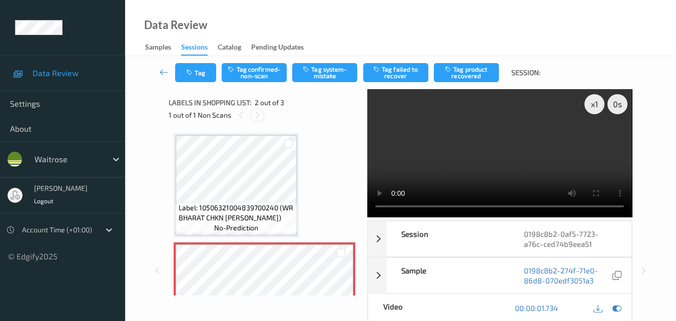
scroll to position [5, 0]
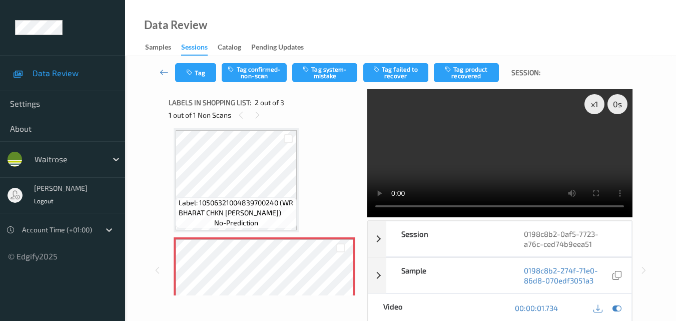
click at [465, 166] on video at bounding box center [499, 153] width 265 height 128
click at [428, 167] on video at bounding box center [499, 153] width 265 height 128
click at [257, 116] on icon at bounding box center [257, 115] width 9 height 9
click at [242, 118] on icon at bounding box center [241, 115] width 9 height 9
click at [258, 114] on icon at bounding box center [257, 115] width 9 height 9
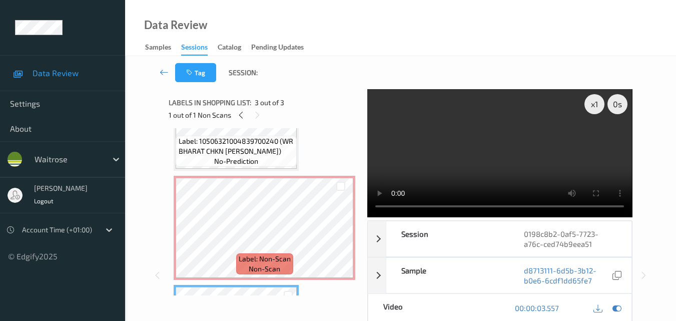
scroll to position [65, 0]
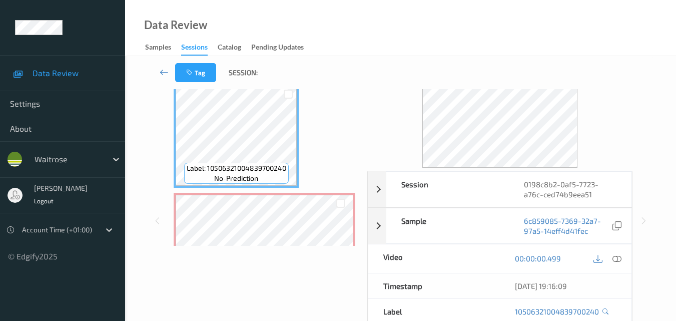
scroll to position [50, 0]
click at [622, 260] on div at bounding box center [617, 258] width 14 height 14
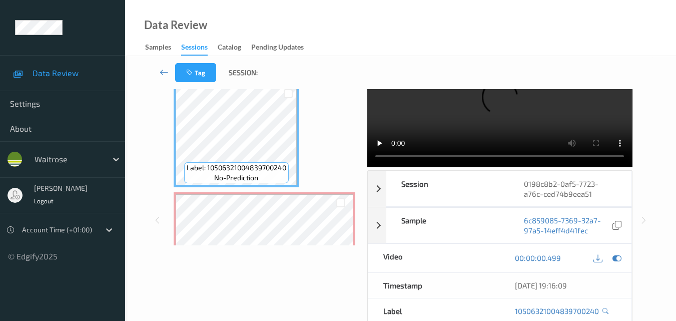
scroll to position [0, 0]
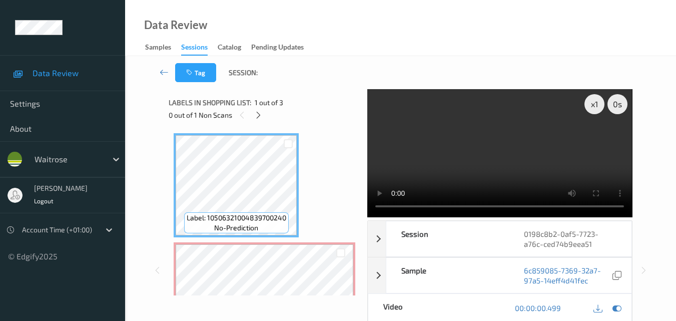
click at [477, 166] on video at bounding box center [499, 153] width 265 height 128
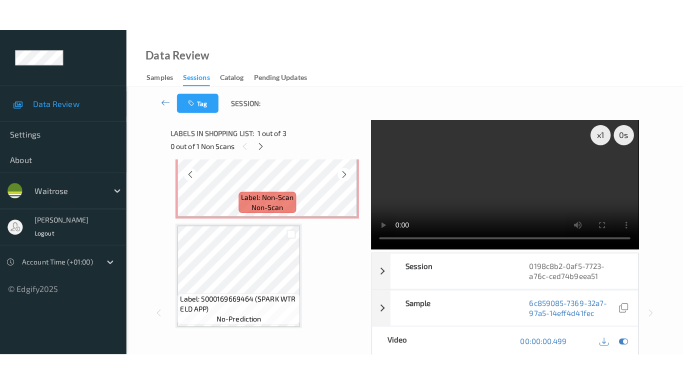
scroll to position [165, 0]
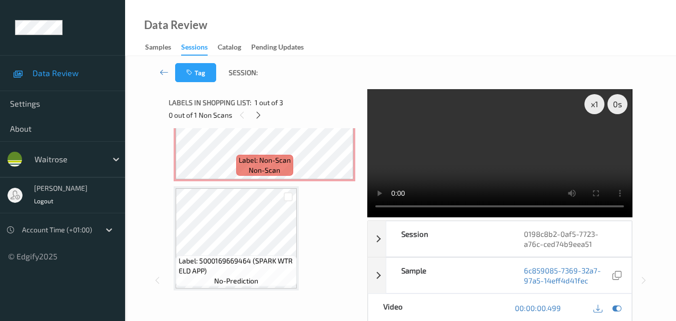
click at [361, 216] on div "x 1 0 s Session 0198c8b2-0af5-7723-a76c-ced74b9eea51 Session ID 0198c8b2-0af5-7…" at bounding box center [400, 280] width 463 height 382
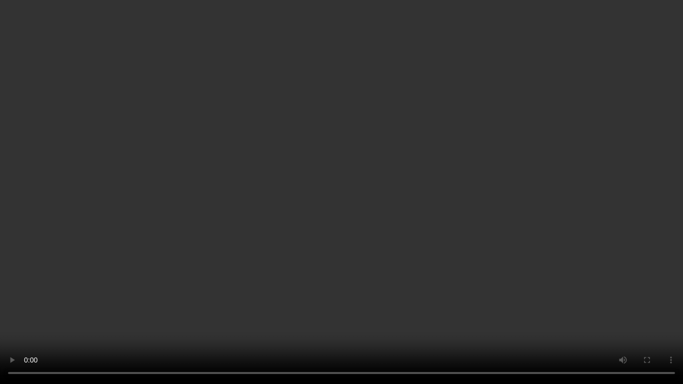
click at [329, 276] on video at bounding box center [341, 192] width 683 height 384
click at [240, 243] on video at bounding box center [341, 192] width 683 height 384
click at [327, 239] on video at bounding box center [341, 192] width 683 height 384
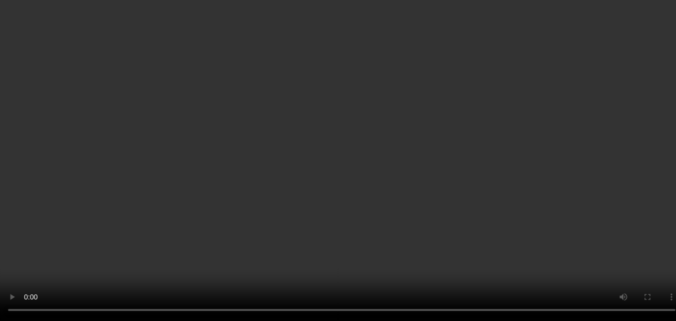
scroll to position [0, 0]
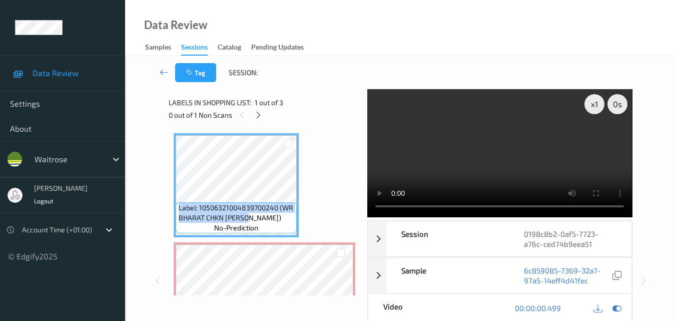
drag, startPoint x: 253, startPoint y: 218, endPoint x: 175, endPoint y: 211, distance: 78.3
click at [175, 211] on div "Label: 10506321004839700240 (WR BHARAT CHKN PASTR) no-prediction" at bounding box center [236, 185] width 125 height 104
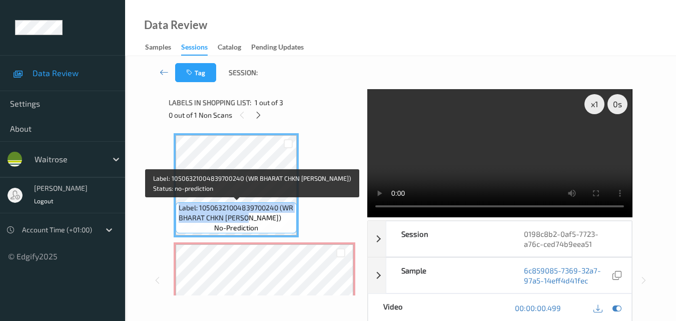
click at [252, 215] on span "Label: 10506321004839700240 (WR BHARAT CHKN PASTR)" at bounding box center [237, 213] width 116 height 20
drag, startPoint x: 252, startPoint y: 215, endPoint x: 176, endPoint y: 207, distance: 76.4
click at [176, 207] on div "Label: 10506321004839700240 (WR BHARAT CHKN PASTR) no-prediction" at bounding box center [236, 217] width 121 height 31
copy span "Label: 10506321004839700240 (WR BHARAT CHKN PASTR)"
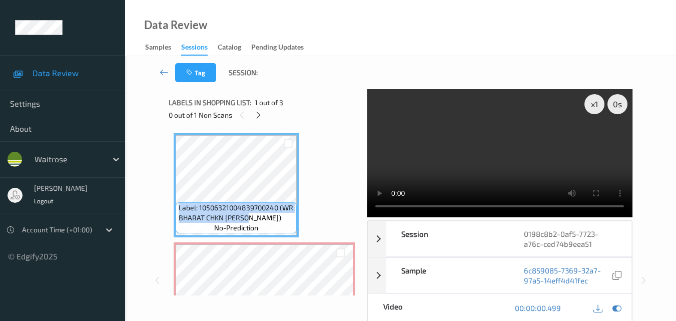
click at [469, 149] on video at bounding box center [499, 153] width 265 height 128
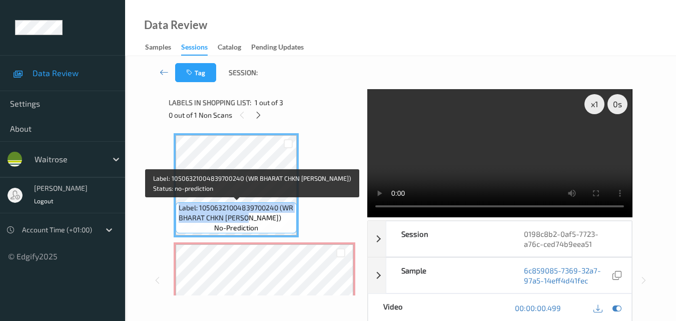
scroll to position [150, 0]
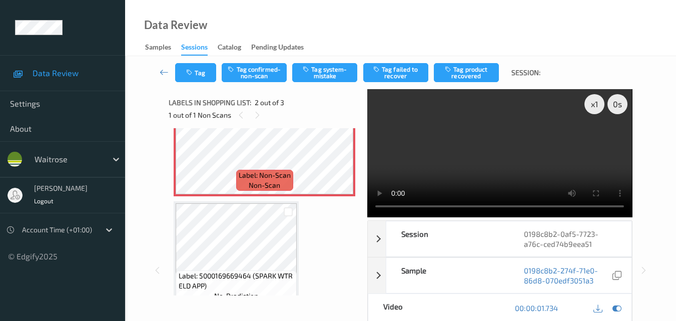
click at [504, 156] on video at bounding box center [499, 153] width 265 height 128
click at [614, 310] on icon at bounding box center [616, 307] width 9 height 9
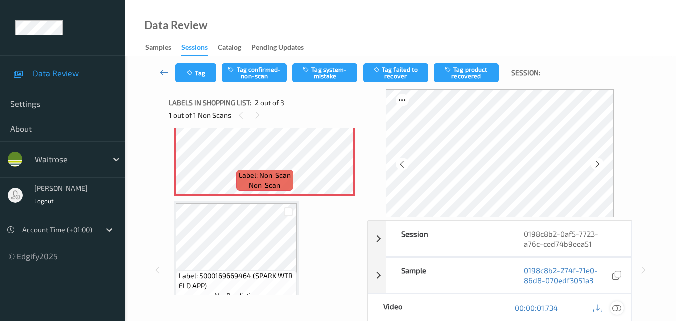
click at [620, 306] on icon at bounding box center [616, 307] width 9 height 9
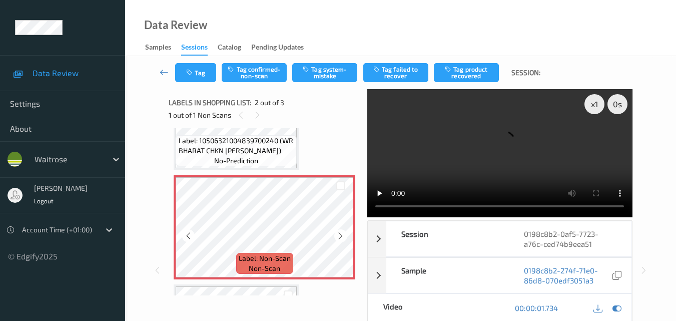
scroll to position [65, 0]
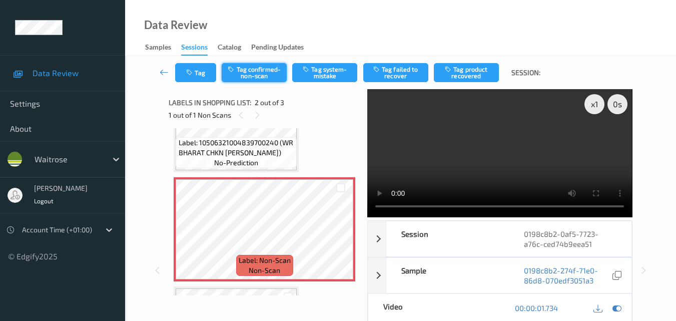
click at [266, 73] on button "Tag confirmed-non-scan" at bounding box center [254, 72] width 65 height 19
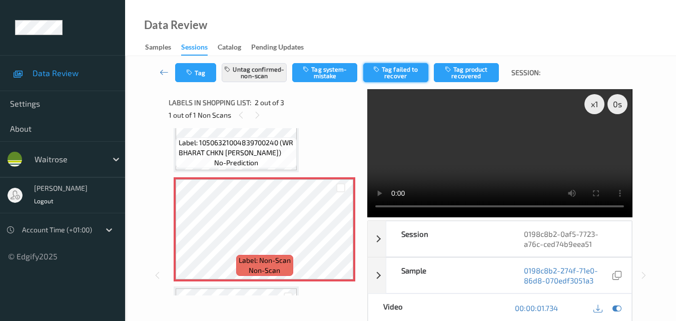
click at [393, 75] on button "Tag failed to recover" at bounding box center [395, 72] width 65 height 19
click at [466, 161] on video at bounding box center [499, 153] width 265 height 128
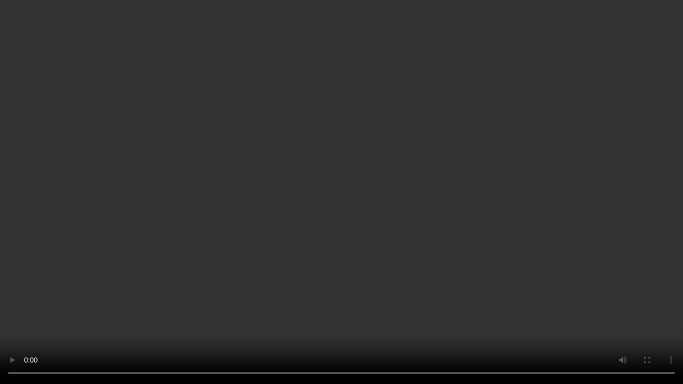
click at [392, 228] on video at bounding box center [341, 192] width 683 height 384
click at [441, 215] on video at bounding box center [341, 192] width 683 height 384
click at [235, 181] on video at bounding box center [341, 192] width 683 height 384
click at [454, 168] on video at bounding box center [341, 192] width 683 height 384
click at [354, 255] on video at bounding box center [341, 192] width 683 height 384
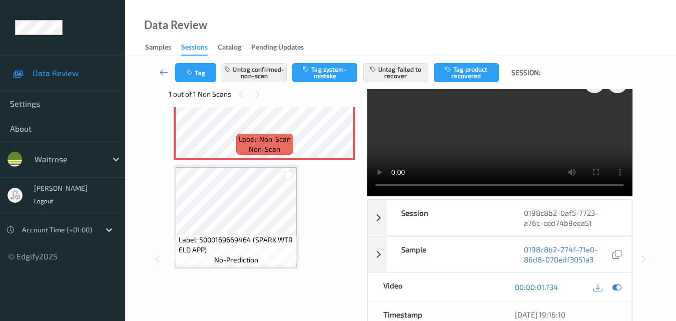
scroll to position [0, 0]
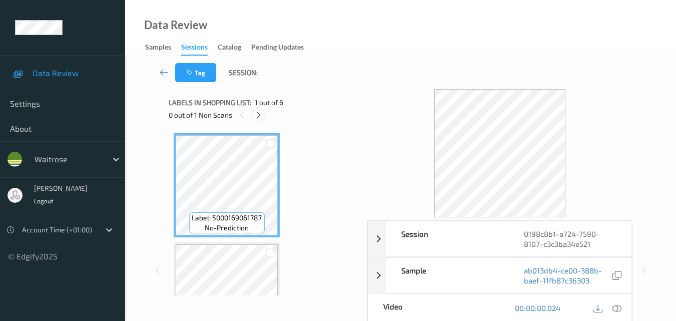
click at [261, 119] on icon at bounding box center [258, 115] width 9 height 9
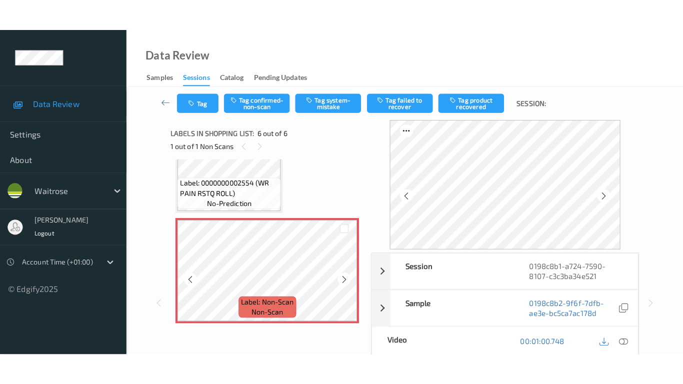
scroll to position [482, 0]
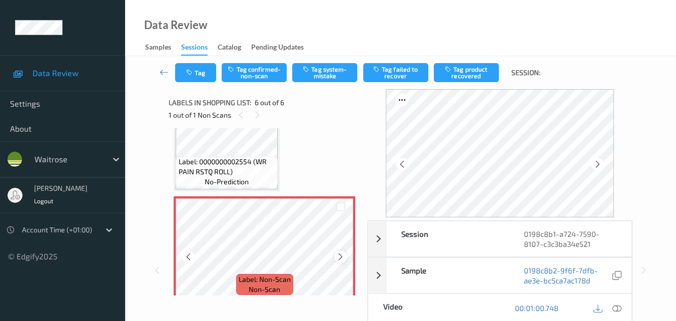
click at [336, 257] on icon at bounding box center [340, 256] width 9 height 9
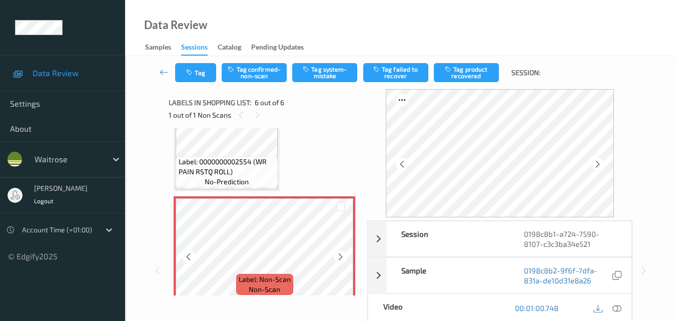
click at [336, 257] on icon at bounding box center [340, 256] width 9 height 9
click at [616, 308] on icon at bounding box center [616, 307] width 9 height 9
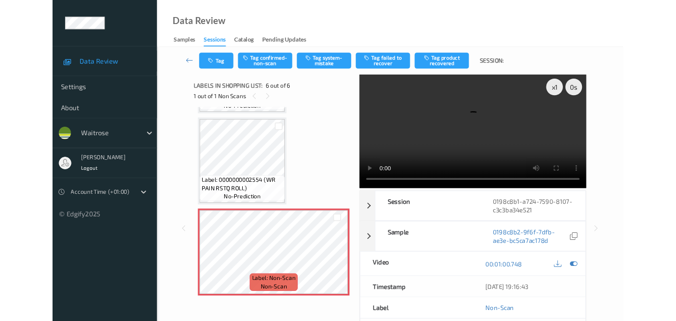
scroll to position [429, 0]
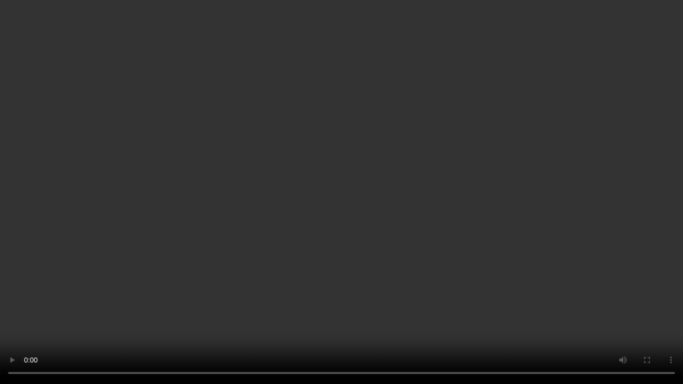
click at [368, 211] on video at bounding box center [341, 192] width 683 height 384
click at [232, 264] on video at bounding box center [341, 192] width 683 height 384
click at [425, 233] on video at bounding box center [341, 192] width 683 height 384
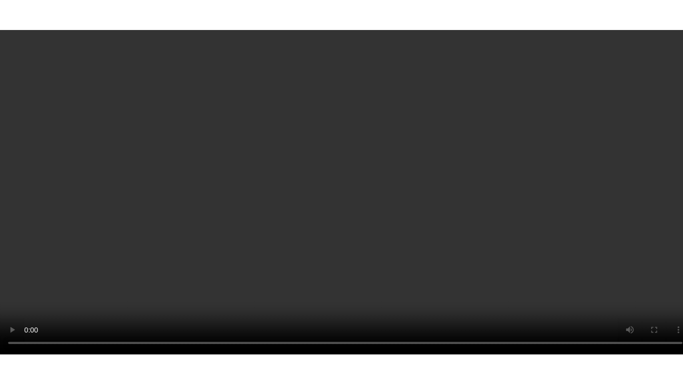
scroll to position [450, 0]
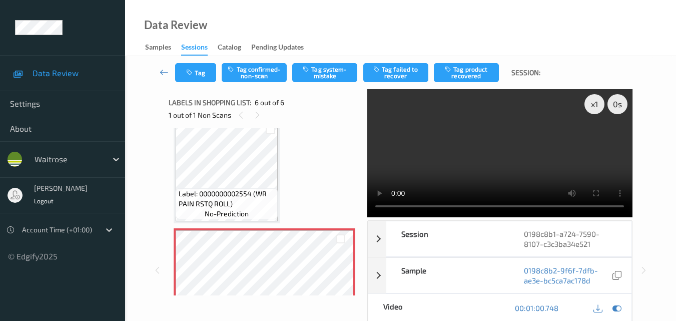
click at [478, 154] on video at bounding box center [499, 153] width 265 height 128
click at [594, 107] on div "x 1" at bounding box center [594, 104] width 20 height 20
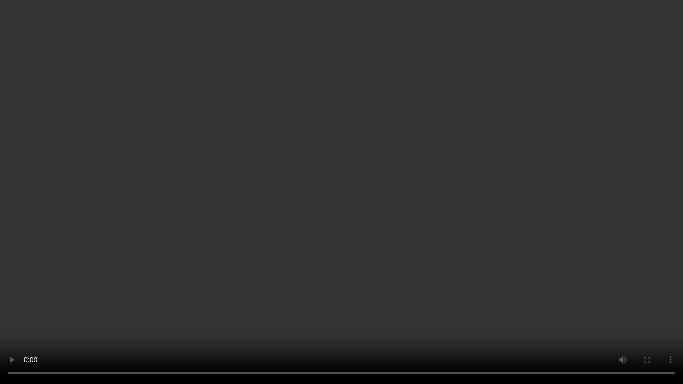
click at [552, 257] on video at bounding box center [341, 192] width 683 height 384
click at [496, 232] on video at bounding box center [341, 192] width 683 height 384
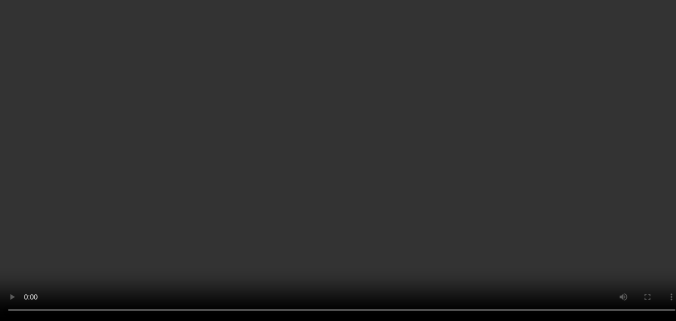
scroll to position [100, 0]
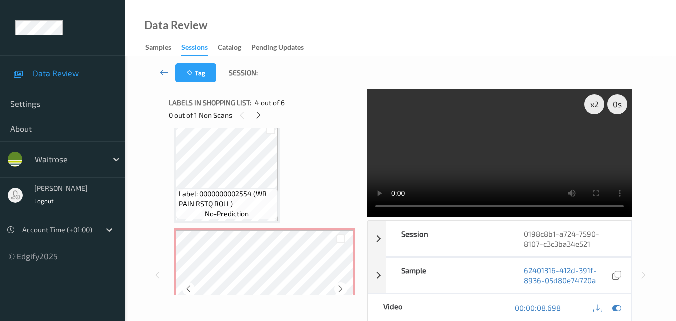
scroll to position [400, 0]
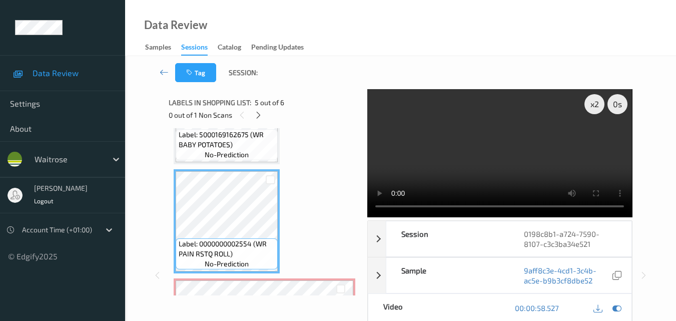
click at [465, 159] on video at bounding box center [499, 153] width 265 height 128
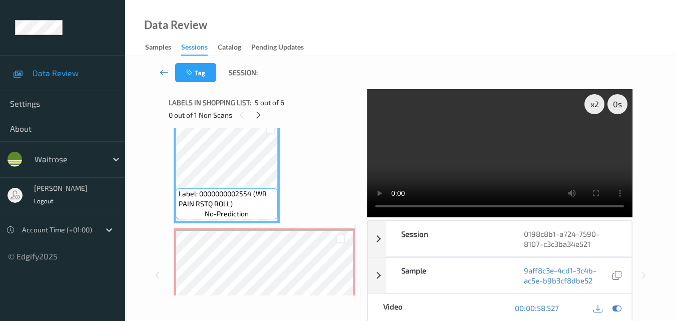
click at [441, 164] on video at bounding box center [499, 153] width 265 height 128
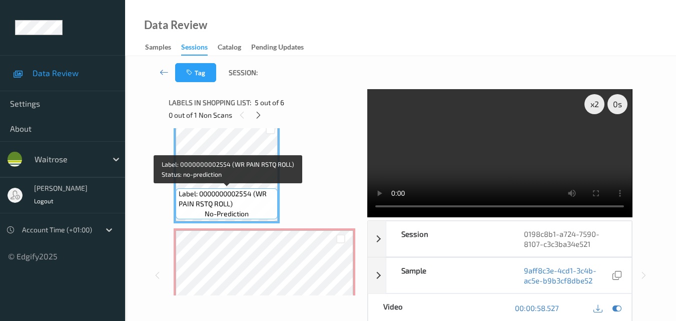
scroll to position [492, 0]
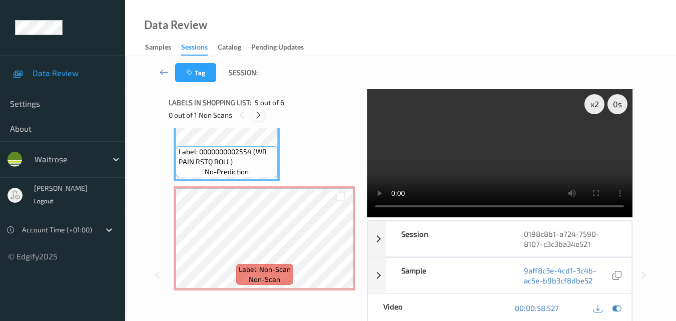
click at [260, 117] on icon at bounding box center [258, 115] width 9 height 9
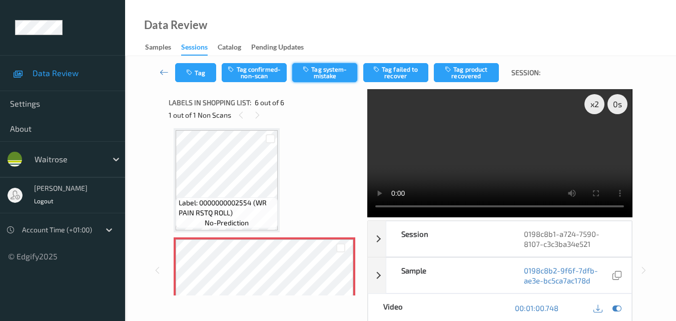
click at [320, 74] on button "Tag system-mistake" at bounding box center [324, 72] width 65 height 19
click at [196, 82] on button "Tag" at bounding box center [195, 72] width 41 height 19
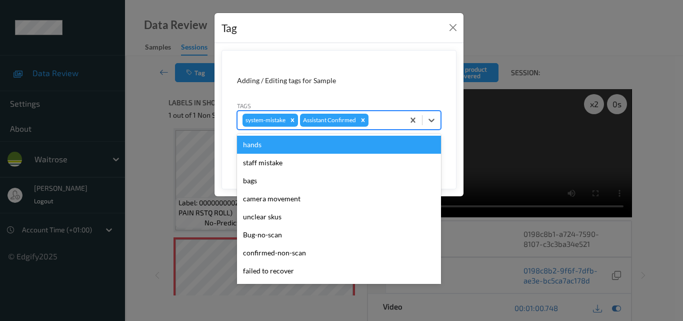
click at [373, 118] on div at bounding box center [385, 120] width 29 height 12
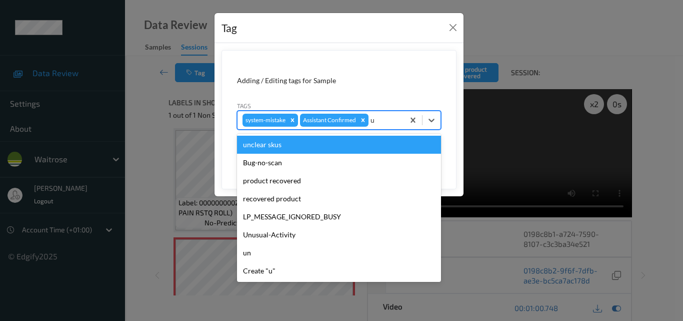
type input "un"
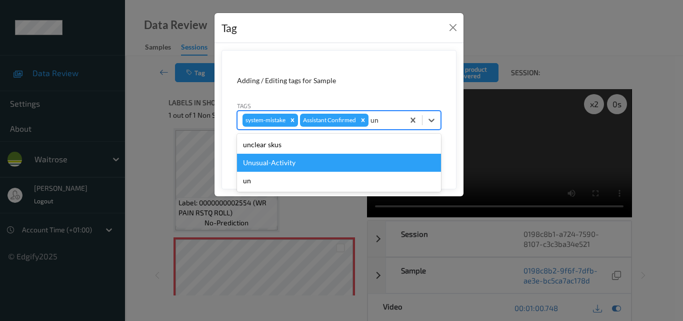
click at [323, 169] on div "Unusual-Activity" at bounding box center [339, 163] width 204 height 18
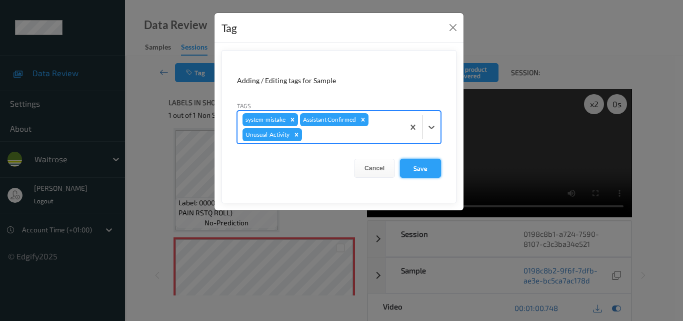
click at [429, 171] on button "Save" at bounding box center [420, 168] width 41 height 19
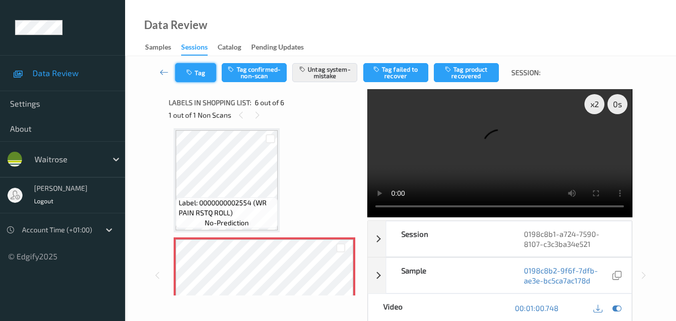
click at [199, 76] on button "Tag" at bounding box center [195, 72] width 41 height 19
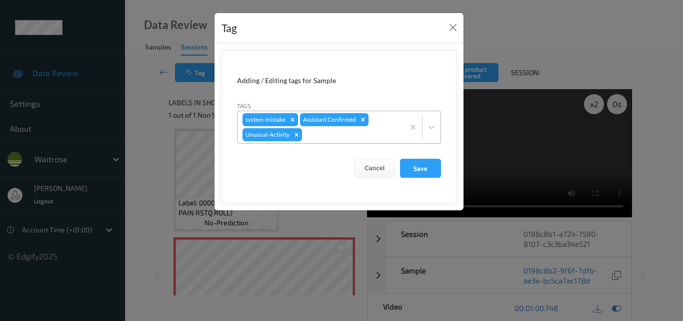
click at [320, 134] on div at bounding box center [351, 135] width 95 height 12
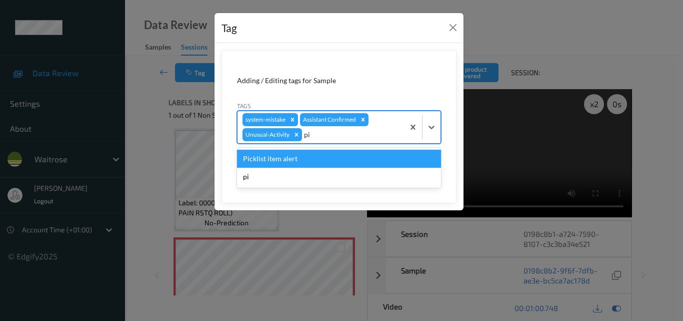
type input "pic"
click at [312, 163] on div "Picklist item alert" at bounding box center [339, 159] width 204 height 18
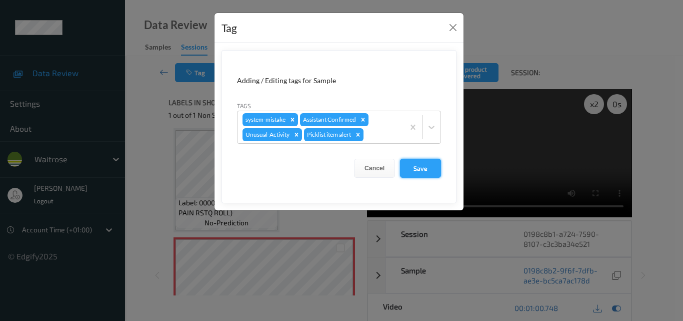
click at [431, 166] on button "Save" at bounding box center [420, 168] width 41 height 19
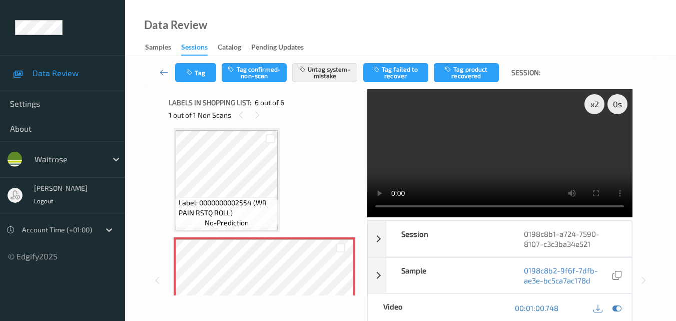
click at [494, 169] on video at bounding box center [499, 153] width 265 height 128
click at [500, 136] on video at bounding box center [499, 153] width 265 height 128
click at [521, 152] on video at bounding box center [499, 153] width 265 height 128
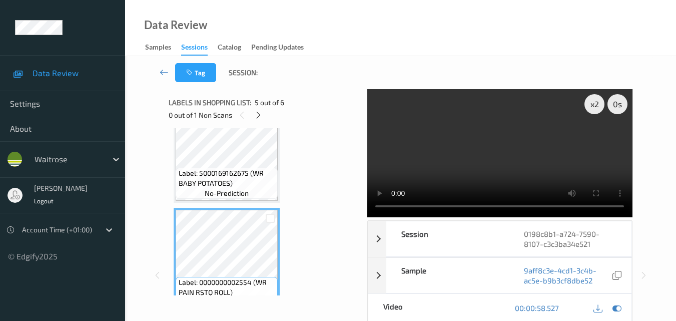
scroll to position [341, 0]
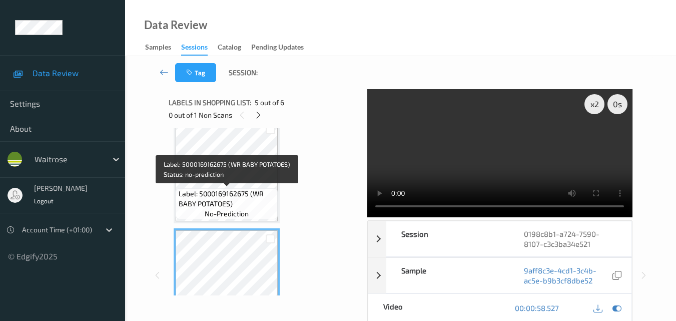
click at [244, 188] on div "Label: 5000169162675 (WR BABY POTATOES) no-prediction" at bounding box center [227, 203] width 102 height 31
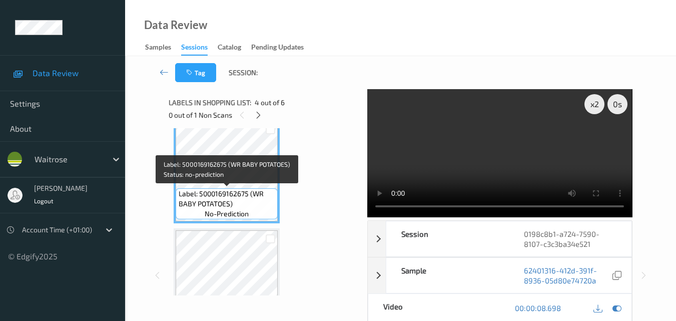
click at [246, 190] on span "Label: 5000169162675 (WR BABY POTATOES)" at bounding box center [227, 199] width 97 height 20
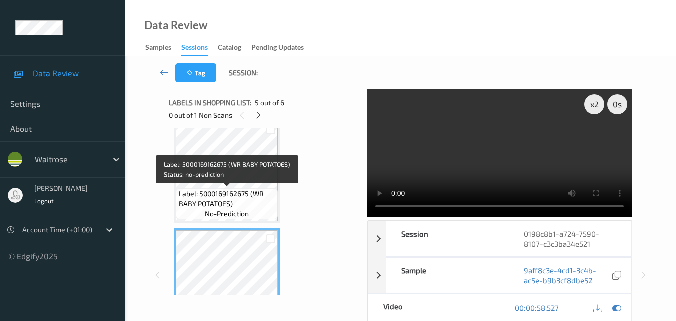
click at [220, 197] on span "Label: 5000169162675 (WR BABY POTATOES)" at bounding box center [227, 199] width 97 height 20
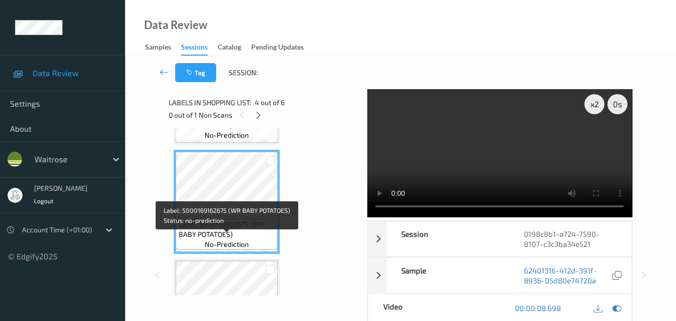
scroll to position [291, 0]
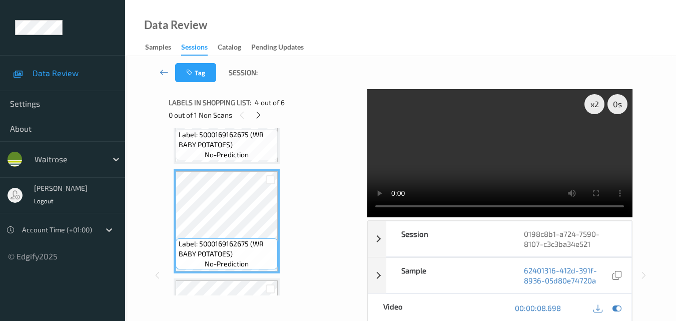
click at [529, 152] on video at bounding box center [499, 153] width 265 height 128
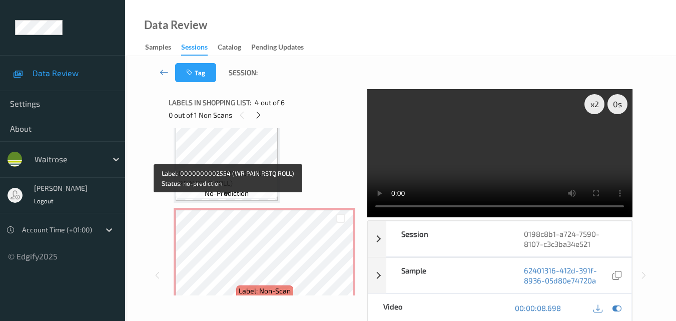
scroll to position [491, 0]
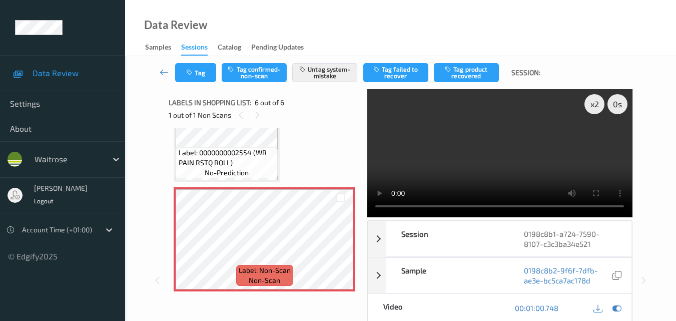
click at [563, 170] on video at bounding box center [499, 153] width 265 height 128
click at [196, 77] on button "Tag" at bounding box center [195, 72] width 41 height 19
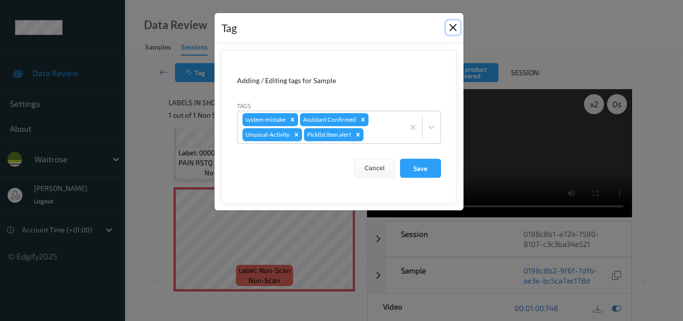
click at [455, 30] on button "Close" at bounding box center [453, 28] width 14 height 14
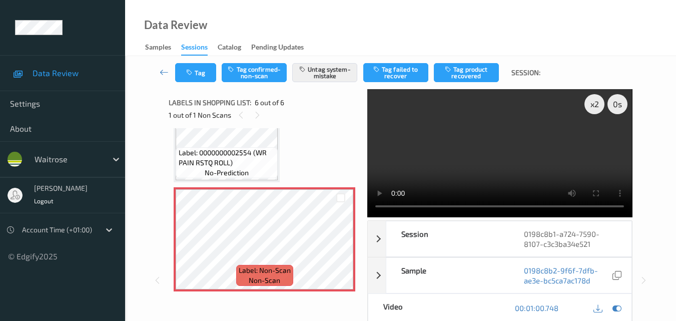
click at [350, 22] on div "Data Review Samples Sessions Catalog Pending Updates" at bounding box center [400, 28] width 551 height 56
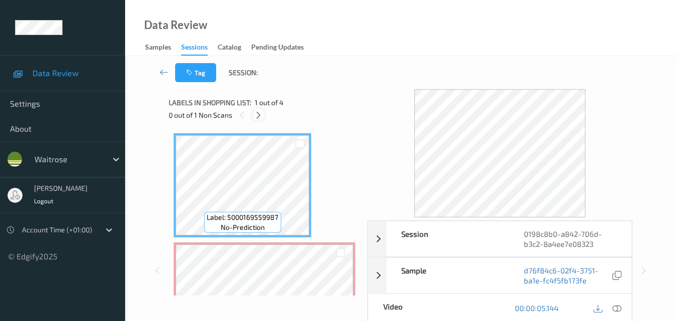
click at [258, 120] on div at bounding box center [258, 115] width 13 height 13
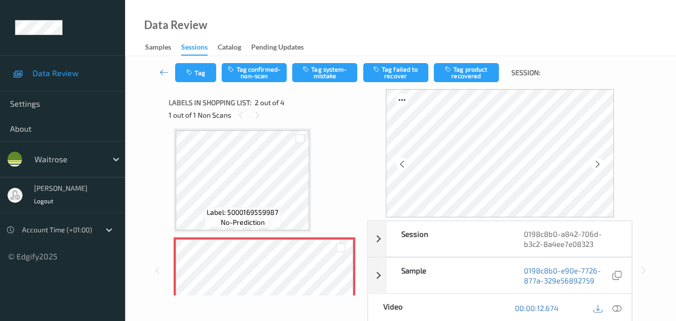
scroll to position [50, 0]
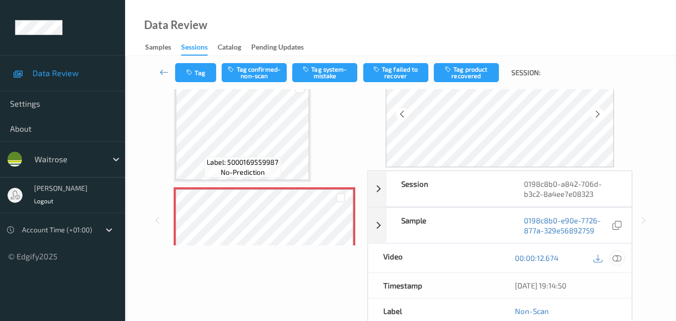
click at [619, 260] on icon at bounding box center [616, 257] width 9 height 9
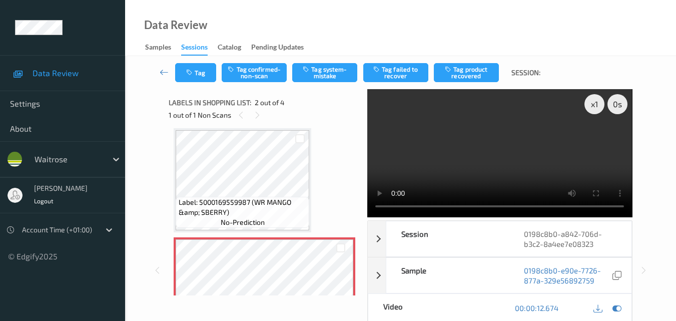
scroll to position [0, 0]
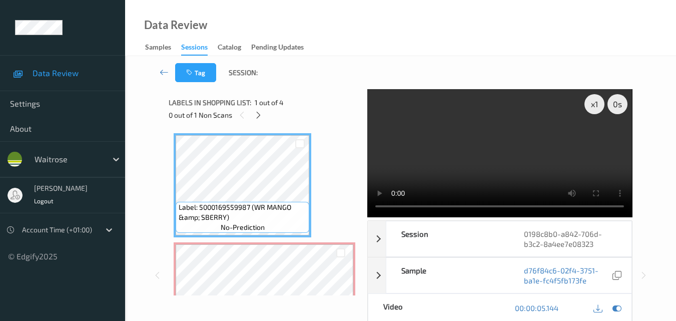
click at [547, 139] on video at bounding box center [499, 153] width 265 height 128
click at [378, 205] on video at bounding box center [499, 153] width 265 height 128
click at [509, 152] on video at bounding box center [499, 153] width 265 height 128
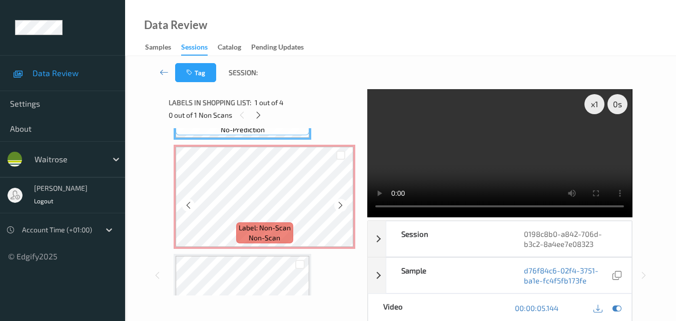
scroll to position [100, 0]
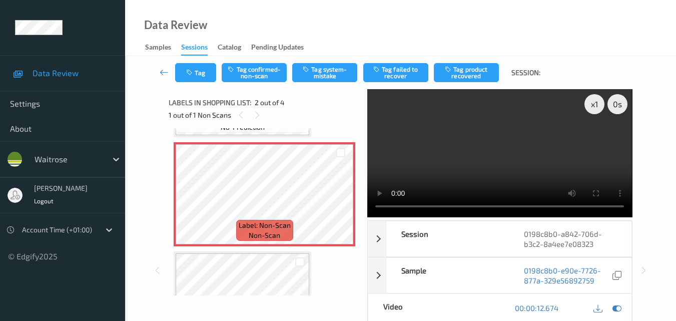
click at [515, 155] on video at bounding box center [499, 153] width 265 height 128
click at [502, 165] on video at bounding box center [499, 153] width 265 height 128
click at [381, 205] on video at bounding box center [499, 153] width 265 height 128
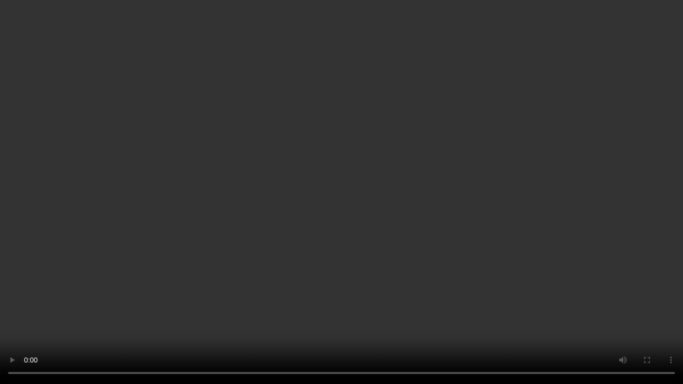
click at [534, 237] on video at bounding box center [341, 192] width 683 height 384
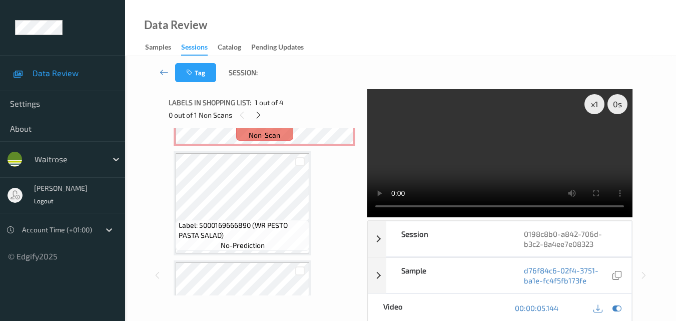
scroll to position [150, 0]
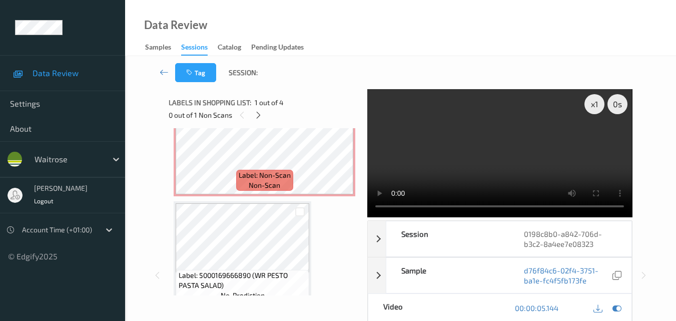
click at [511, 161] on video at bounding box center [499, 153] width 265 height 128
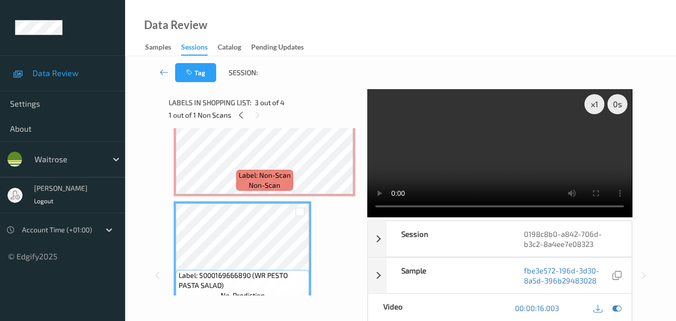
click at [536, 144] on video at bounding box center [499, 153] width 265 height 128
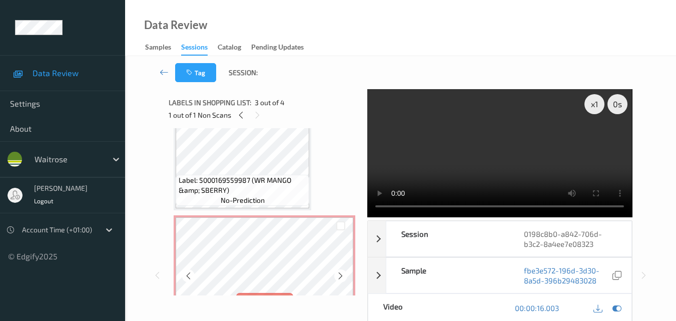
scroll to position [0, 0]
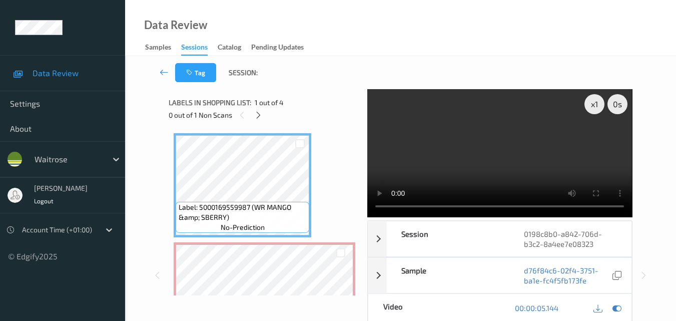
click at [468, 132] on video at bounding box center [499, 153] width 265 height 128
click at [551, 145] on video at bounding box center [499, 153] width 265 height 128
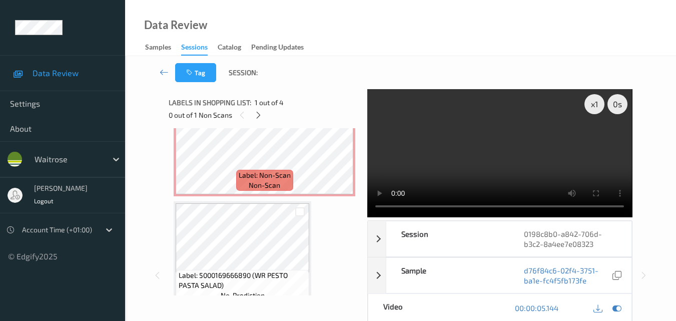
scroll to position [100, 0]
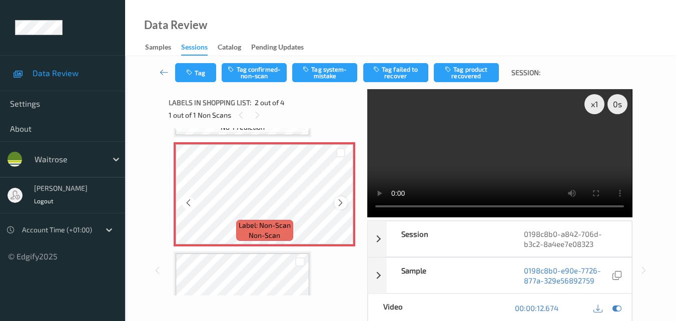
click at [342, 205] on icon at bounding box center [340, 202] width 9 height 9
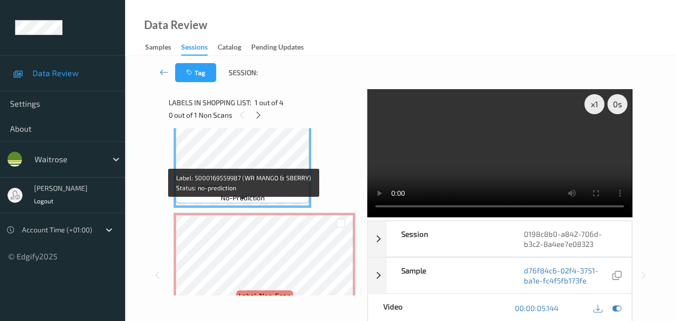
scroll to position [50, 0]
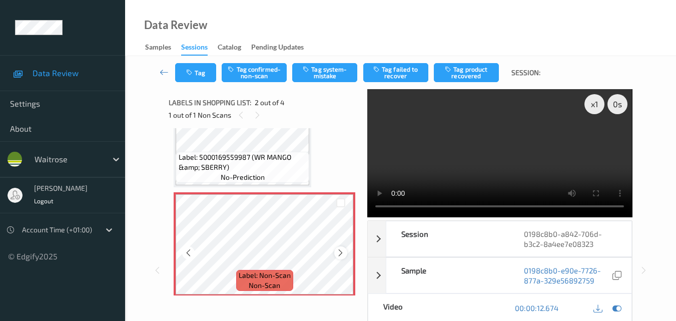
click at [341, 255] on icon at bounding box center [340, 252] width 9 height 9
click at [343, 250] on icon at bounding box center [340, 252] width 9 height 9
click at [326, 72] on button "Tag system-mistake" at bounding box center [324, 72] width 65 height 19
click at [342, 257] on icon at bounding box center [340, 252] width 9 height 9
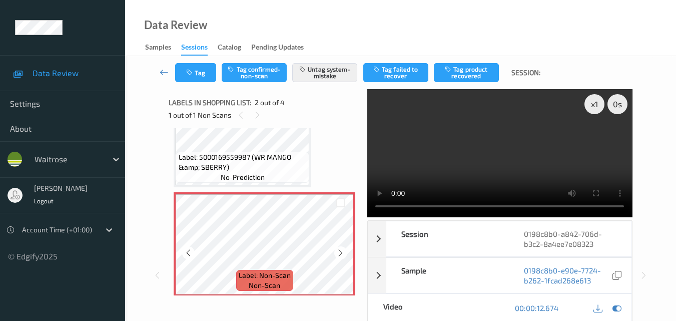
click at [342, 257] on icon at bounding box center [340, 252] width 9 height 9
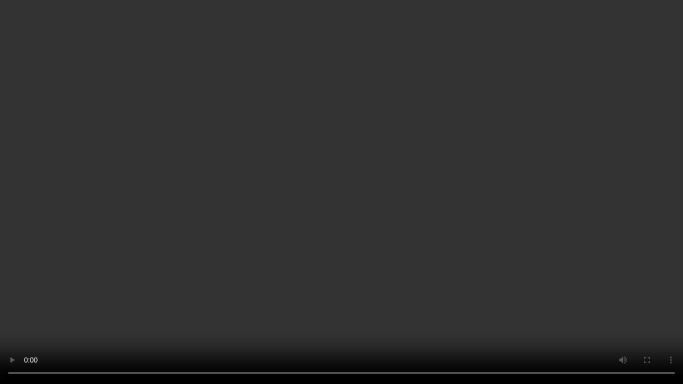
click at [502, 248] on video at bounding box center [341, 192] width 683 height 384
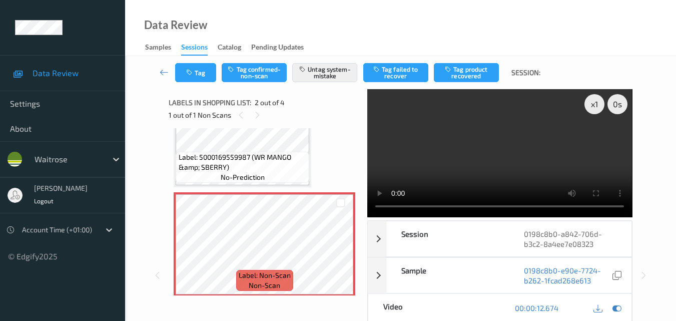
click at [504, 137] on video at bounding box center [499, 153] width 265 height 128
click at [191, 75] on icon "button" at bounding box center [190, 72] width 9 height 7
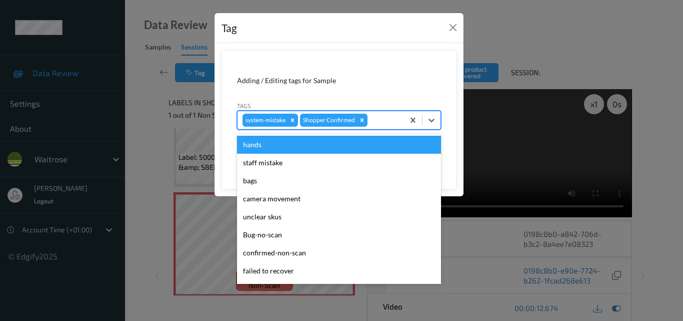
click at [384, 120] on div at bounding box center [385, 120] width 30 height 12
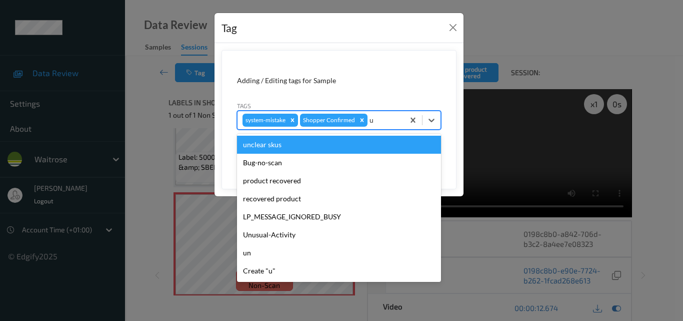
type input "un"
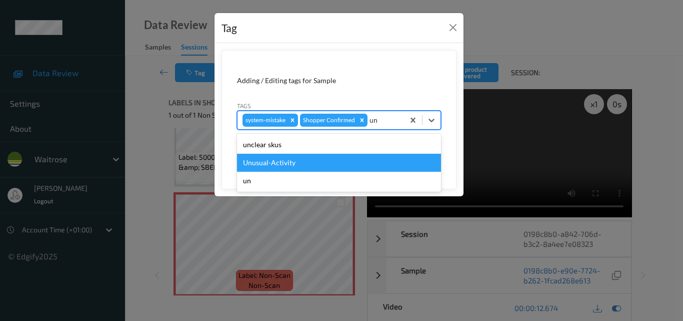
click at [353, 160] on div "Unusual-Activity" at bounding box center [339, 163] width 204 height 18
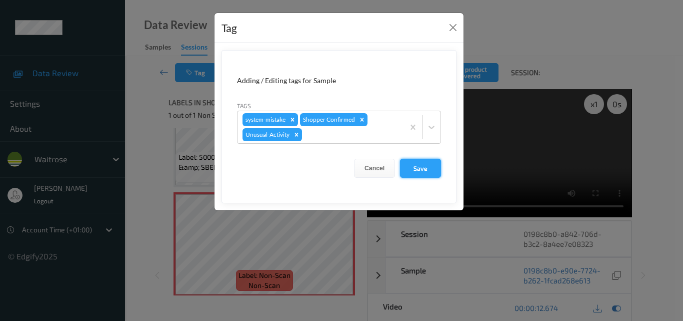
click at [428, 168] on button "Save" at bounding box center [420, 168] width 41 height 19
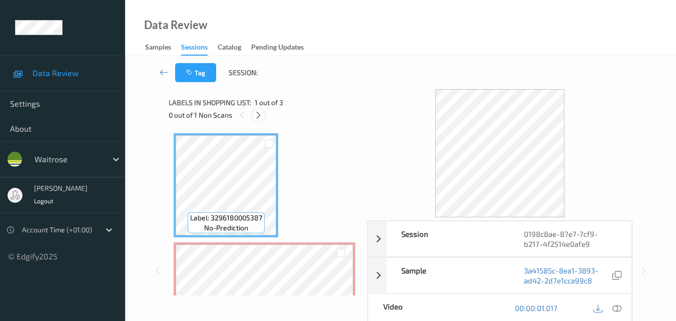
click at [255, 115] on icon at bounding box center [258, 115] width 9 height 9
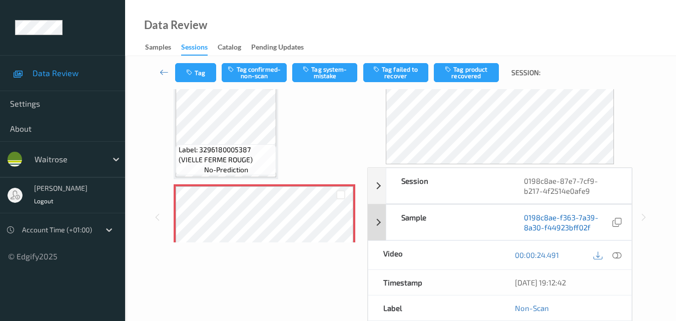
scroll to position [50, 0]
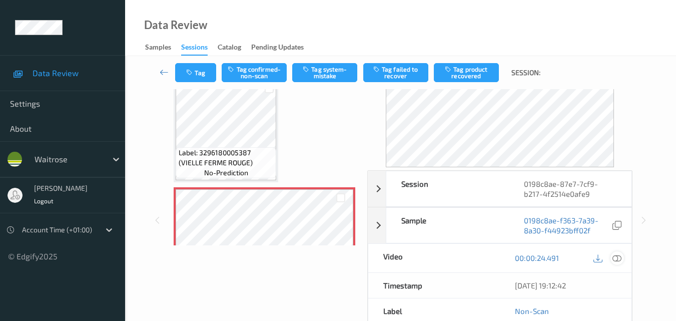
click at [619, 259] on icon at bounding box center [616, 257] width 9 height 9
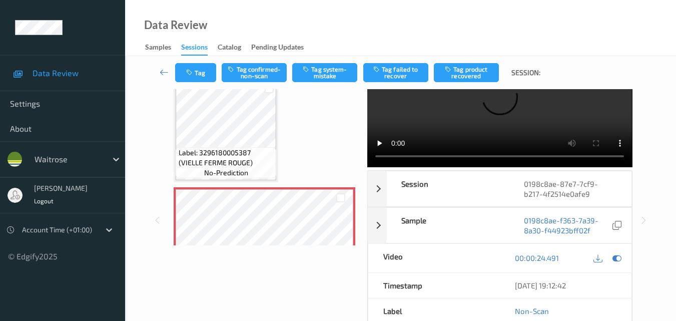
scroll to position [0, 0]
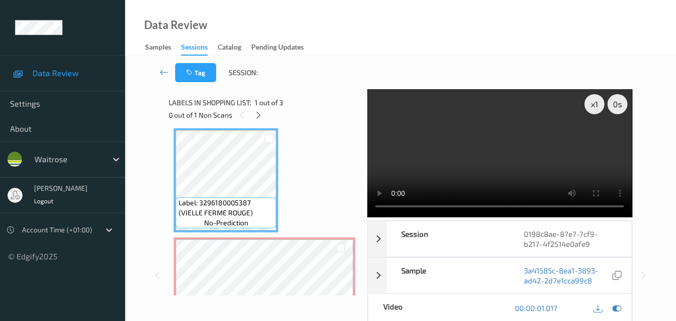
click at [520, 143] on video at bounding box center [499, 153] width 265 height 128
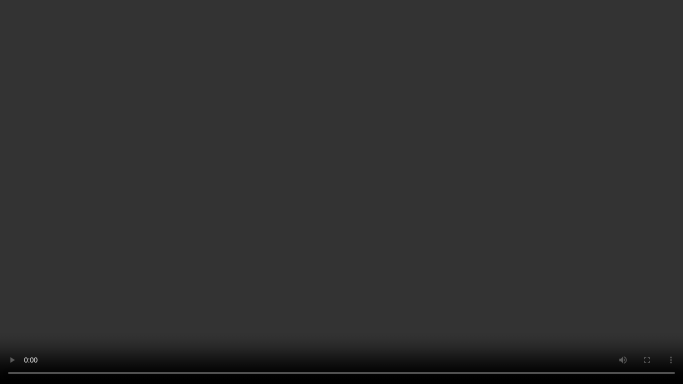
click at [578, 217] on video at bounding box center [341, 192] width 683 height 384
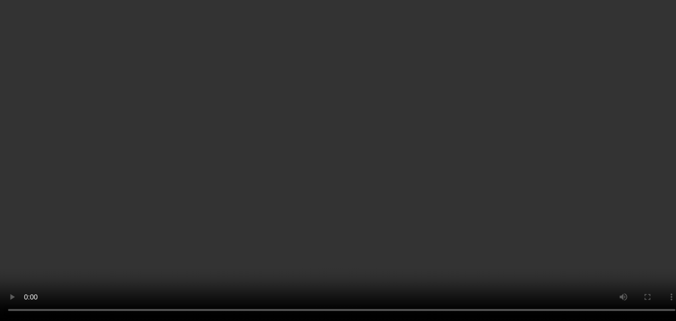
scroll to position [105, 0]
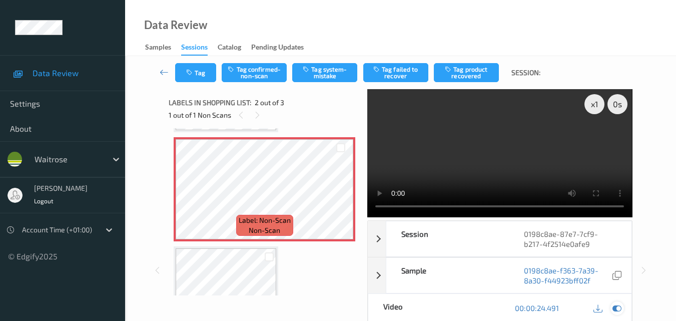
click at [615, 309] on icon at bounding box center [616, 307] width 9 height 9
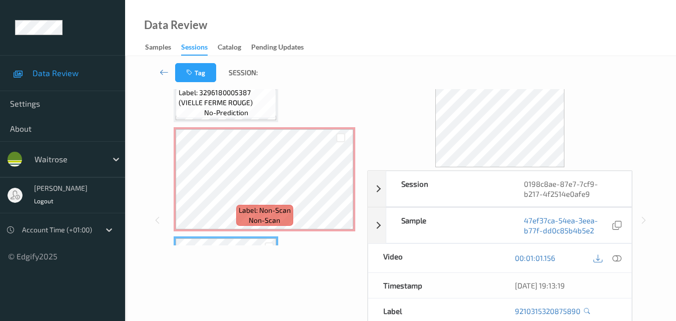
scroll to position [0, 0]
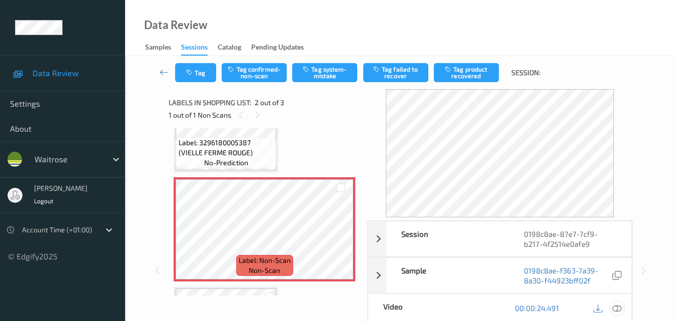
click at [618, 307] on icon at bounding box center [616, 307] width 9 height 9
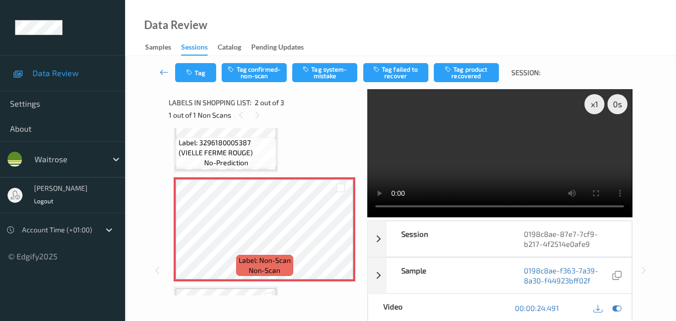
click at [512, 145] on video at bounding box center [499, 153] width 265 height 128
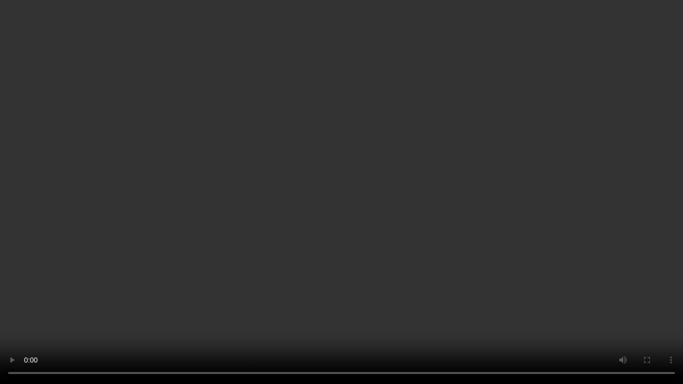
click at [372, 266] on video at bounding box center [341, 192] width 683 height 384
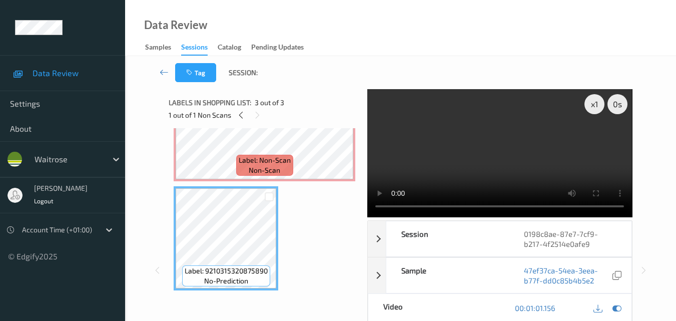
scroll to position [115, 0]
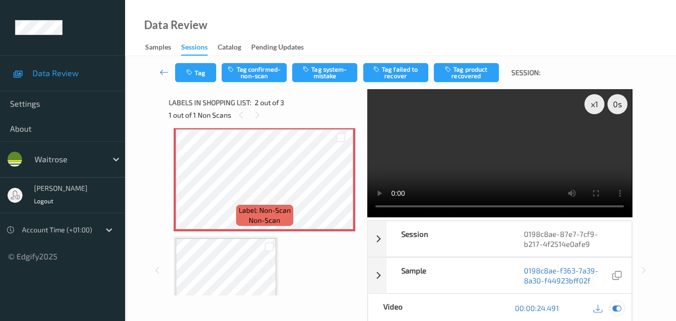
click at [616, 306] on icon at bounding box center [616, 307] width 9 height 9
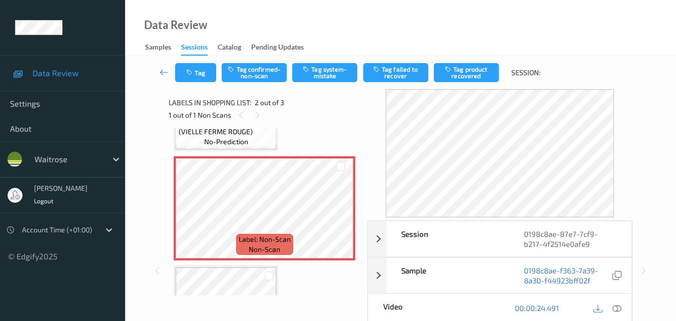
scroll to position [65, 0]
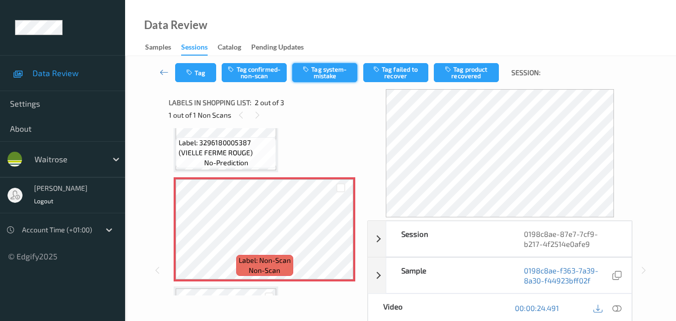
click at [328, 72] on button "Tag system-mistake" at bounding box center [324, 72] width 65 height 19
click at [198, 66] on button "Tag" at bounding box center [195, 72] width 41 height 19
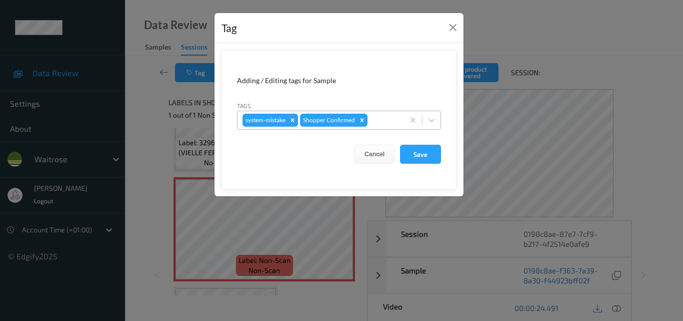
click at [380, 123] on div at bounding box center [385, 120] width 30 height 12
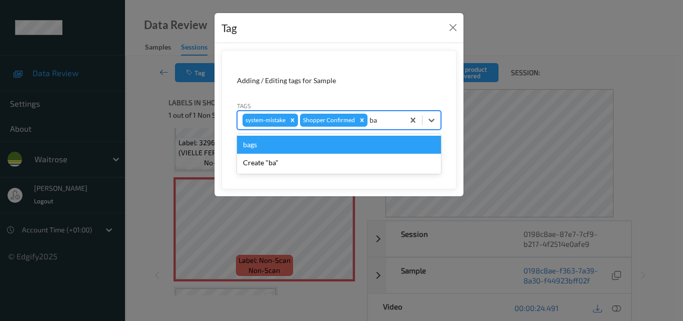
type input "bag"
click at [318, 144] on div "bags" at bounding box center [339, 145] width 204 height 18
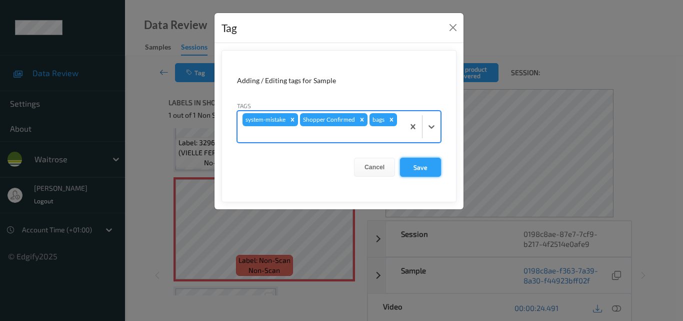
click at [425, 170] on button "Save" at bounding box center [420, 167] width 41 height 19
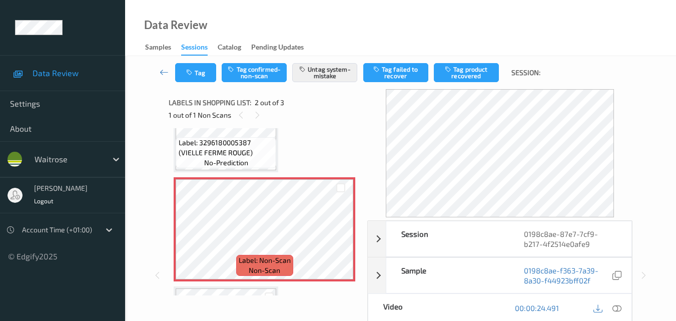
click at [286, 19] on div "Data Review Samples Sessions Catalog Pending Updates" at bounding box center [400, 28] width 551 height 56
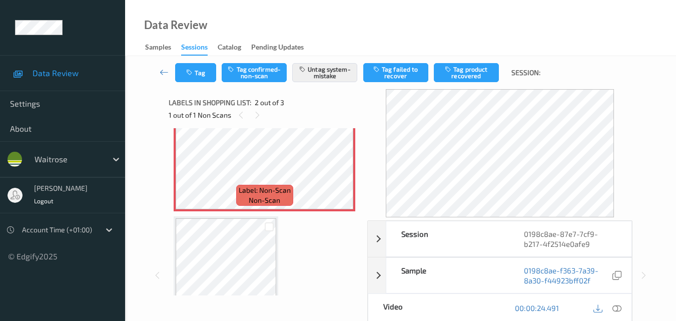
scroll to position [115, 0]
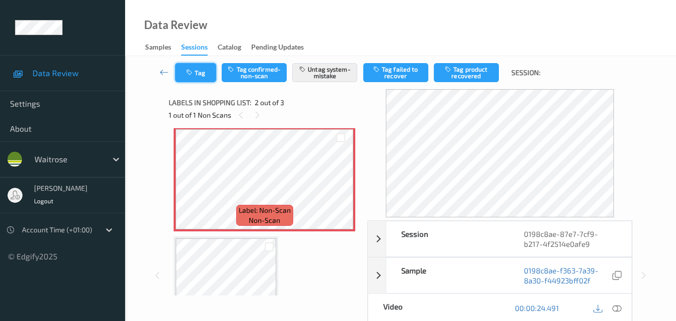
click at [199, 74] on button "Tag" at bounding box center [195, 72] width 41 height 19
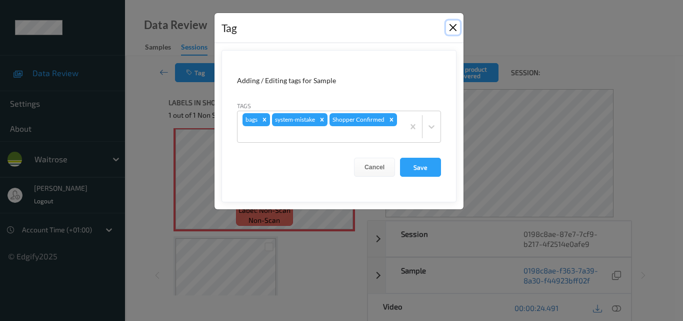
click at [451, 25] on button "Close" at bounding box center [453, 28] width 14 height 14
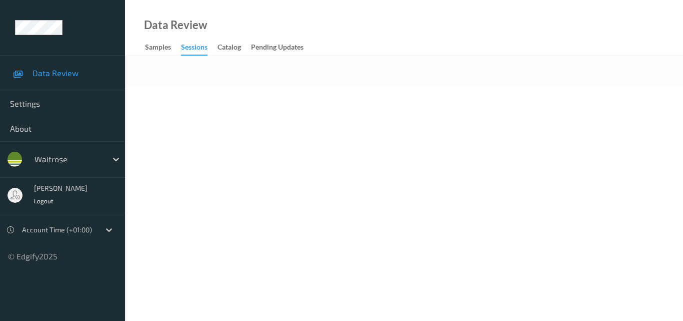
click at [333, 20] on div "Data Review Samples Sessions Catalog Pending Updates" at bounding box center [404, 28] width 558 height 56
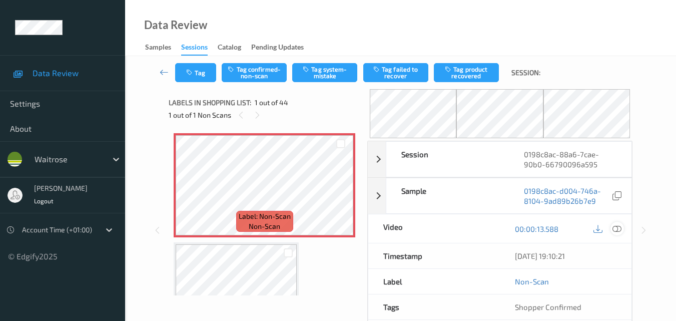
click at [621, 229] on icon at bounding box center [616, 228] width 9 height 9
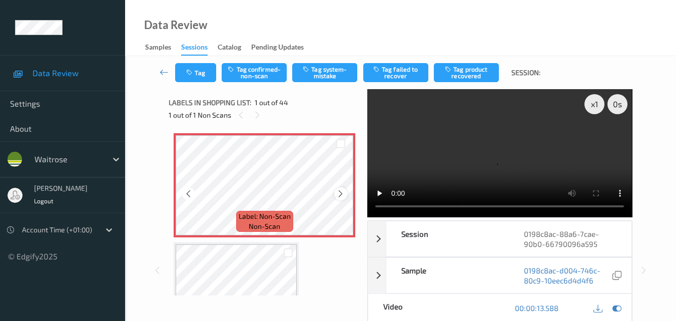
click at [337, 195] on icon at bounding box center [340, 193] width 9 height 9
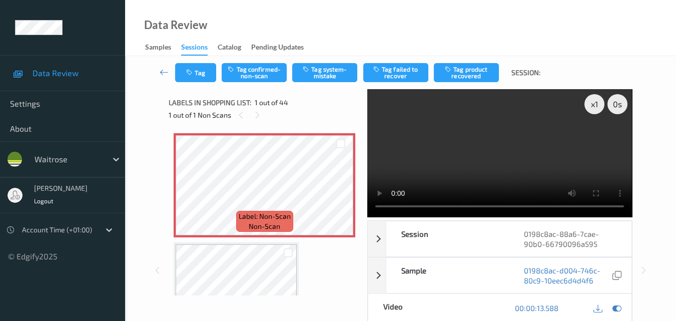
click at [564, 146] on video at bounding box center [499, 153] width 265 height 128
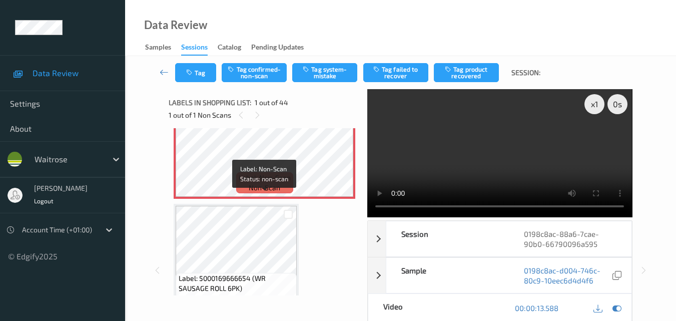
scroll to position [100, 0]
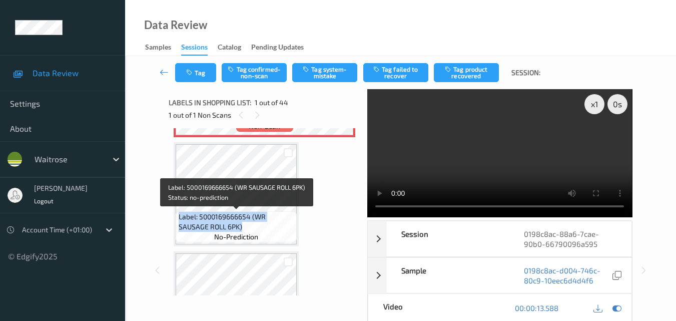
drag, startPoint x: 247, startPoint y: 227, endPoint x: 179, endPoint y: 219, distance: 68.0
click at [179, 219] on span "Label: 5000169666654 (WR SAUSAGE ROLL 6PK)" at bounding box center [237, 222] width 116 height 20
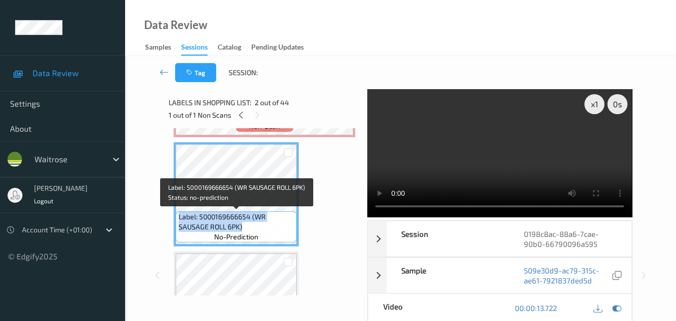
copy span "Label: 5000169666654 (WR SAUSAGE ROLL 6PK)"
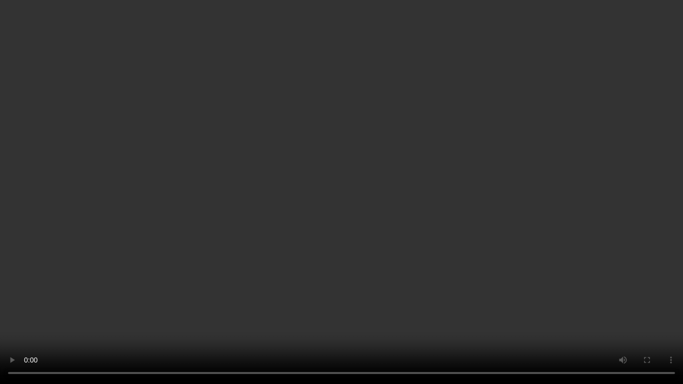
click at [123, 284] on video at bounding box center [341, 192] width 683 height 384
click at [323, 229] on video at bounding box center [341, 192] width 683 height 384
click at [516, 257] on video at bounding box center [341, 192] width 683 height 384
click at [460, 246] on video at bounding box center [341, 192] width 683 height 384
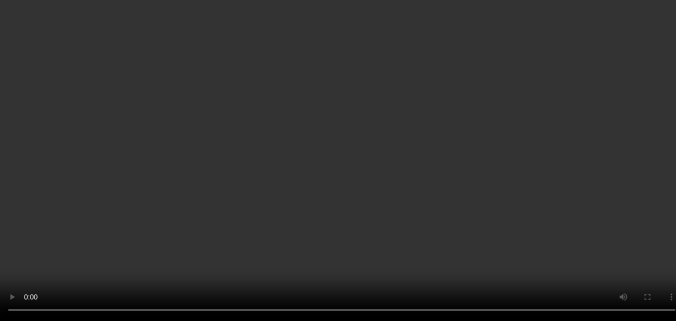
scroll to position [150, 0]
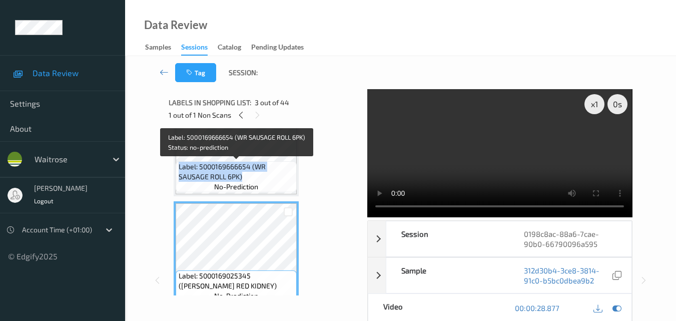
click at [252, 177] on span "Label: 5000169666654 (WR SAUSAGE ROLL 6PK)" at bounding box center [237, 172] width 116 height 20
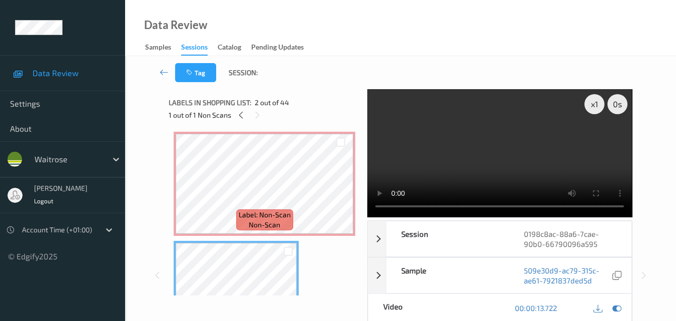
scroll to position [0, 0]
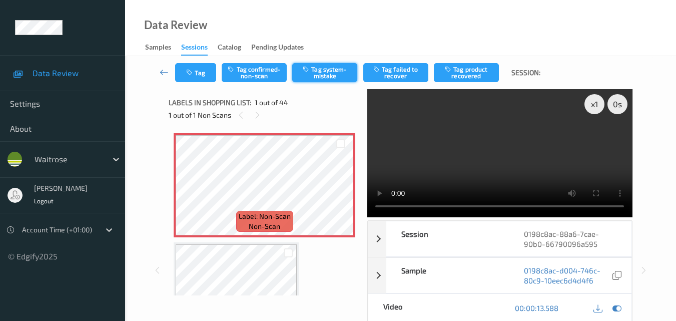
click at [319, 70] on button "Tag system-mistake" at bounding box center [324, 72] width 65 height 19
click at [476, 174] on video at bounding box center [499, 153] width 265 height 128
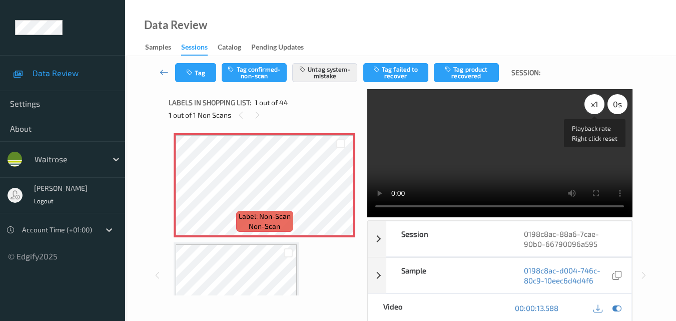
click at [599, 103] on div "x 1" at bounding box center [594, 104] width 20 height 20
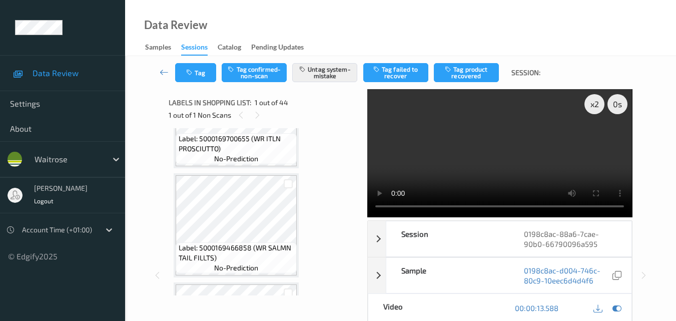
scroll to position [1250, 0]
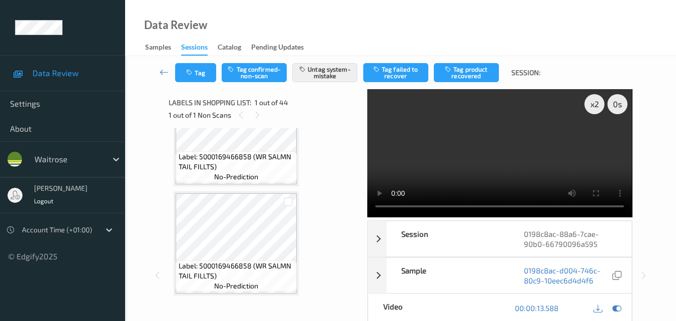
click at [450, 150] on video at bounding box center [499, 153] width 265 height 128
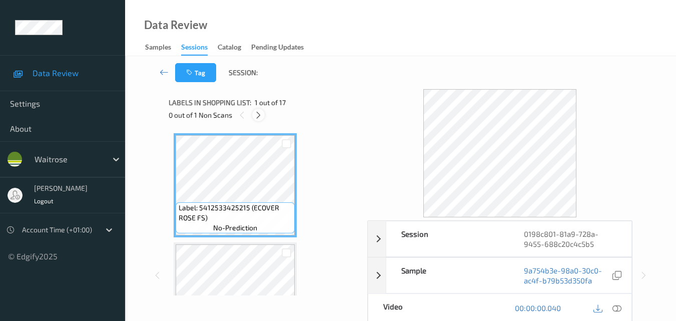
click at [261, 118] on icon at bounding box center [258, 115] width 9 height 9
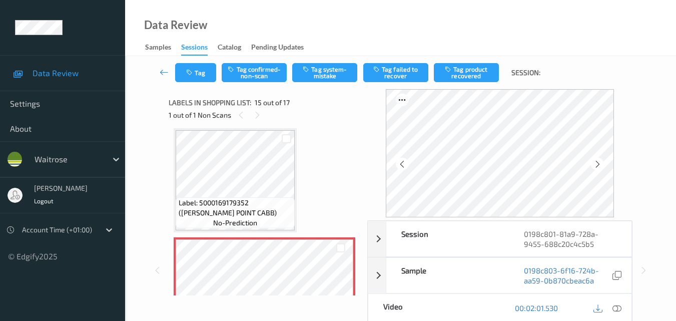
scroll to position [1522, 0]
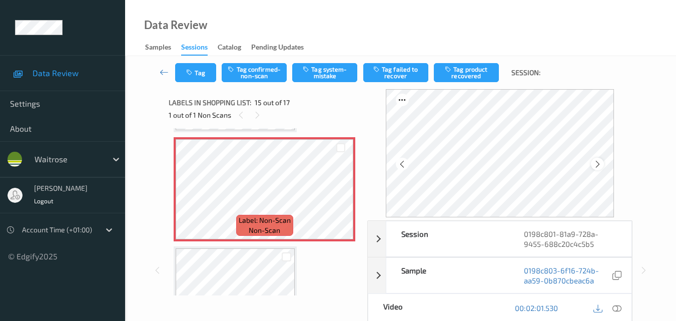
click at [603, 165] on div at bounding box center [597, 164] width 13 height 13
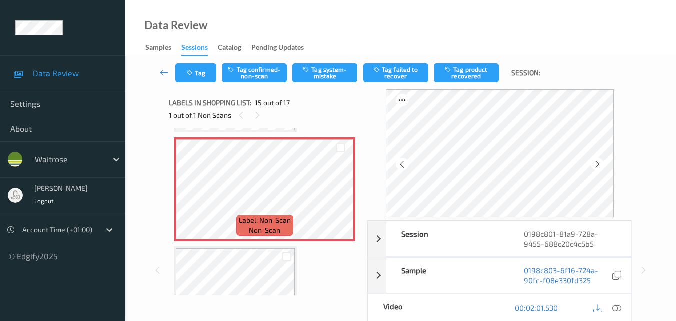
click at [603, 165] on div at bounding box center [597, 164] width 13 height 13
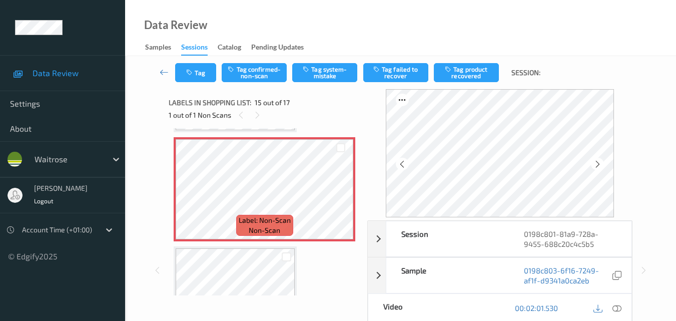
click at [603, 165] on div at bounding box center [597, 164] width 13 height 13
click at [619, 308] on icon at bounding box center [616, 307] width 9 height 9
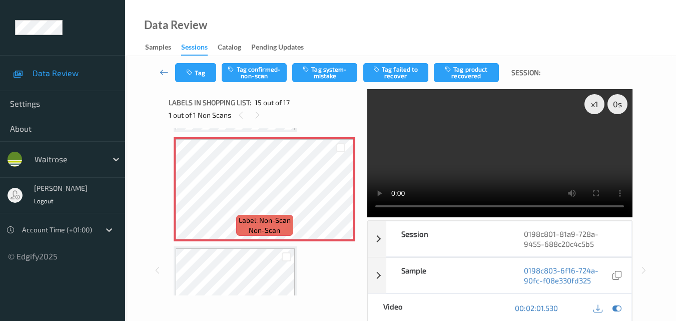
click at [458, 168] on video at bounding box center [499, 153] width 265 height 128
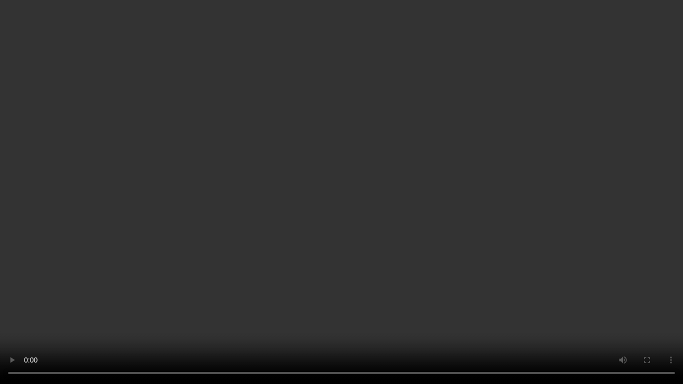
click at [679, 219] on video at bounding box center [341, 192] width 683 height 384
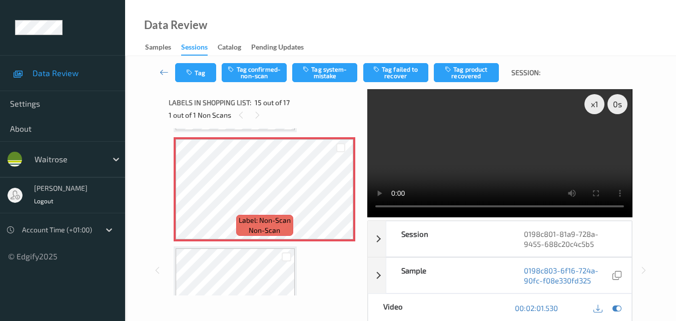
click at [480, 143] on video at bounding box center [499, 153] width 265 height 128
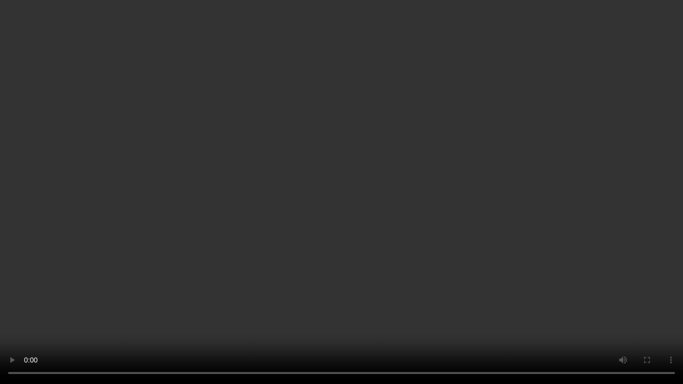
click at [407, 138] on video at bounding box center [341, 192] width 683 height 384
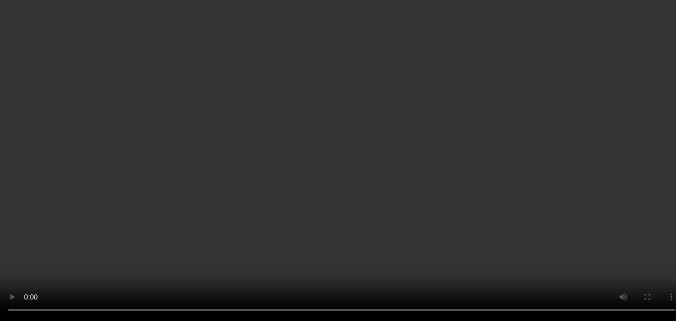
scroll to position [1422, 0]
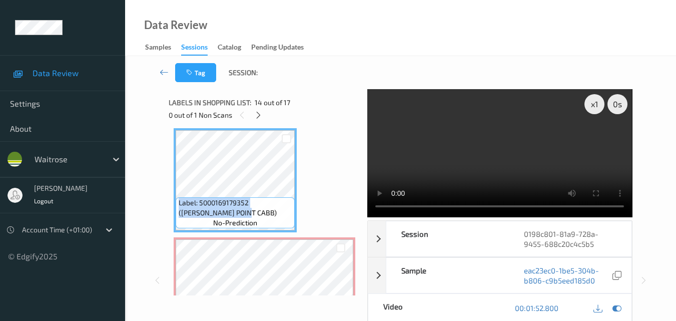
drag, startPoint x: 222, startPoint y: 215, endPoint x: 175, endPoint y: 201, distance: 49.5
click at [175, 201] on div "Label: 5000169179352 (WR ESS POINT CABB) no-prediction" at bounding box center [235, 180] width 123 height 104
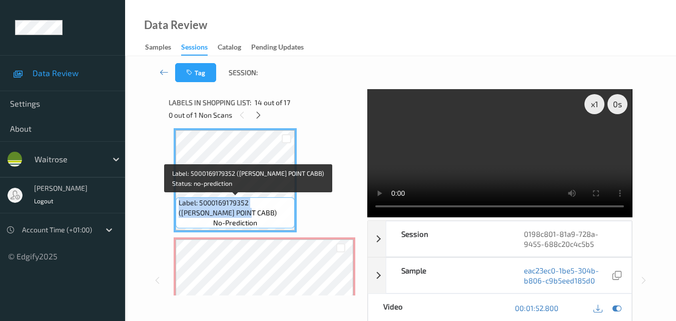
drag, startPoint x: 176, startPoint y: 201, endPoint x: 222, endPoint y: 208, distance: 46.1
click at [222, 208] on div "Label: 5000169179352 (WR ESS POINT CABB) no-prediction" at bounding box center [235, 212] width 119 height 31
copy span "Label: 5000169179352 (WR ESS POINT CABB)"
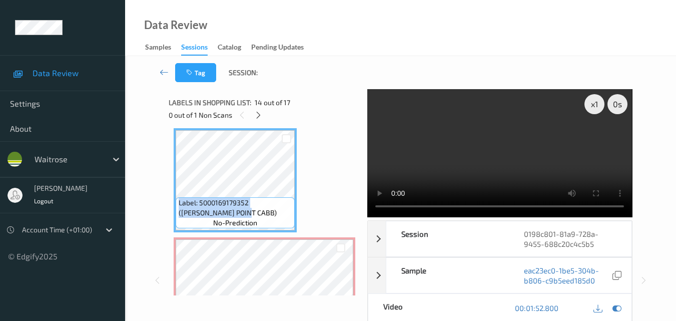
click at [491, 164] on video at bounding box center [499, 153] width 265 height 128
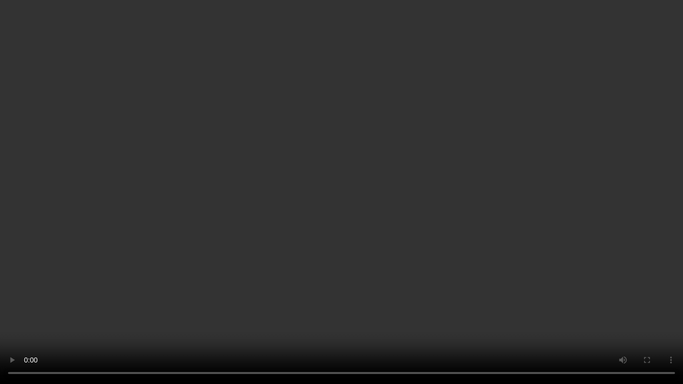
click at [181, 240] on video at bounding box center [341, 192] width 683 height 384
click at [348, 211] on video at bounding box center [341, 192] width 683 height 384
click at [464, 229] on video at bounding box center [341, 192] width 683 height 384
click at [351, 286] on video at bounding box center [341, 192] width 683 height 384
click at [368, 215] on video at bounding box center [341, 192] width 683 height 384
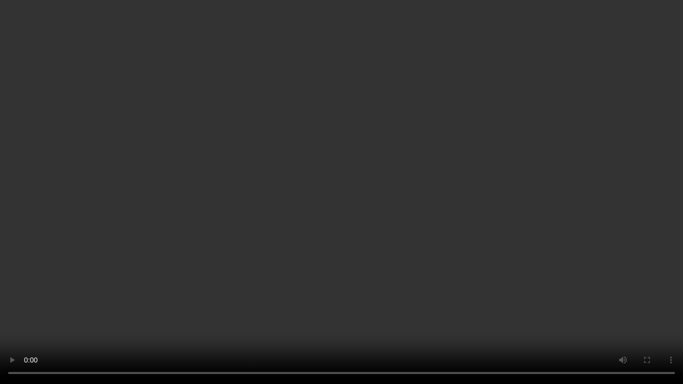
click at [368, 215] on video at bounding box center [341, 192] width 683 height 384
click at [434, 233] on video at bounding box center [341, 192] width 683 height 384
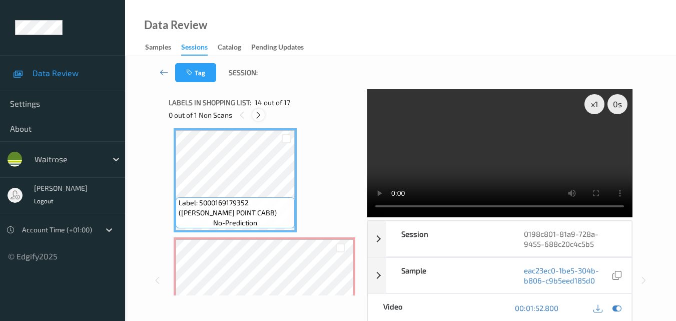
click at [256, 114] on icon at bounding box center [258, 115] width 9 height 9
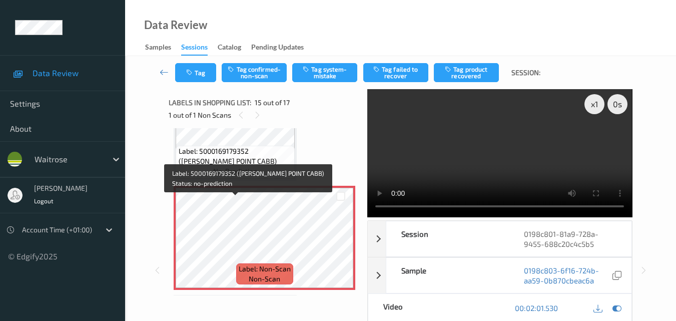
scroll to position [1572, 0]
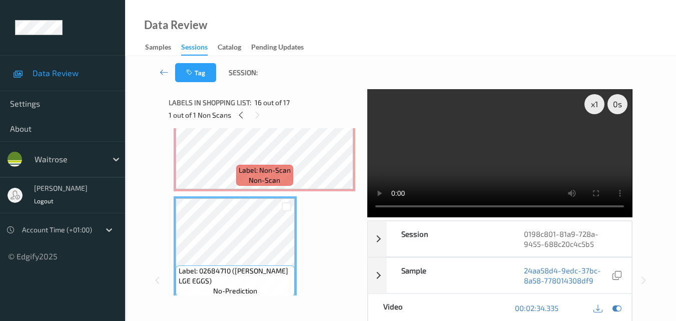
click at [491, 154] on video at bounding box center [499, 153] width 265 height 128
click at [478, 148] on video at bounding box center [499, 153] width 265 height 128
click at [487, 162] on video at bounding box center [499, 153] width 265 height 128
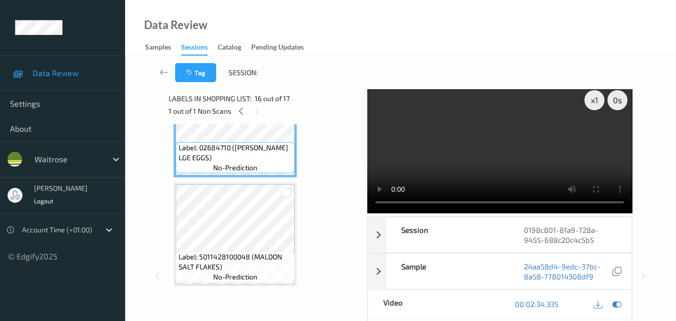
scroll to position [0, 0]
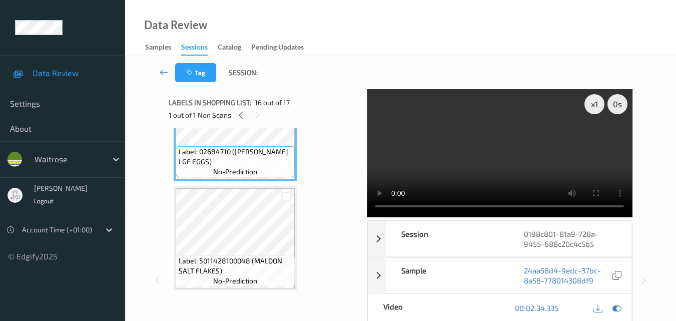
click at [520, 160] on video at bounding box center [499, 153] width 265 height 128
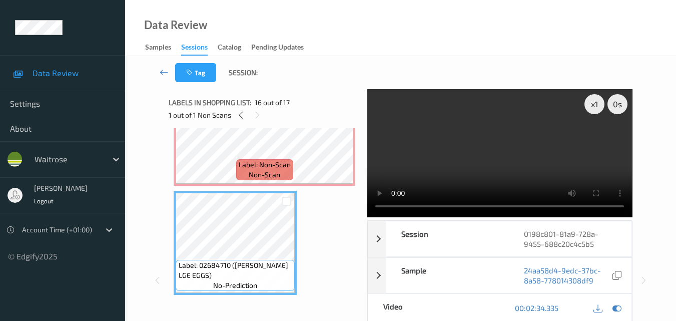
scroll to position [1491, 0]
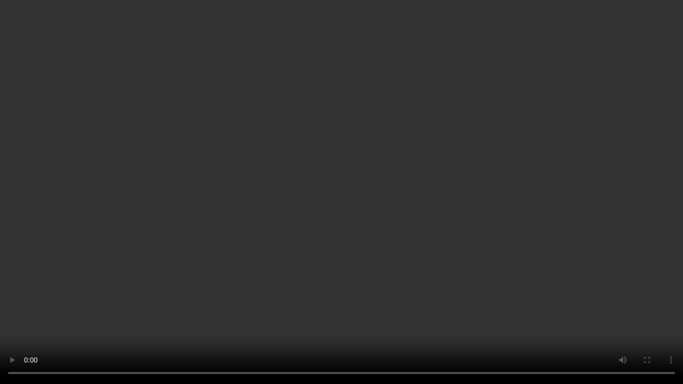
click at [352, 217] on video at bounding box center [341, 192] width 683 height 384
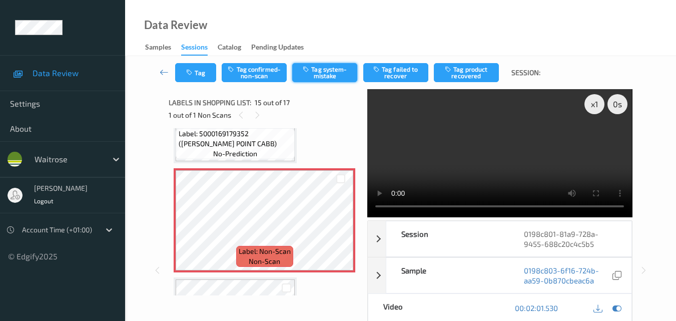
click at [323, 70] on button "Tag system-mistake" at bounding box center [324, 72] width 65 height 19
click at [209, 72] on button "Tag" at bounding box center [195, 72] width 41 height 19
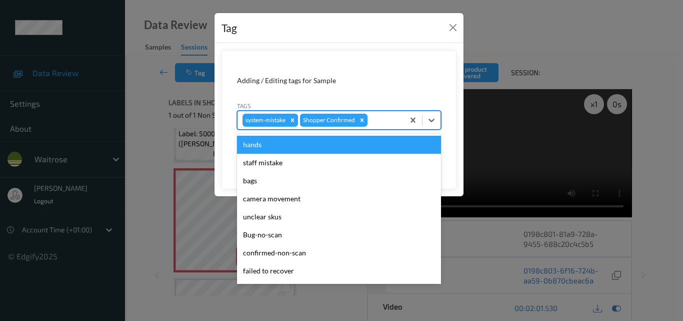
click at [390, 123] on div at bounding box center [385, 120] width 30 height 12
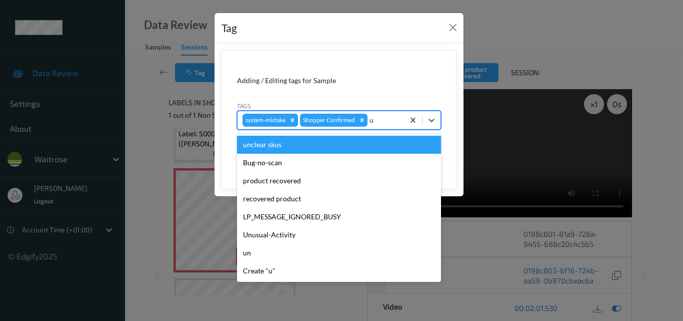
type input "un"
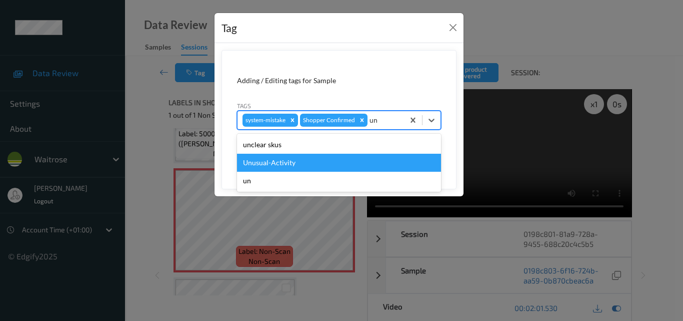
click at [316, 158] on div "Unusual-Activity" at bounding box center [339, 163] width 204 height 18
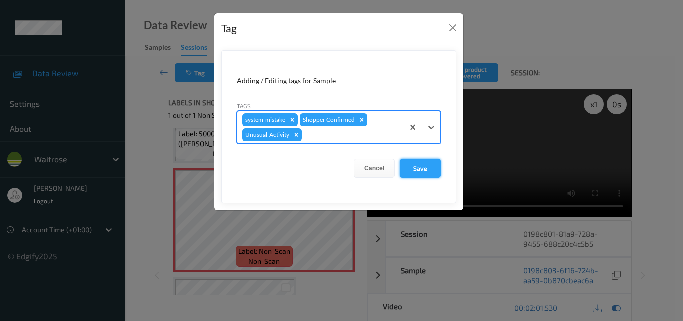
click at [422, 165] on button "Save" at bounding box center [420, 168] width 41 height 19
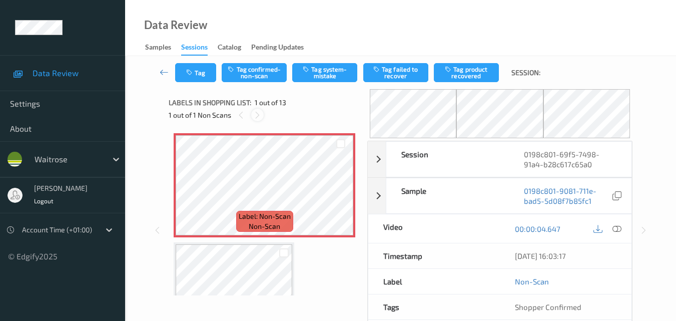
click at [255, 116] on icon at bounding box center [257, 115] width 9 height 9
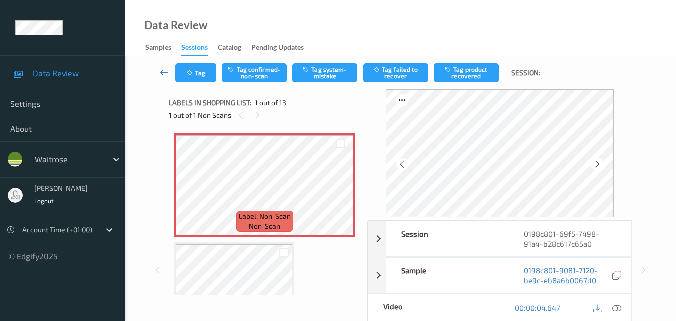
click at [439, 26] on div "Data Review Samples Sessions Catalog Pending Updates" at bounding box center [400, 28] width 551 height 56
click at [602, 167] on icon at bounding box center [597, 164] width 9 height 9
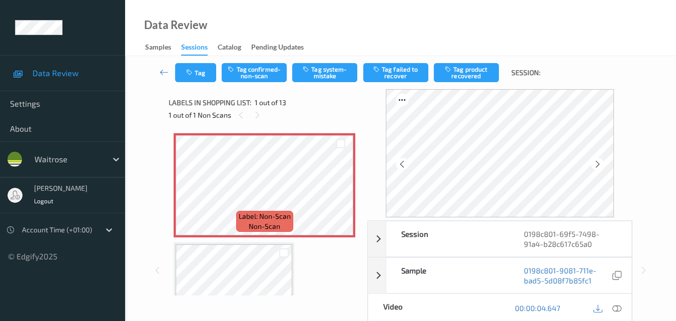
click at [602, 167] on icon at bounding box center [597, 164] width 9 height 9
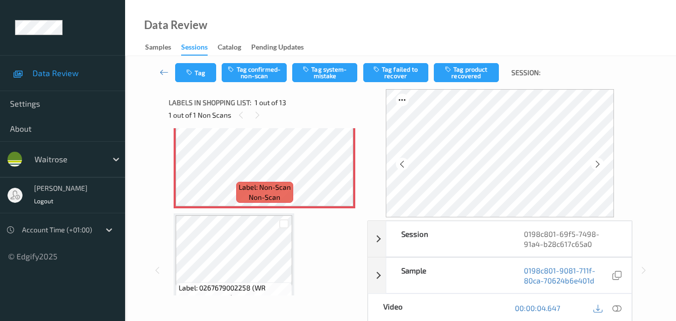
scroll to position [50, 0]
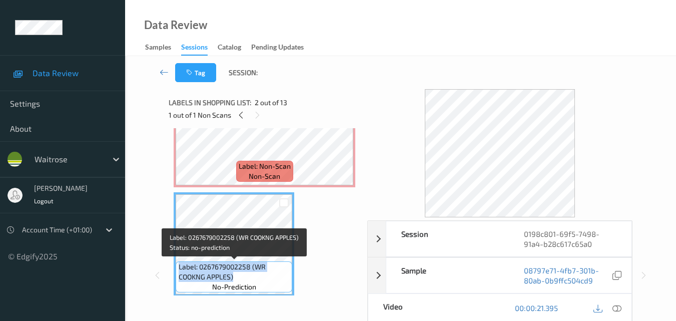
drag, startPoint x: 244, startPoint y: 278, endPoint x: 179, endPoint y: 264, distance: 67.0
click at [179, 264] on span "Label: 0267679002258 (WR COOKNG APPLES)" at bounding box center [235, 272] width 112 height 20
copy span "Label: 0267679002258 (WR COOKNG APPLES)"
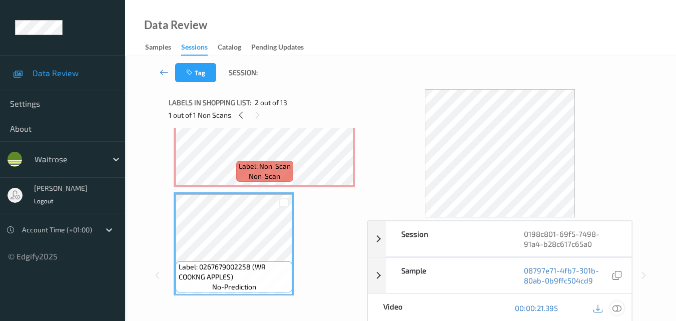
click at [620, 309] on icon at bounding box center [616, 307] width 9 height 9
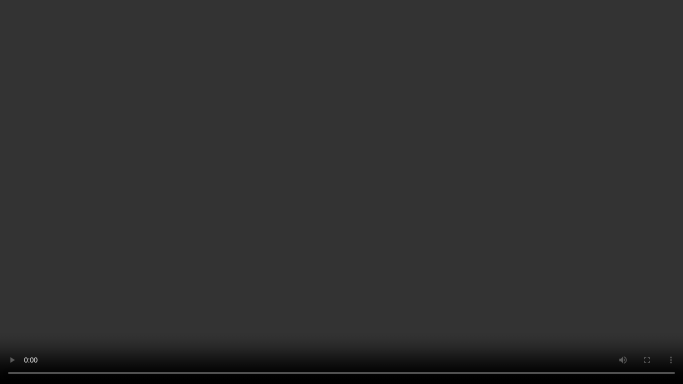
click at [488, 229] on video at bounding box center [341, 192] width 683 height 384
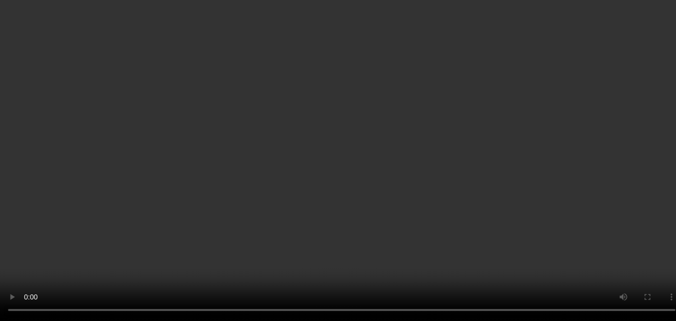
scroll to position [200, 0]
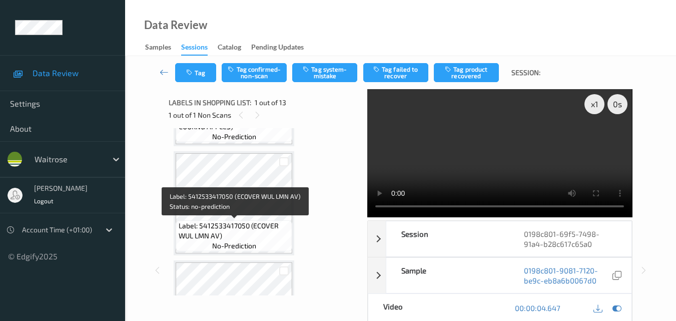
click at [244, 228] on span "Label: 5412533417050 (ECOVER WUL LMN AV)" at bounding box center [235, 231] width 112 height 20
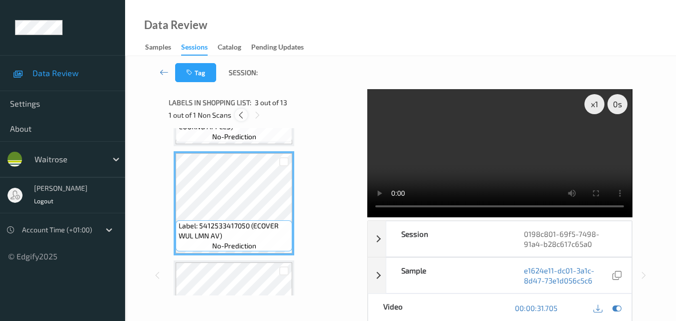
click at [239, 115] on icon at bounding box center [241, 115] width 9 height 9
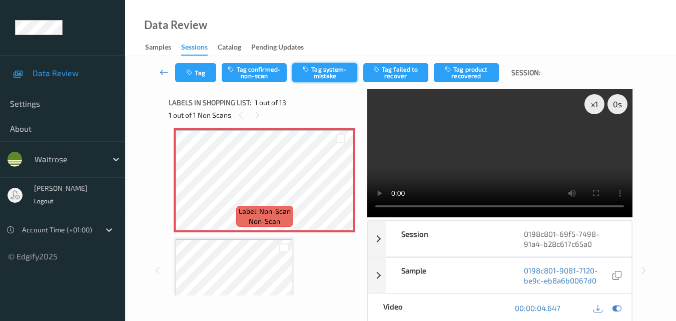
click at [329, 72] on button "Tag system-mistake" at bounding box center [324, 72] width 65 height 19
click at [505, 159] on video at bounding box center [499, 153] width 265 height 128
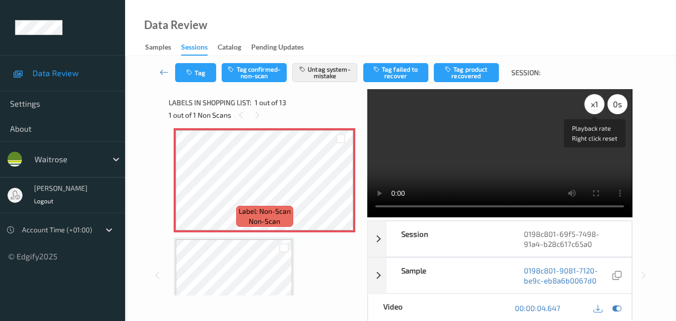
click at [593, 107] on div "x 1" at bounding box center [594, 104] width 20 height 20
click at [517, 166] on video at bounding box center [499, 153] width 265 height 128
click at [337, 189] on icon at bounding box center [340, 188] width 9 height 9
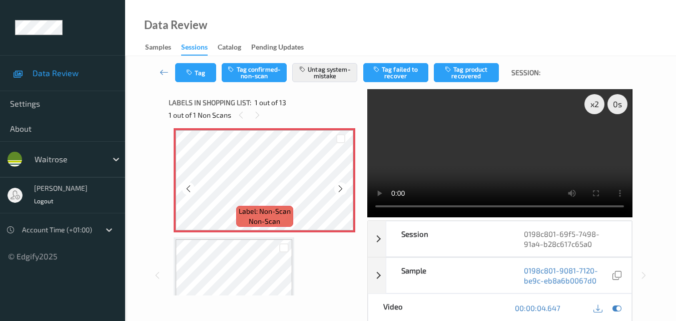
click at [337, 189] on icon at bounding box center [340, 188] width 9 height 9
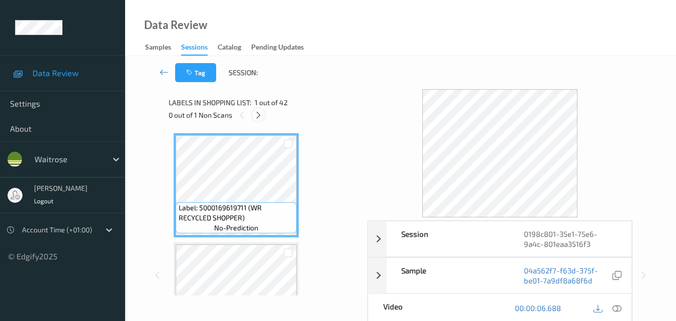
click at [259, 114] on icon at bounding box center [258, 115] width 9 height 9
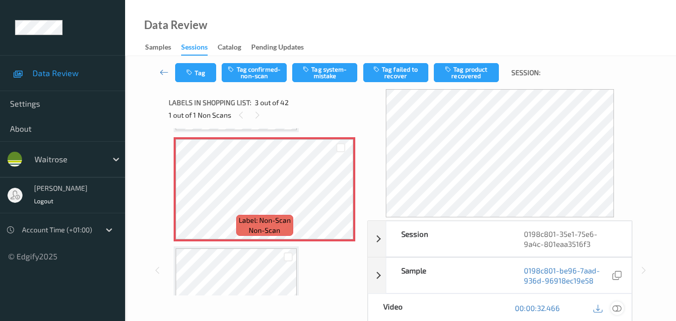
click at [620, 307] on icon at bounding box center [616, 307] width 9 height 9
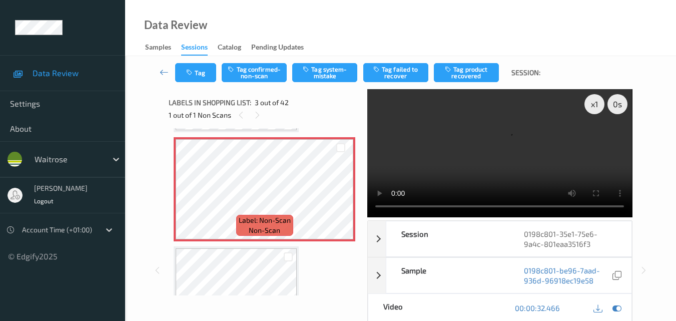
click at [480, 144] on video at bounding box center [499, 153] width 265 height 128
click at [492, 135] on video at bounding box center [499, 153] width 265 height 128
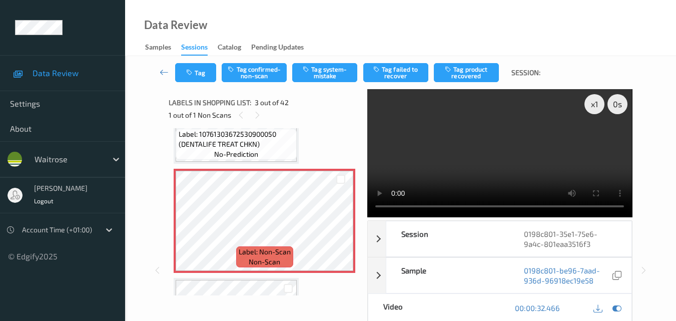
scroll to position [164, 0]
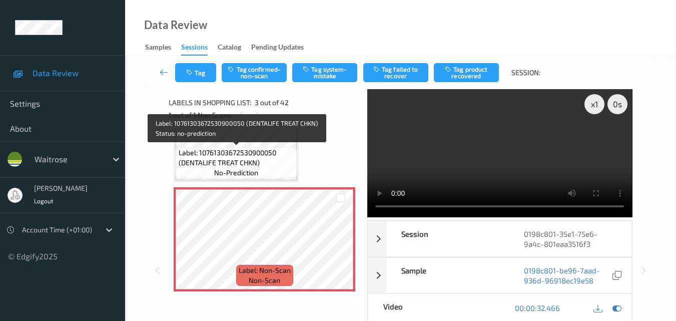
click at [244, 157] on span "Label: 10761303672530900050 (DENTALIFE TREAT CHKN)" at bounding box center [237, 158] width 116 height 20
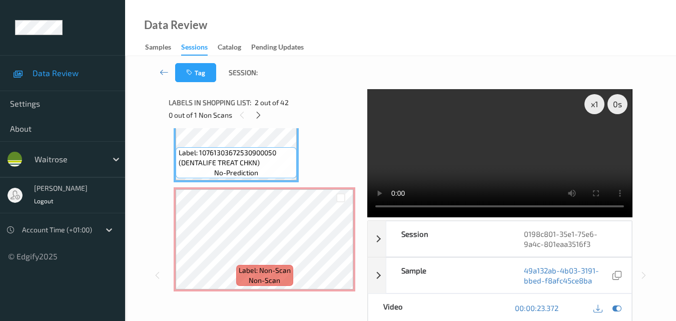
click at [533, 144] on video at bounding box center [499, 153] width 265 height 128
click at [504, 148] on video at bounding box center [499, 153] width 265 height 128
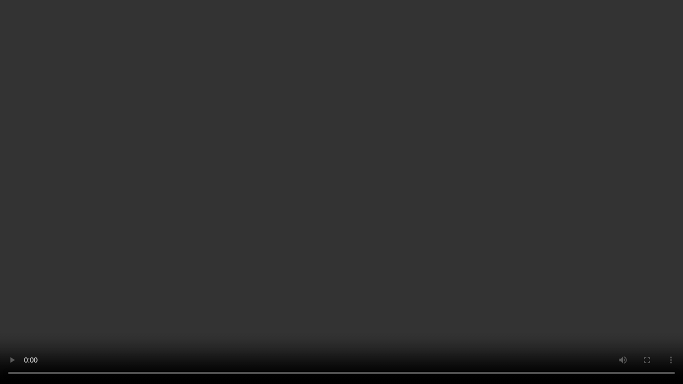
click at [249, 262] on video at bounding box center [341, 192] width 683 height 384
click at [494, 168] on video at bounding box center [341, 192] width 683 height 384
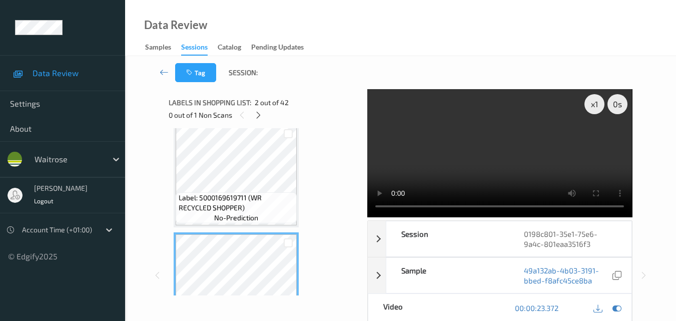
scroll to position [0, 0]
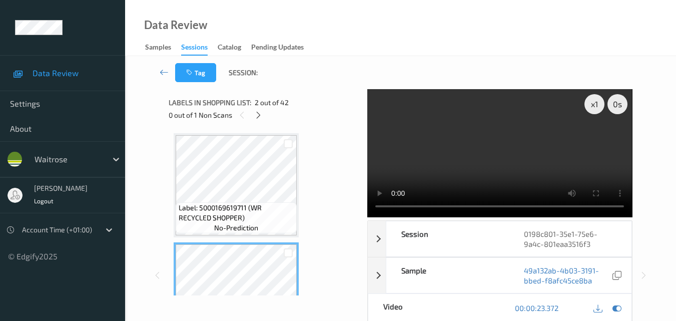
click at [484, 164] on video at bounding box center [499, 153] width 265 height 128
click at [472, 163] on video at bounding box center [499, 153] width 265 height 128
click at [479, 145] on video at bounding box center [499, 153] width 265 height 128
click at [474, 147] on video at bounding box center [499, 153] width 265 height 128
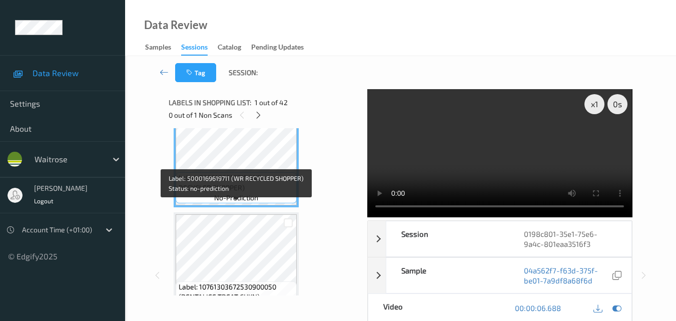
scroll to position [50, 0]
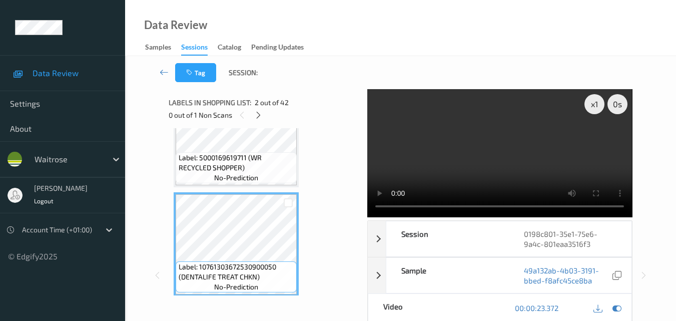
click at [482, 148] on video at bounding box center [499, 153] width 265 height 128
click at [506, 163] on video at bounding box center [499, 153] width 265 height 128
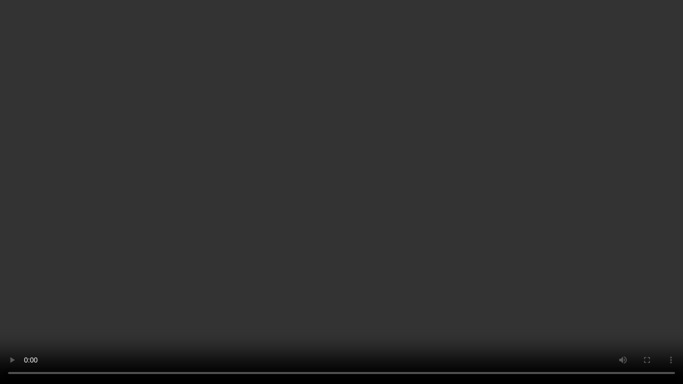
click at [378, 163] on video at bounding box center [341, 192] width 683 height 384
click at [475, 194] on video at bounding box center [341, 192] width 683 height 384
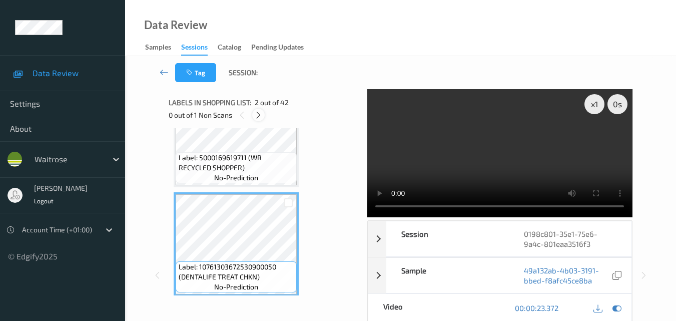
click at [259, 117] on icon at bounding box center [258, 115] width 9 height 9
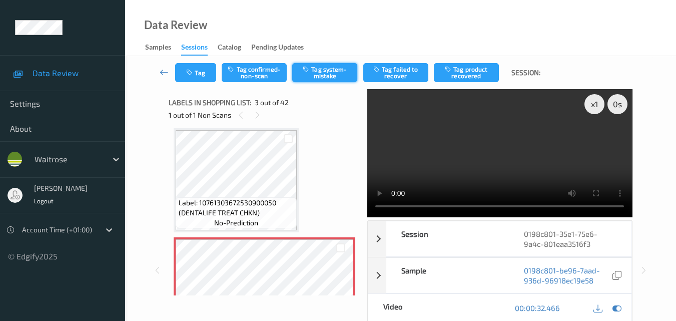
click at [322, 73] on button "Tag system-mistake" at bounding box center [324, 72] width 65 height 19
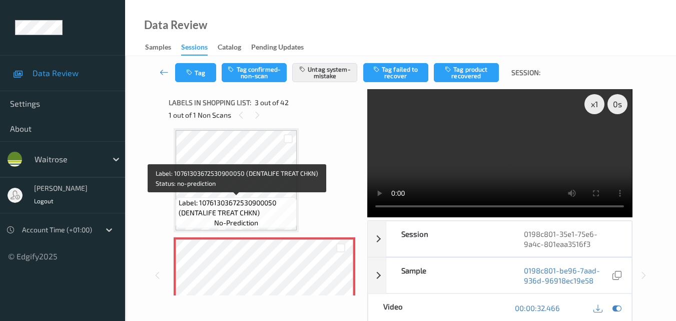
click at [263, 204] on span "Label: 10761303672530900050 (DENTALIFE TREAT CHKN)" at bounding box center [237, 208] width 116 height 20
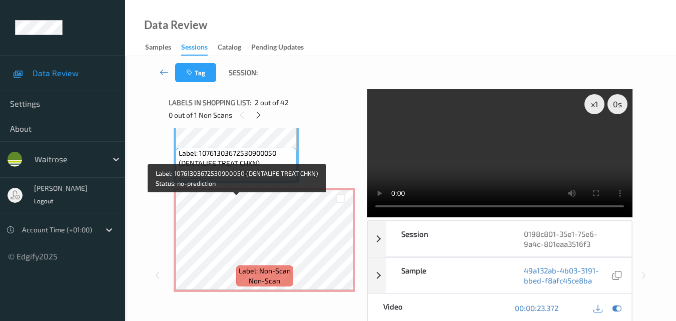
scroll to position [164, 0]
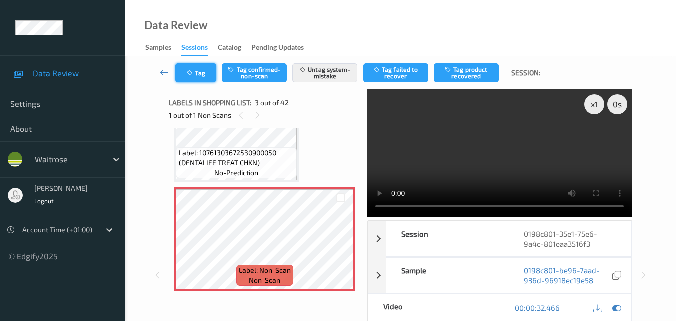
click at [203, 71] on button "Tag" at bounding box center [195, 72] width 41 height 19
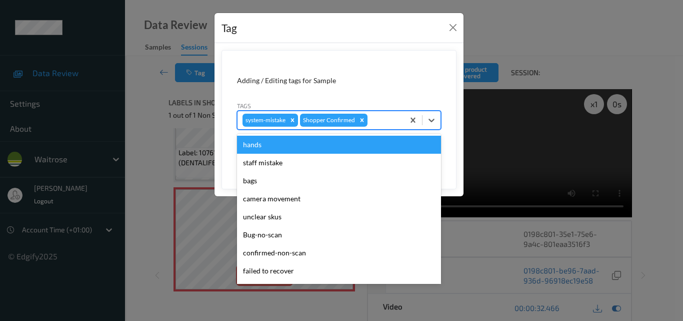
click at [389, 122] on div at bounding box center [385, 120] width 30 height 12
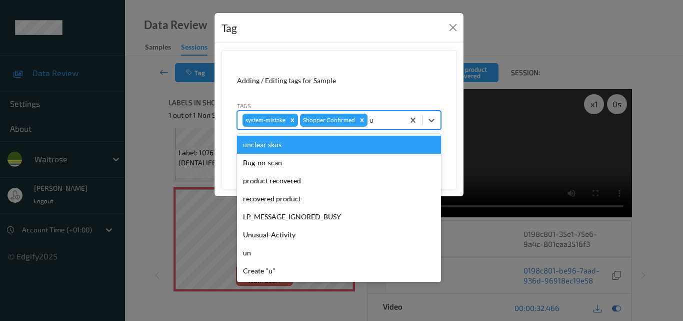
type input "un"
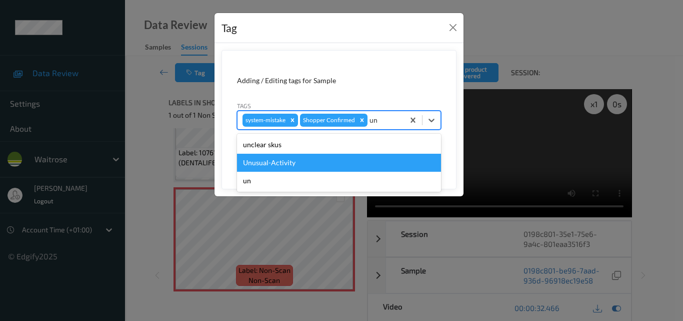
click at [315, 156] on div "Unusual-Activity" at bounding box center [339, 163] width 204 height 18
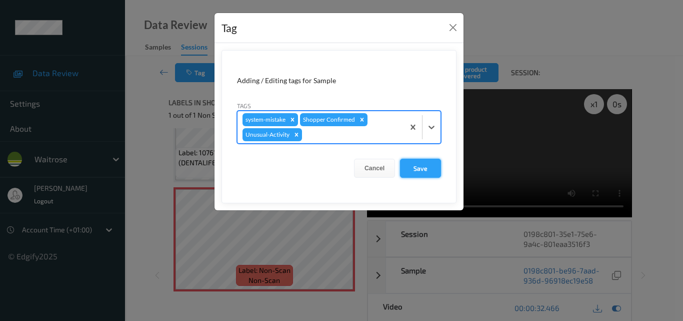
click at [431, 170] on button "Save" at bounding box center [420, 168] width 41 height 19
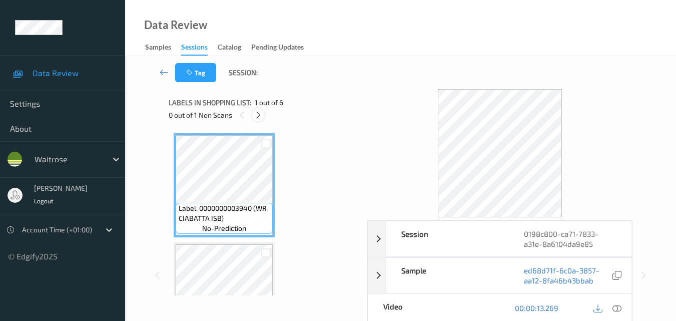
click at [264, 117] on div at bounding box center [258, 115] width 13 height 13
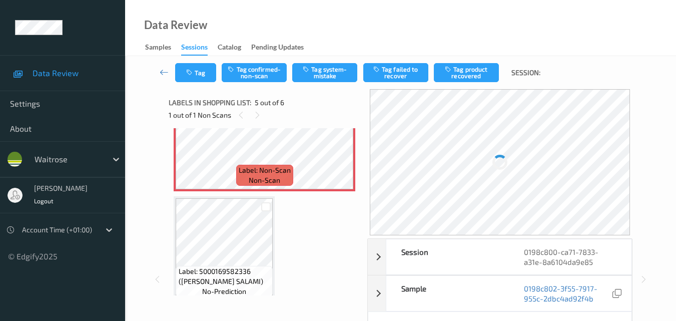
scroll to position [432, 0]
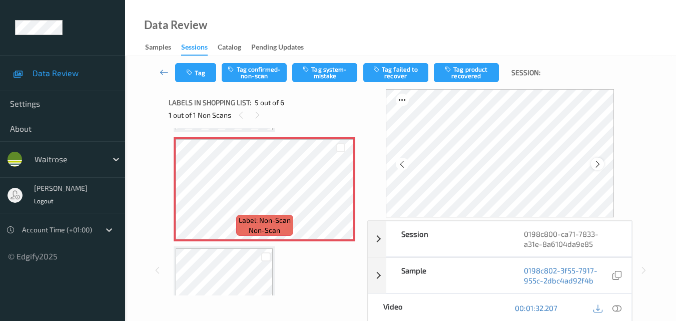
click at [594, 163] on div at bounding box center [597, 164] width 13 height 13
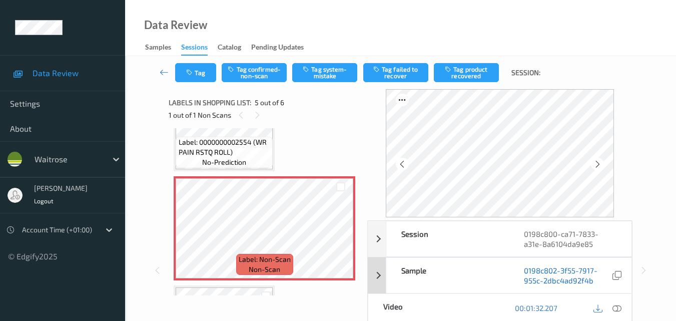
scroll to position [392, 0]
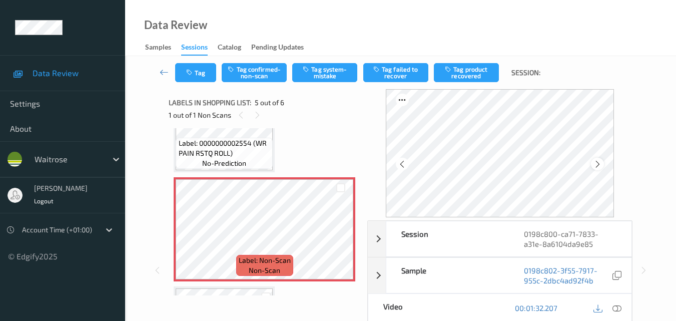
click at [601, 163] on icon at bounding box center [597, 164] width 9 height 9
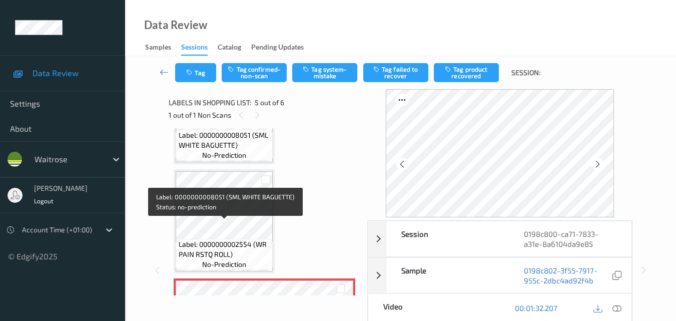
scroll to position [400, 0]
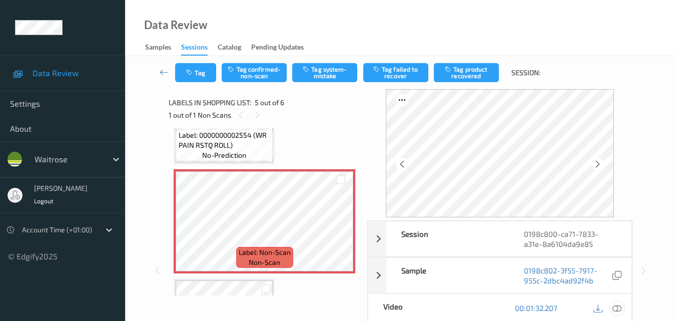
click at [620, 307] on icon at bounding box center [616, 307] width 9 height 9
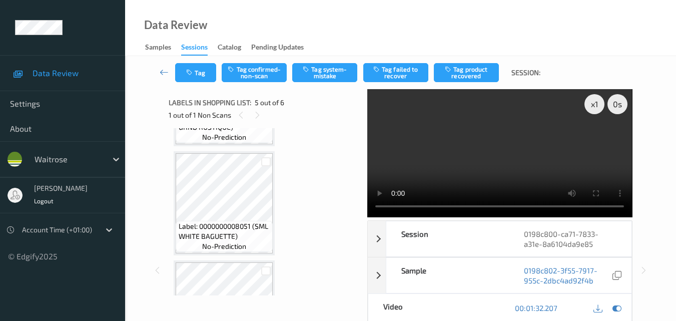
scroll to position [0, 0]
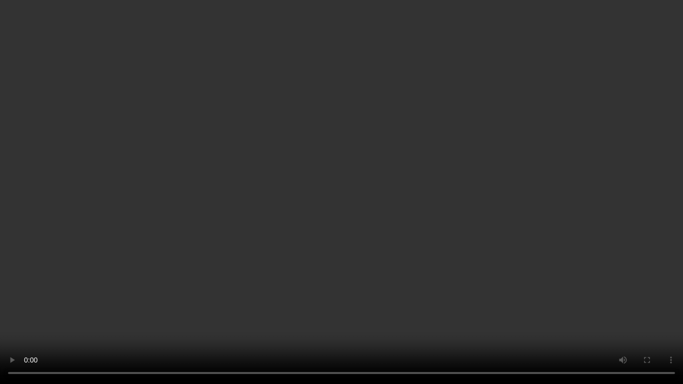
click at [600, 211] on video at bounding box center [341, 192] width 683 height 384
click at [601, 216] on video at bounding box center [341, 192] width 683 height 384
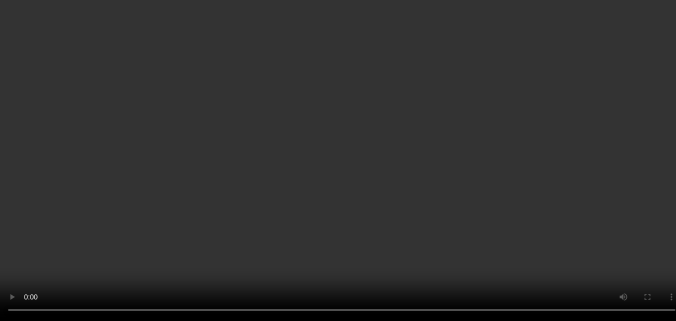
scroll to position [350, 0]
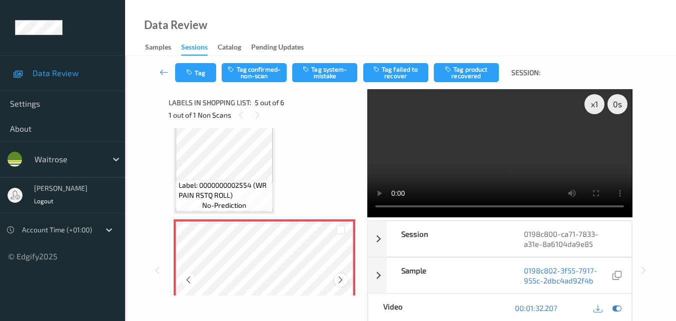
click at [339, 275] on div at bounding box center [340, 279] width 13 height 13
click at [474, 173] on video at bounding box center [499, 153] width 265 height 128
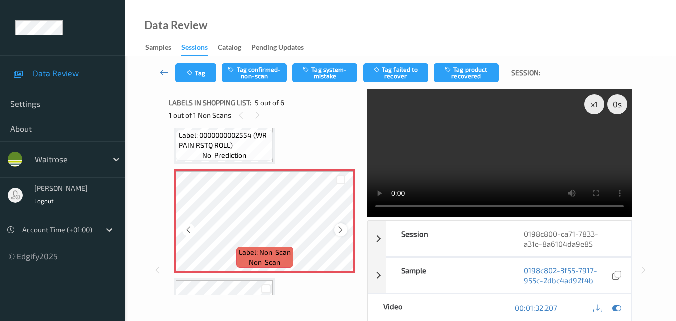
click at [341, 230] on icon at bounding box center [340, 229] width 9 height 9
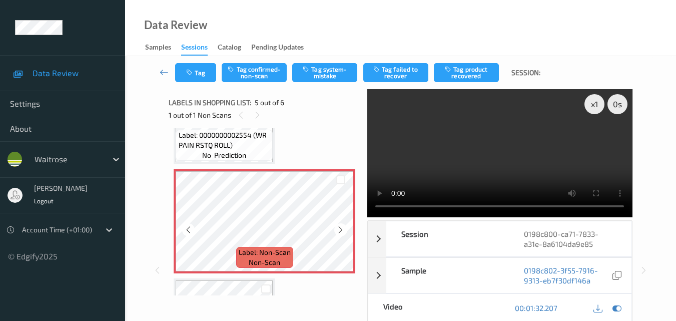
click at [341, 230] on icon at bounding box center [340, 229] width 9 height 9
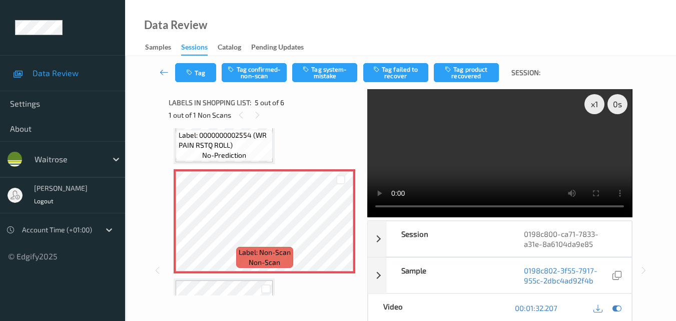
click at [521, 148] on video at bounding box center [499, 153] width 265 height 128
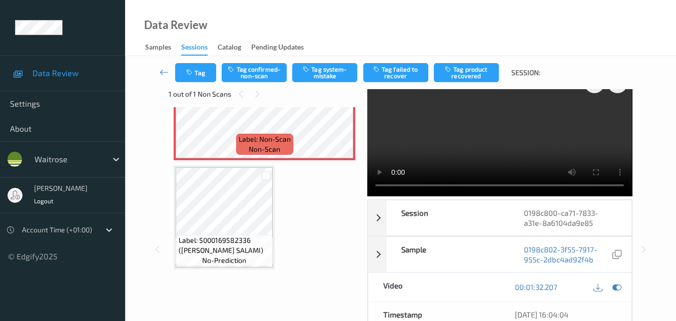
scroll to position [0, 0]
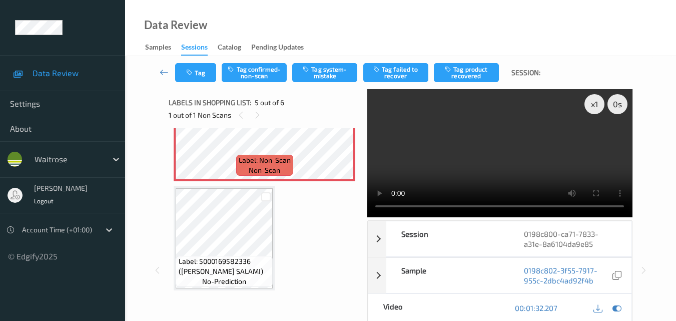
click at [532, 153] on video at bounding box center [499, 153] width 265 height 128
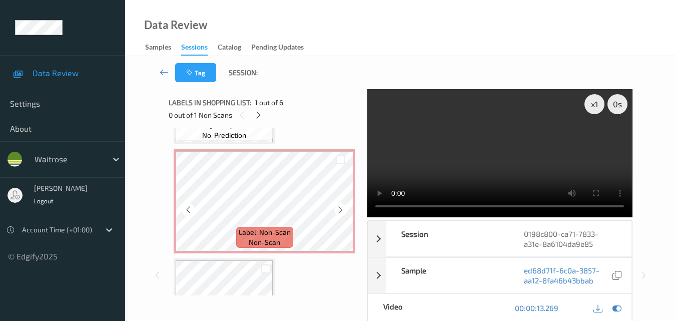
scroll to position [400, 0]
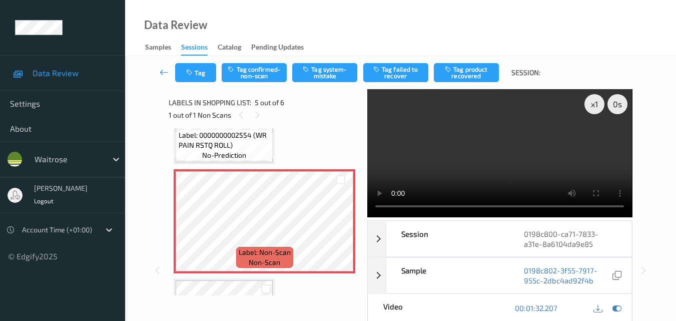
click at [512, 164] on video at bounding box center [499, 153] width 265 height 128
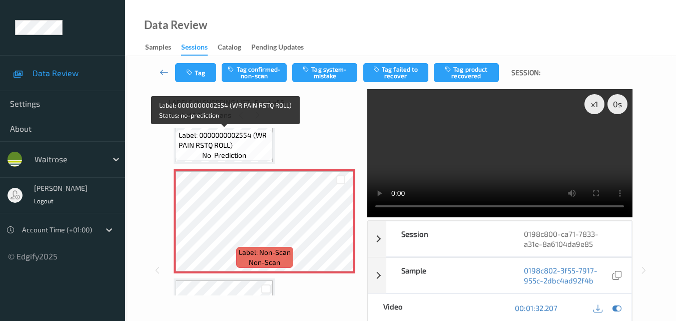
click at [233, 151] on span "no-prediction" at bounding box center [224, 155] width 44 height 10
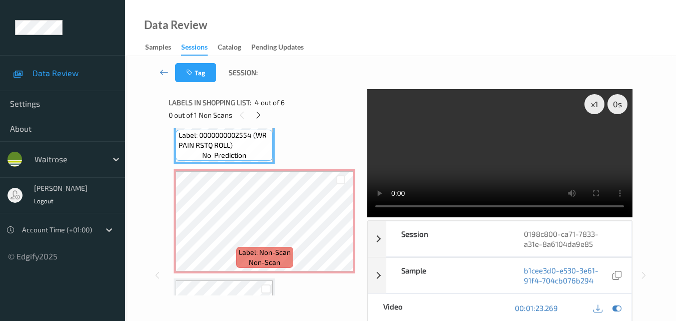
click at [575, 161] on video at bounding box center [499, 153] width 265 height 128
click at [537, 158] on video at bounding box center [499, 153] width 265 height 128
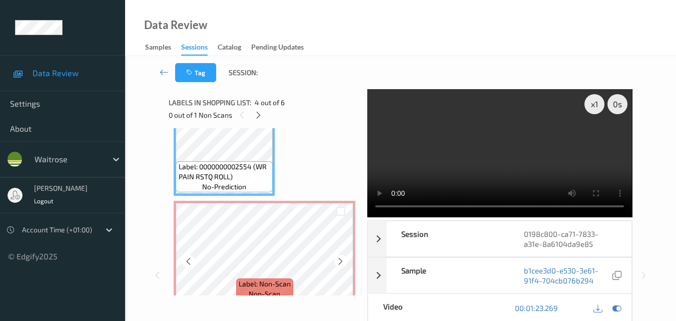
scroll to position [350, 0]
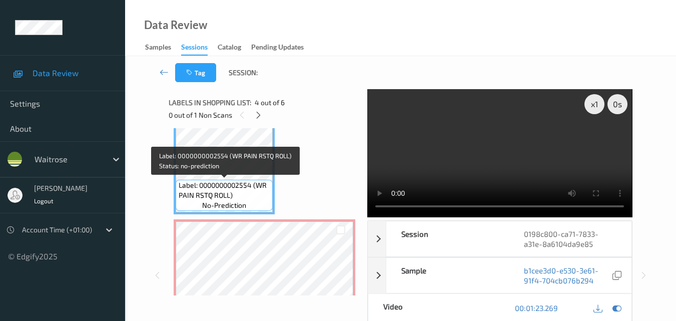
click at [239, 197] on span "Label: 0000000002554 (WR PAIN RSTQ ROLL)" at bounding box center [225, 190] width 92 height 20
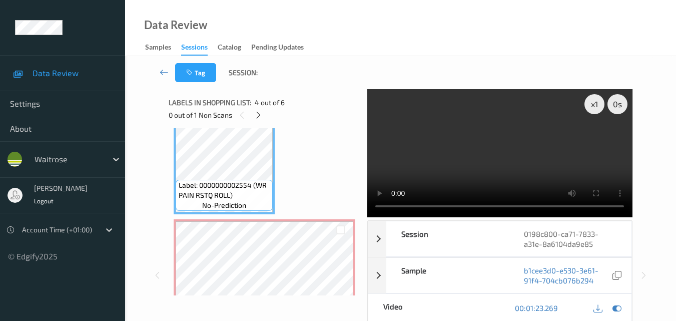
click at [523, 161] on video at bounding box center [499, 153] width 265 height 128
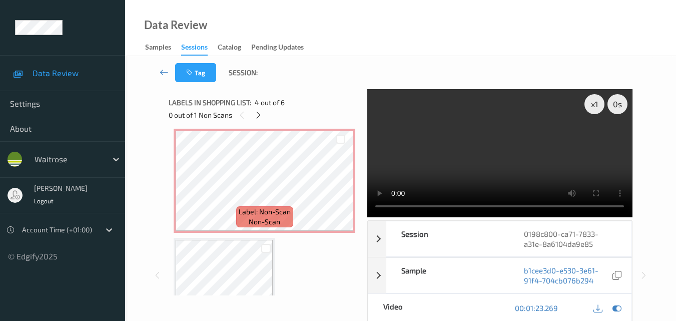
scroll to position [442, 0]
click at [502, 166] on video at bounding box center [499, 153] width 265 height 128
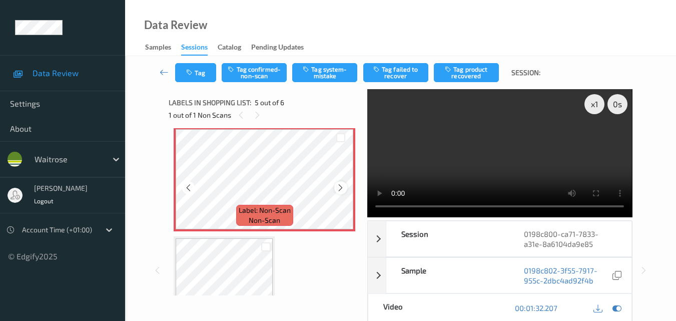
click at [335, 185] on div at bounding box center [340, 187] width 13 height 13
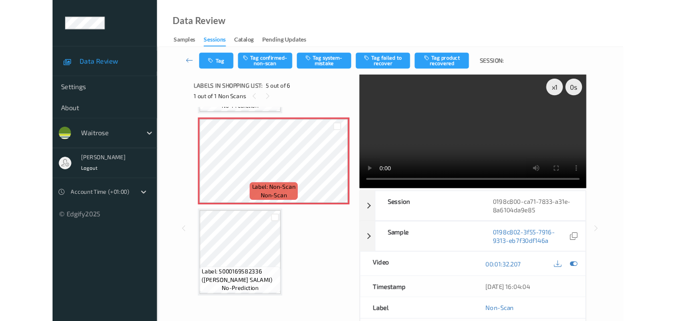
scroll to position [429, 0]
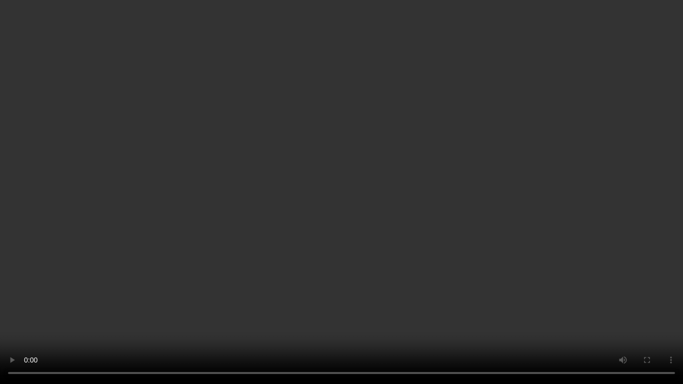
click at [445, 285] on video at bounding box center [341, 192] width 683 height 384
click at [416, 254] on video at bounding box center [341, 192] width 683 height 384
click at [469, 274] on video at bounding box center [341, 192] width 683 height 384
click at [417, 275] on video at bounding box center [341, 192] width 683 height 384
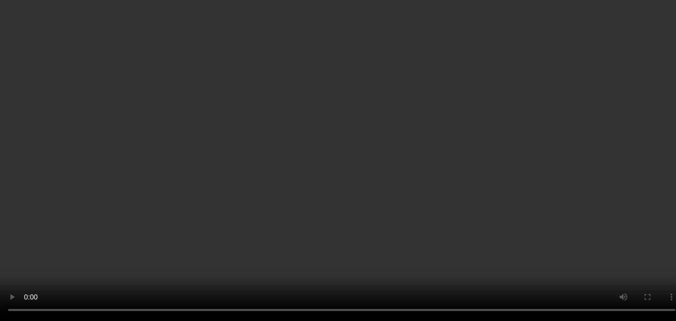
scroll to position [379, 0]
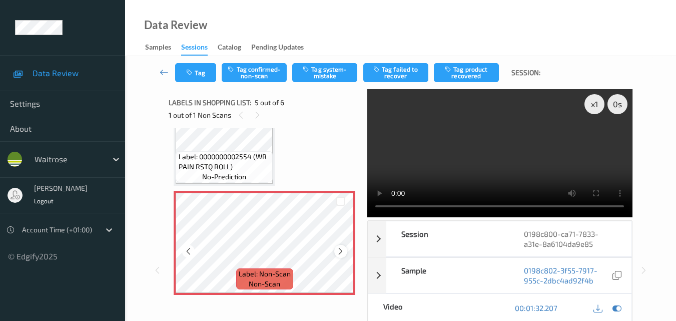
click at [342, 249] on icon at bounding box center [340, 251] width 9 height 9
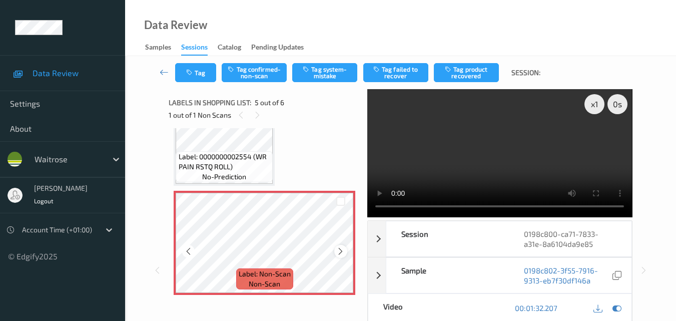
click at [342, 250] on icon at bounding box center [340, 251] width 9 height 9
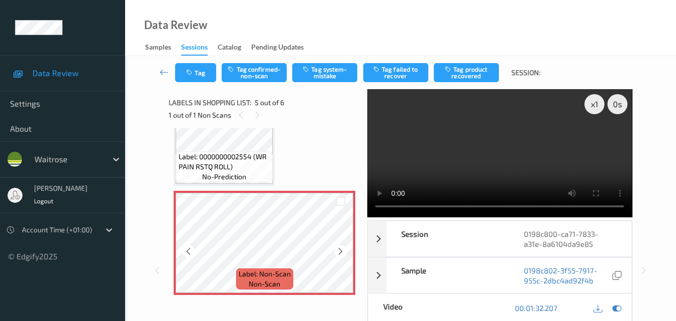
click at [342, 250] on icon at bounding box center [340, 251] width 9 height 9
click at [325, 76] on button "Tag system-mistake" at bounding box center [324, 72] width 65 height 19
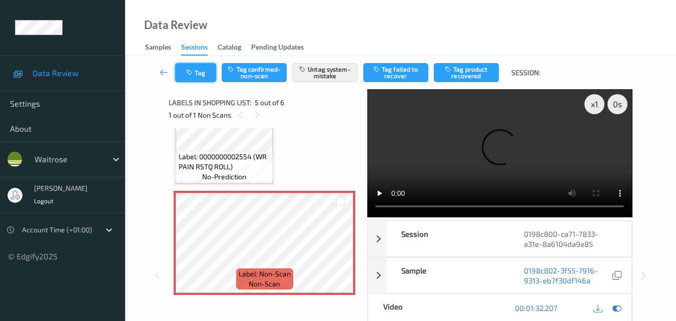
click at [201, 76] on button "Tag" at bounding box center [195, 72] width 41 height 19
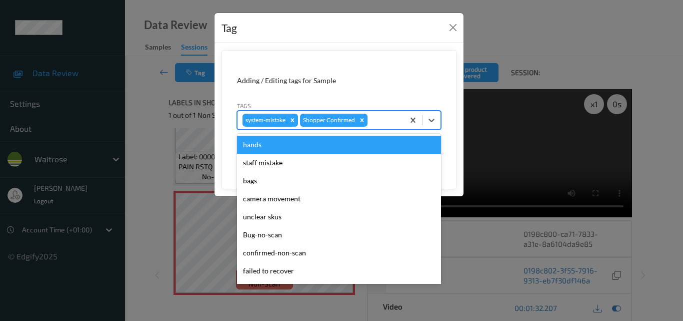
click at [391, 119] on div at bounding box center [385, 120] width 30 height 12
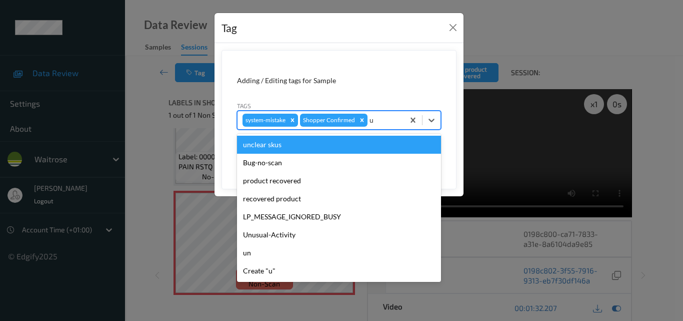
type input "un"
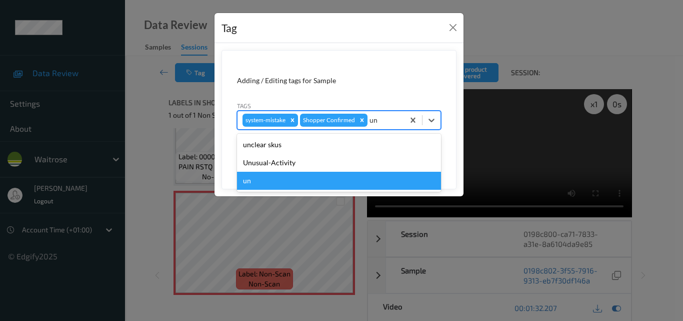
click at [327, 172] on div "un" at bounding box center [339, 181] width 204 height 18
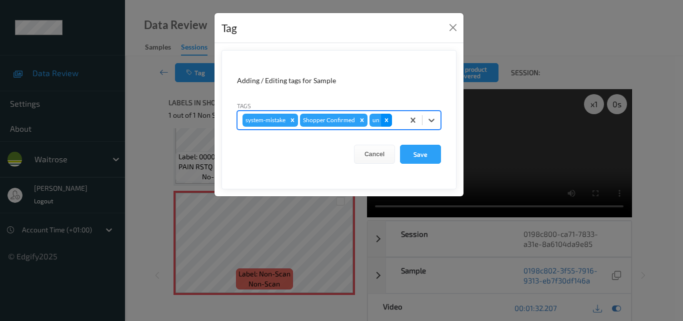
click at [389, 120] on icon "Remove un" at bounding box center [386, 120] width 7 height 7
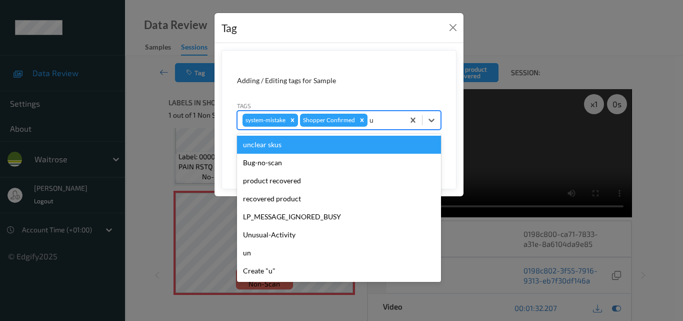
type input "un"
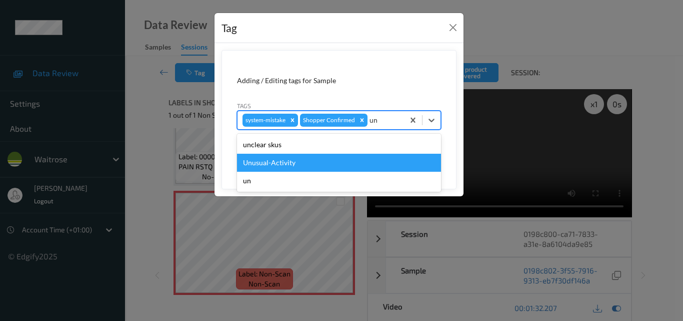
click at [316, 162] on div "Unusual-Activity" at bounding box center [339, 163] width 204 height 18
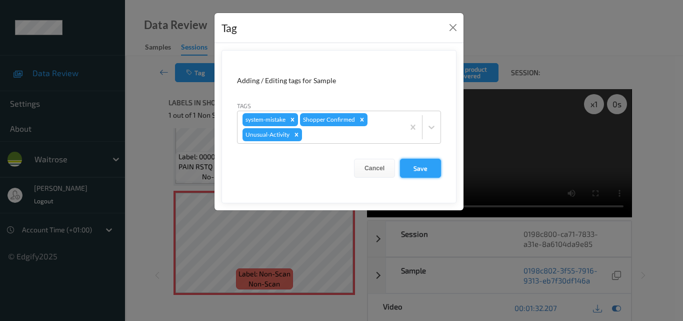
click at [426, 165] on button "Save" at bounding box center [420, 168] width 41 height 19
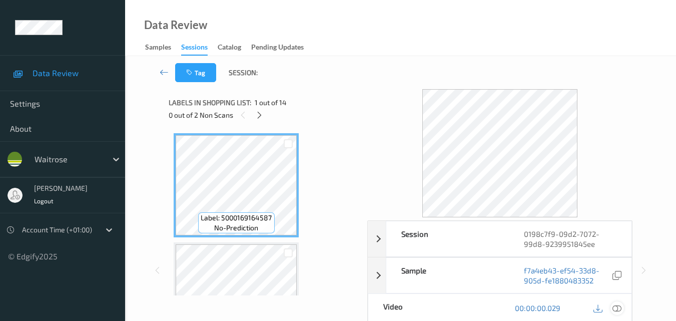
click at [620, 310] on icon at bounding box center [616, 307] width 9 height 9
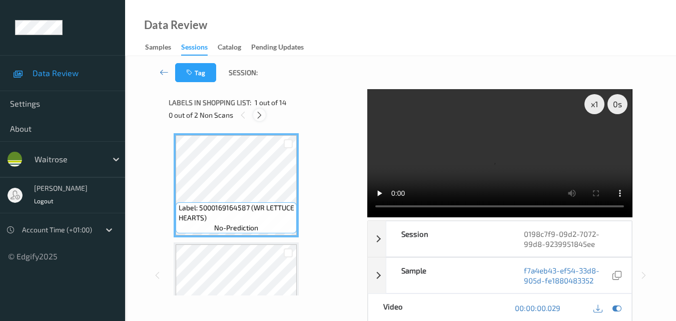
click at [263, 116] on icon at bounding box center [259, 115] width 9 height 9
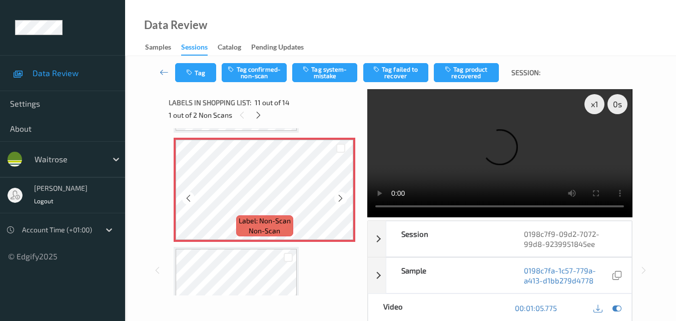
scroll to position [1086, 0]
click at [288, 215] on div "Label: Non-Scan non-scan" at bounding box center [264, 225] width 57 height 21
click at [524, 147] on video at bounding box center [499, 153] width 265 height 128
click at [564, 166] on video at bounding box center [499, 153] width 265 height 128
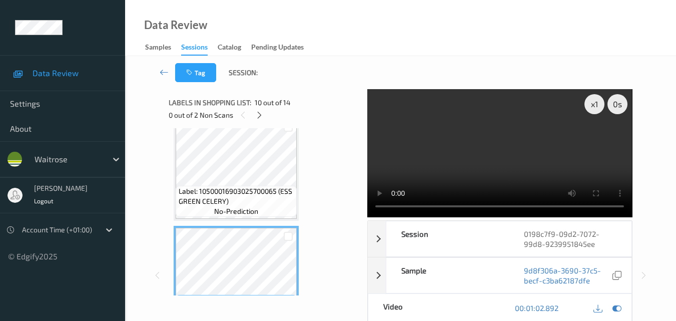
scroll to position [886, 0]
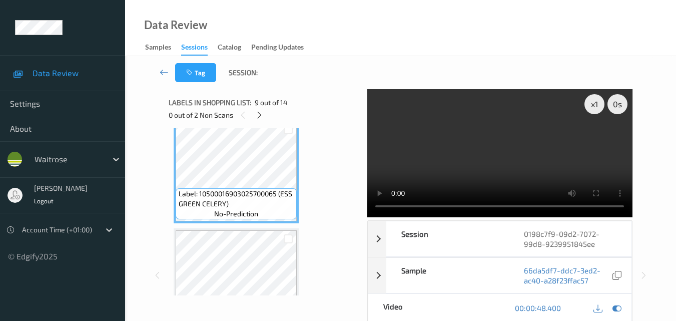
click at [465, 156] on video at bounding box center [499, 153] width 265 height 128
click at [507, 160] on video at bounding box center [499, 153] width 265 height 128
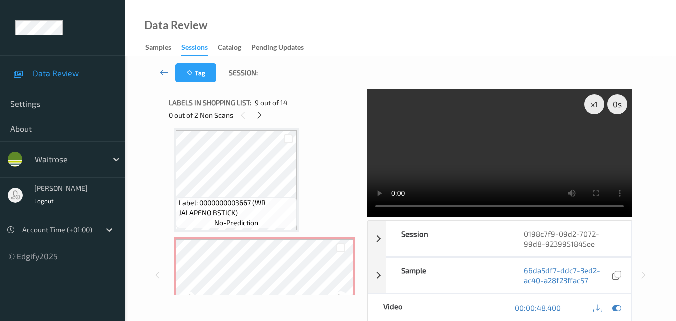
scroll to position [1036, 0]
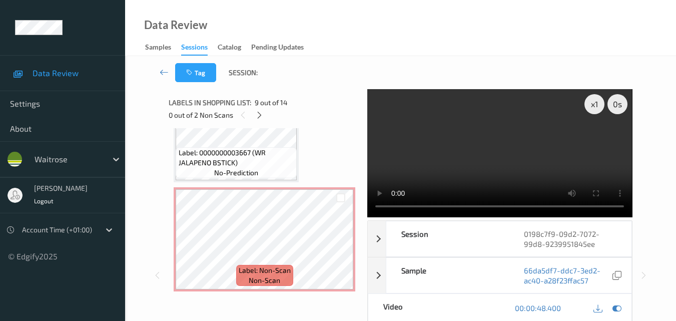
click at [531, 146] on video at bounding box center [499, 153] width 265 height 128
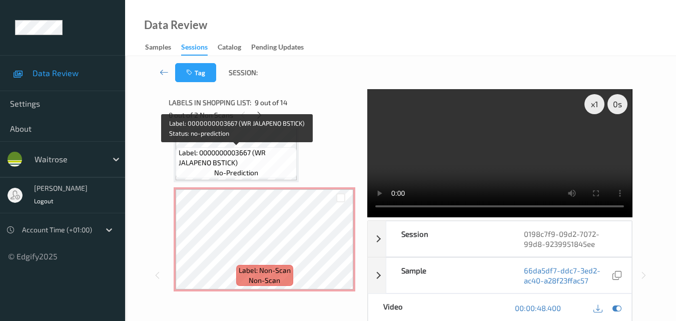
click at [269, 162] on span "Label: 0000000003667 (WR JALAPENO BSTICK)" at bounding box center [237, 158] width 116 height 20
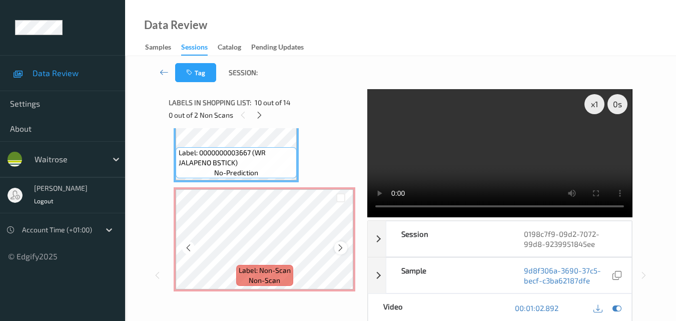
click at [340, 248] on icon at bounding box center [340, 247] width 9 height 9
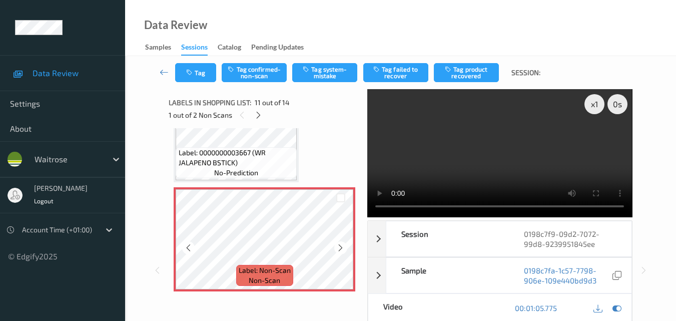
click at [340, 248] on icon at bounding box center [340, 247] width 9 height 9
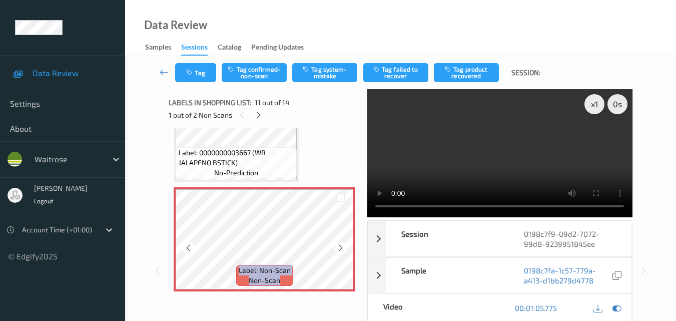
click at [340, 248] on icon at bounding box center [340, 247] width 9 height 9
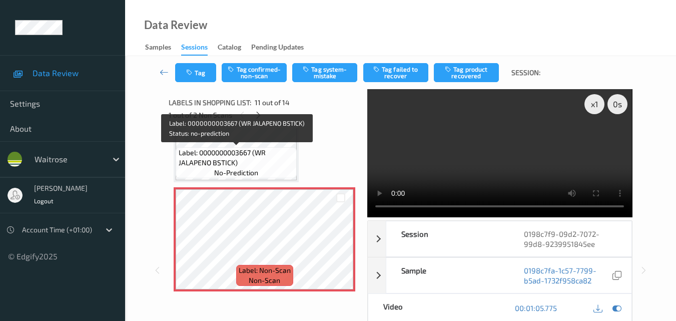
click at [233, 168] on span "no-prediction" at bounding box center [236, 173] width 44 height 10
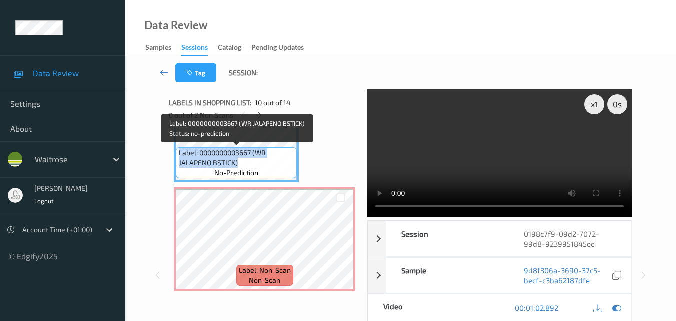
drag, startPoint x: 241, startPoint y: 162, endPoint x: 176, endPoint y: 157, distance: 65.7
click at [176, 157] on div "Label: 0000000003667 (WR JALAPENO BSTICK) no-prediction" at bounding box center [236, 162] width 121 height 31
copy span "Label: 0000000003667 (WR JALAPENO BSTICK)"
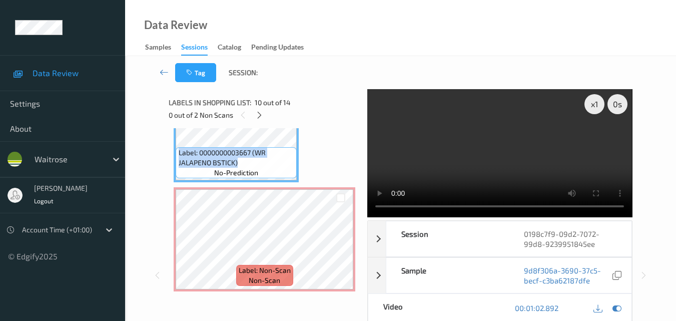
scroll to position [986, 0]
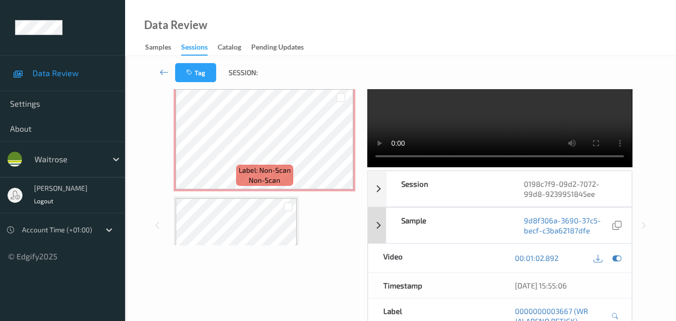
scroll to position [0, 0]
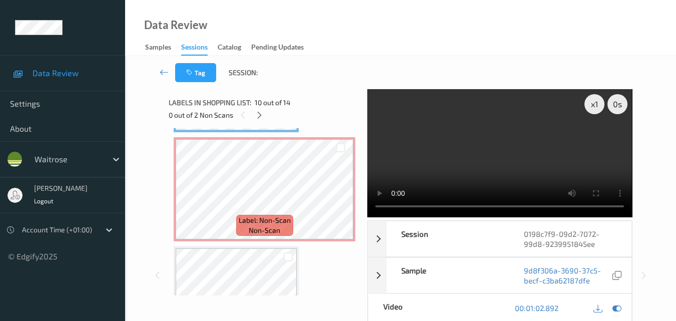
click at [491, 146] on video at bounding box center [499, 153] width 265 height 128
click at [503, 160] on video at bounding box center [499, 153] width 265 height 128
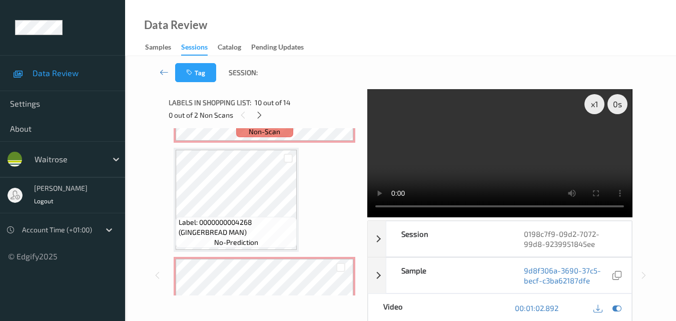
scroll to position [1186, 0]
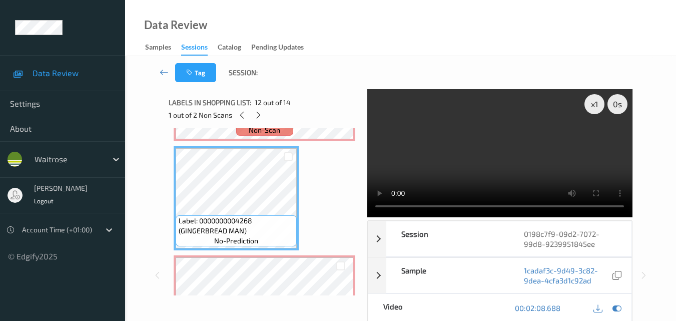
click at [503, 166] on video at bounding box center [499, 153] width 265 height 128
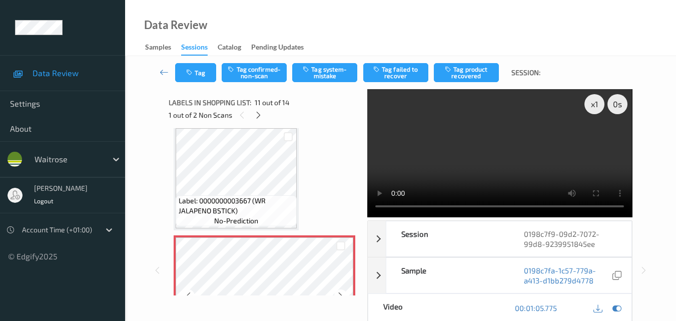
scroll to position [986, 0]
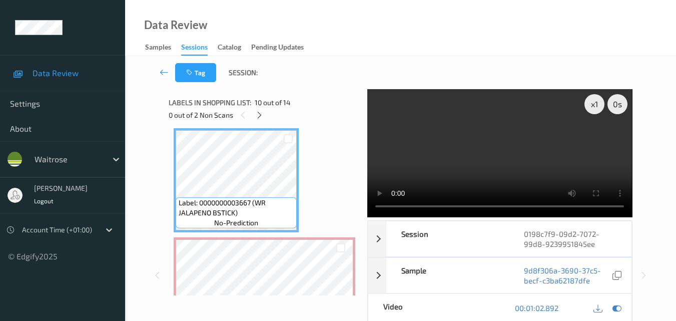
click at [450, 164] on video at bounding box center [499, 153] width 265 height 128
click at [469, 170] on video at bounding box center [499, 153] width 265 height 128
click at [512, 171] on video at bounding box center [499, 153] width 265 height 128
click at [259, 116] on icon at bounding box center [259, 115] width 9 height 9
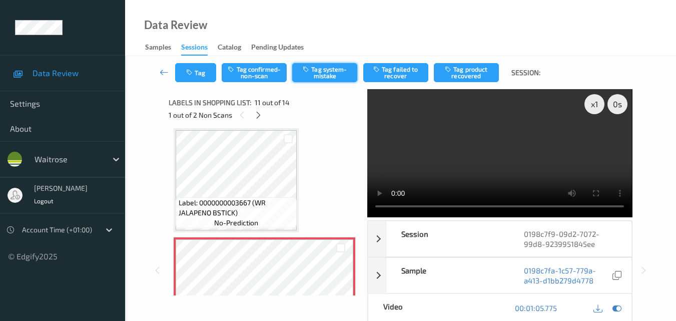
click at [326, 74] on button "Tag system-mistake" at bounding box center [324, 72] width 65 height 19
click at [205, 77] on button "Tag" at bounding box center [195, 72] width 41 height 19
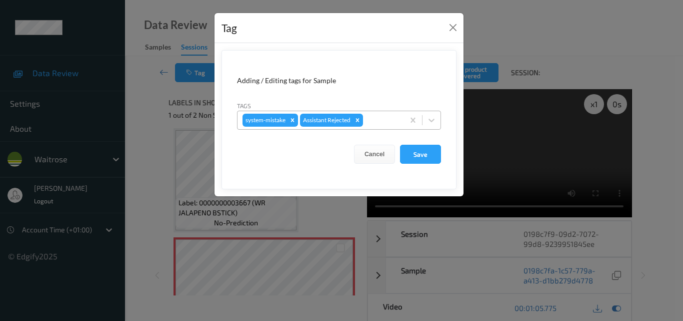
click at [369, 121] on div at bounding box center [382, 120] width 34 height 12
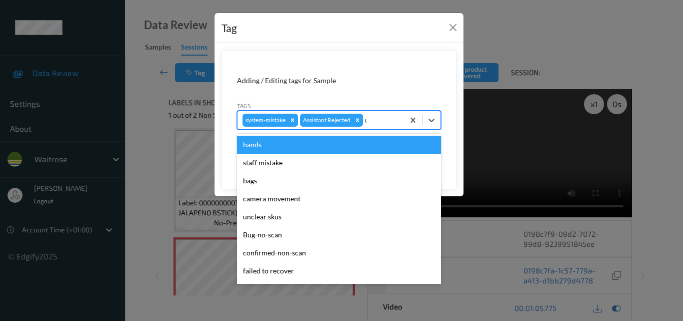
type input "un"
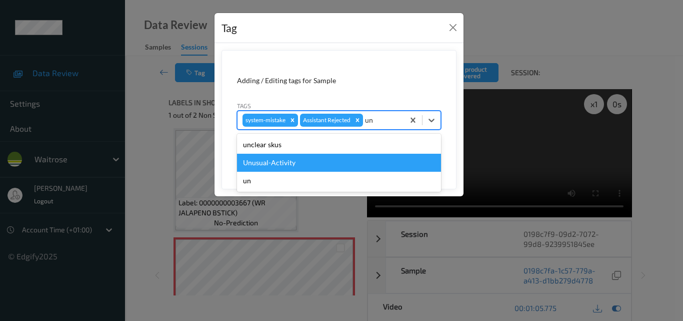
click at [316, 163] on div "Unusual-Activity" at bounding box center [339, 163] width 204 height 18
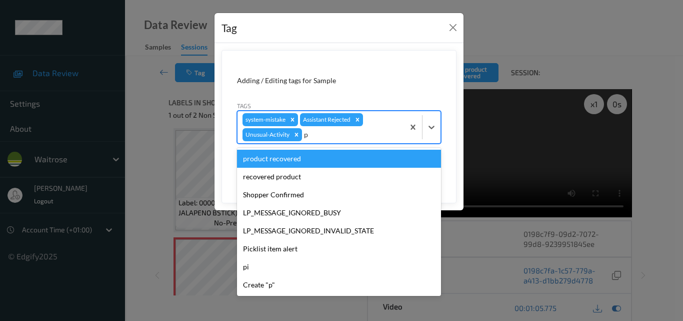
type input "pi"
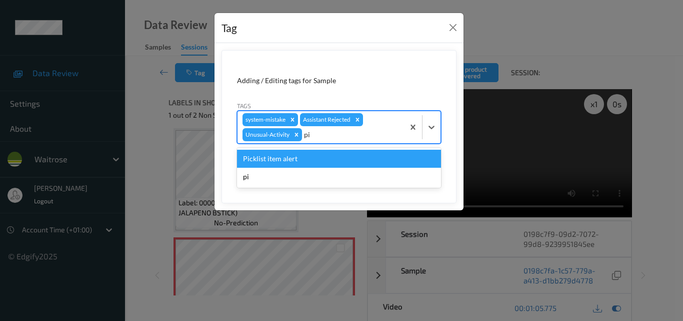
click at [308, 162] on div "Picklist item alert" at bounding box center [339, 159] width 204 height 18
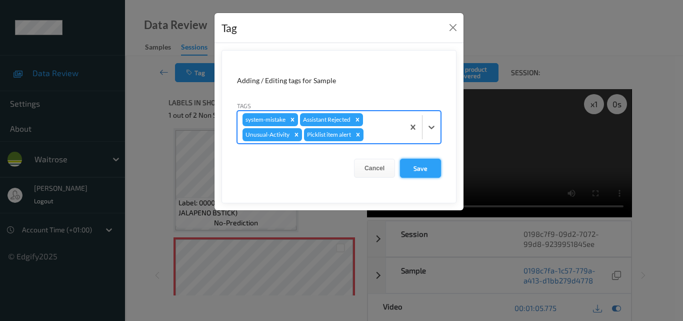
click at [421, 165] on button "Save" at bounding box center [420, 168] width 41 height 19
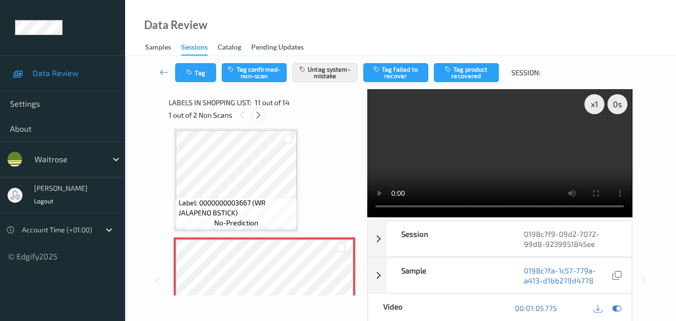
click at [260, 110] on div at bounding box center [258, 115] width 13 height 13
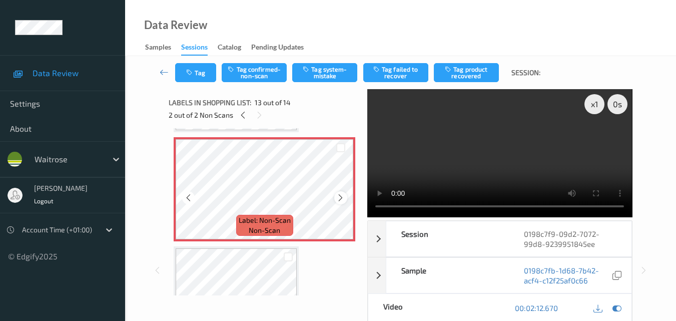
click at [340, 199] on icon at bounding box center [340, 197] width 9 height 9
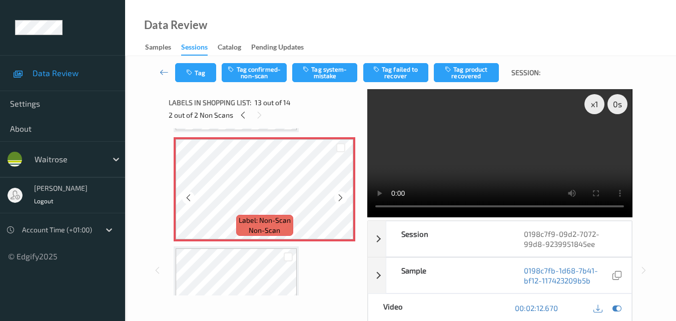
click at [340, 199] on icon at bounding box center [340, 197] width 9 height 9
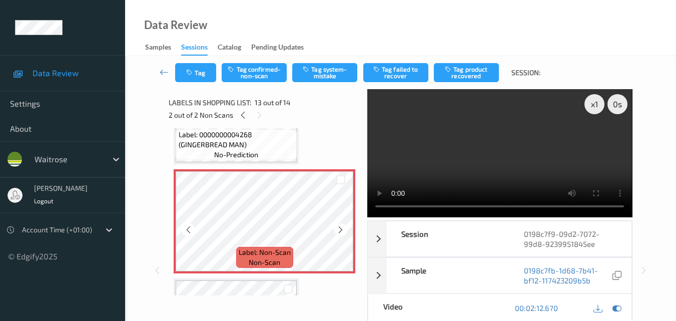
scroll to position [1254, 0]
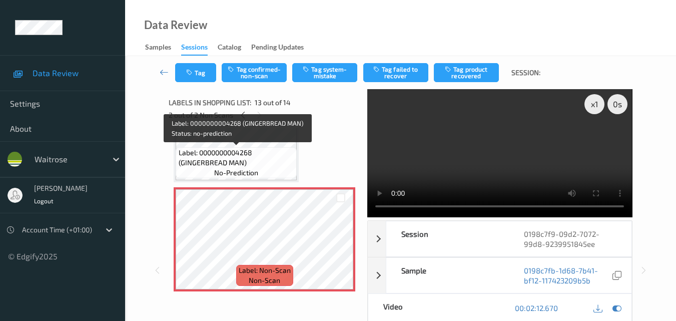
click at [247, 151] on span "Label: 0000000004268 (GINGERBREAD MAN)" at bounding box center [237, 158] width 116 height 20
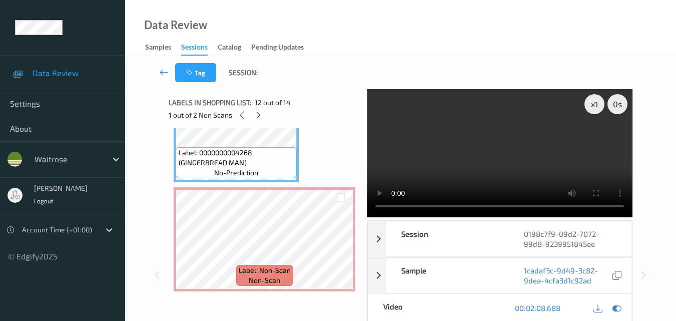
click at [482, 157] on video at bounding box center [499, 153] width 265 height 128
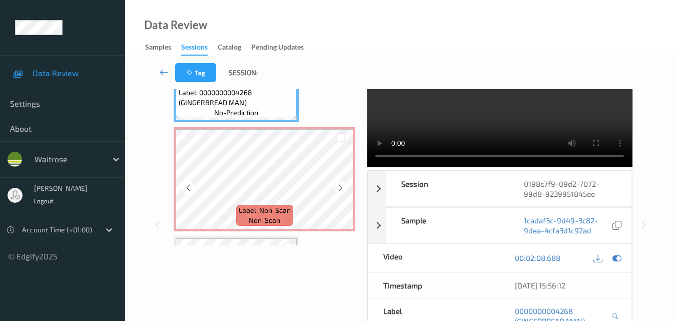
scroll to position [1214, 0]
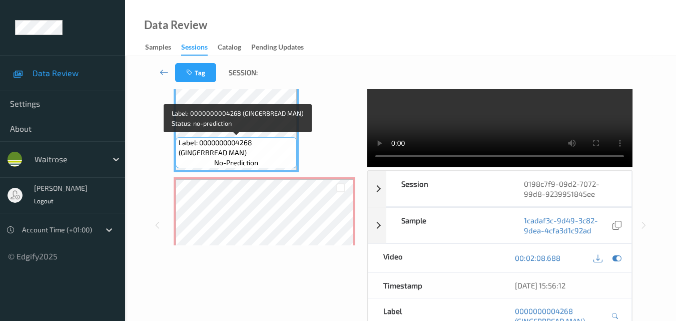
click at [269, 142] on span "Label: 0000000004268 (GINGERBREAD MAN)" at bounding box center [237, 148] width 116 height 20
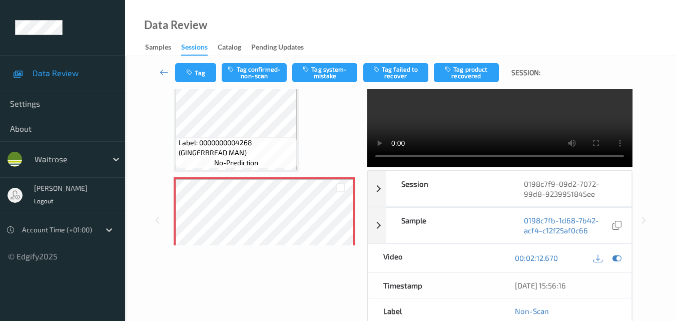
click at [510, 109] on video at bounding box center [499, 103] width 265 height 128
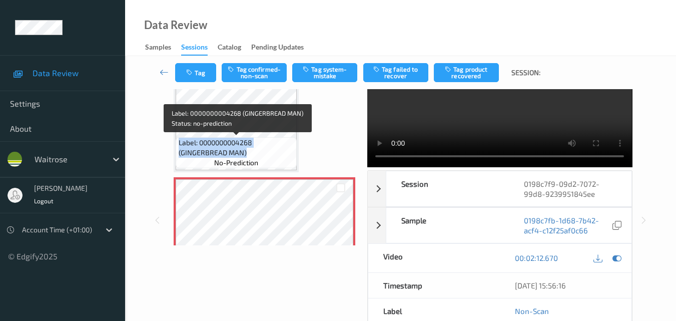
drag, startPoint x: 266, startPoint y: 153, endPoint x: 177, endPoint y: 144, distance: 89.4
click at [177, 144] on div "Label: 0000000004268 (GINGERBREAD MAN) no-prediction" at bounding box center [236, 152] width 121 height 31
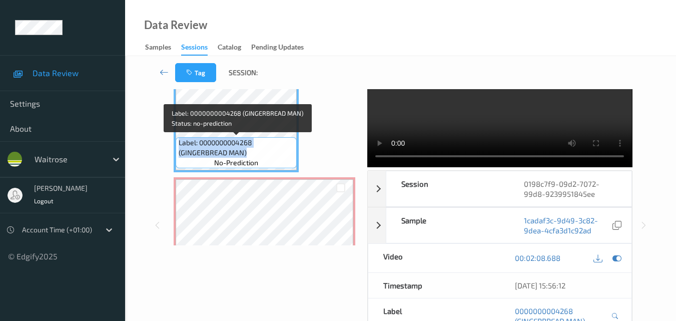
copy span "Label: 0000000004268 (GINGERBREAD MAN)"
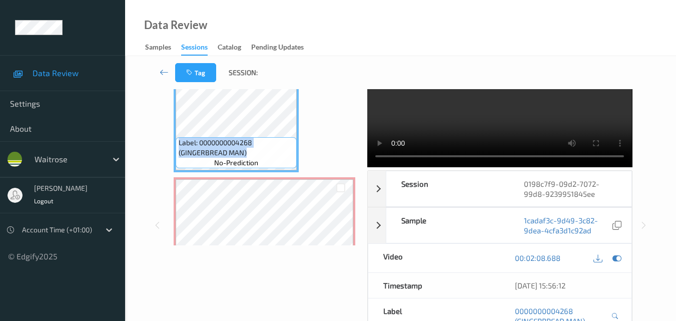
scroll to position [0, 0]
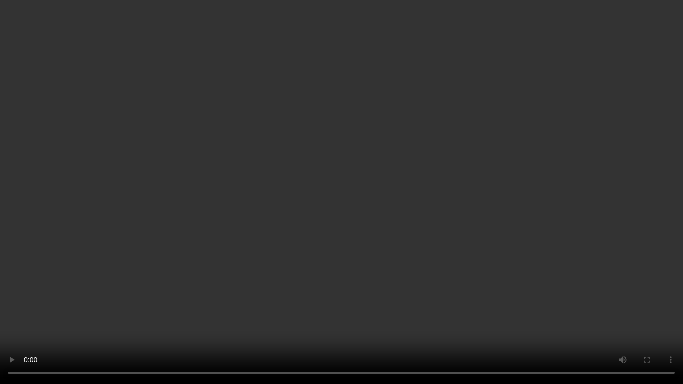
click at [339, 209] on video at bounding box center [341, 192] width 683 height 384
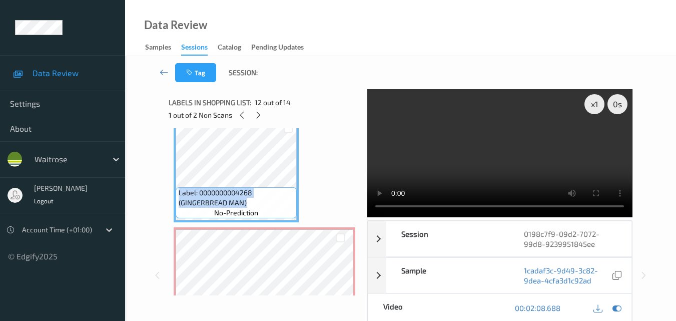
click at [495, 147] on video at bounding box center [499, 153] width 265 height 128
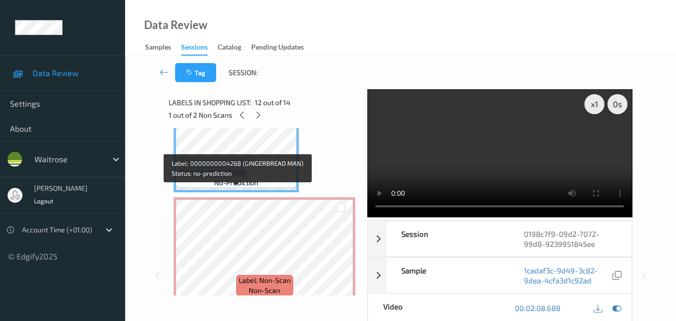
scroll to position [1264, 0]
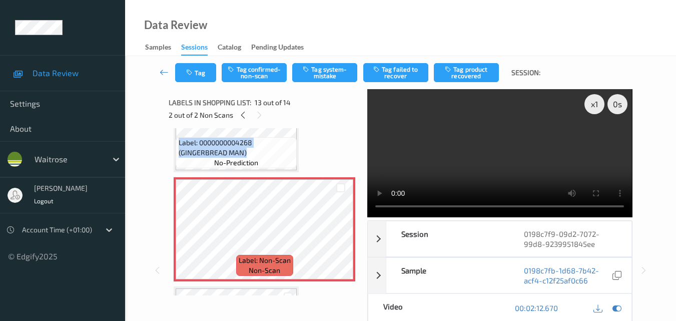
click at [520, 109] on video at bounding box center [499, 153] width 265 height 128
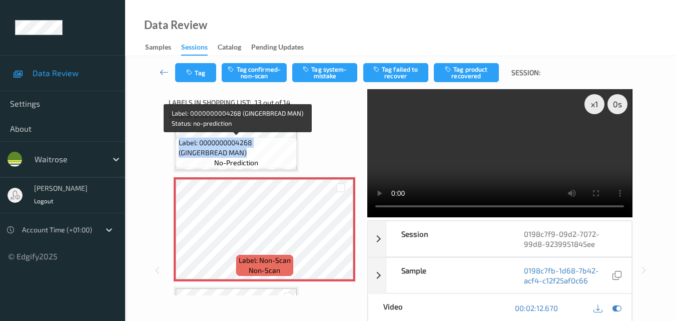
click at [254, 156] on span "Label: 0000000004268 (GINGERBREAD MAN)" at bounding box center [237, 148] width 116 height 20
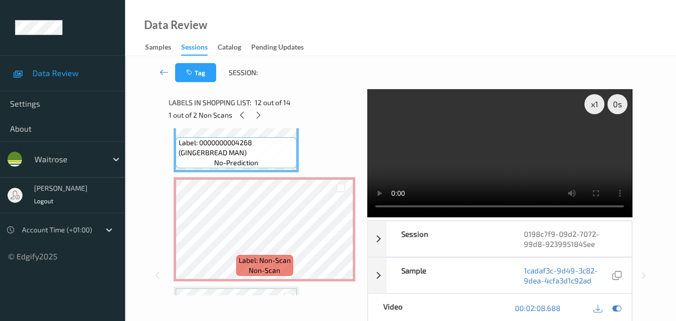
click at [528, 165] on video at bounding box center [499, 153] width 265 height 128
click at [528, 157] on video at bounding box center [499, 153] width 265 height 128
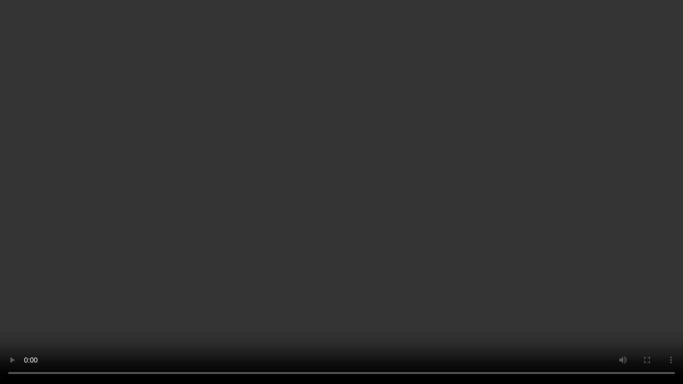
click at [391, 249] on video at bounding box center [341, 192] width 683 height 384
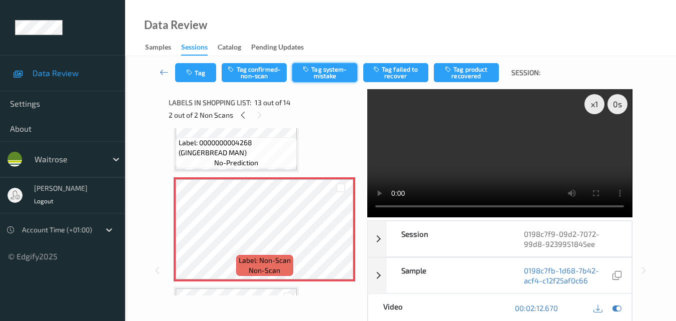
click at [328, 75] on button "Tag system-mistake" at bounding box center [324, 72] width 65 height 19
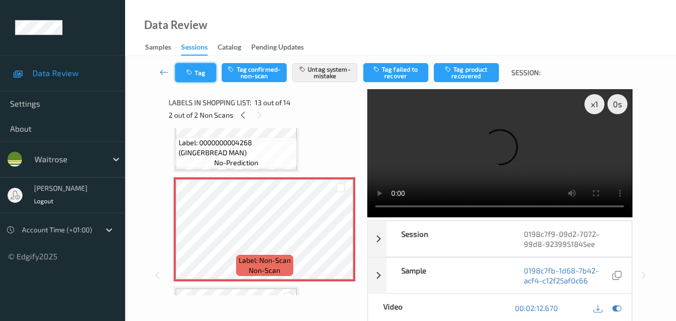
click at [188, 78] on button "Tag" at bounding box center [195, 72] width 41 height 19
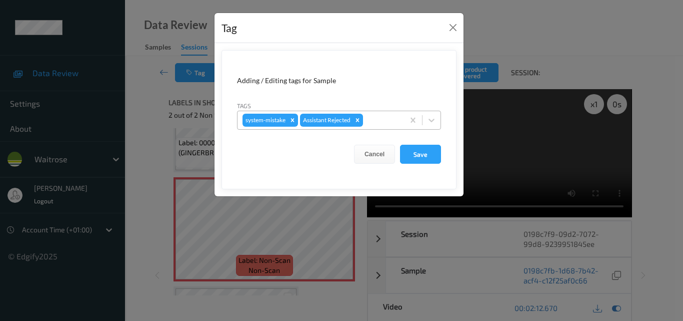
click at [386, 121] on div at bounding box center [382, 120] width 34 height 12
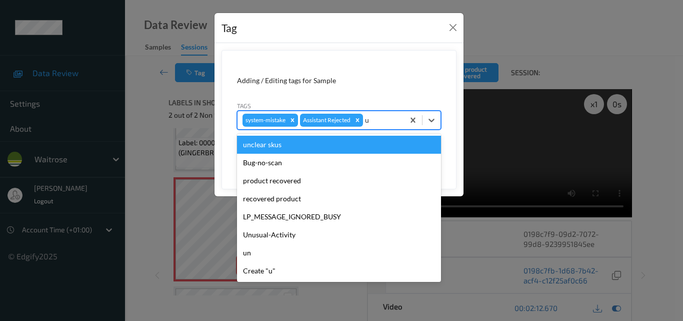
type input "un"
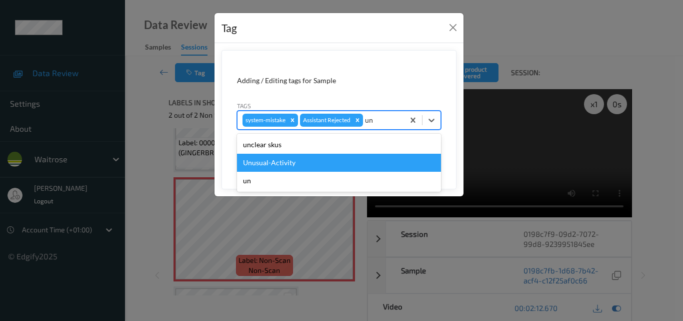
click at [338, 167] on div "Unusual-Activity" at bounding box center [339, 163] width 204 height 18
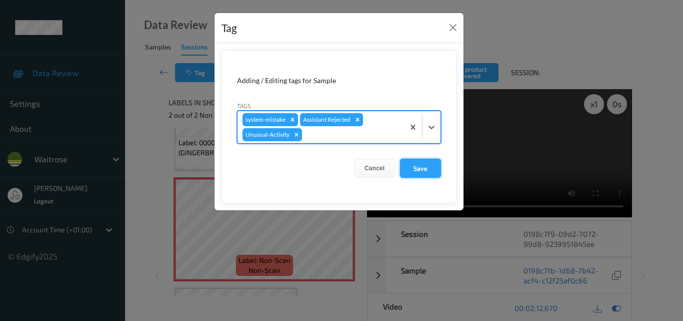
click at [422, 173] on button "Save" at bounding box center [420, 168] width 41 height 19
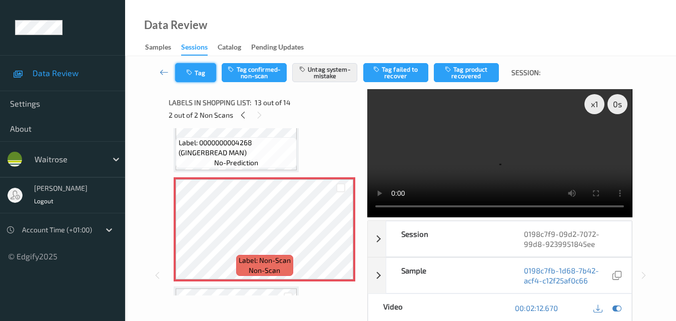
click at [202, 77] on button "Tag" at bounding box center [195, 72] width 41 height 19
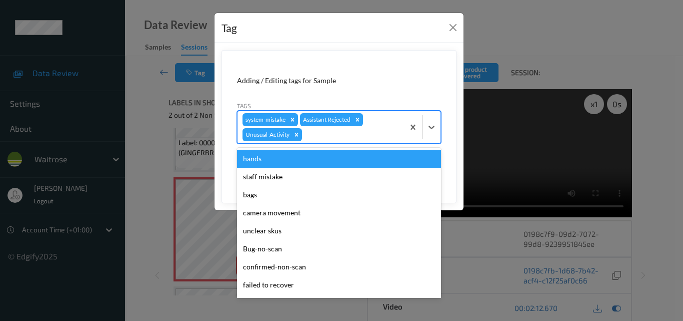
click at [334, 136] on div at bounding box center [351, 135] width 95 height 12
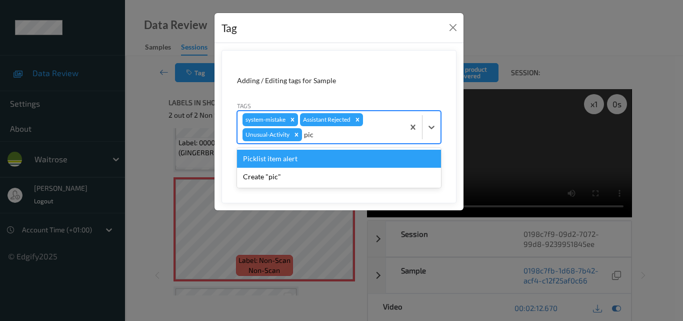
type input "pick"
click at [298, 162] on div "Picklist item alert" at bounding box center [339, 159] width 204 height 18
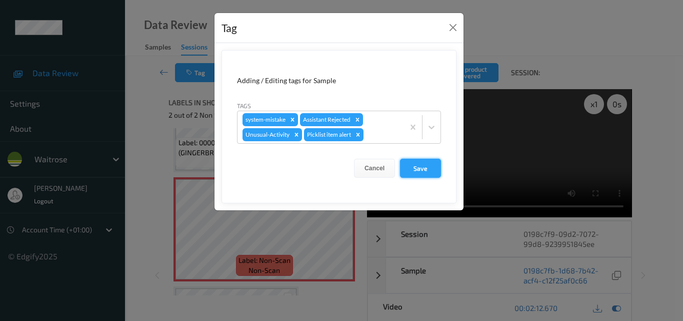
click at [418, 168] on button "Save" at bounding box center [420, 168] width 41 height 19
click at [454, 28] on button "Close" at bounding box center [453, 28] width 14 height 14
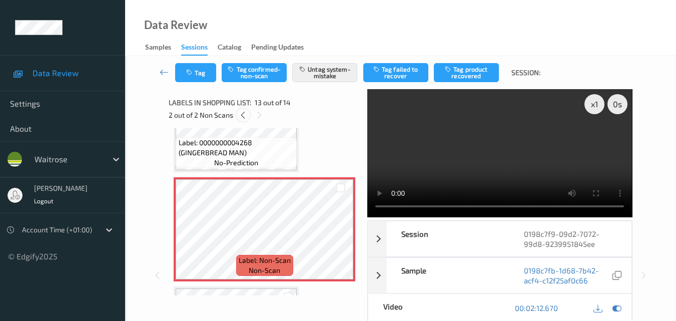
click at [241, 116] on icon at bounding box center [243, 115] width 9 height 9
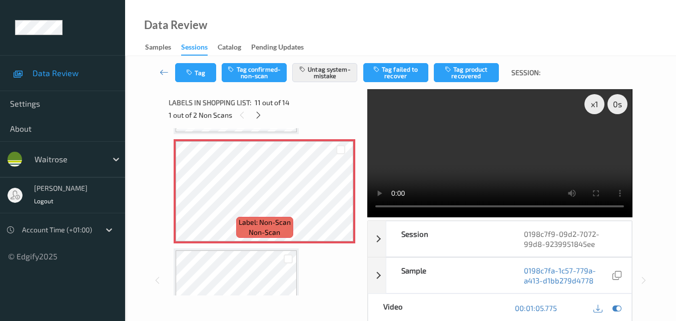
scroll to position [1086, 0]
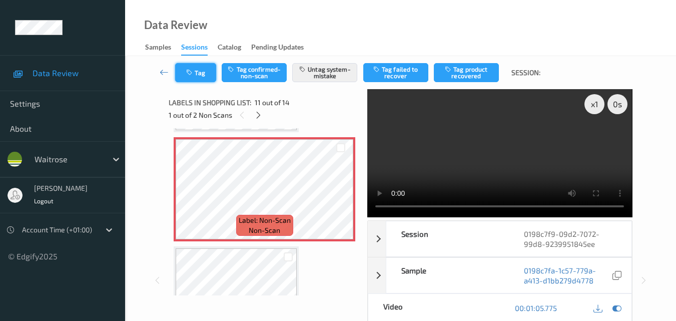
click at [199, 74] on button "Tag" at bounding box center [195, 72] width 41 height 19
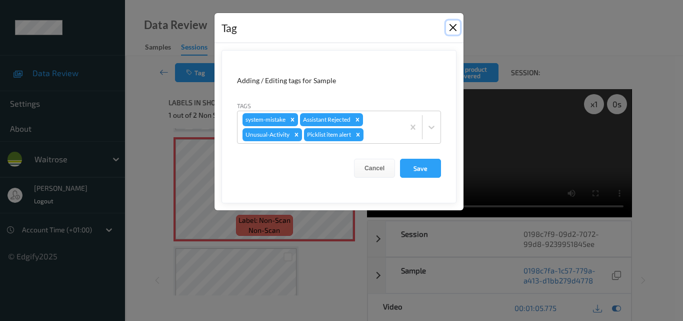
click at [457, 29] on button "Close" at bounding box center [453, 28] width 14 height 14
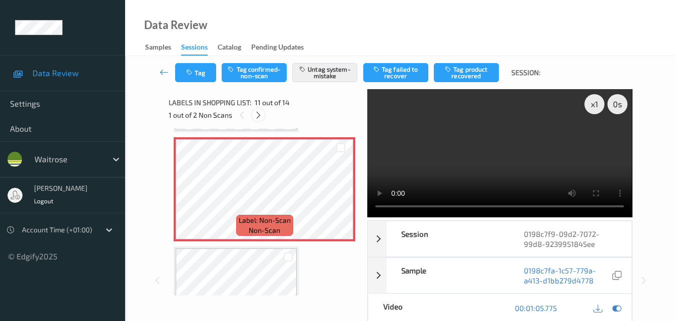
click at [258, 114] on icon at bounding box center [258, 115] width 9 height 9
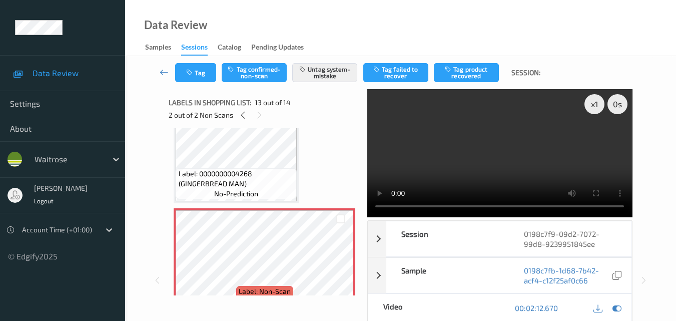
scroll to position [1254, 0]
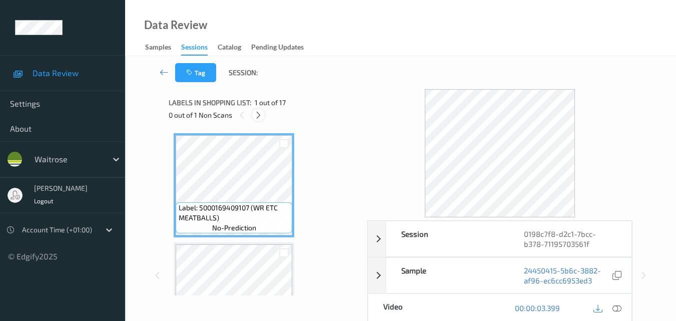
click at [261, 115] on icon at bounding box center [258, 115] width 9 height 9
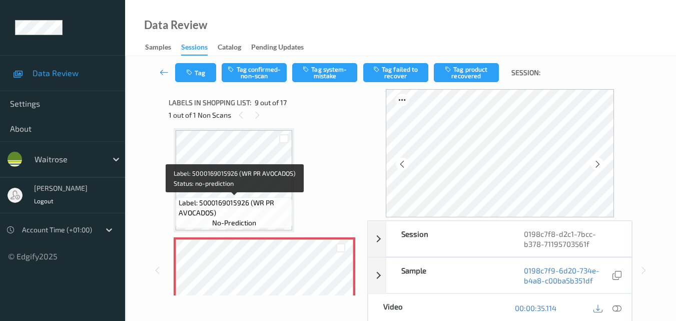
scroll to position [818, 0]
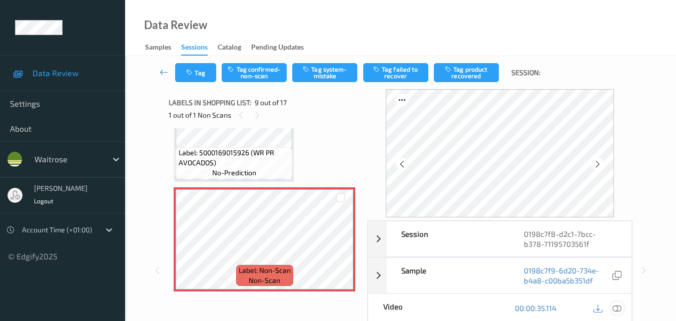
click at [615, 306] on icon at bounding box center [616, 307] width 9 height 9
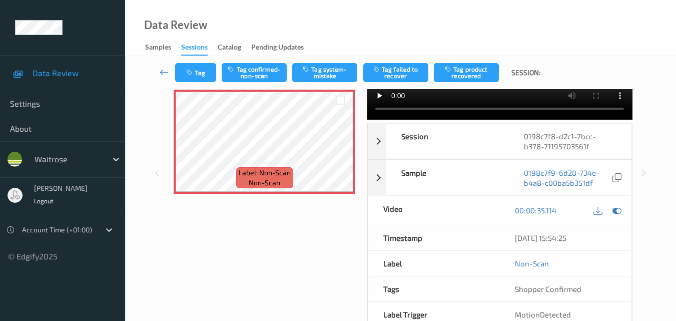
scroll to position [0, 0]
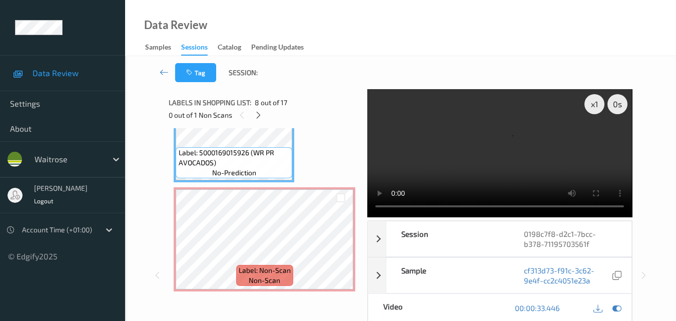
click at [515, 146] on video at bounding box center [499, 153] width 265 height 128
click at [531, 167] on video at bounding box center [499, 153] width 265 height 128
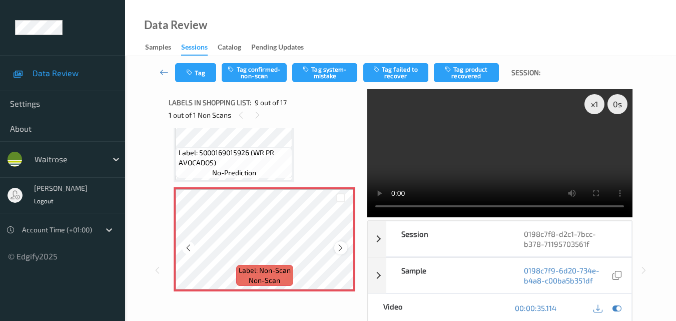
click at [339, 251] on icon at bounding box center [340, 247] width 9 height 9
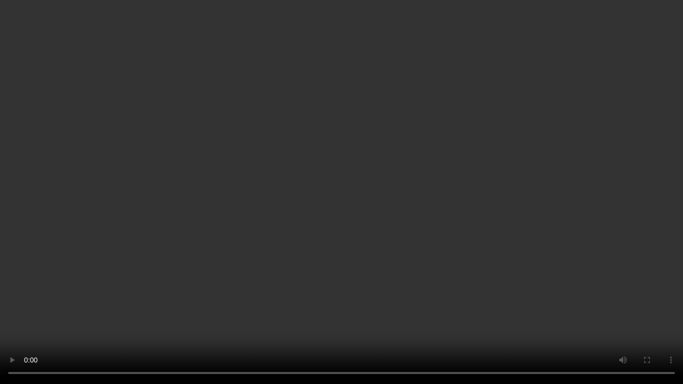
click at [358, 232] on video at bounding box center [341, 192] width 683 height 384
click at [467, 257] on video at bounding box center [341, 192] width 683 height 384
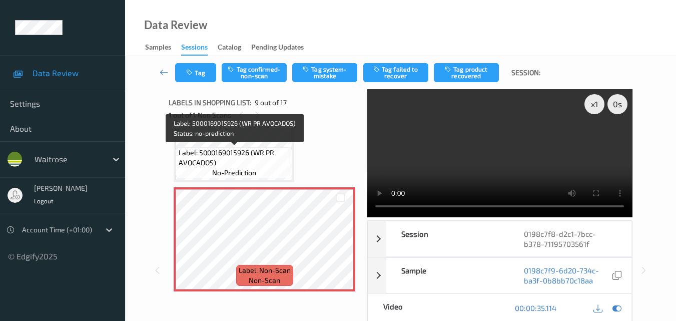
click at [240, 160] on span "Label: 5000169015926 (WR PR AVOCADOS)" at bounding box center [235, 158] width 112 height 20
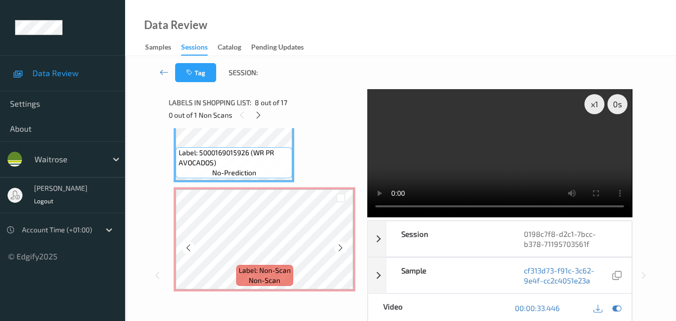
scroll to position [718, 0]
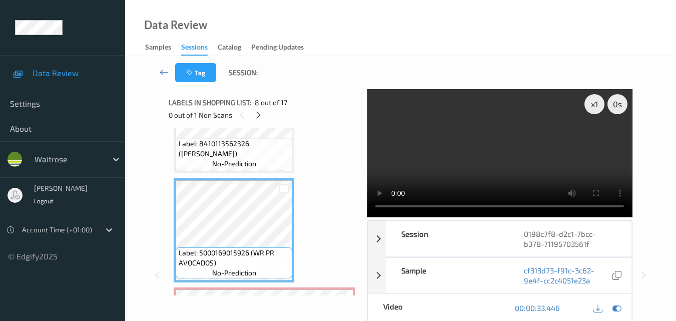
click at [494, 117] on video at bounding box center [499, 153] width 265 height 128
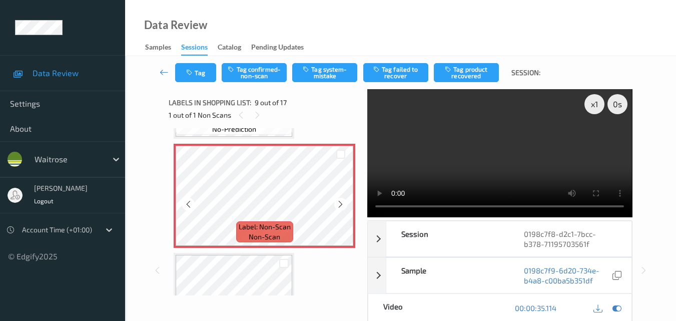
scroll to position [868, 0]
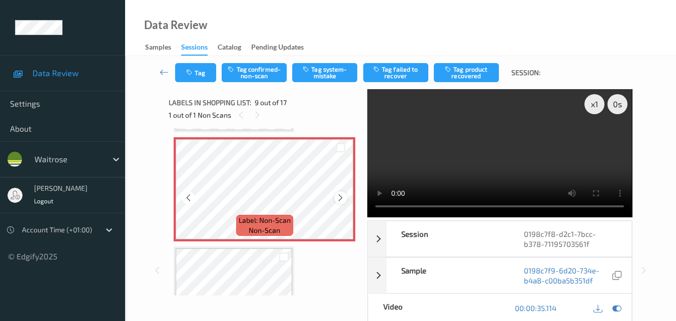
click at [342, 197] on icon at bounding box center [340, 197] width 9 height 9
click at [186, 196] on icon at bounding box center [188, 197] width 9 height 9
click at [187, 199] on icon at bounding box center [188, 197] width 9 height 9
click at [614, 303] on icon at bounding box center [616, 307] width 9 height 9
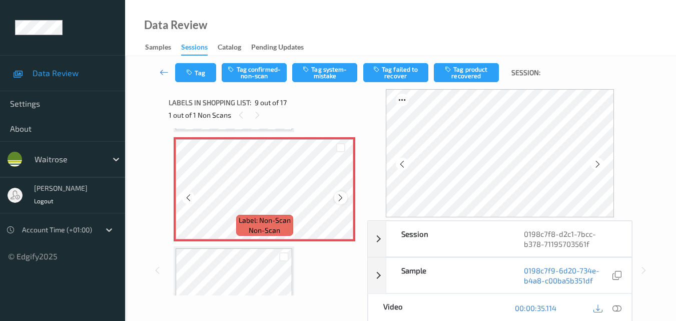
click at [336, 201] on icon at bounding box center [340, 197] width 9 height 9
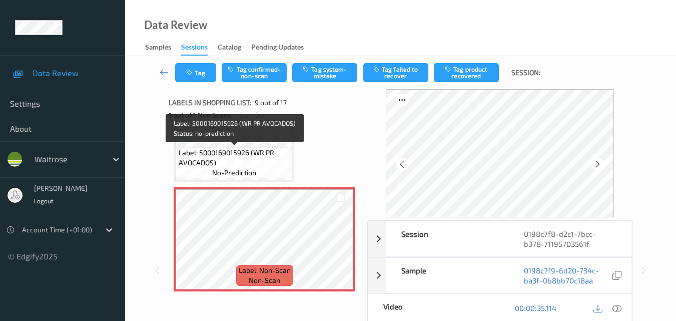
click at [243, 162] on span "Label: 5000169015926 (WR PR AVOCADOS)" at bounding box center [235, 158] width 112 height 20
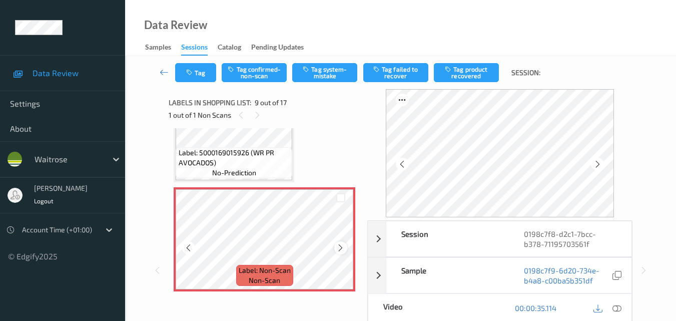
click at [340, 249] on icon at bounding box center [340, 247] width 9 height 9
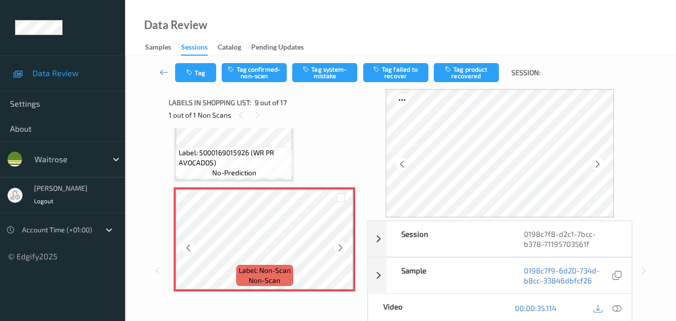
click at [340, 249] on icon at bounding box center [340, 247] width 9 height 9
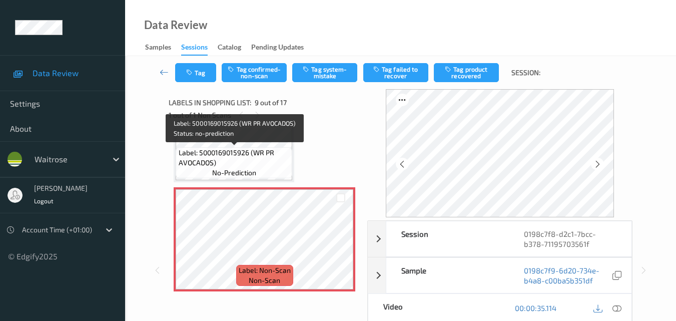
click at [235, 158] on span "Label: 5000169015926 (WR PR AVOCADOS)" at bounding box center [235, 158] width 112 height 20
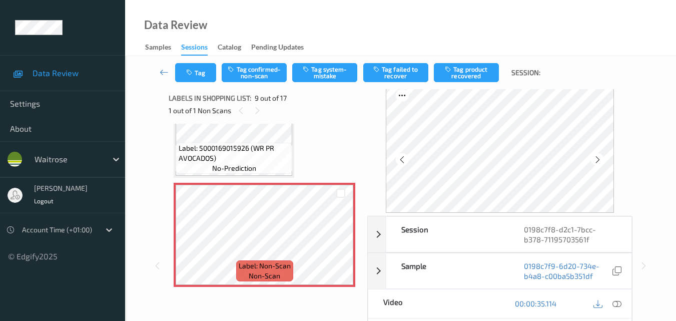
scroll to position [0, 0]
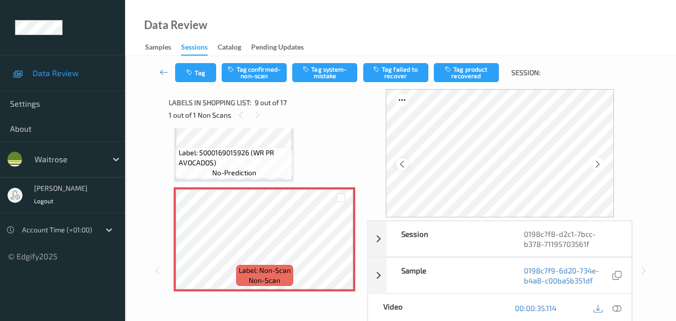
click at [406, 163] on icon at bounding box center [402, 164] width 9 height 9
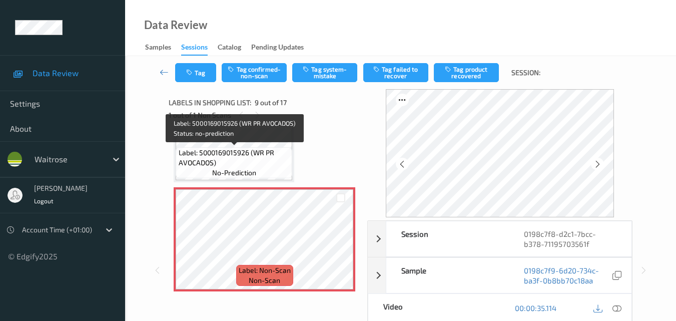
click at [270, 154] on span "Label: 5000169015926 (WR PR AVOCADOS)" at bounding box center [235, 158] width 112 height 20
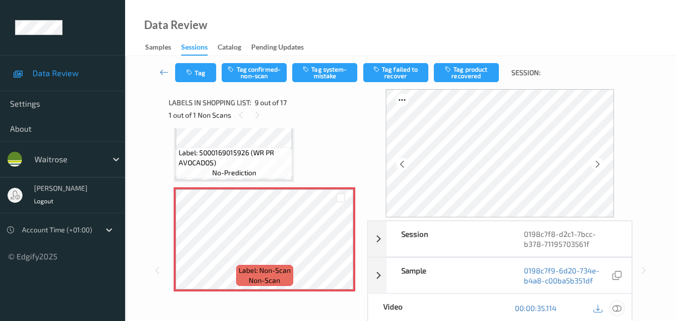
click at [618, 309] on icon at bounding box center [616, 307] width 9 height 9
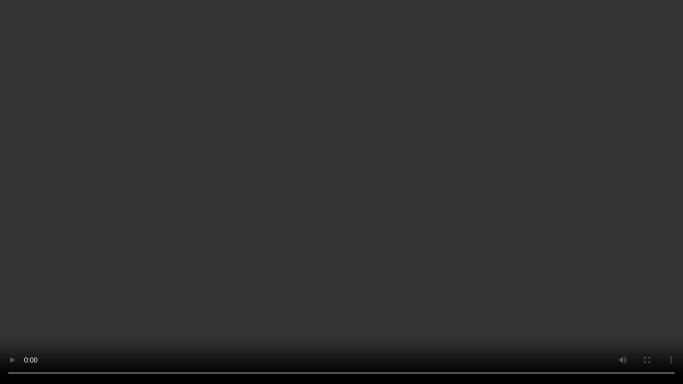
click at [344, 184] on video at bounding box center [341, 192] width 683 height 384
click at [315, 273] on video at bounding box center [341, 192] width 683 height 384
click at [429, 156] on video at bounding box center [341, 192] width 683 height 384
click at [288, 238] on video at bounding box center [341, 192] width 683 height 384
click at [362, 214] on video at bounding box center [341, 192] width 683 height 384
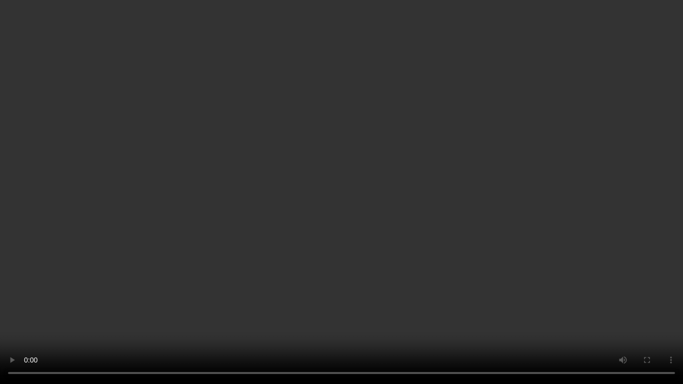
click at [334, 252] on video at bounding box center [341, 192] width 683 height 384
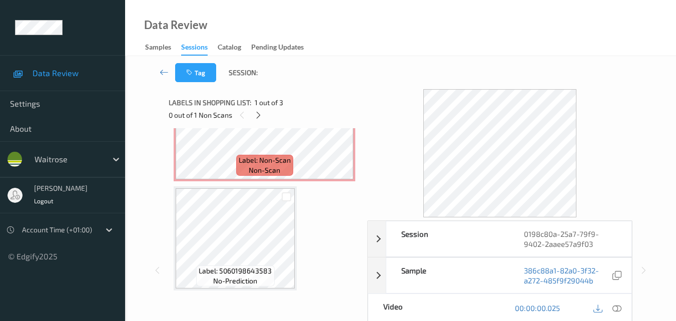
scroll to position [115, 0]
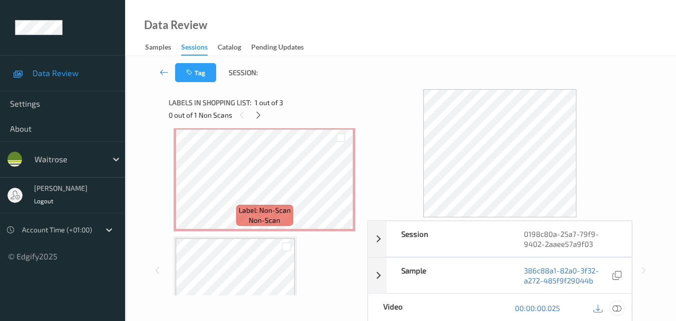
click at [620, 308] on icon at bounding box center [616, 307] width 9 height 9
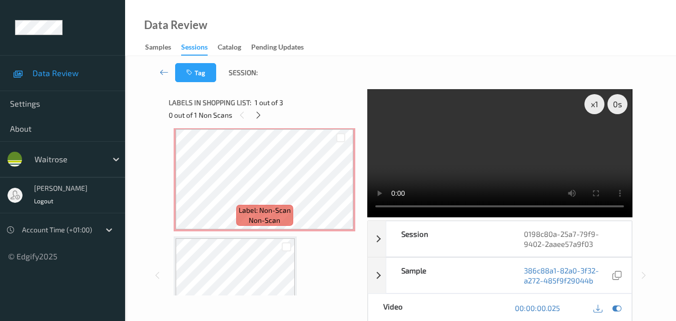
click at [495, 133] on video at bounding box center [499, 153] width 265 height 128
click at [488, 140] on video at bounding box center [499, 153] width 265 height 128
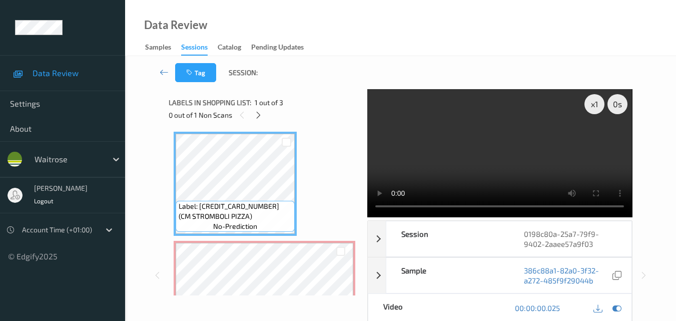
scroll to position [0, 0]
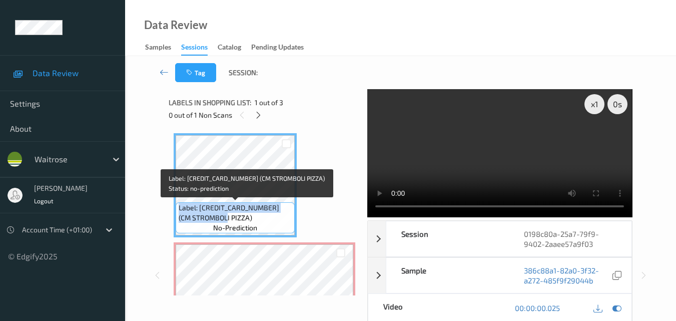
drag, startPoint x: 236, startPoint y: 217, endPoint x: 179, endPoint y: 204, distance: 58.8
click at [179, 204] on span "Label: [CREDIT_CARD_NUMBER] (CM STROMBOLI PIZZA)" at bounding box center [236, 213] width 114 height 20
click at [263, 213] on span "Label: [CREDIT_CARD_NUMBER] (CM STROMBOLI PIZZA)" at bounding box center [236, 213] width 114 height 20
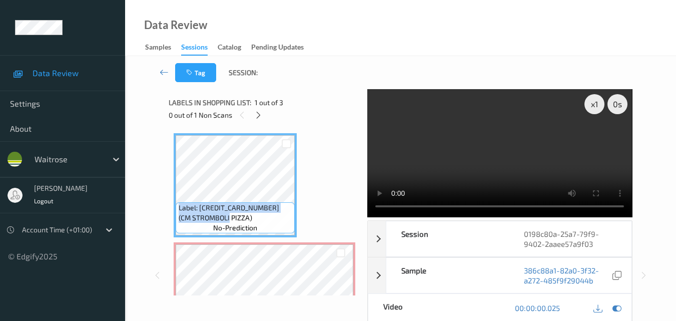
drag, startPoint x: 249, startPoint y: 218, endPoint x: 175, endPoint y: 208, distance: 74.1
click at [175, 208] on div "Label: [CREDIT_CARD_NUMBER] (CM STROMBOLI PIZZA) no-prediction" at bounding box center [235, 185] width 123 height 104
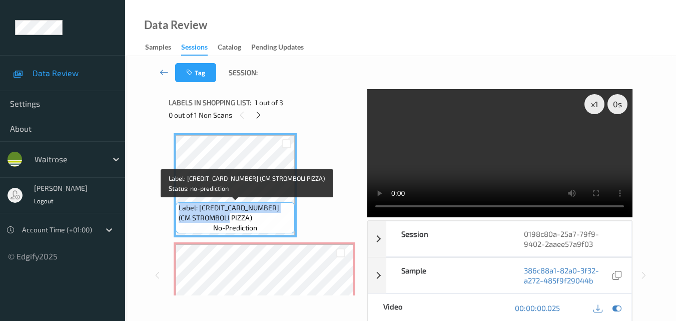
click at [252, 223] on span "no-prediction" at bounding box center [235, 228] width 44 height 10
drag, startPoint x: 241, startPoint y: 220, endPoint x: 177, endPoint y: 206, distance: 65.5
click at [177, 206] on div "Label: [CREDIT_CARD_NUMBER] (CM STROMBOLI PIZZA) no-prediction" at bounding box center [235, 217] width 119 height 31
copy span "Label: [CREDIT_CARD_NUMBER] (CM STROMBOLI PIZZA)"
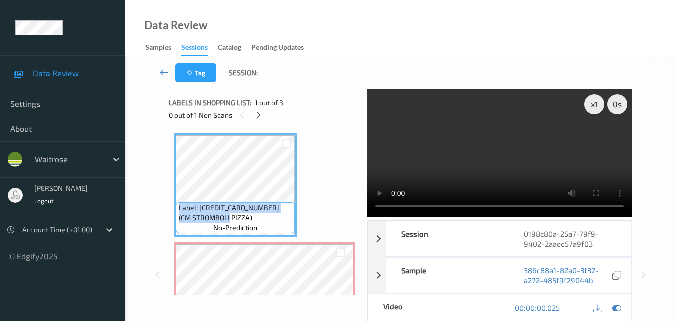
click at [491, 150] on video at bounding box center [499, 153] width 265 height 128
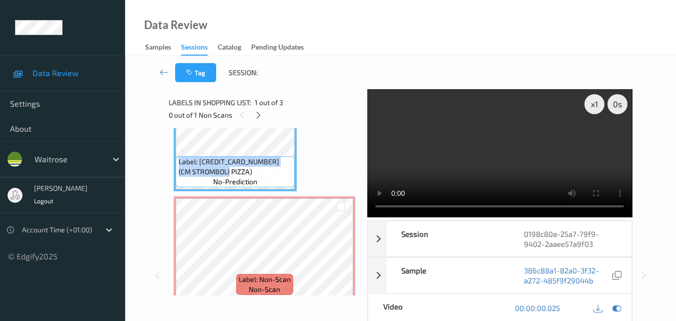
scroll to position [100, 0]
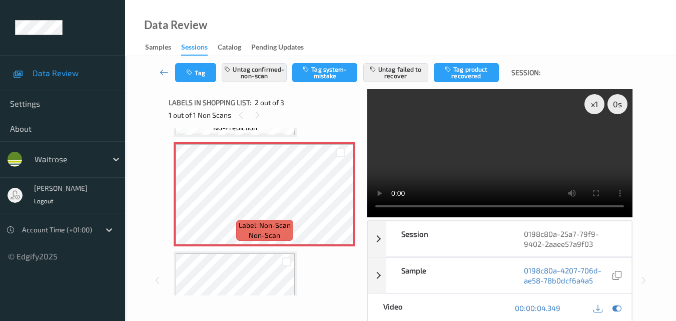
click at [502, 157] on video at bounding box center [499, 153] width 265 height 128
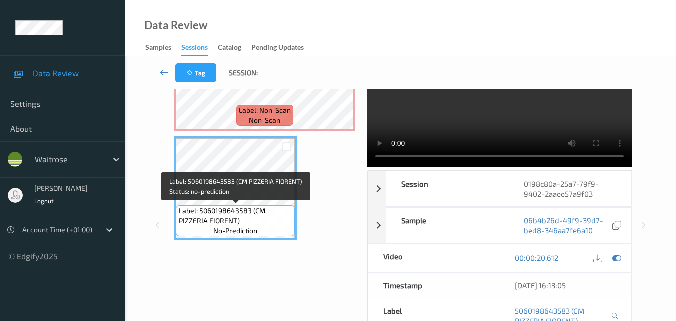
scroll to position [115, 0]
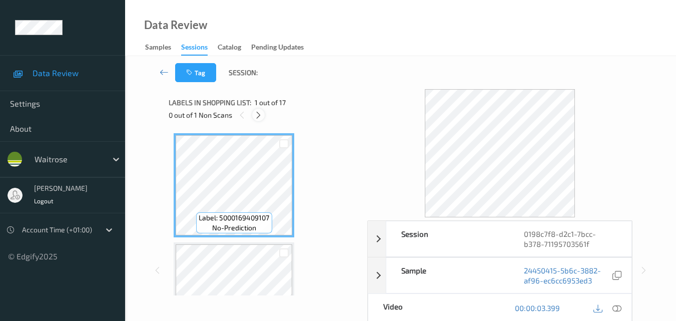
click at [261, 116] on icon at bounding box center [258, 115] width 9 height 9
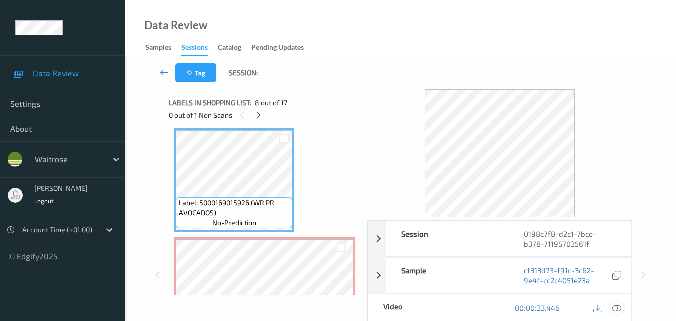
click at [620, 309] on icon at bounding box center [616, 307] width 9 height 9
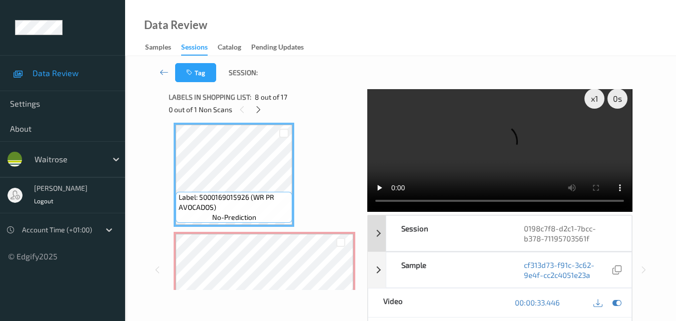
scroll to position [0, 0]
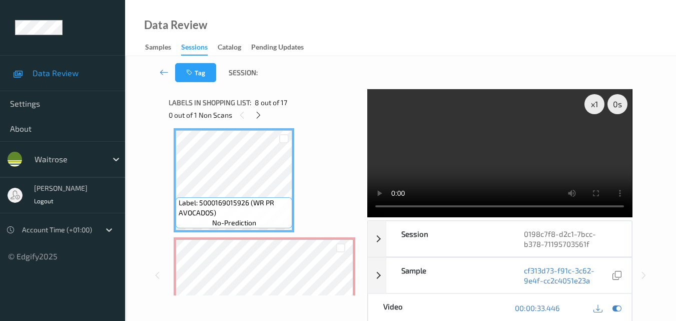
click at [493, 148] on video at bounding box center [499, 153] width 265 height 128
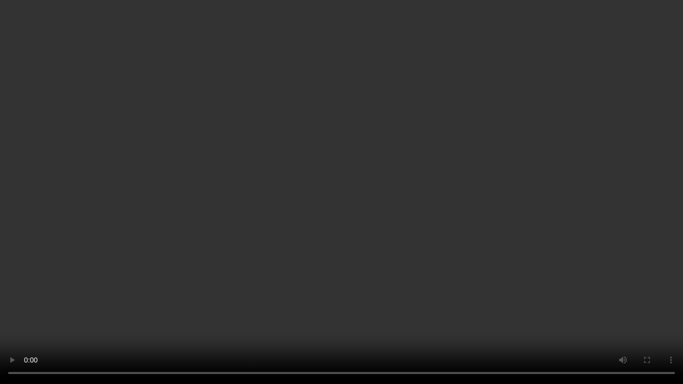
click at [496, 201] on video at bounding box center [341, 192] width 683 height 384
click at [328, 164] on video at bounding box center [341, 192] width 683 height 384
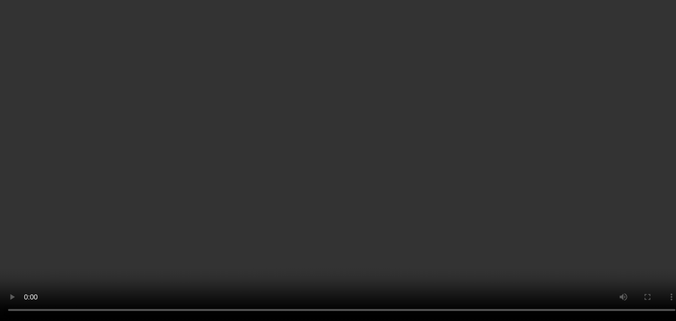
scroll to position [818, 0]
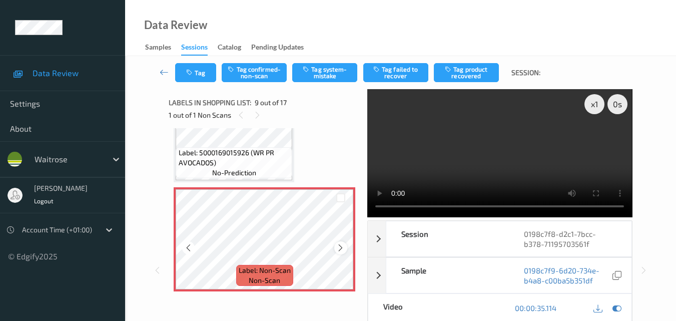
click at [341, 249] on icon at bounding box center [340, 247] width 9 height 9
click at [344, 246] on icon at bounding box center [340, 247] width 9 height 9
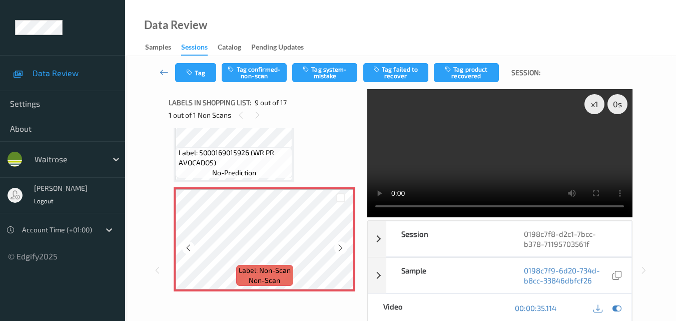
click at [344, 246] on icon at bounding box center [340, 247] width 9 height 9
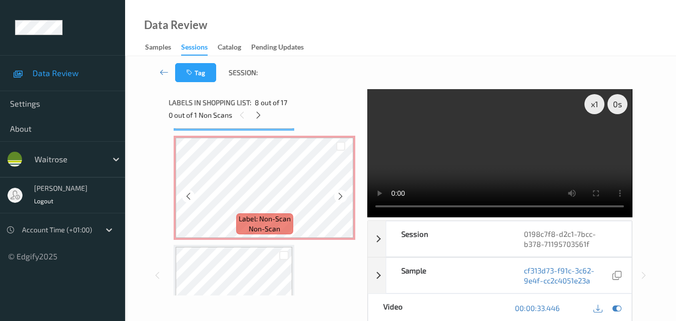
scroll to position [868, 0]
click at [471, 173] on video at bounding box center [499, 153] width 265 height 128
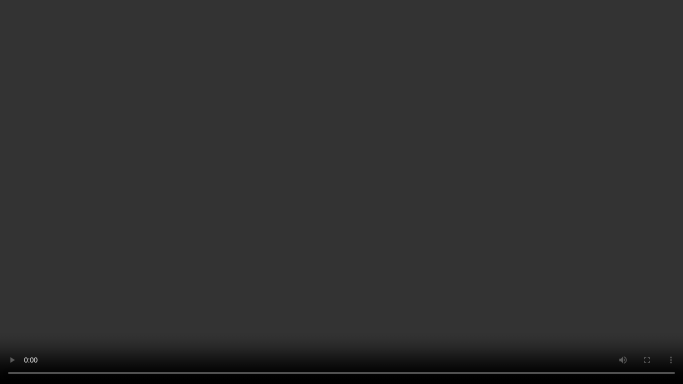
click at [471, 229] on video at bounding box center [341, 192] width 683 height 384
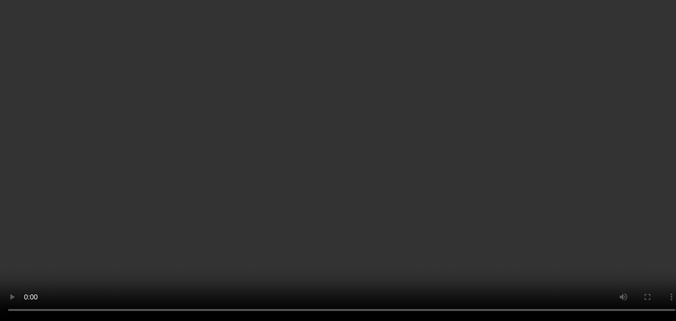
scroll to position [768, 0]
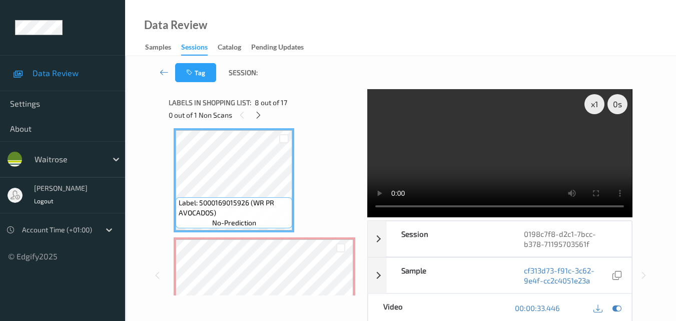
click at [487, 156] on video at bounding box center [499, 153] width 265 height 128
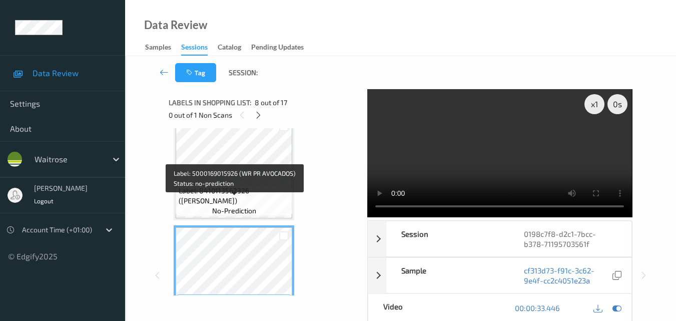
scroll to position [668, 0]
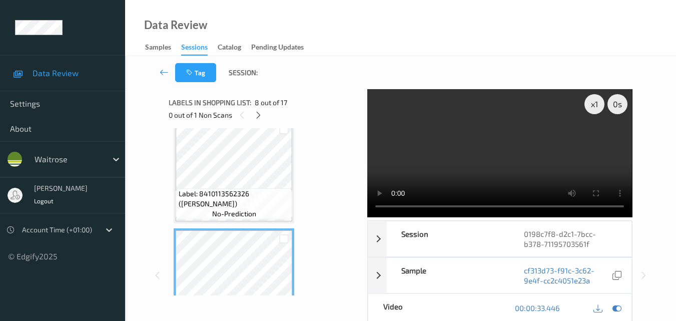
click at [249, 192] on span "Label: 8410113562326 (TORRES VINA SOL)" at bounding box center [235, 199] width 112 height 20
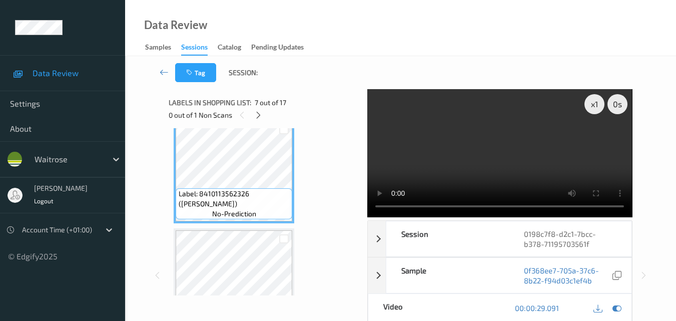
click at [526, 171] on video at bounding box center [499, 153] width 265 height 128
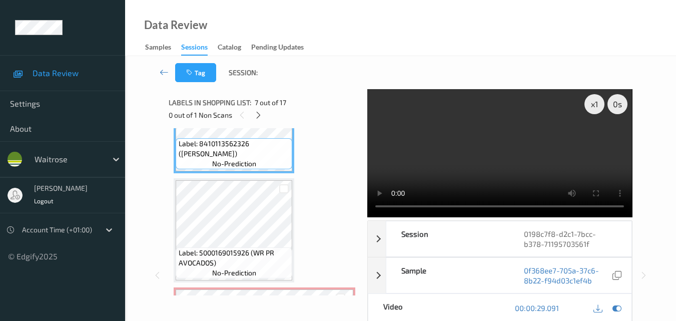
scroll to position [768, 0]
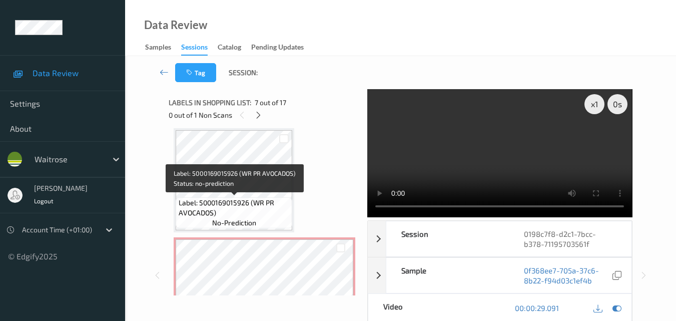
click at [258, 209] on span "Label: 5000169015926 (WR PR AVOCADOS)" at bounding box center [235, 208] width 112 height 20
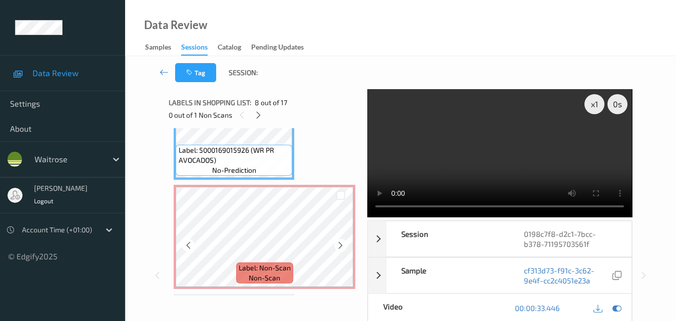
scroll to position [818, 0]
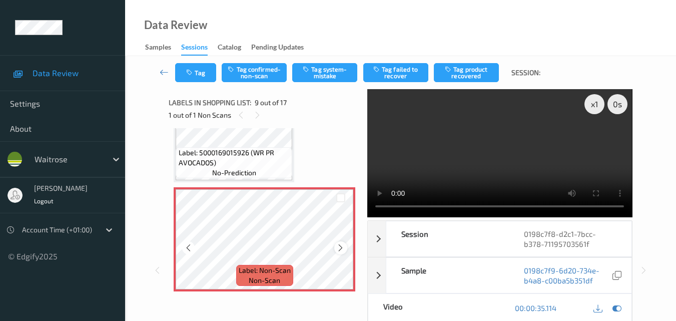
click at [341, 250] on icon at bounding box center [340, 247] width 9 height 9
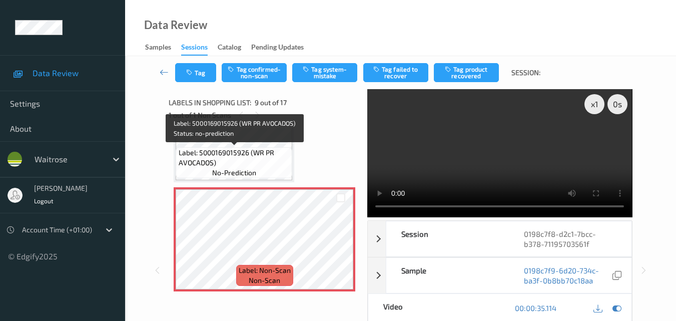
click at [246, 169] on span "no-prediction" at bounding box center [234, 173] width 44 height 10
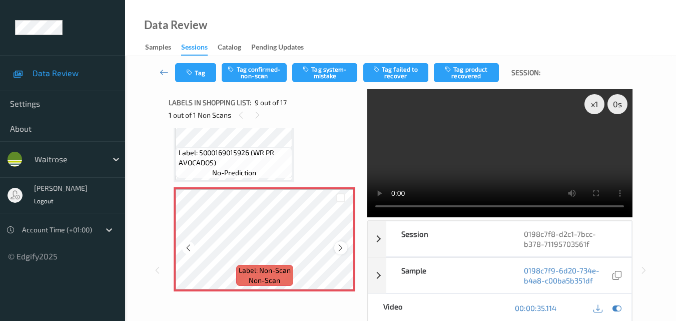
click at [343, 250] on icon at bounding box center [340, 247] width 9 height 9
click at [336, 247] on icon at bounding box center [340, 247] width 9 height 9
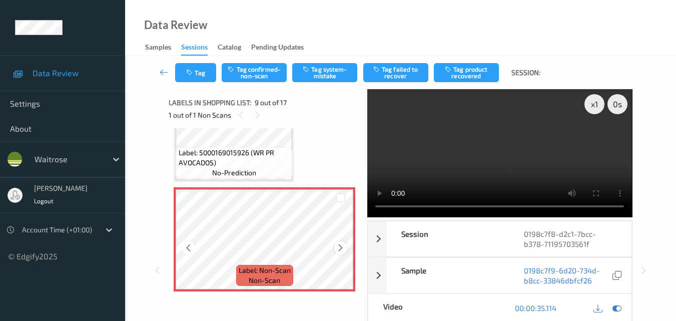
click at [343, 248] on icon at bounding box center [340, 247] width 9 height 9
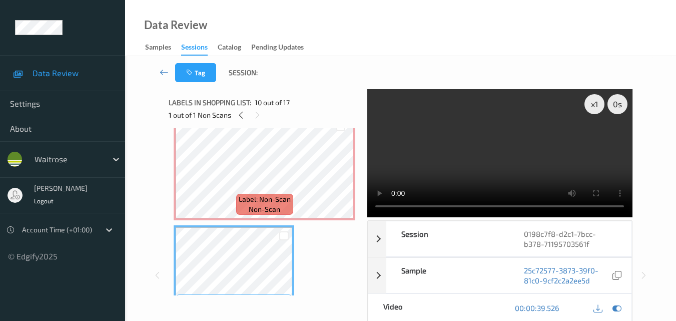
scroll to position [868, 0]
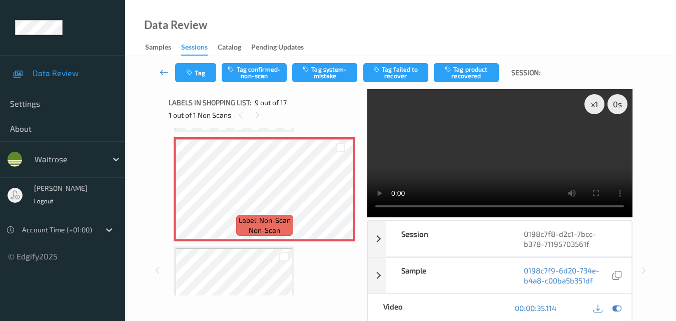
click at [498, 158] on video at bounding box center [499, 153] width 265 height 128
click at [541, 164] on video at bounding box center [499, 153] width 265 height 128
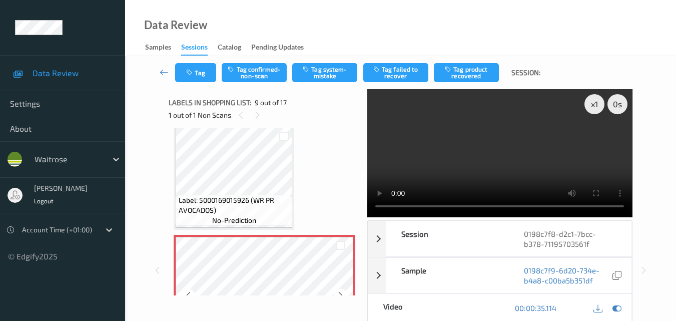
scroll to position [768, 0]
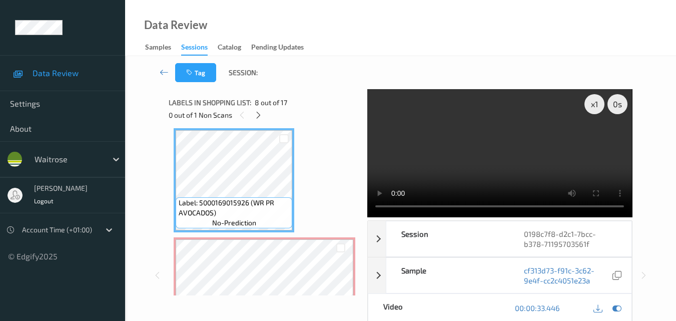
click at [521, 157] on video at bounding box center [499, 153] width 265 height 128
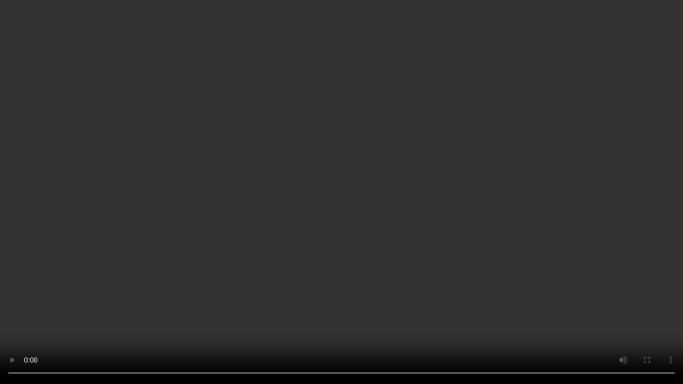
click at [425, 224] on video at bounding box center [341, 192] width 683 height 384
click at [365, 247] on video at bounding box center [341, 192] width 683 height 384
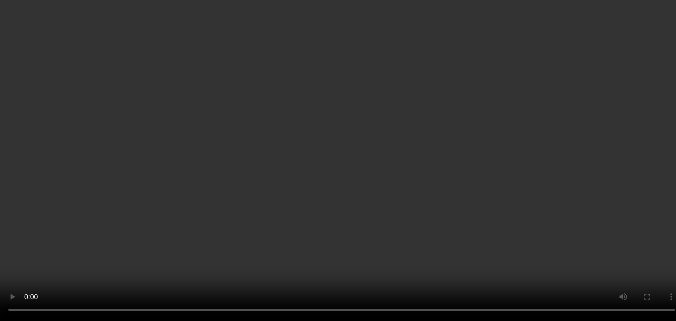
scroll to position [718, 0]
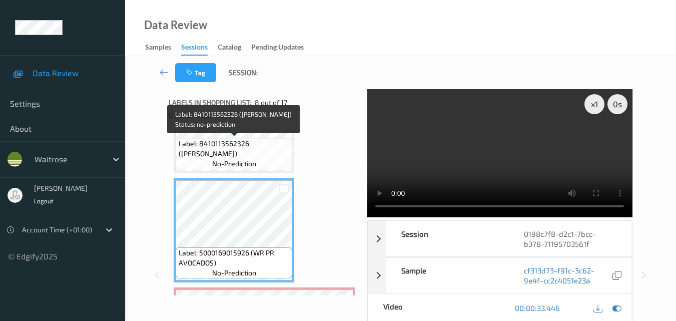
click at [254, 147] on span "Label: 8410113562326 (TORRES VINA SOL)" at bounding box center [235, 149] width 112 height 20
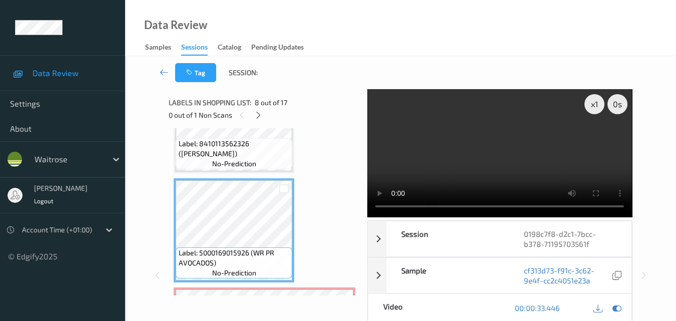
click at [552, 172] on video at bounding box center [499, 153] width 265 height 128
click at [502, 159] on video at bounding box center [499, 153] width 265 height 128
click at [517, 147] on video at bounding box center [499, 153] width 265 height 128
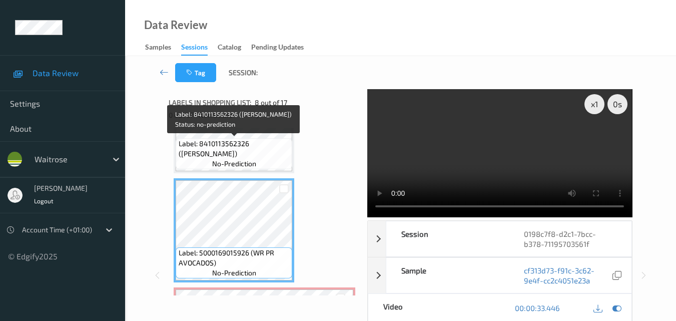
click at [258, 159] on div "Label: 8410113562326 (TORRES VINA SOL) no-prediction" at bounding box center [234, 153] width 117 height 31
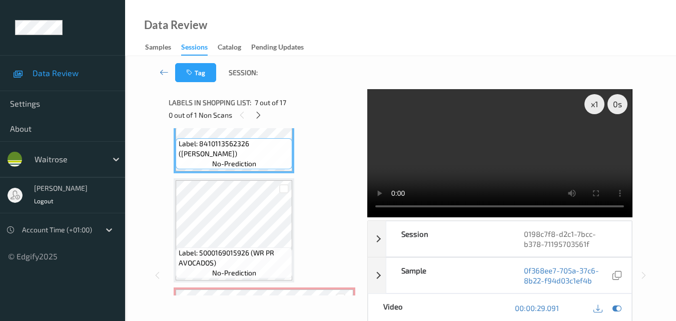
scroll to position [668, 0]
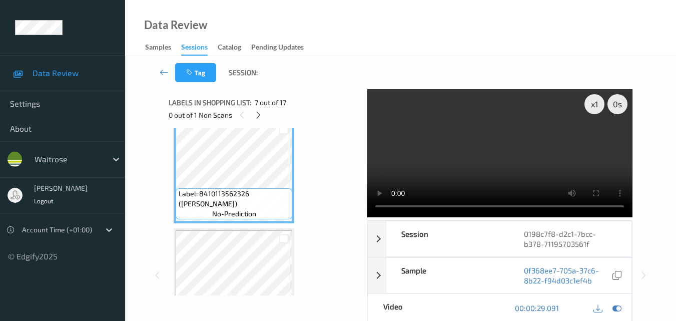
click at [507, 150] on video at bounding box center [499, 153] width 265 height 128
click at [501, 154] on video at bounding box center [499, 153] width 265 height 128
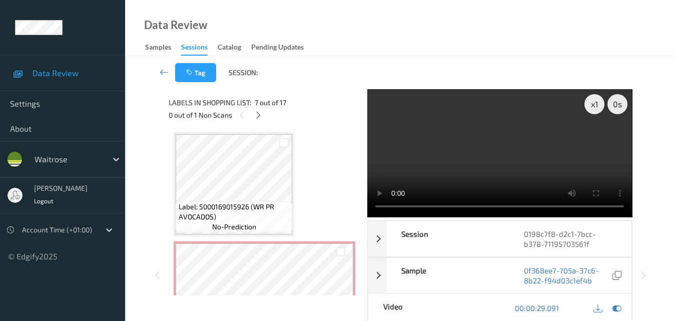
scroll to position [768, 0]
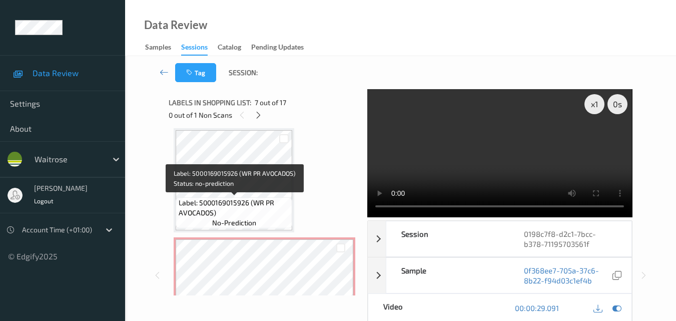
click at [241, 202] on span "Label: 5000169015926 (WR PR AVOCADOS)" at bounding box center [235, 208] width 112 height 20
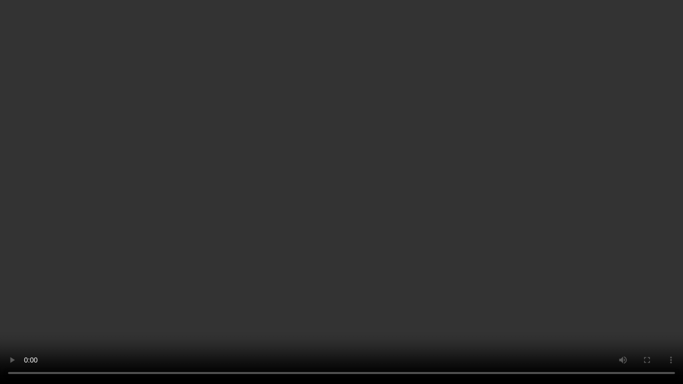
click at [311, 238] on video at bounding box center [341, 192] width 683 height 384
click at [416, 262] on video at bounding box center [341, 192] width 683 height 384
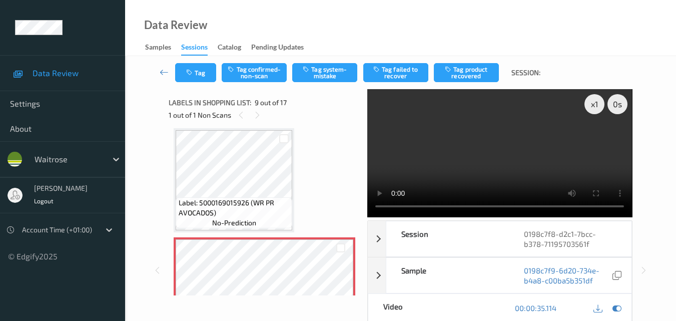
click at [527, 150] on video at bounding box center [499, 153] width 265 height 128
click at [255, 74] on button "Tag confirmed-non-scan" at bounding box center [254, 72] width 65 height 19
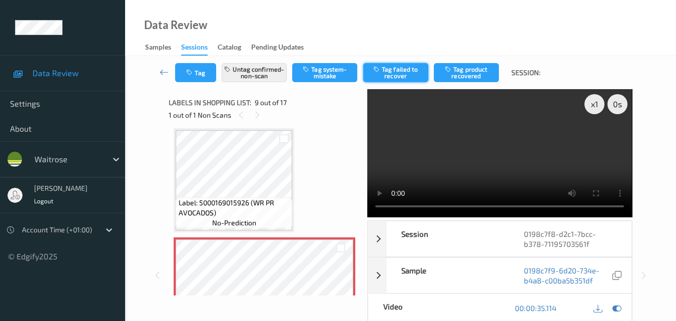
click at [407, 73] on button "Tag failed to recover" at bounding box center [395, 72] width 65 height 19
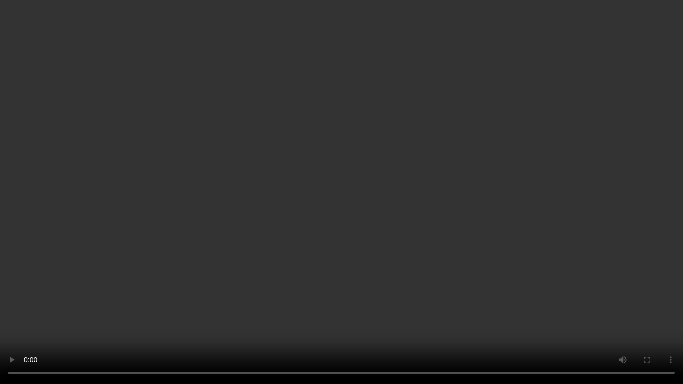
click at [392, 187] on video at bounding box center [341, 192] width 683 height 384
click at [351, 191] on video at bounding box center [341, 192] width 683 height 384
click at [346, 296] on video at bounding box center [341, 192] width 683 height 384
click at [425, 228] on video at bounding box center [341, 192] width 683 height 384
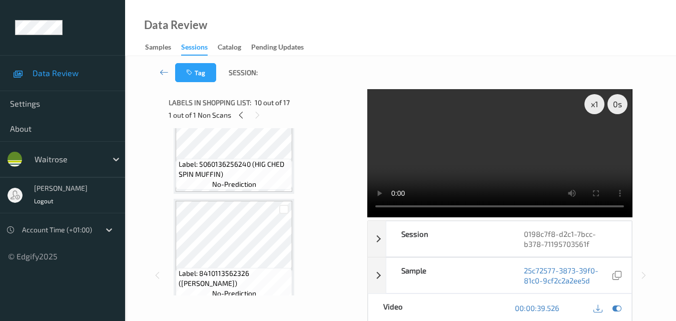
scroll to position [568, 0]
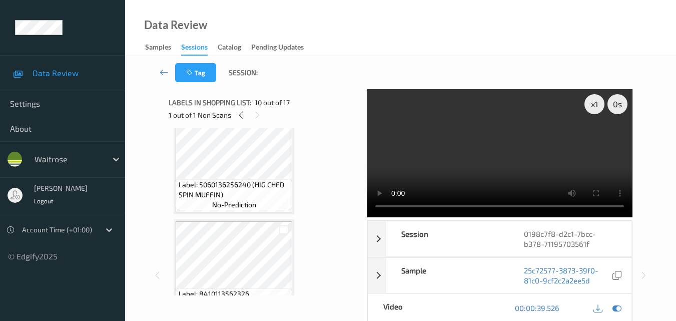
click at [530, 158] on video at bounding box center [499, 153] width 265 height 128
click at [521, 145] on video at bounding box center [499, 153] width 265 height 128
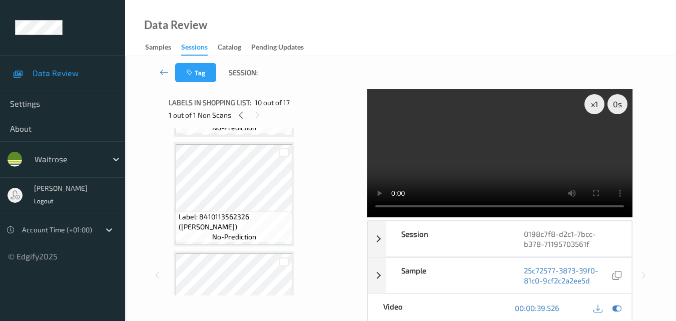
scroll to position [118, 0]
click at [241, 118] on icon at bounding box center [241, 115] width 9 height 9
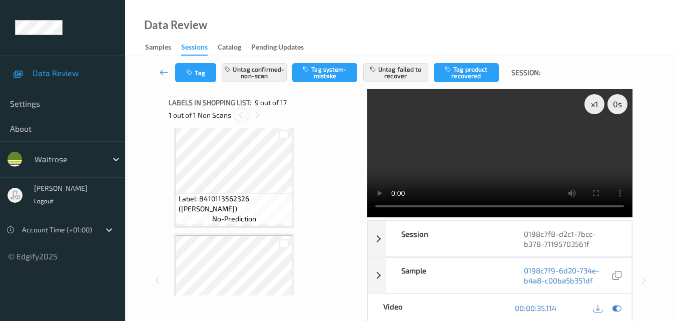
scroll to position [768, 0]
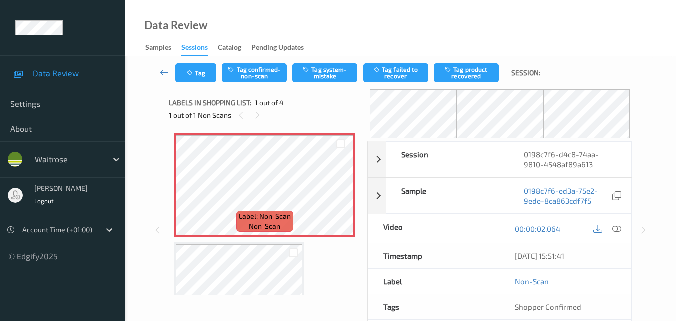
click at [373, 16] on div "Data Review Samples Sessions Catalog Pending Updates" at bounding box center [400, 28] width 551 height 56
click at [340, 196] on div "Label: Non-Scan non-scan" at bounding box center [265, 185] width 182 height 104
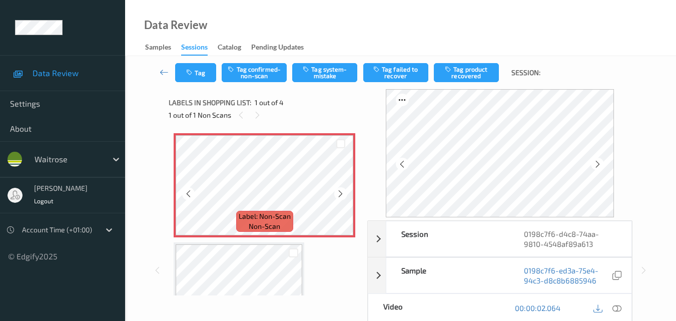
click at [340, 196] on icon at bounding box center [340, 193] width 9 height 9
click at [600, 162] on icon at bounding box center [597, 164] width 9 height 9
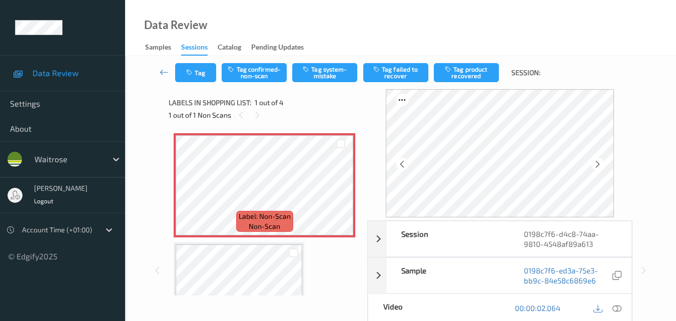
click at [600, 162] on icon at bounding box center [597, 164] width 9 height 9
click at [344, 196] on icon at bounding box center [340, 193] width 9 height 9
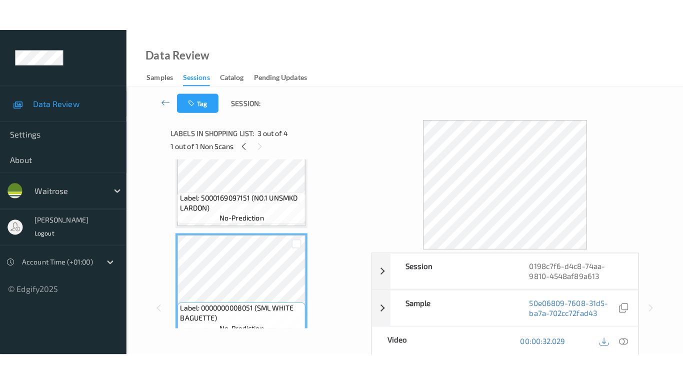
scroll to position [250, 0]
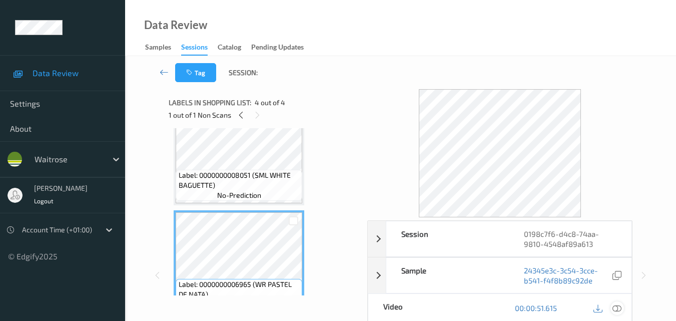
click at [617, 307] on icon at bounding box center [616, 307] width 9 height 9
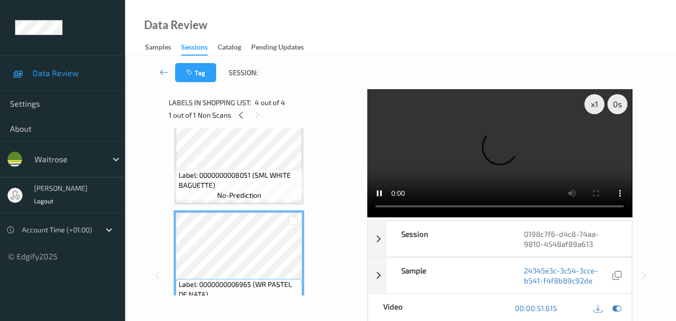
scroll to position [211, 0]
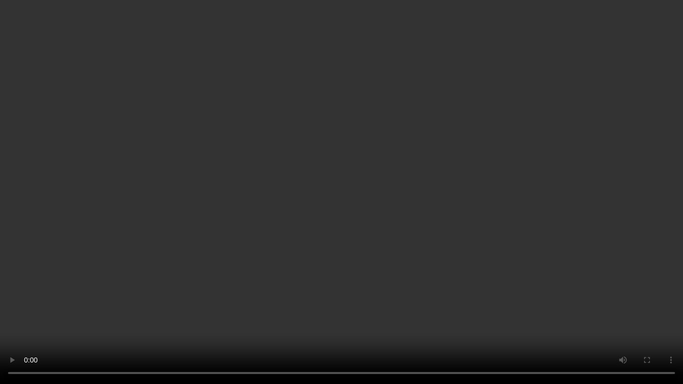
click at [499, 249] on video at bounding box center [341, 192] width 683 height 384
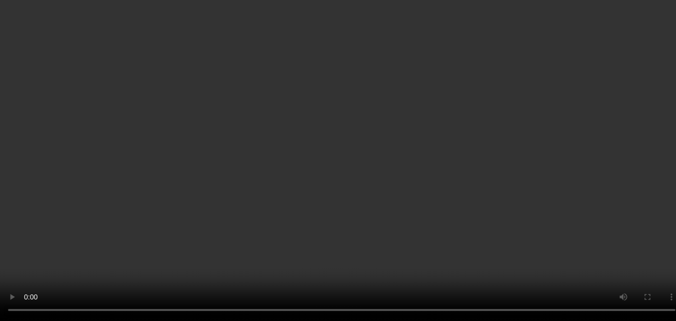
scroll to position [0, 0]
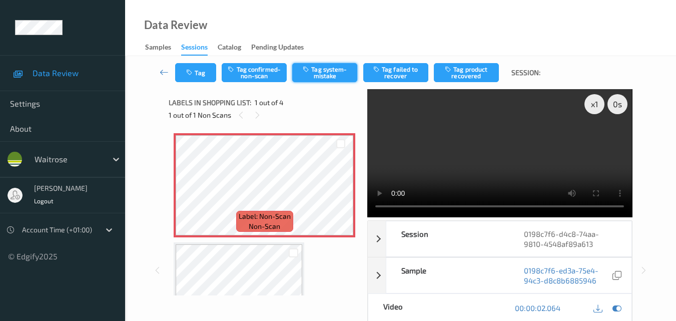
click at [331, 74] on button "Tag system-mistake" at bounding box center [324, 72] width 65 height 19
click at [521, 125] on video at bounding box center [499, 153] width 265 height 128
click at [431, 148] on video at bounding box center [499, 153] width 265 height 128
click at [538, 161] on video at bounding box center [499, 153] width 265 height 128
click at [477, 152] on video at bounding box center [499, 153] width 265 height 128
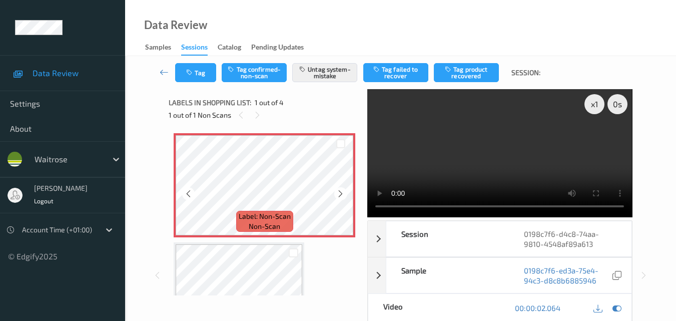
scroll to position [50, 0]
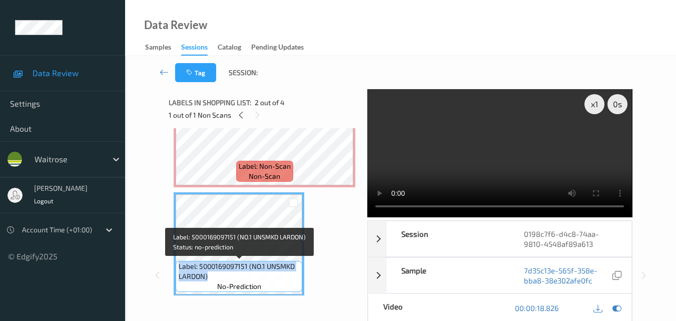
drag, startPoint x: 209, startPoint y: 278, endPoint x: 177, endPoint y: 265, distance: 34.5
click at [177, 265] on div "Label: 5000169097151 (NO.1 UNSMKD LARDON) no-prediction" at bounding box center [239, 276] width 127 height 31
copy span "Label: 5000169097151 (NO.1 UNSMKD LARDON)"
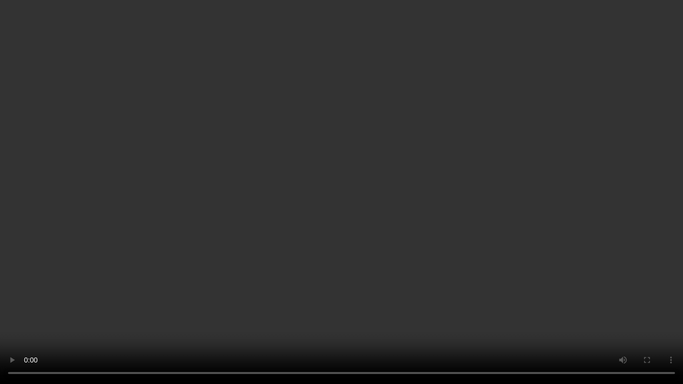
click at [388, 201] on video at bounding box center [341, 192] width 683 height 384
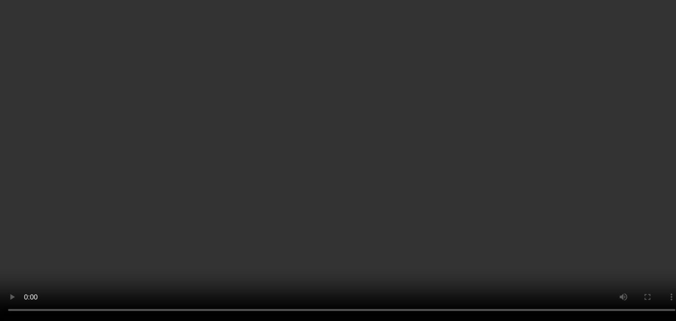
scroll to position [0, 0]
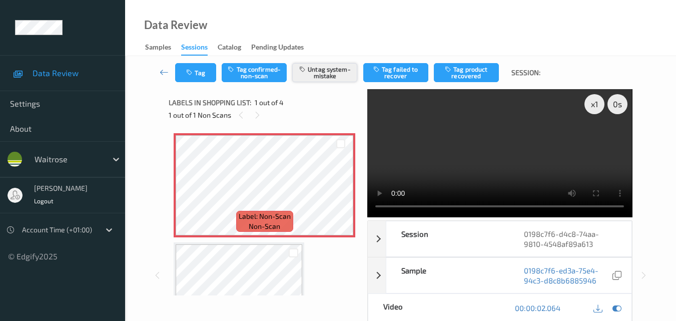
click at [308, 80] on button "Untag system-mistake" at bounding box center [324, 72] width 65 height 19
click at [267, 72] on button "Tag confirmed-non-scan" at bounding box center [254, 72] width 65 height 19
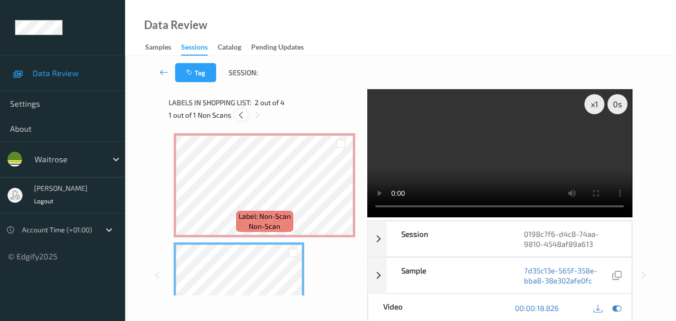
click at [241, 118] on icon at bounding box center [241, 115] width 9 height 9
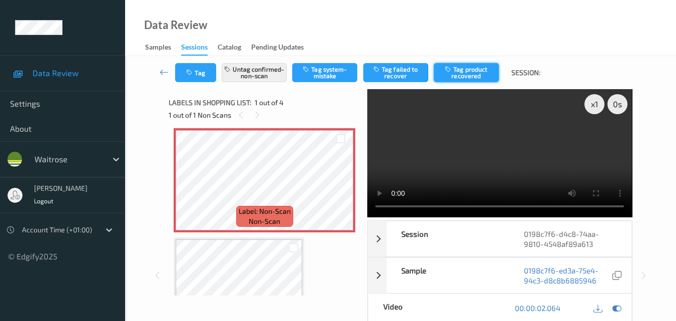
click at [470, 70] on button "Tag product recovered" at bounding box center [466, 72] width 65 height 19
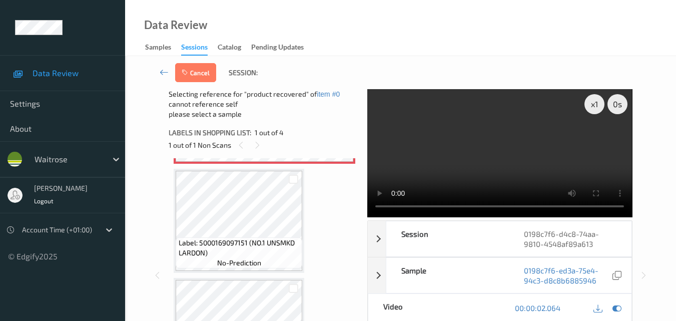
scroll to position [105, 0]
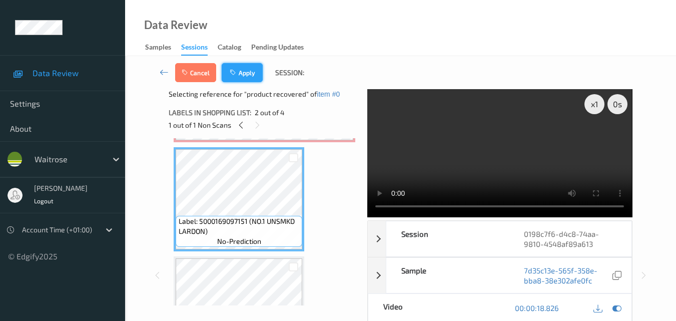
click at [244, 77] on button "Apply" at bounding box center [242, 72] width 41 height 19
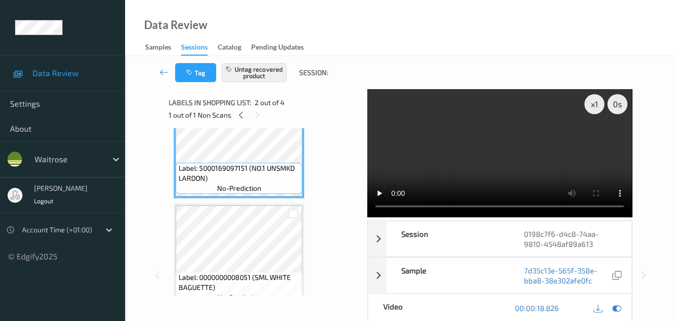
scroll to position [150, 0]
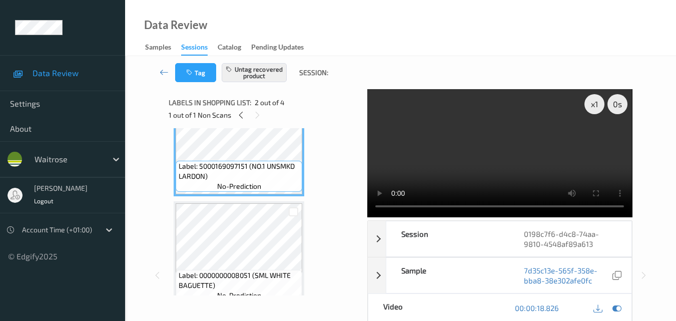
click at [523, 112] on video at bounding box center [499, 153] width 265 height 128
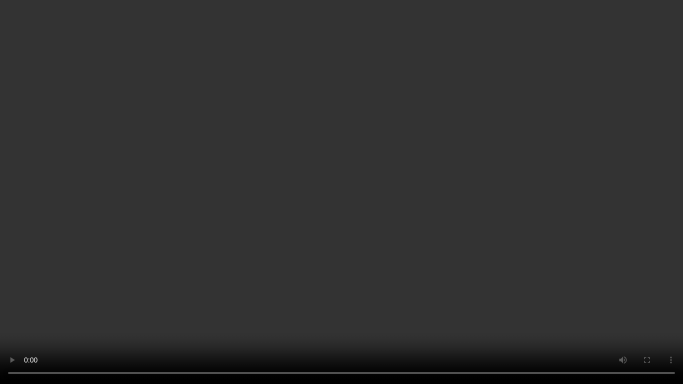
click at [535, 261] on video at bounding box center [341, 192] width 683 height 384
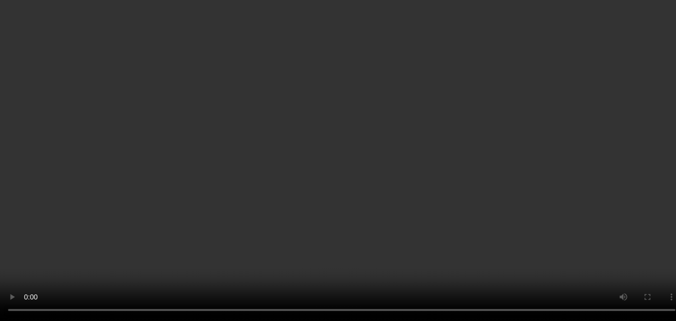
scroll to position [0, 0]
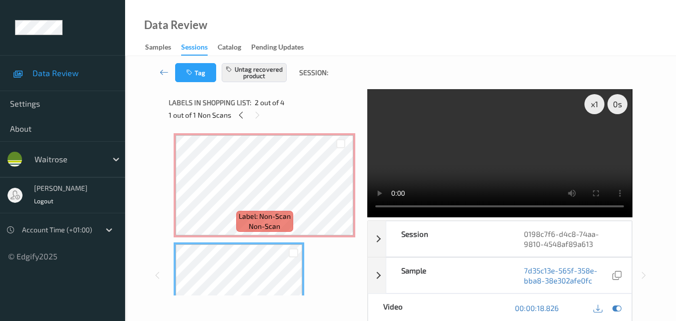
click at [476, 167] on video at bounding box center [499, 153] width 265 height 128
click at [241, 116] on icon at bounding box center [241, 115] width 9 height 9
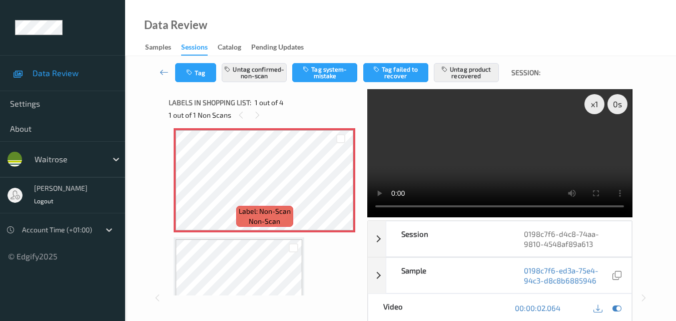
click at [529, 148] on video at bounding box center [499, 153] width 265 height 128
click at [534, 159] on video at bounding box center [499, 153] width 265 height 128
click at [498, 171] on video at bounding box center [499, 153] width 265 height 128
